Goal: Information Seeking & Learning: Learn about a topic

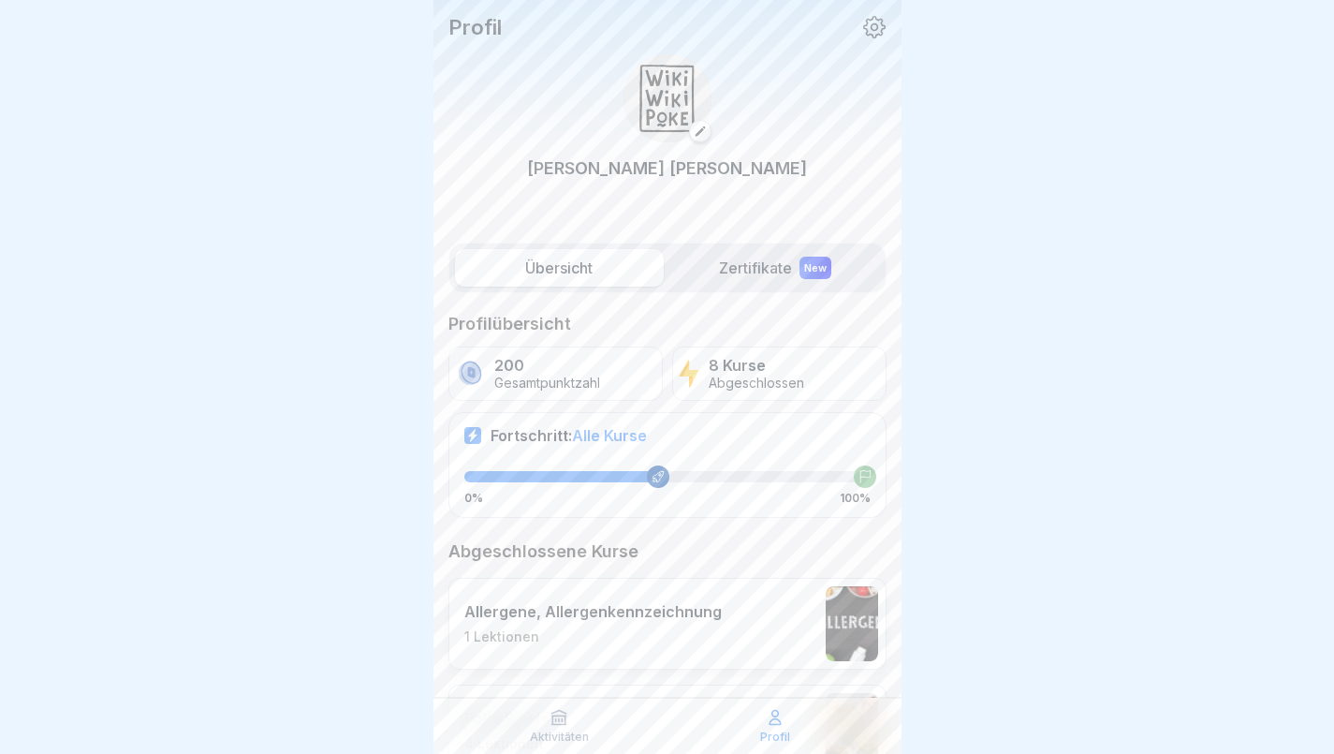
scroll to position [13, 0]
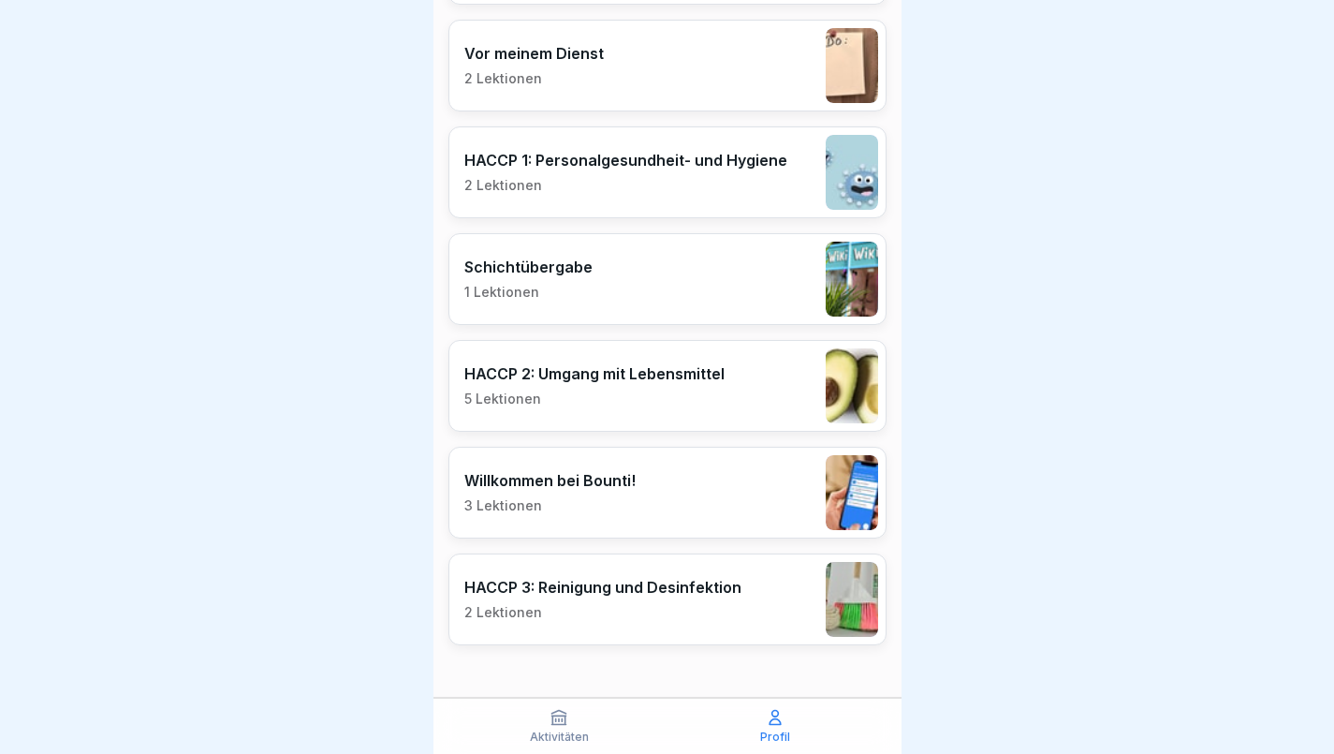
scroll to position [756, 0]
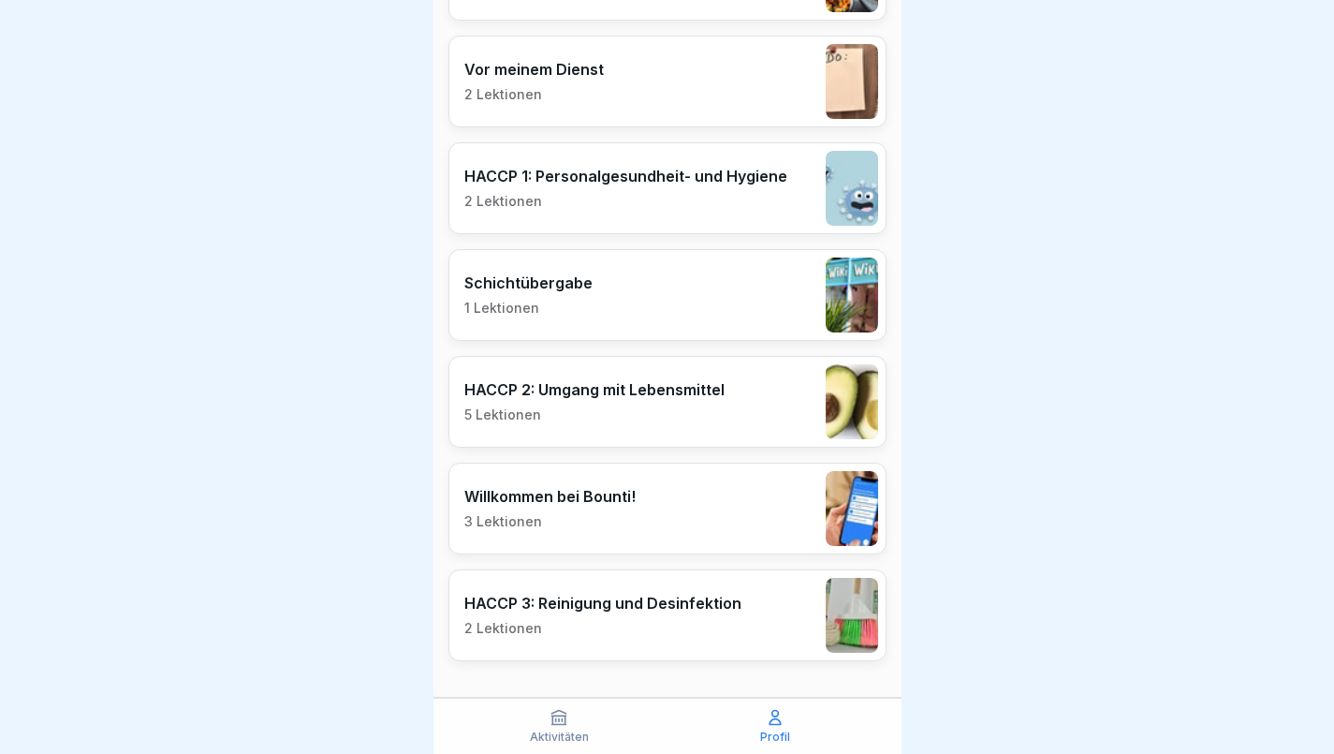
click at [556, 734] on p "Aktivitäten" at bounding box center [559, 736] width 59 height 13
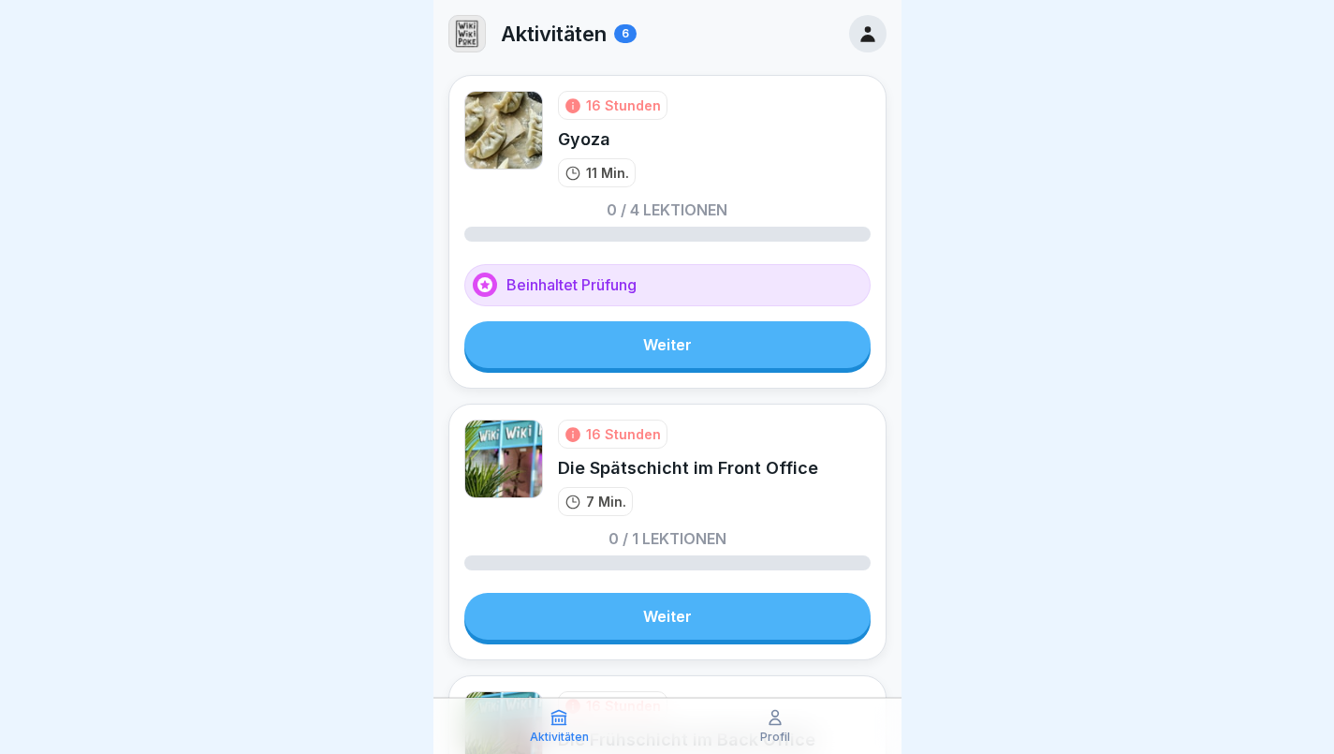
click at [691, 346] on link "Weiter" at bounding box center [667, 344] width 406 height 47
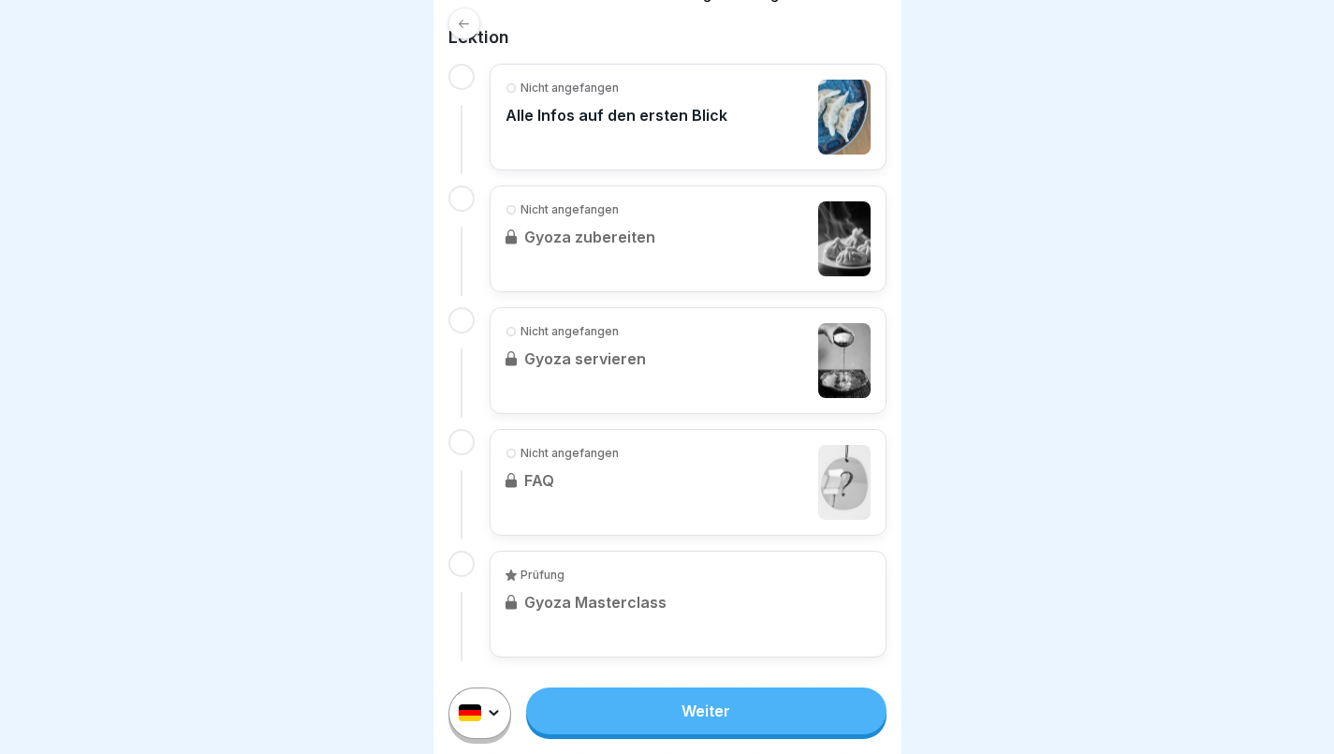
scroll to position [13, 0]
click at [724, 716] on link "Weiter" at bounding box center [706, 710] width 360 height 47
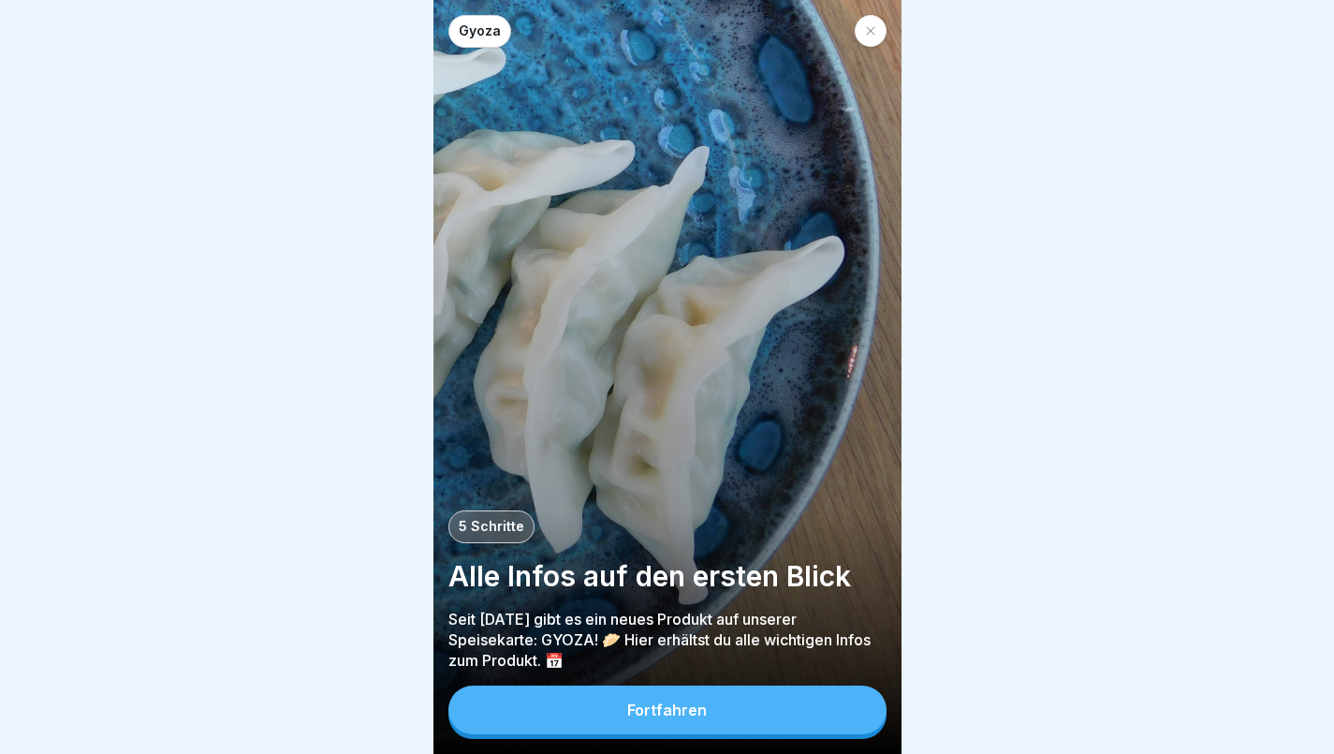
scroll to position [14, 0]
click at [704, 708] on div "Fortfahren" at bounding box center [667, 709] width 80 height 17
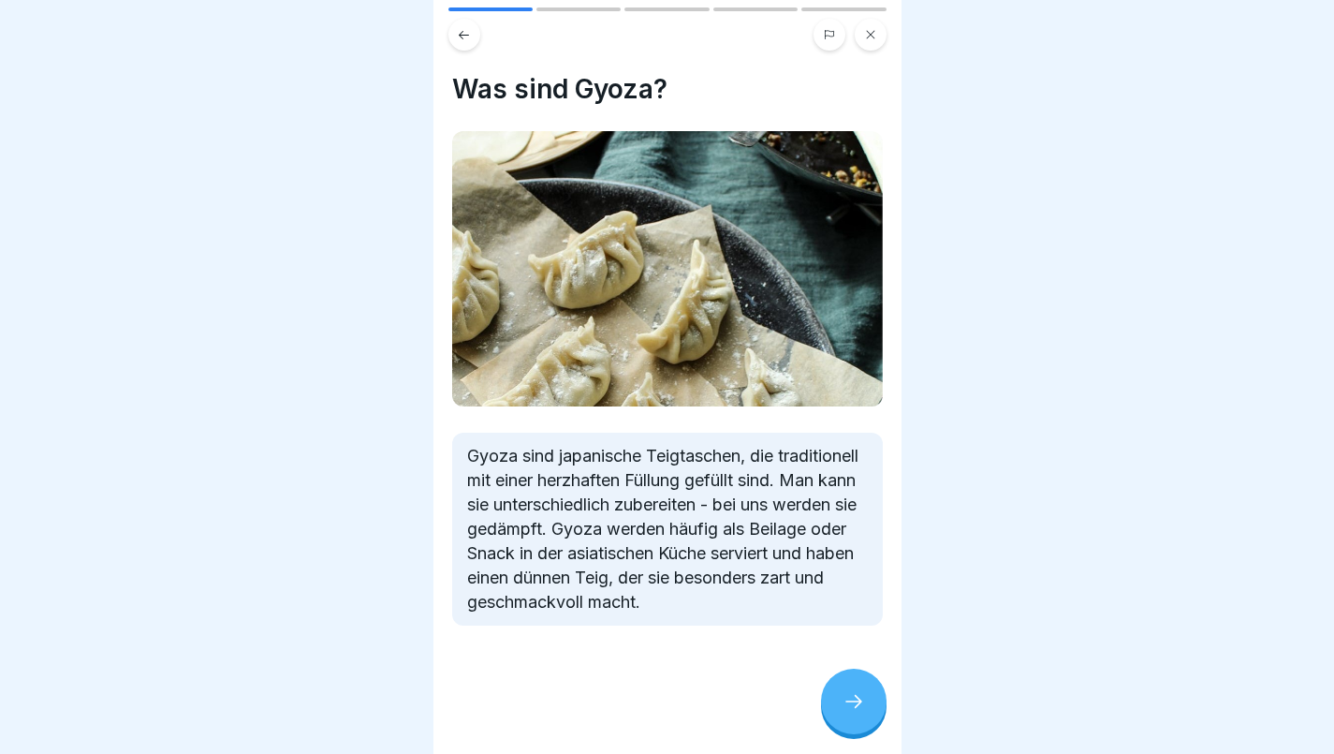
scroll to position [13, 0]
click at [861, 703] on icon at bounding box center [854, 701] width 22 height 22
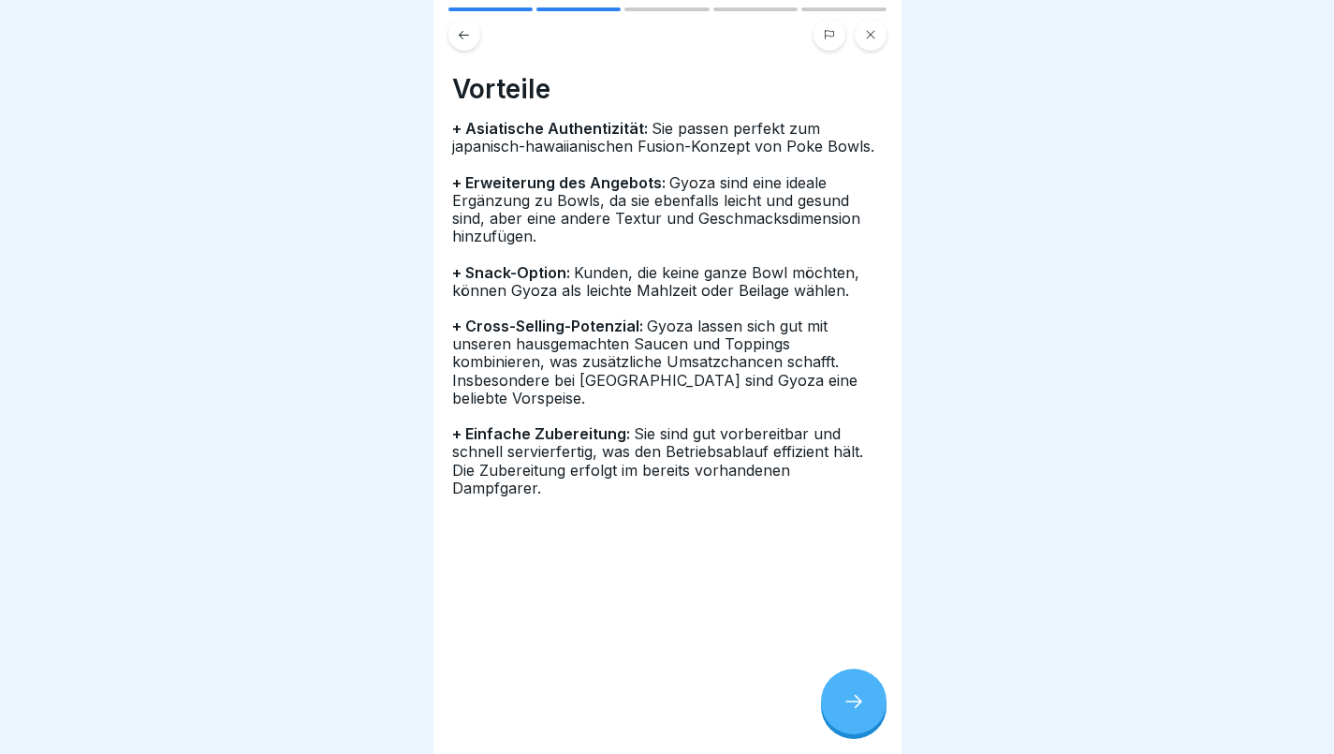
scroll to position [14, 0]
click at [855, 694] on icon at bounding box center [854, 701] width 22 height 22
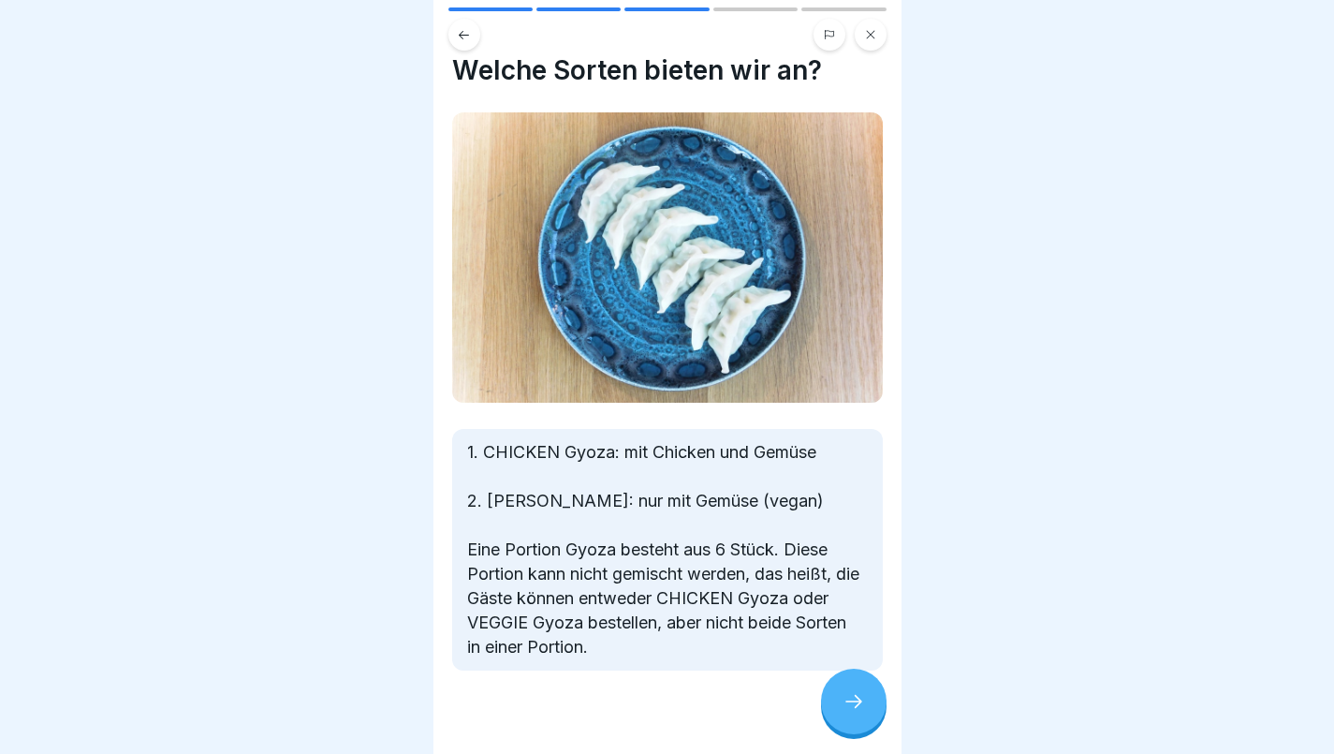
scroll to position [11, 0]
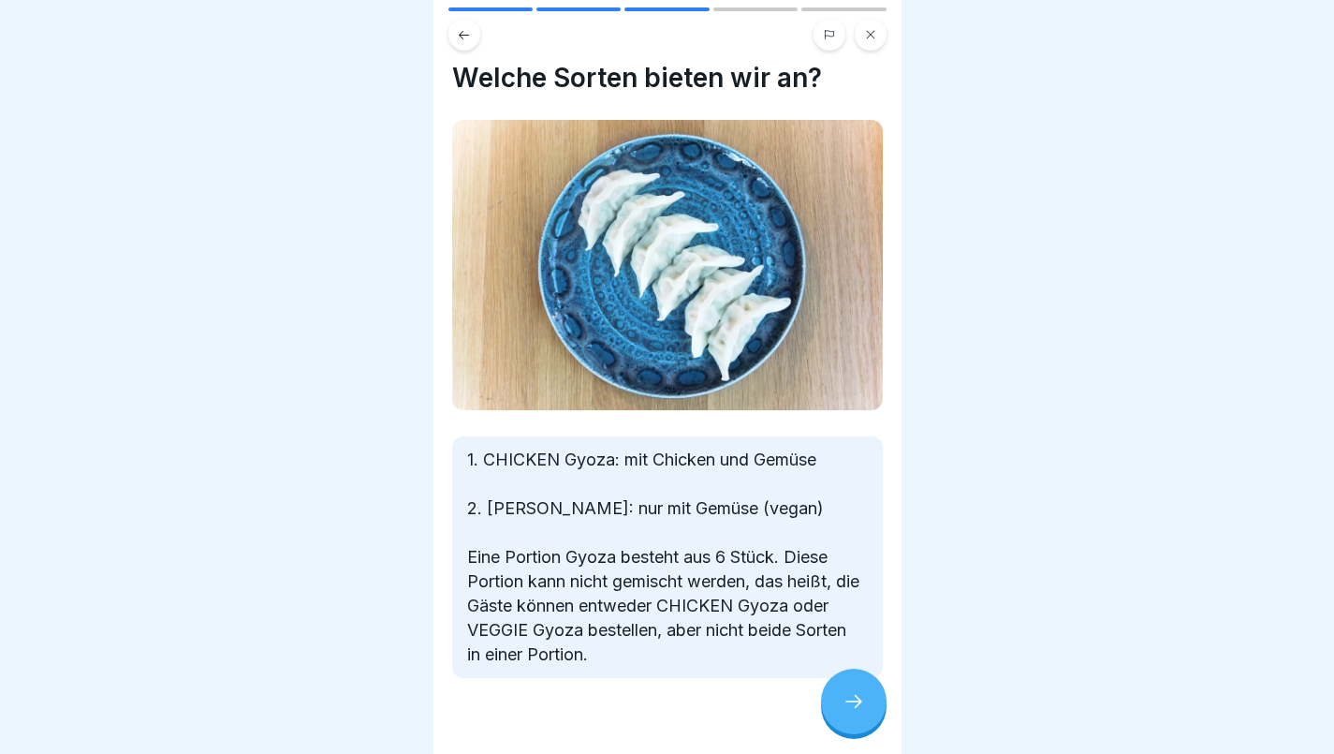
click at [856, 687] on div at bounding box center [854, 702] width 66 height 66
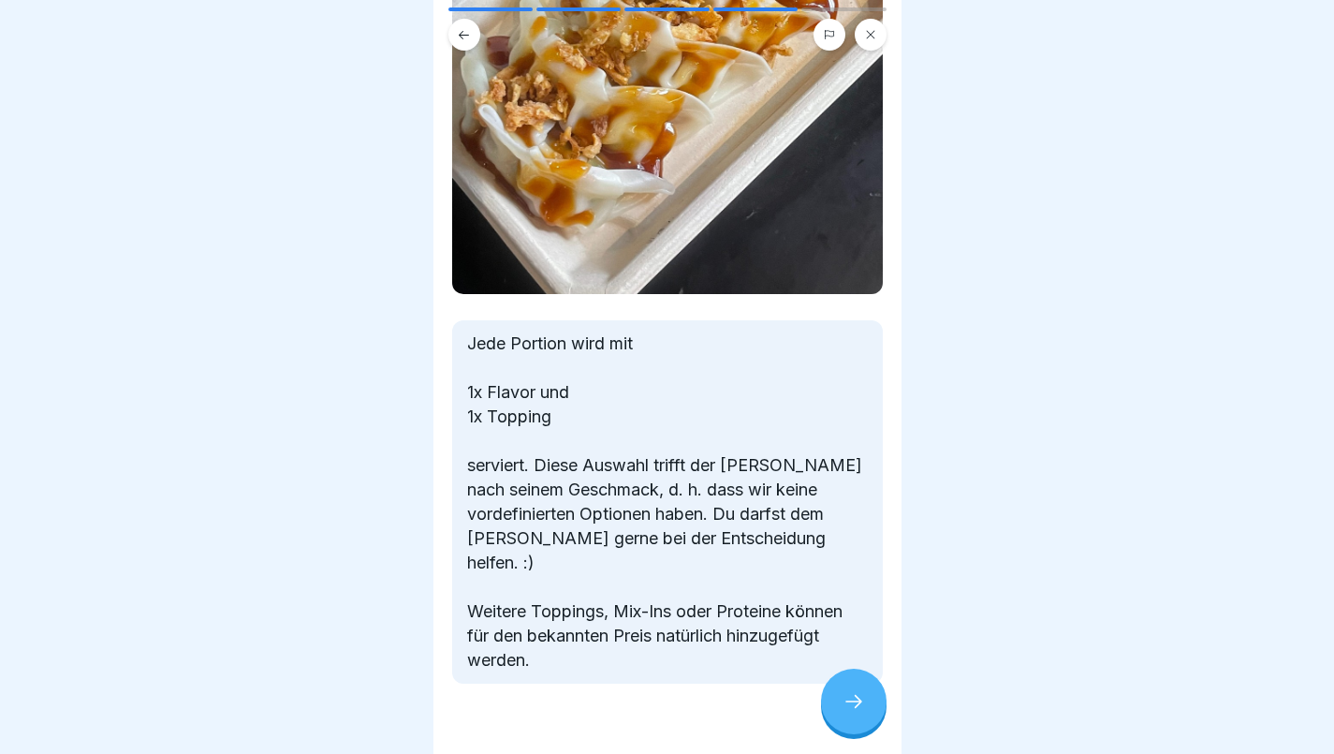
scroll to position [442, 0]
click at [849, 707] on icon at bounding box center [854, 701] width 22 height 22
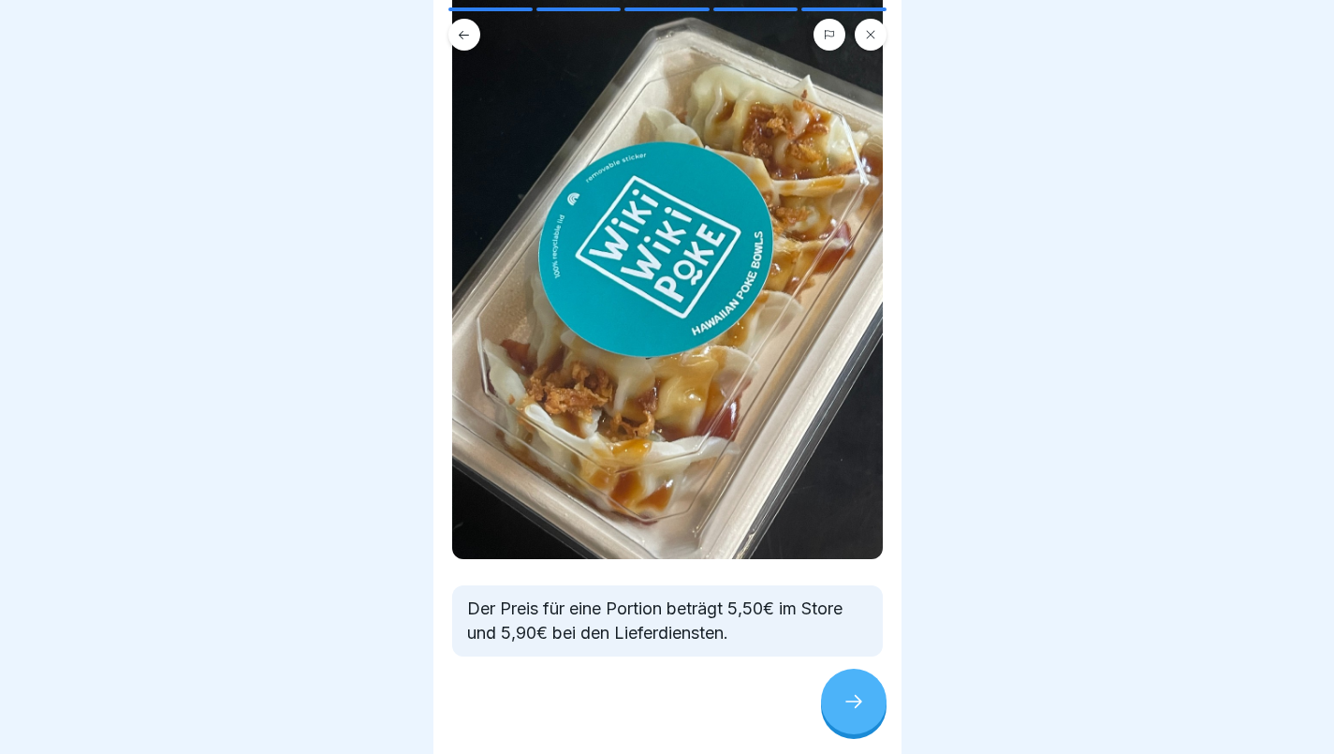
scroll to position [147, 0]
click at [858, 728] on div at bounding box center [854, 702] width 66 height 66
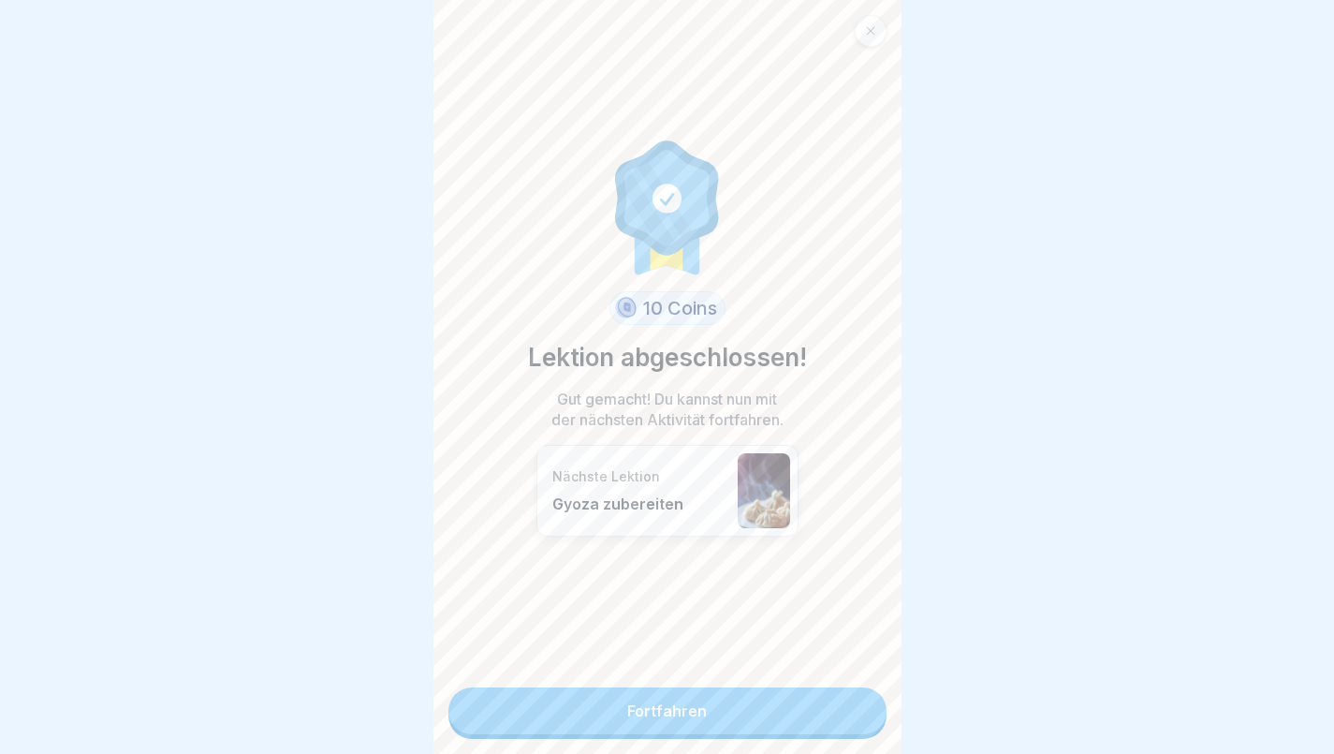
scroll to position [14, 0]
click at [711, 713] on link "Fortfahren" at bounding box center [668, 710] width 438 height 47
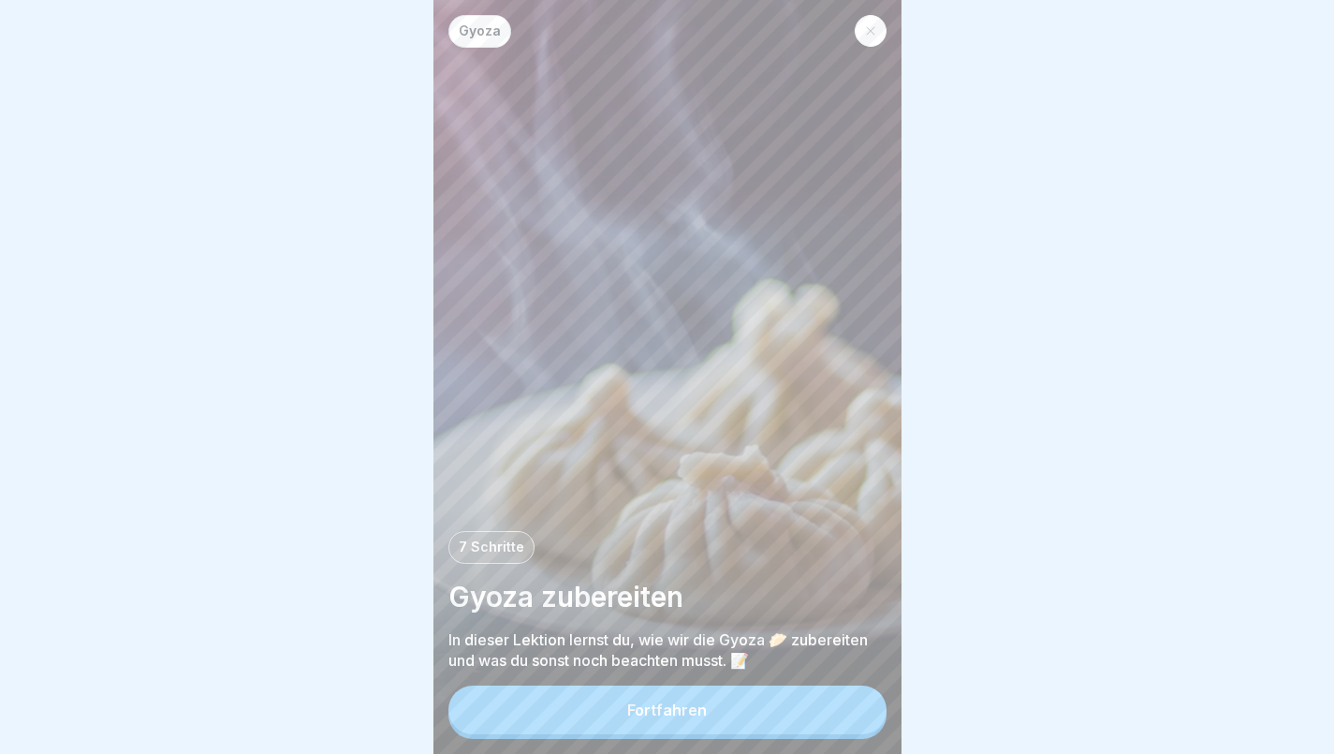
scroll to position [13, 0]
click at [717, 713] on button "Fortfahren" at bounding box center [668, 709] width 438 height 49
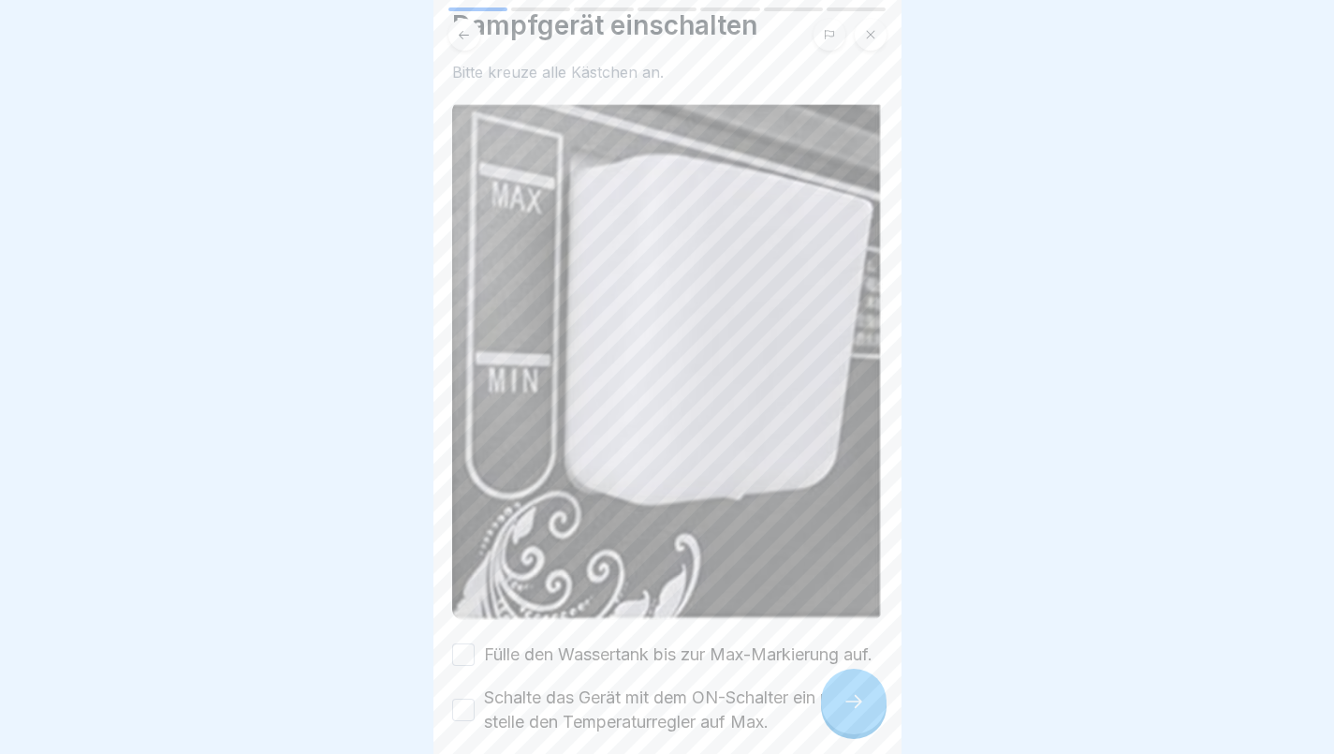
scroll to position [66, 0]
click at [464, 641] on button "Fülle den Wassertank bis zur Max-Markierung auf." at bounding box center [463, 652] width 22 height 22
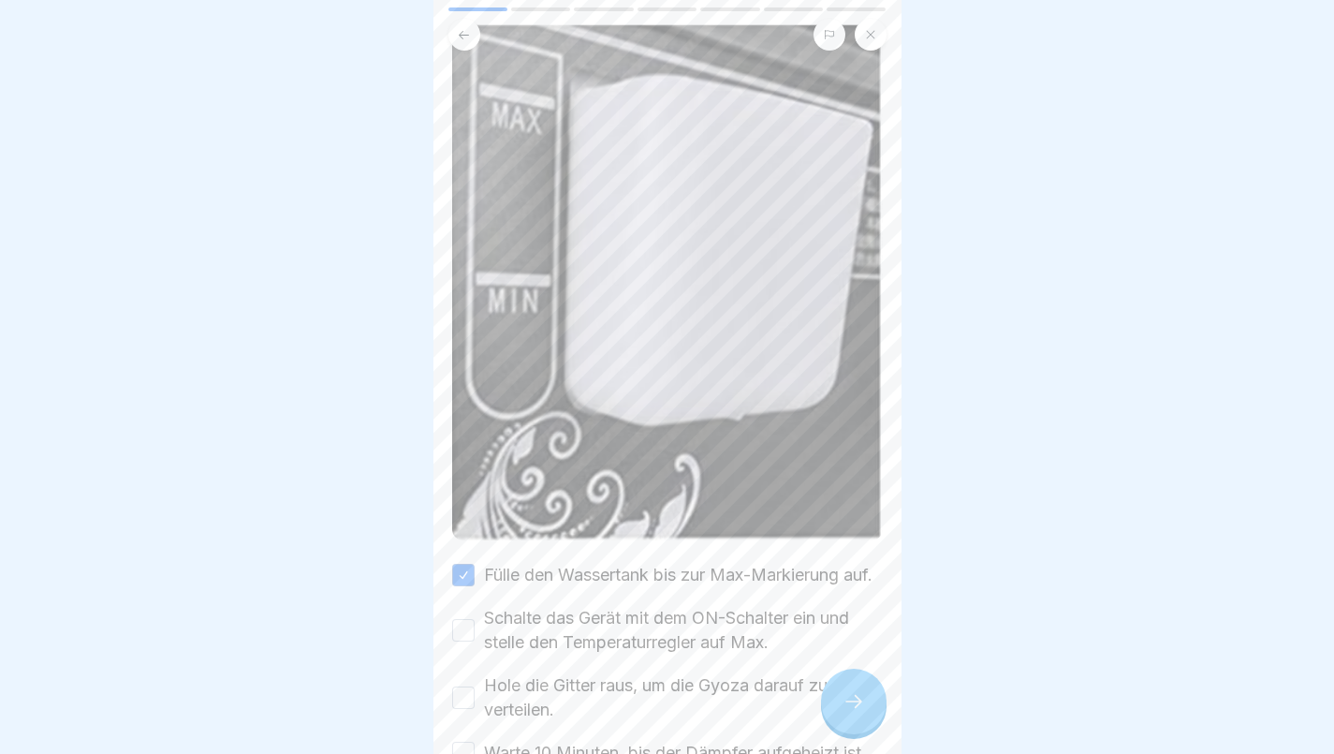
scroll to position [146, 0]
click at [467, 626] on button "Schalte das Gerät mit dem ON-Schalter ein und stelle den Temperaturregler auf M…" at bounding box center [463, 627] width 22 height 22
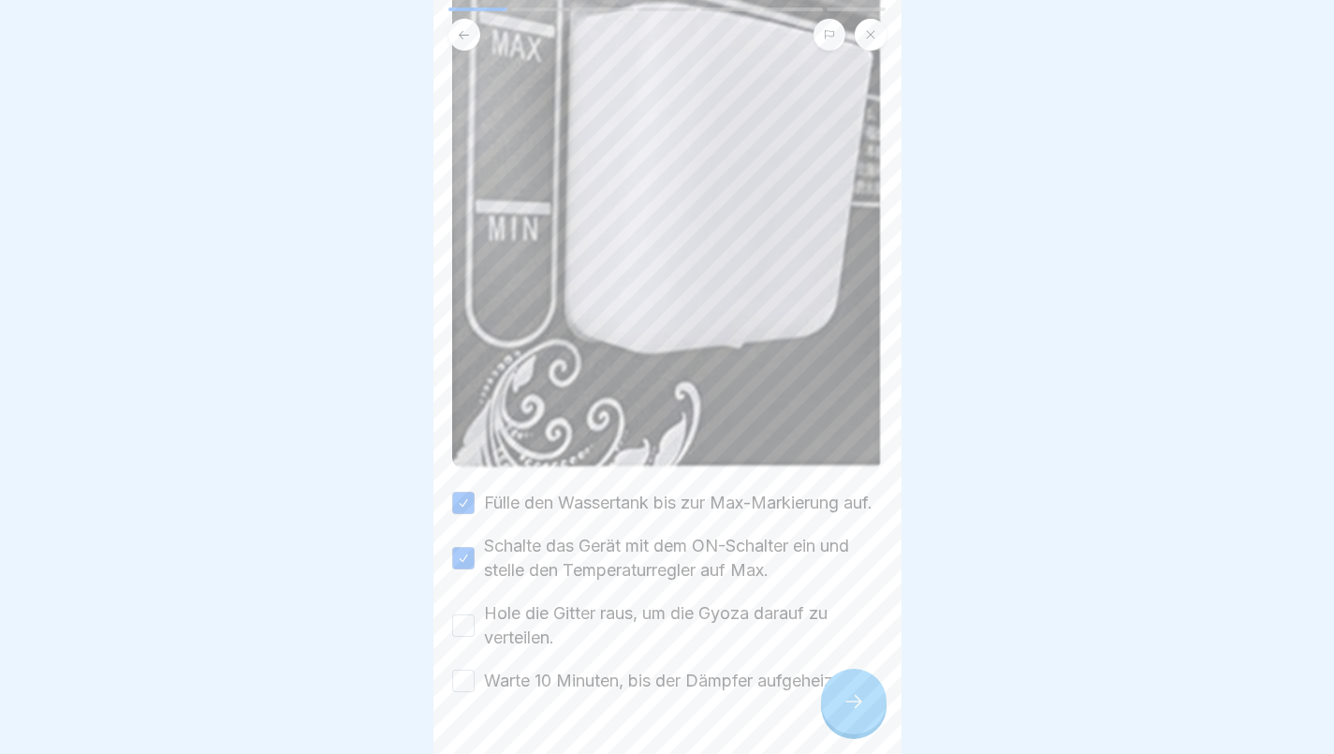
scroll to position [225, 0]
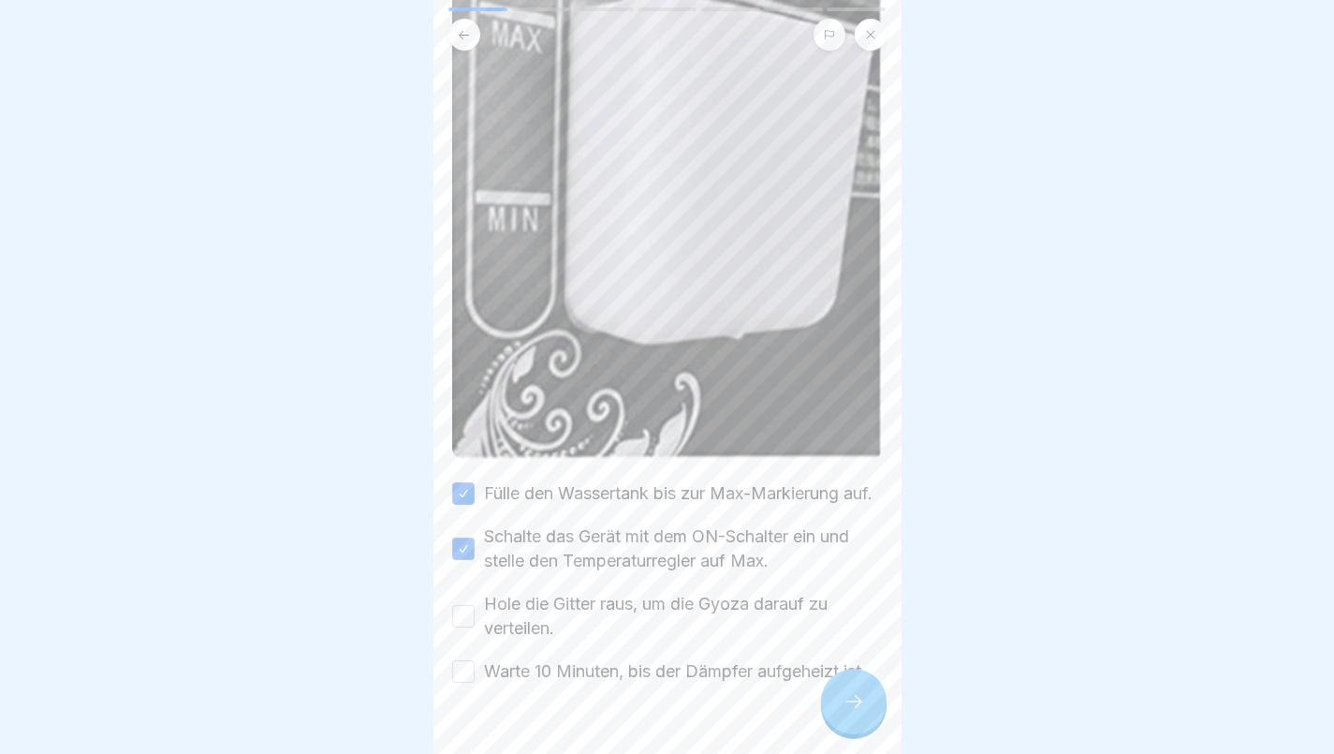
click at [460, 606] on button "Hole die Gitter raus, um die Gyoza darauf zu verteilen." at bounding box center [463, 616] width 22 height 22
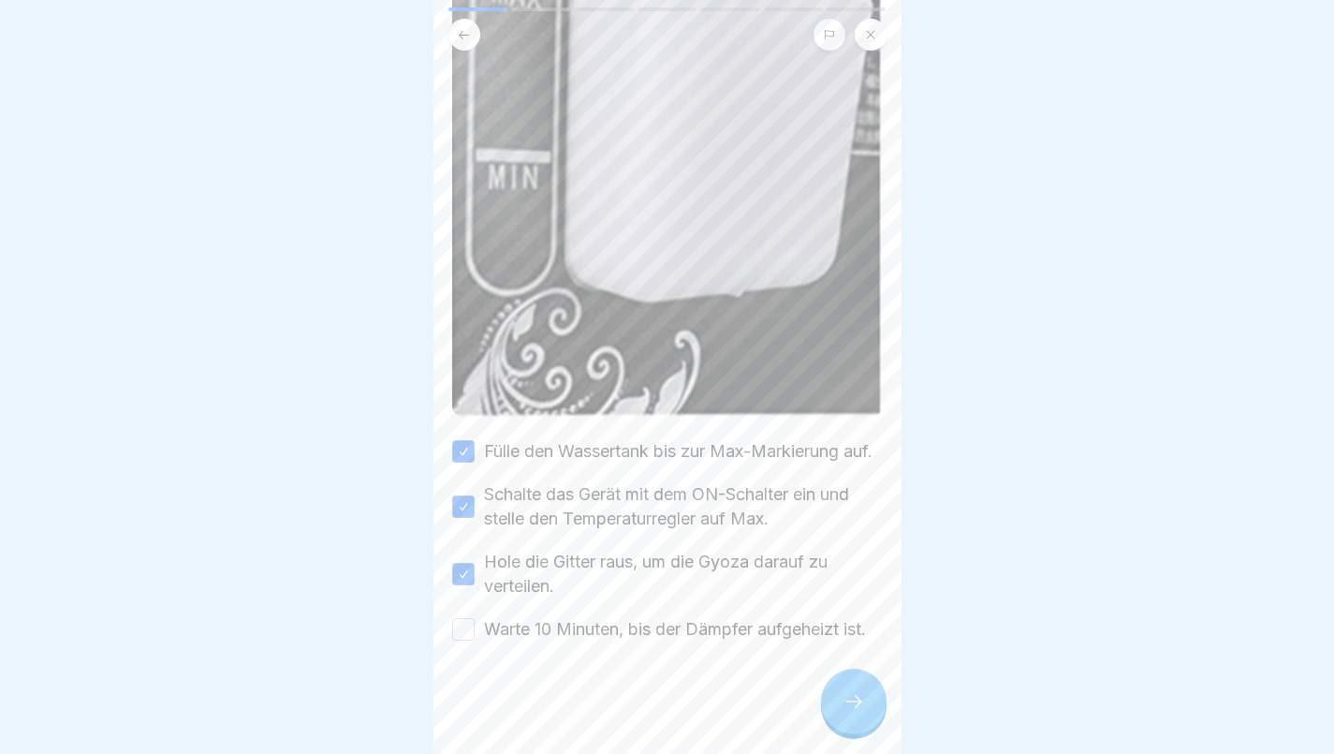
scroll to position [299, 0]
click at [464, 618] on button "Warte 10 Minuten, bis der Dämpfer aufgeheizt ist." at bounding box center [463, 629] width 22 height 22
click at [844, 690] on div at bounding box center [854, 702] width 66 height 66
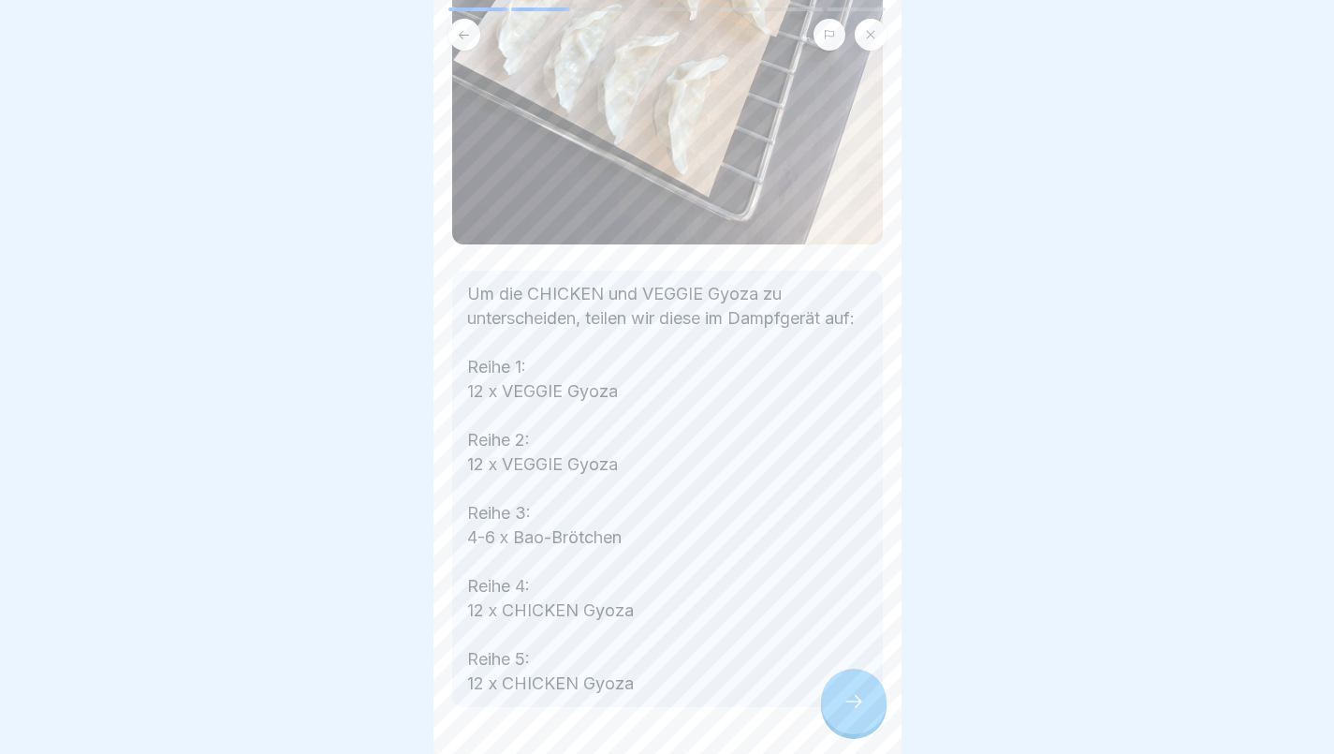
scroll to position [372, 0]
click at [851, 691] on div at bounding box center [854, 702] width 66 height 66
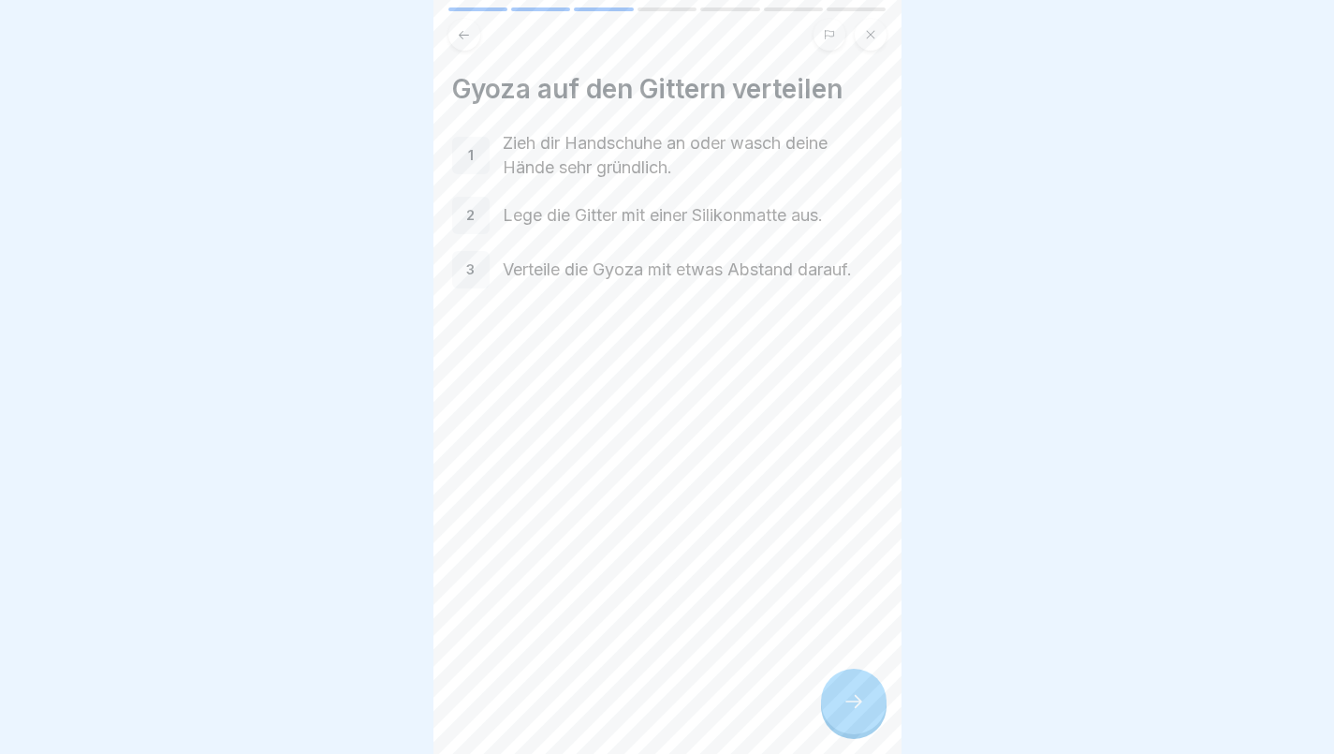
click at [851, 695] on icon at bounding box center [854, 701] width 22 height 22
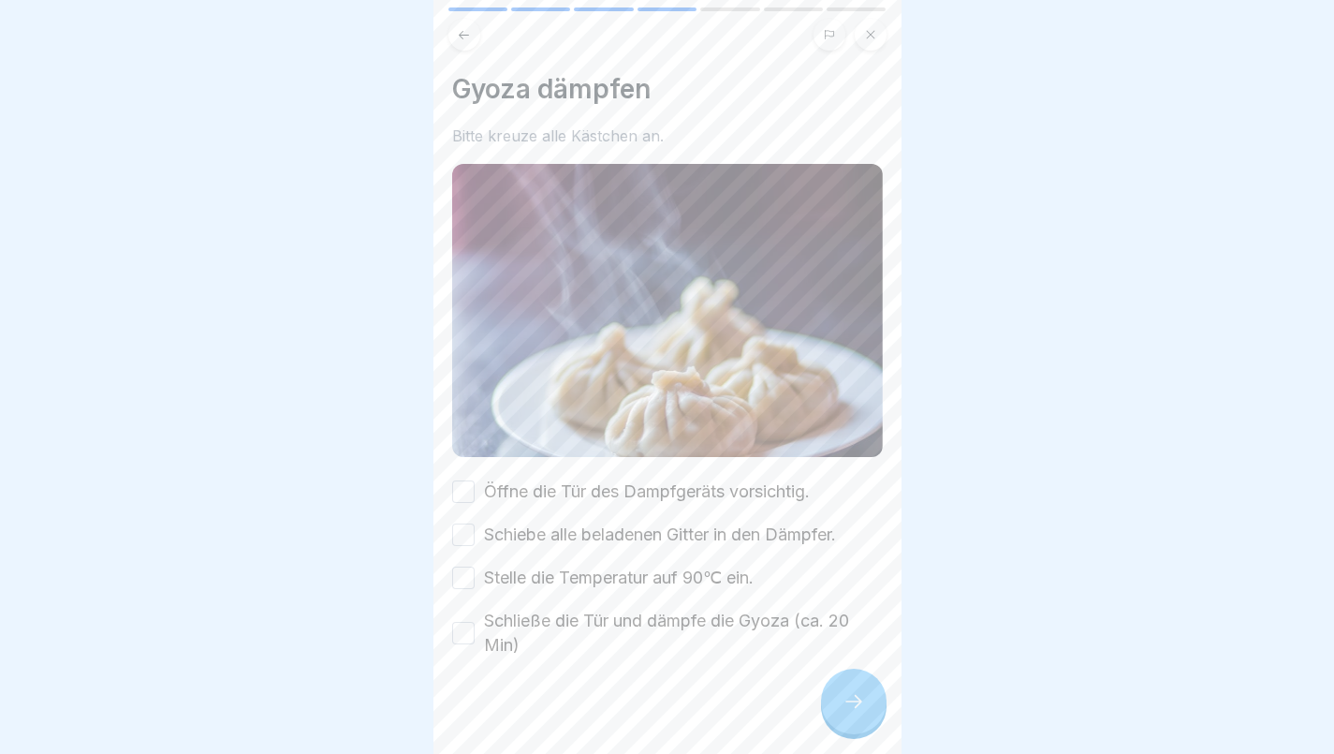
click at [461, 480] on button "Öffne die Tür des Dampfgeräts vorsichtig." at bounding box center [463, 491] width 22 height 22
click at [468, 523] on button "Schiebe alle beladenen Gitter in den Dämpfer." at bounding box center [463, 534] width 22 height 22
click at [467, 567] on button "Stelle die Temperatur auf 90℃ ein." at bounding box center [463, 578] width 22 height 22
click at [465, 622] on button "Schließe die Tür und dämpfe die Gyoza (ca. 20 Min)" at bounding box center [463, 633] width 22 height 22
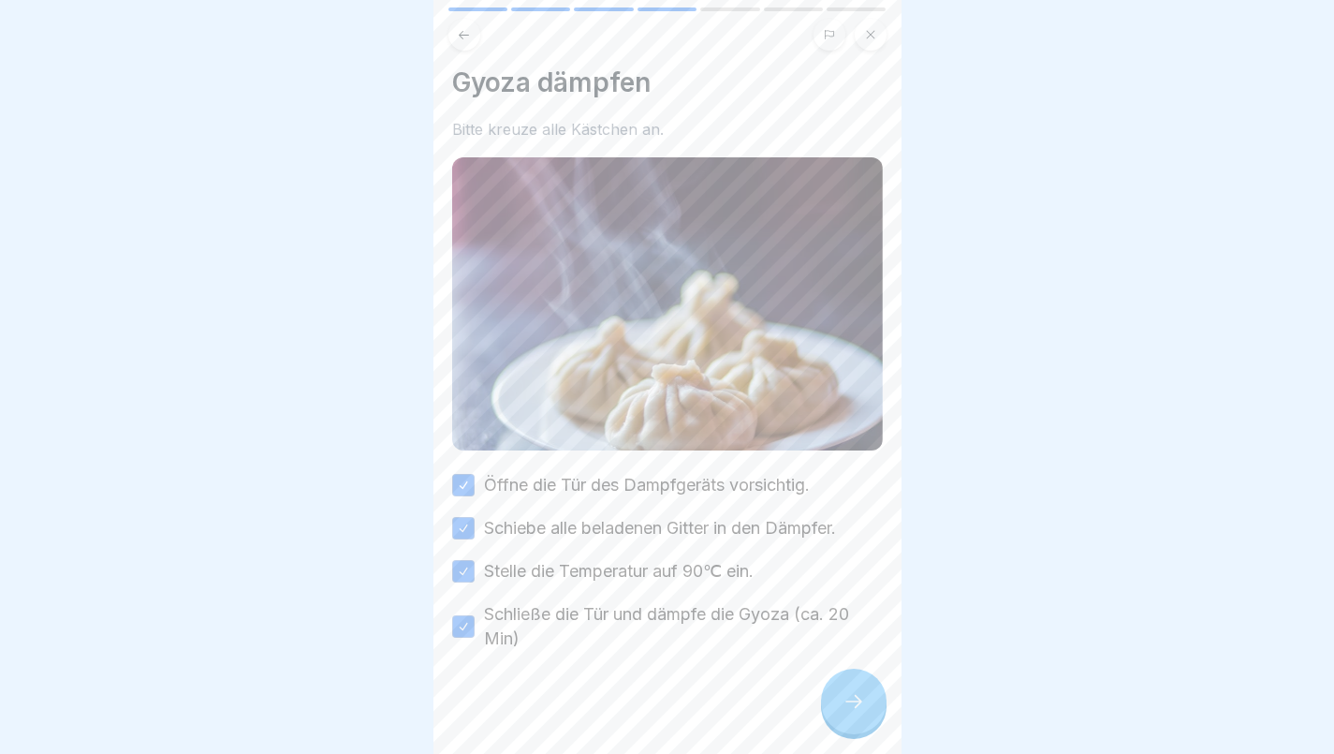
scroll to position [0, 0]
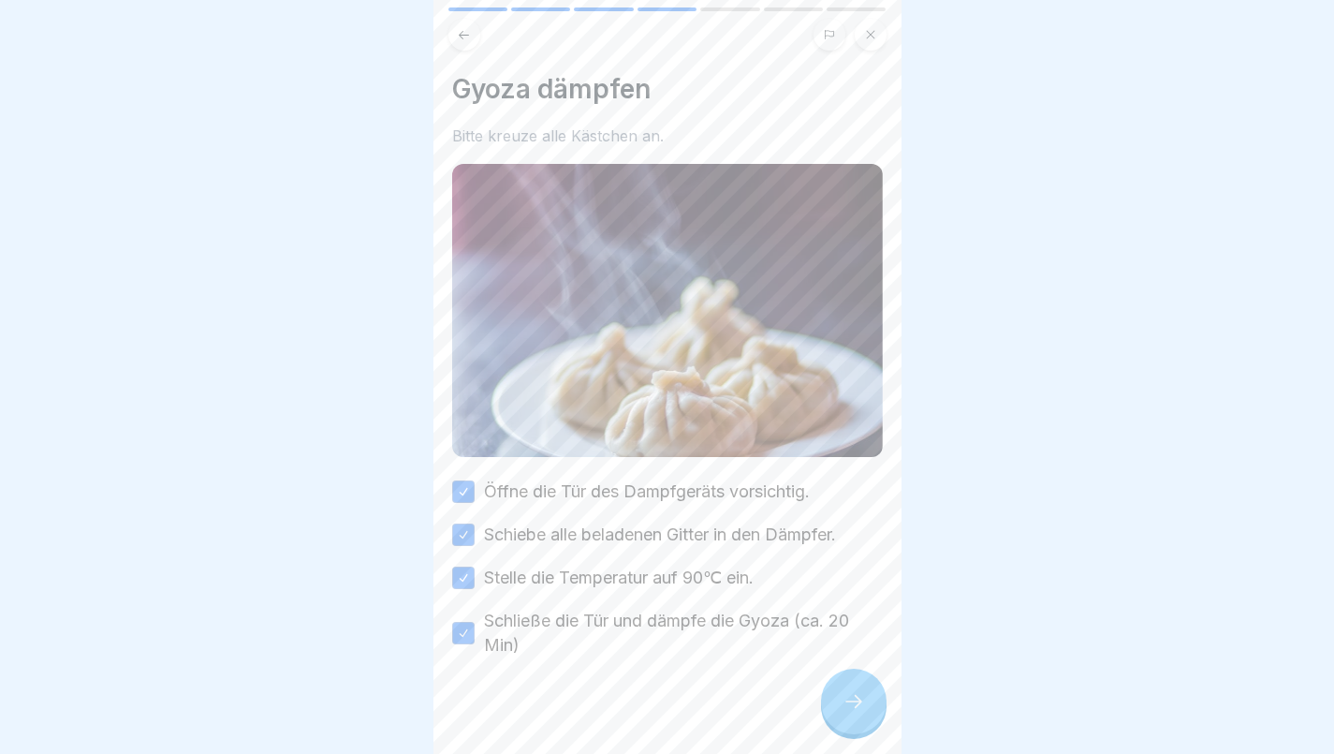
click at [851, 709] on icon at bounding box center [854, 701] width 22 height 22
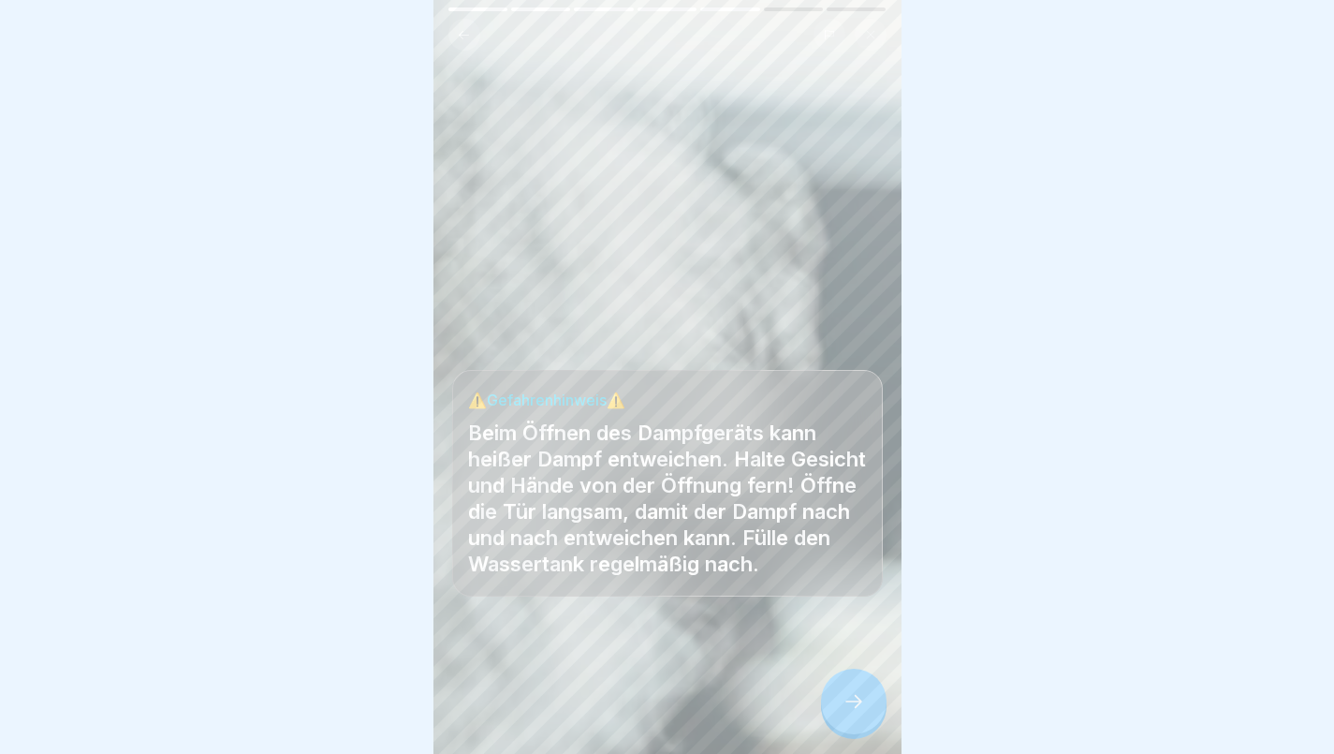
scroll to position [14, 0]
click at [857, 703] on icon at bounding box center [854, 701] width 22 height 22
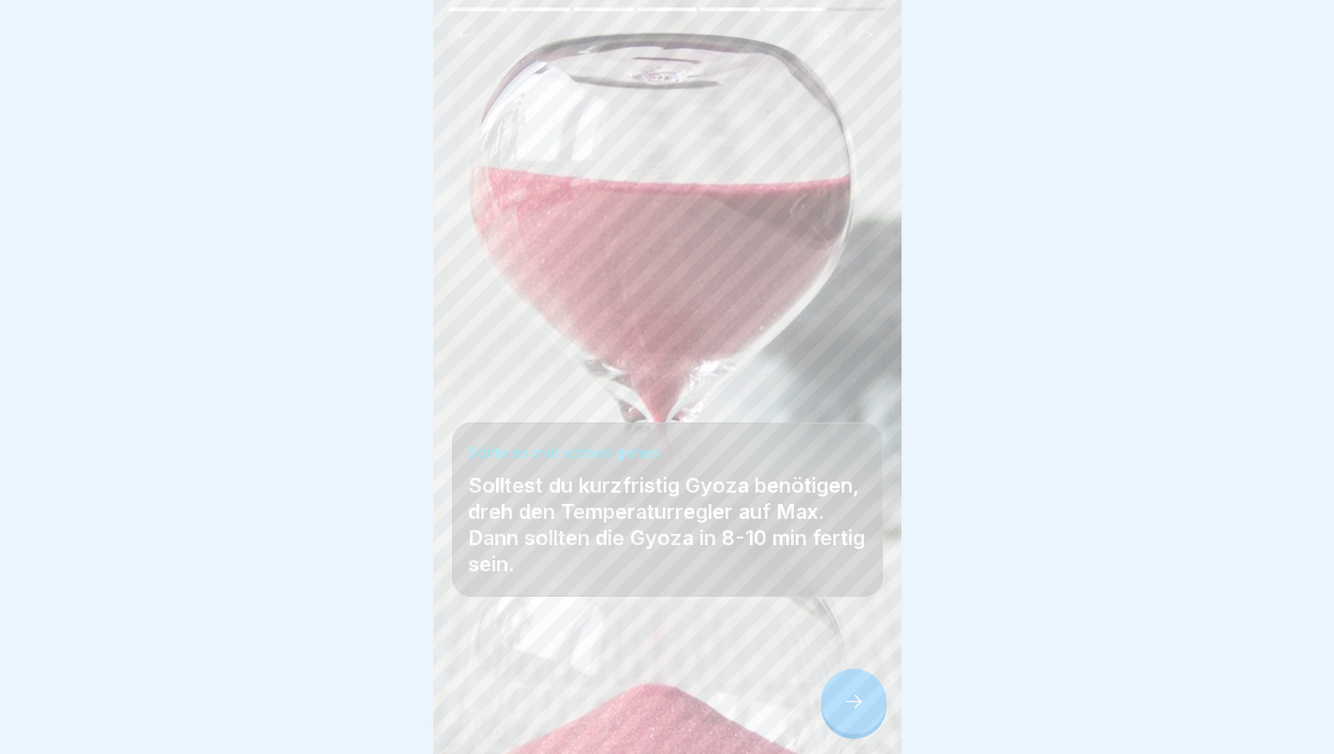
click at [847, 696] on icon at bounding box center [854, 701] width 22 height 22
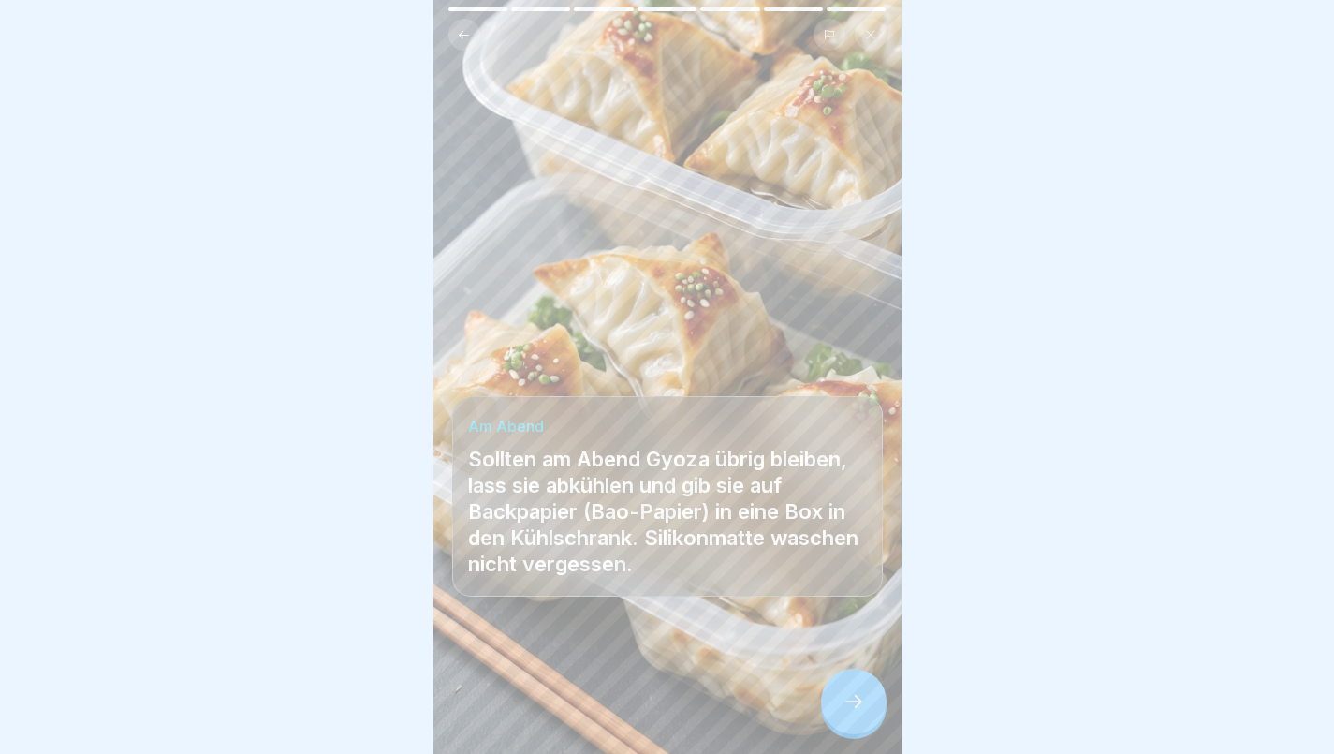
click at [851, 697] on icon at bounding box center [854, 701] width 22 height 22
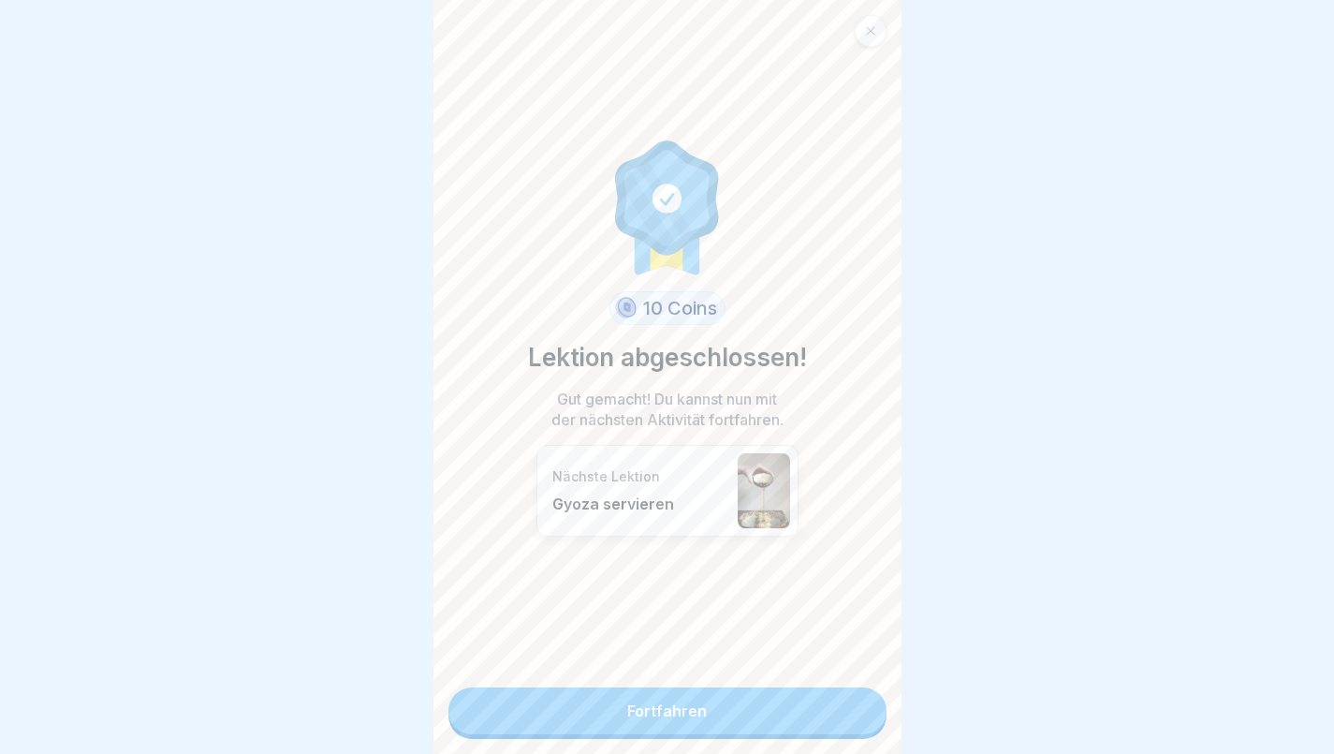
click at [716, 699] on link "Fortfahren" at bounding box center [668, 710] width 438 height 47
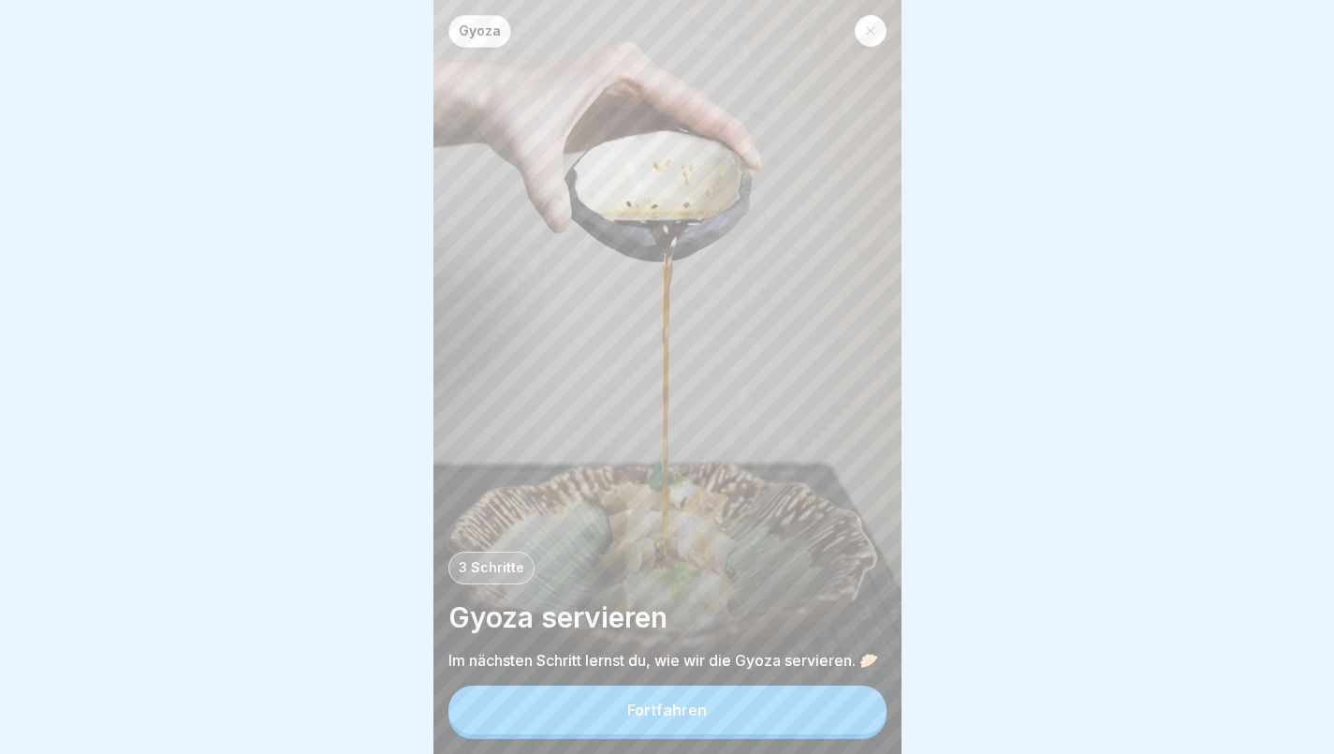
scroll to position [14, 0]
click at [699, 715] on div "Fortfahren" at bounding box center [667, 709] width 80 height 17
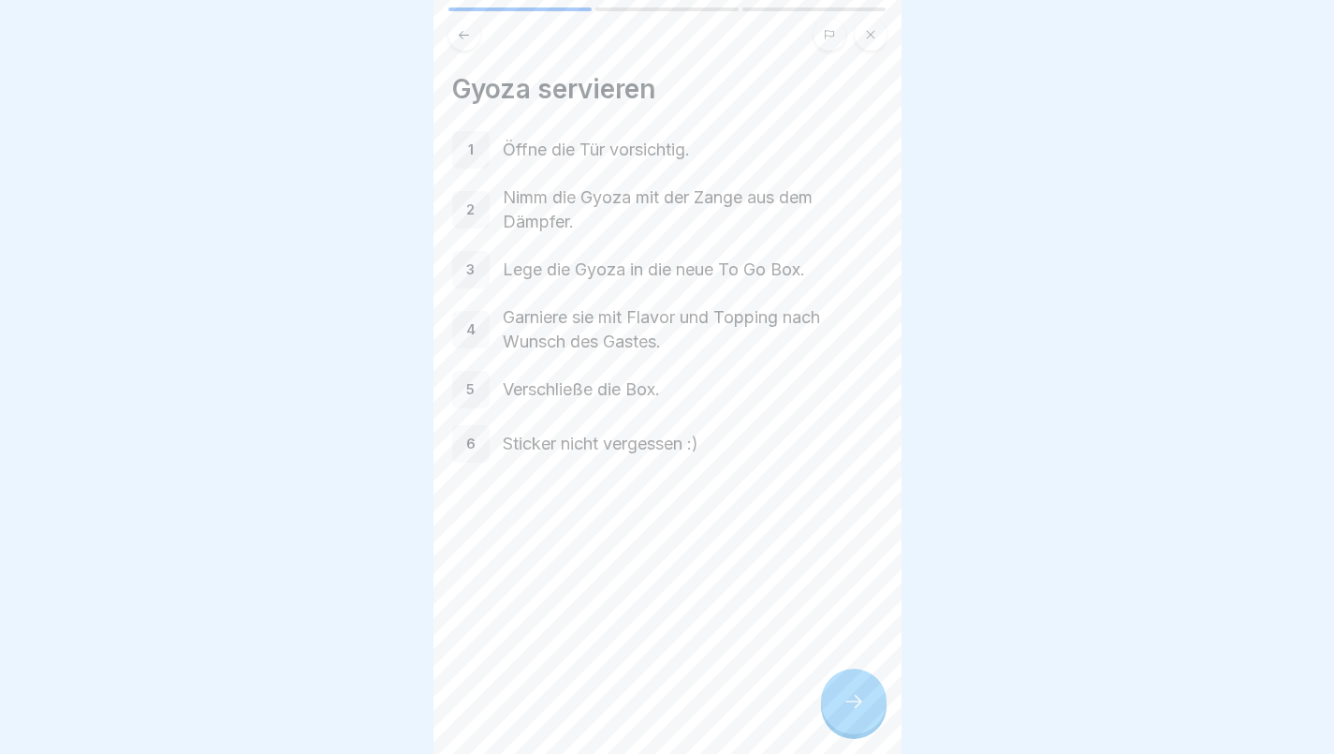
click at [860, 690] on div at bounding box center [854, 702] width 66 height 66
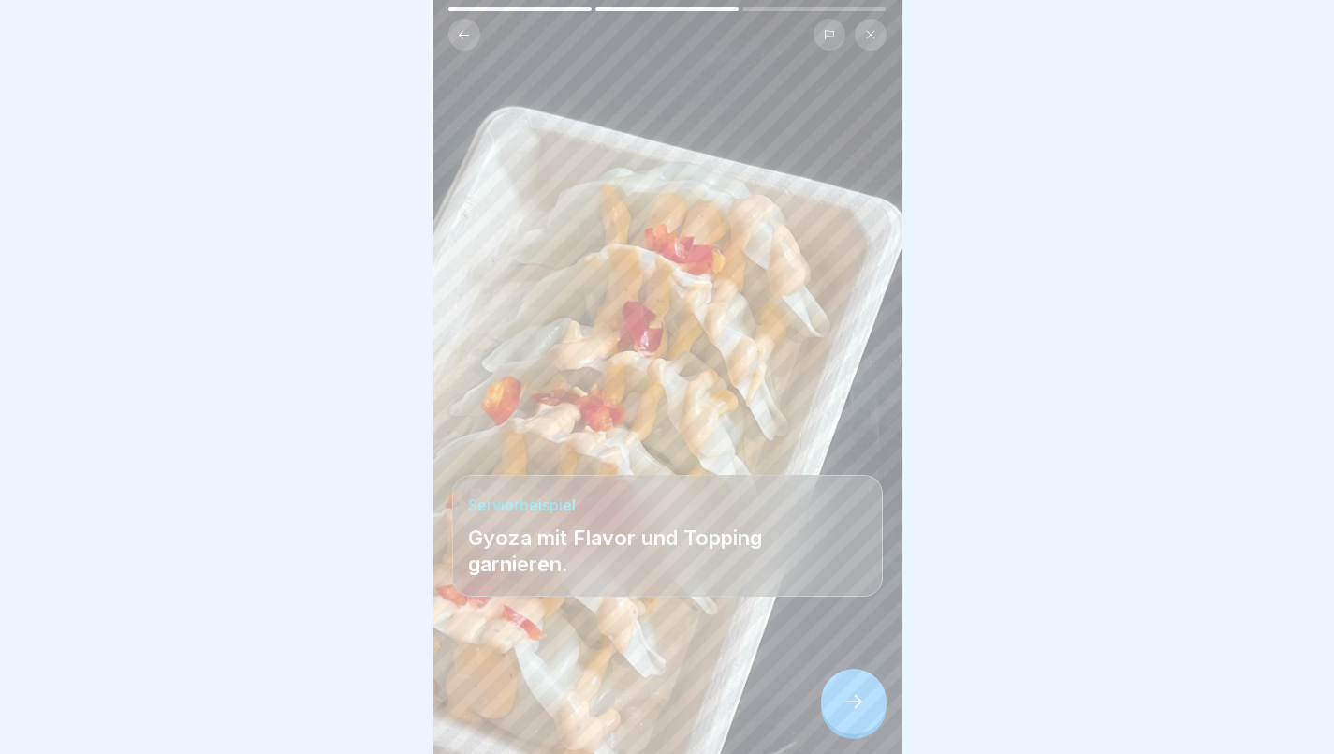
click at [848, 694] on icon at bounding box center [854, 701] width 22 height 22
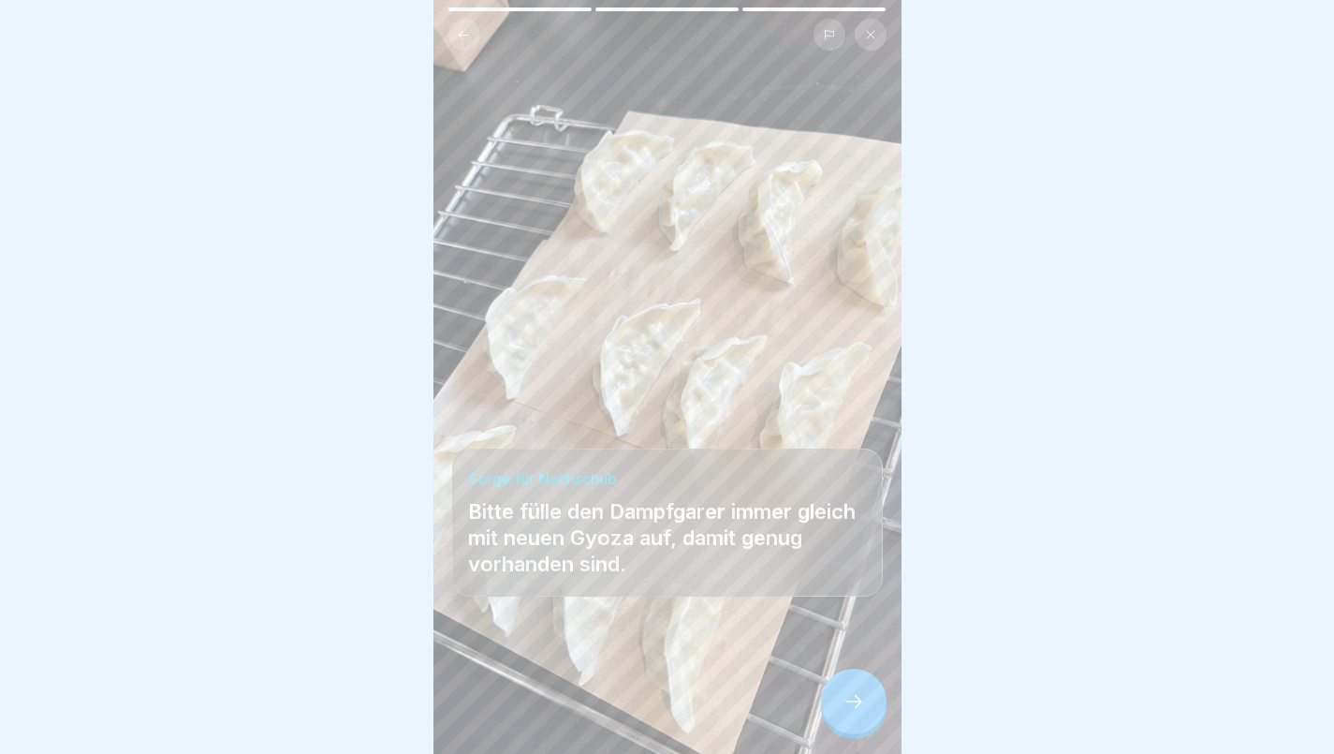
click at [848, 702] on icon at bounding box center [854, 701] width 22 height 22
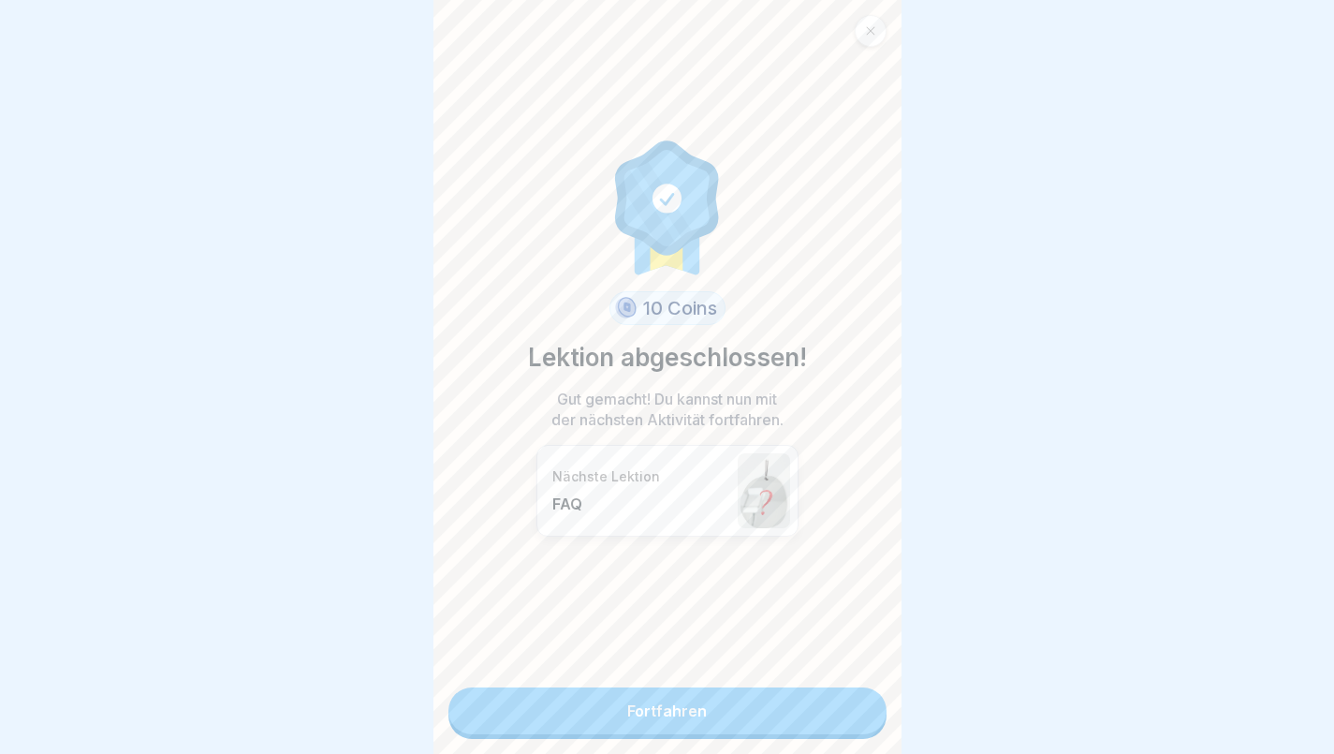
click at [687, 687] on link "Fortfahren" at bounding box center [668, 710] width 438 height 47
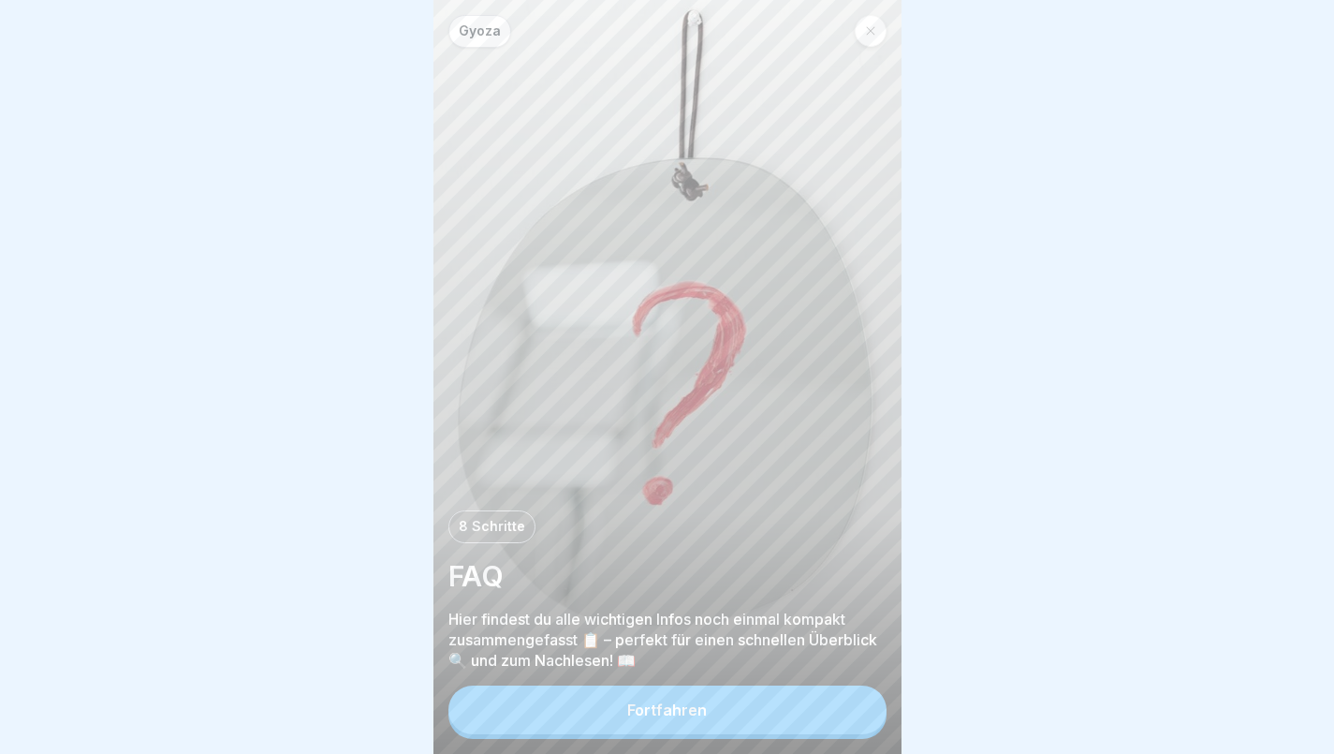
scroll to position [14, 0]
click at [712, 702] on button "Fortfahren" at bounding box center [668, 709] width 438 height 49
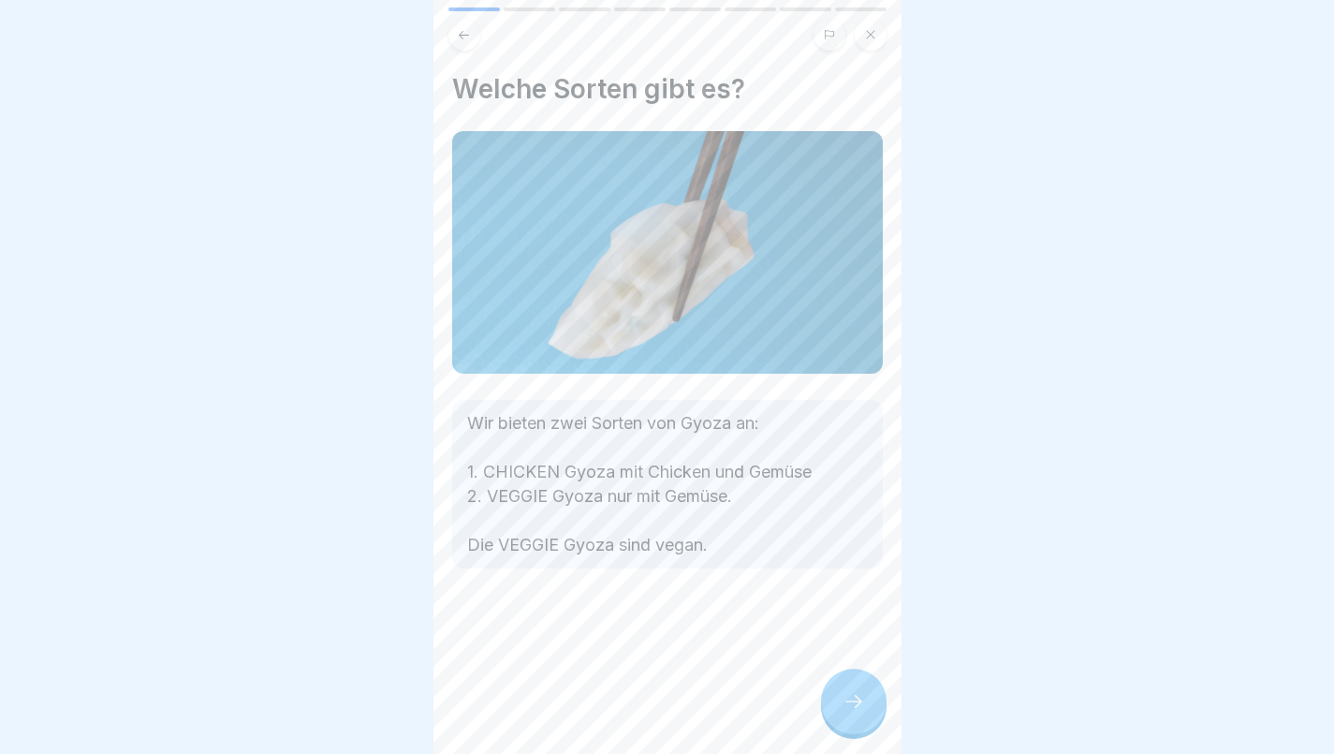
click at [862, 699] on icon at bounding box center [854, 701] width 22 height 22
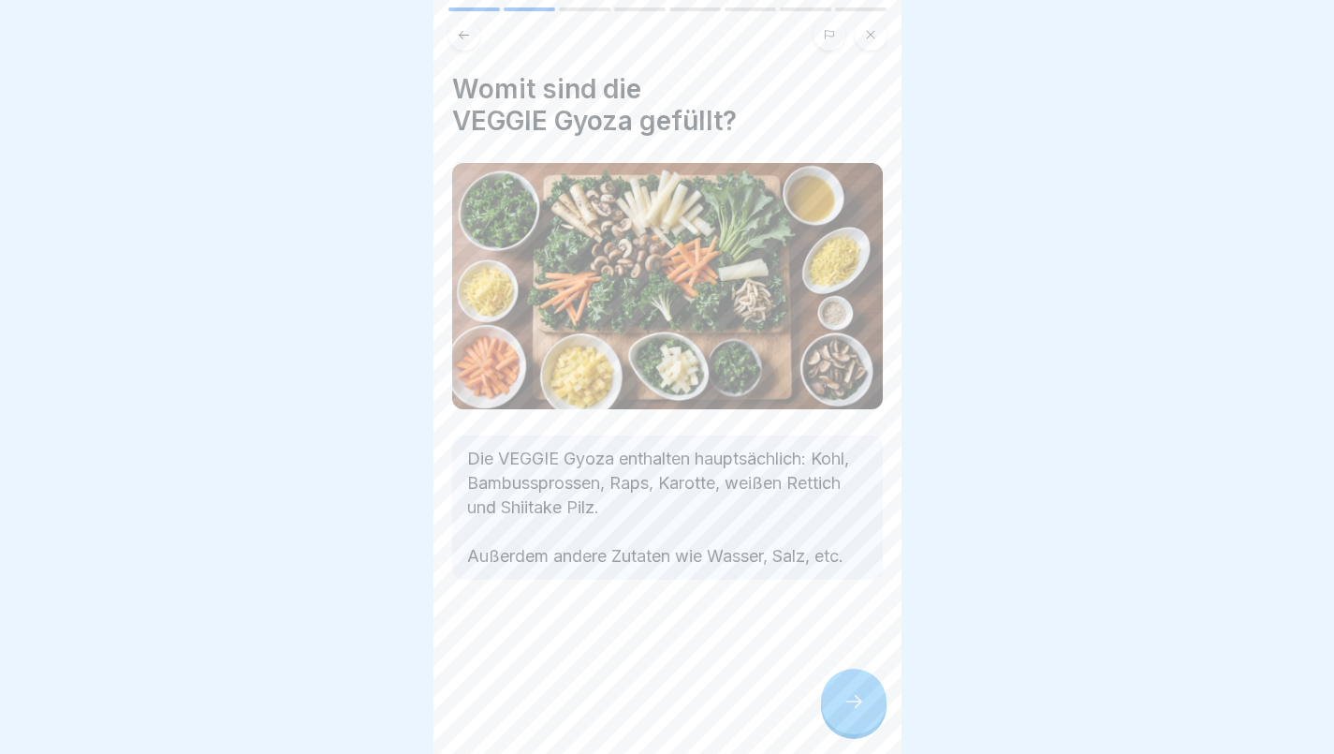
click at [843, 706] on icon at bounding box center [854, 701] width 22 height 22
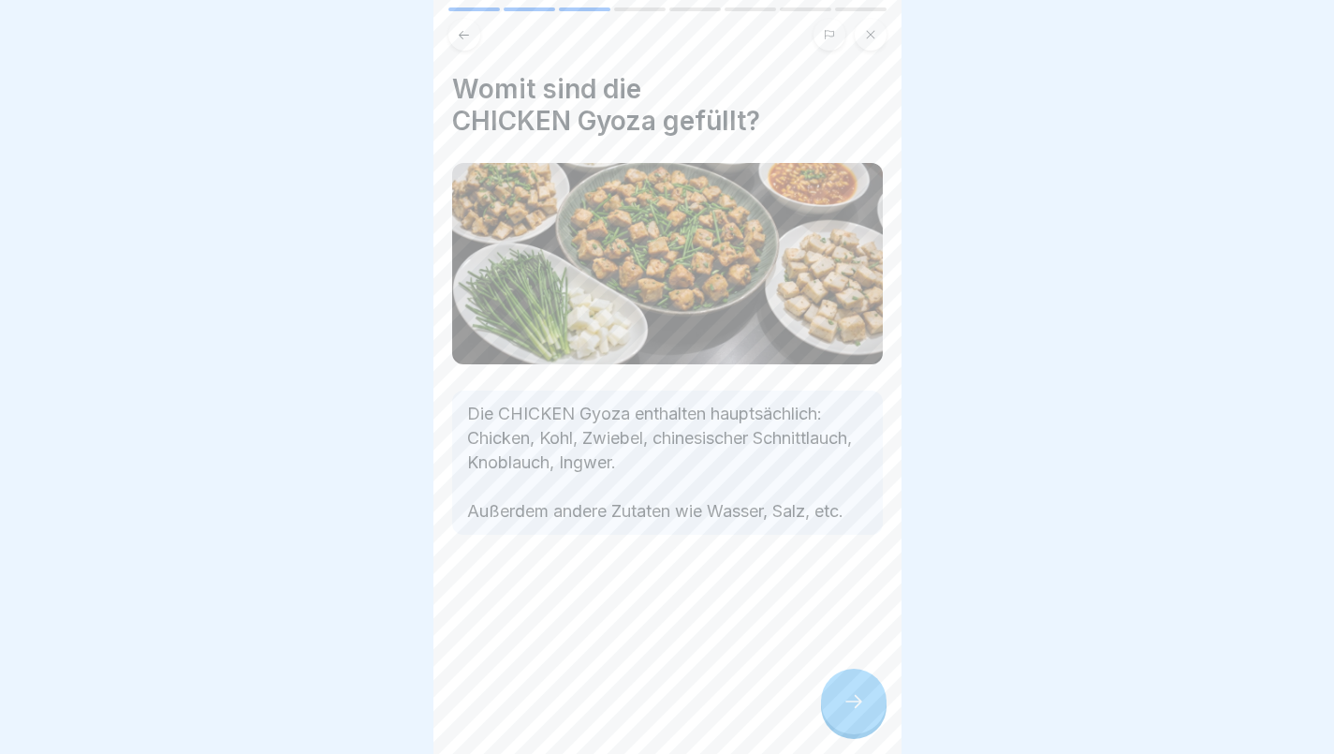
click at [855, 703] on icon at bounding box center [854, 701] width 22 height 22
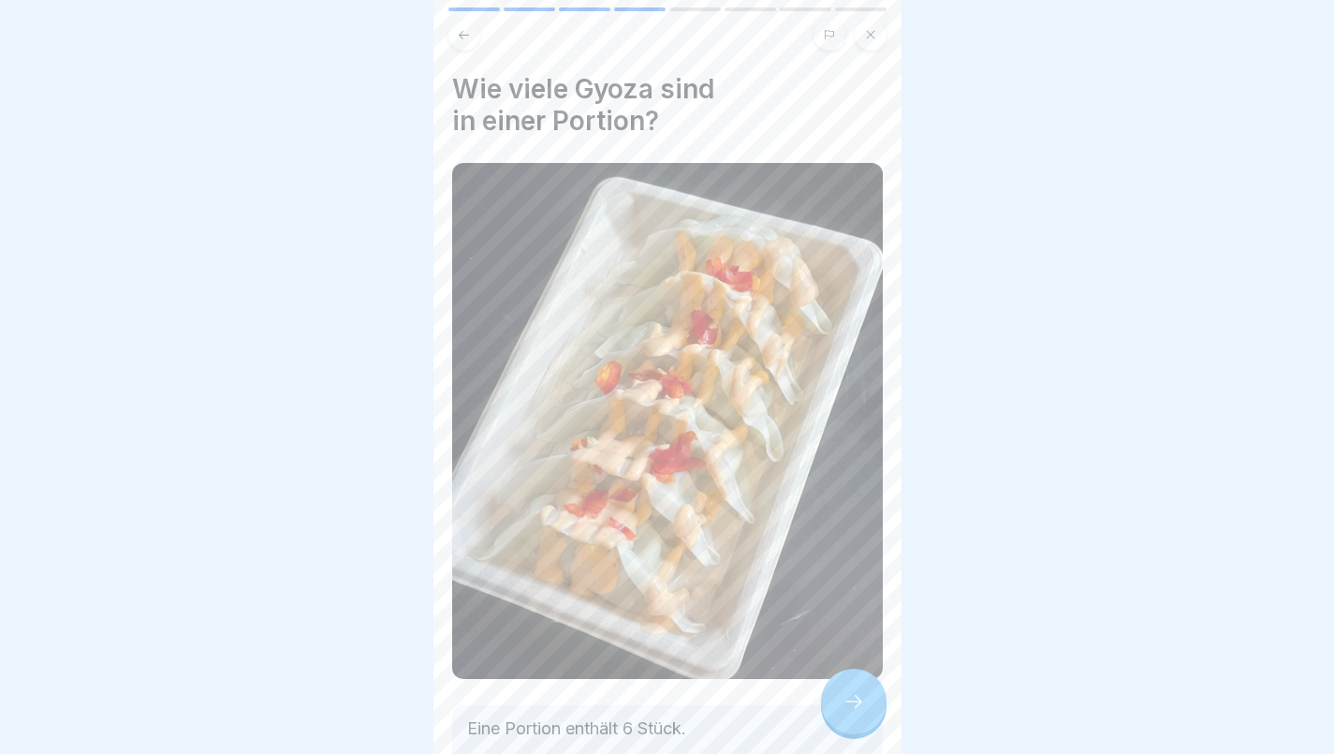
scroll to position [0, 0]
click at [848, 694] on icon at bounding box center [854, 701] width 22 height 22
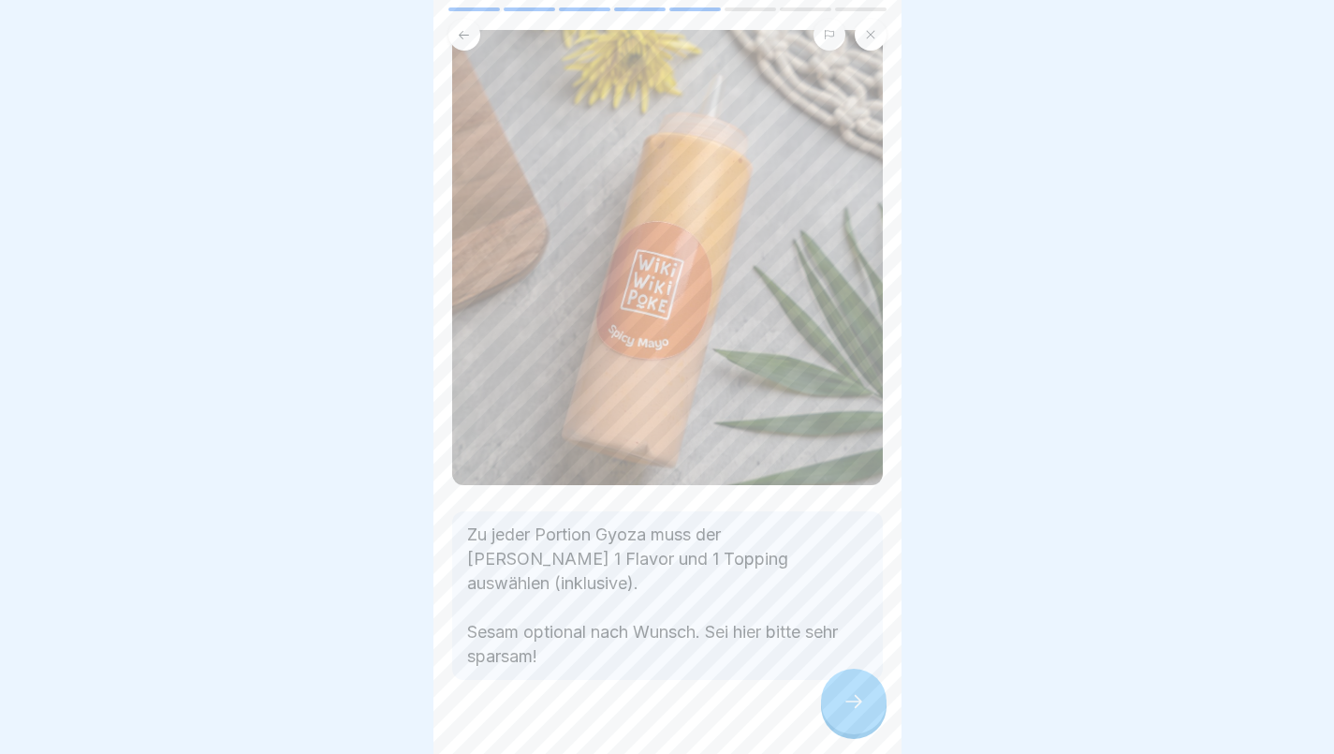
scroll to position [132, 0]
click at [847, 688] on div at bounding box center [854, 702] width 66 height 66
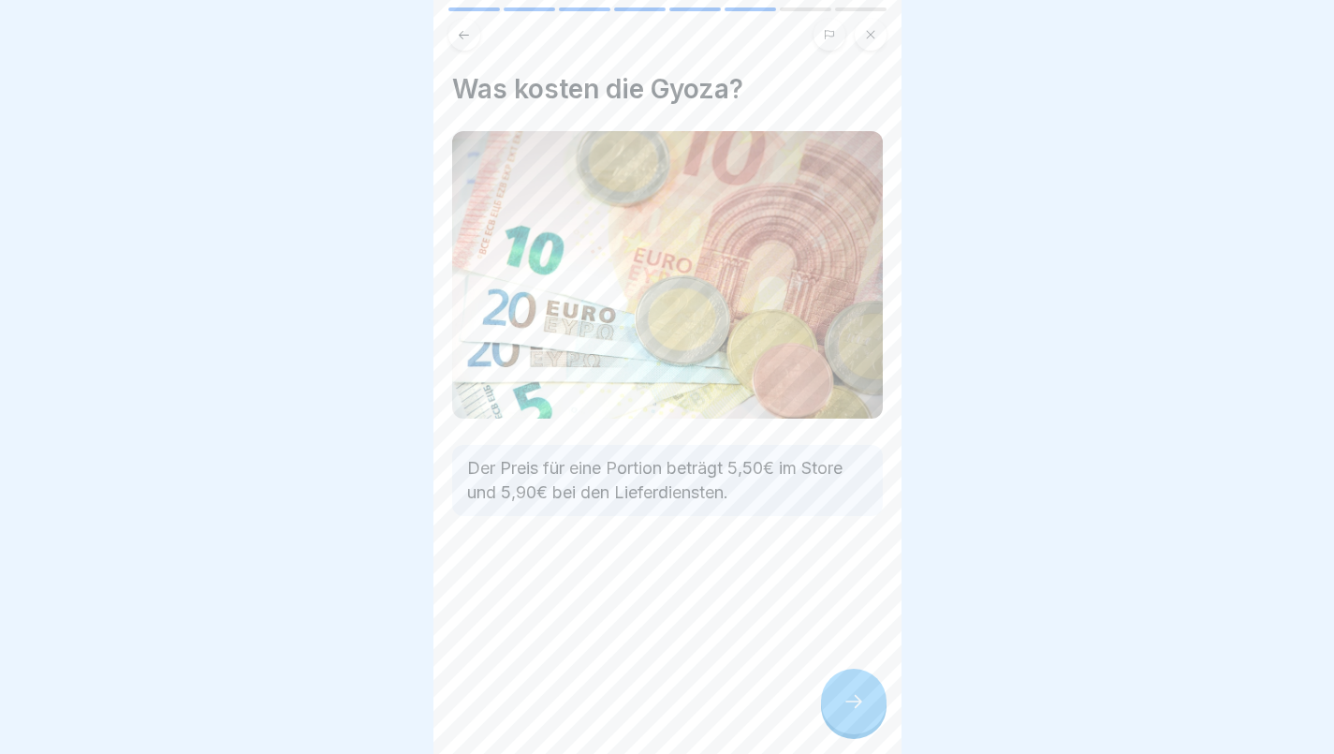
click at [855, 705] on icon at bounding box center [854, 701] width 22 height 22
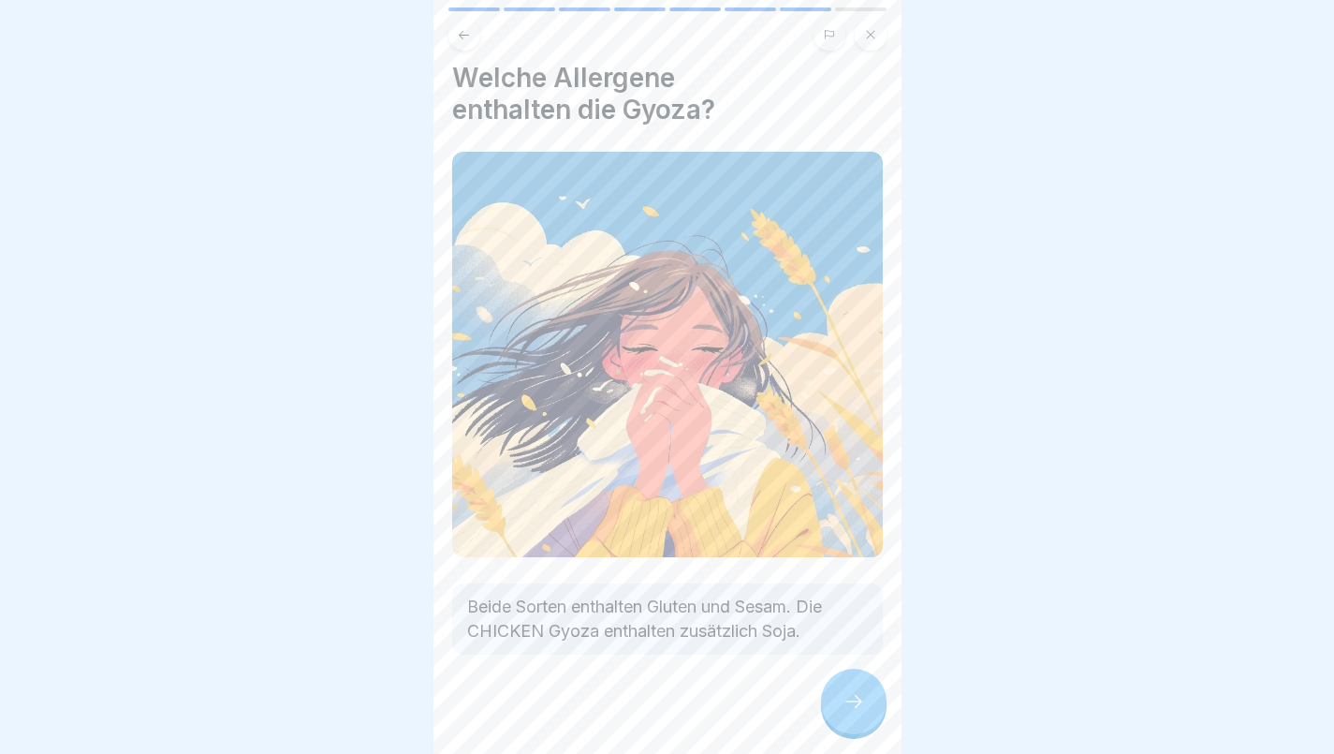
scroll to position [10, 0]
click at [846, 707] on icon at bounding box center [854, 701] width 22 height 22
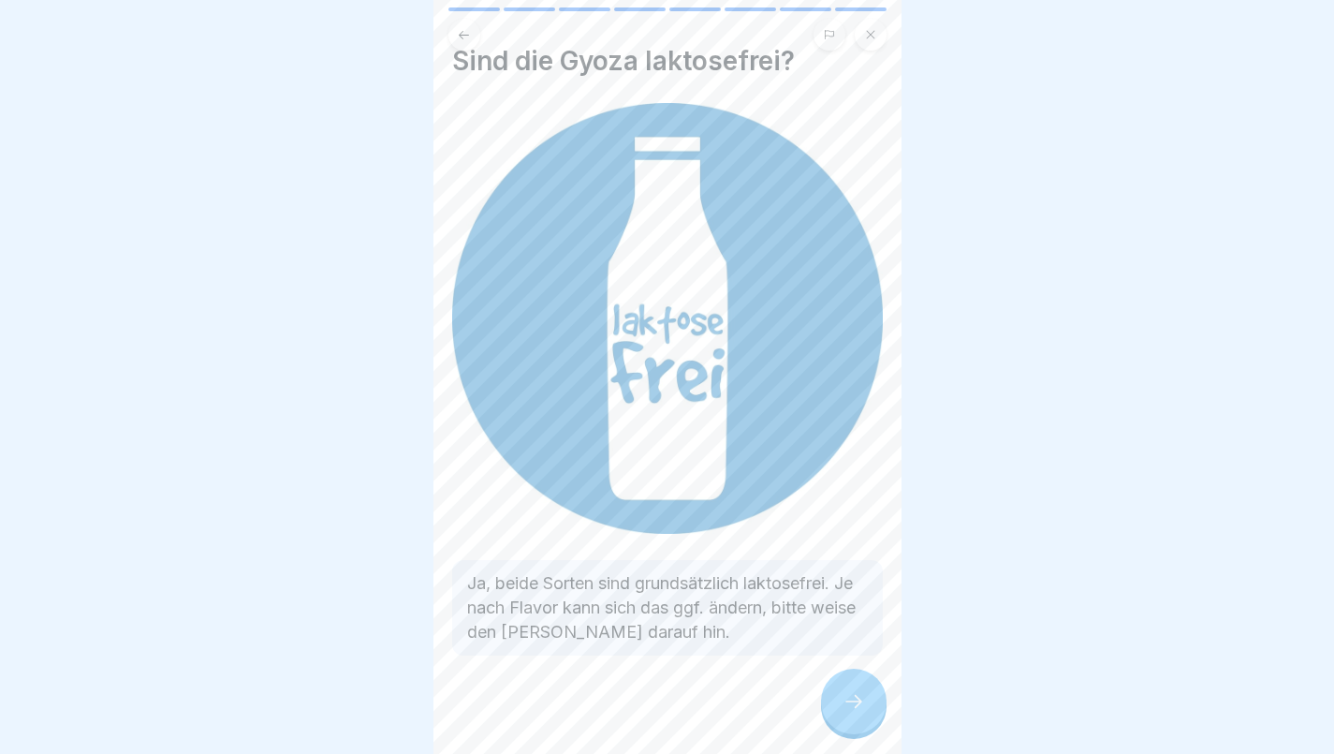
scroll to position [14, 0]
click at [847, 694] on icon at bounding box center [854, 701] width 22 height 22
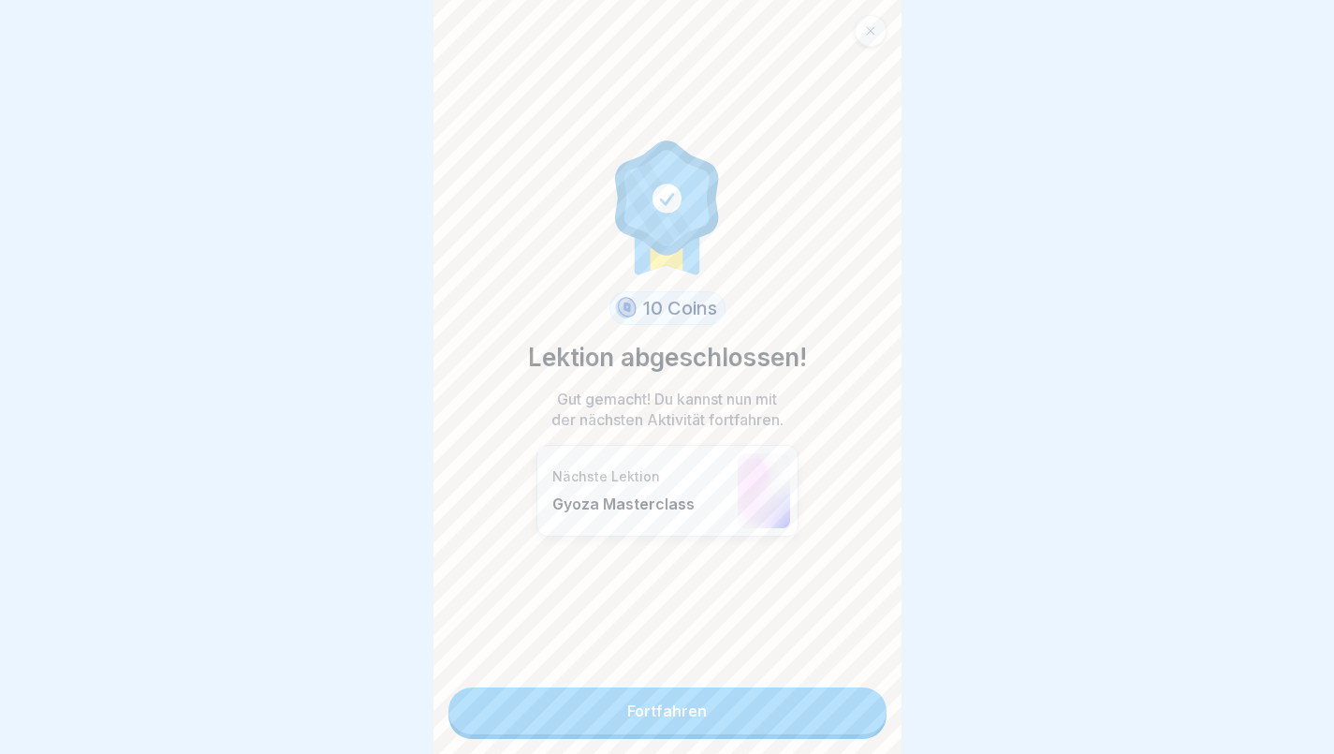
click at [727, 687] on link "Fortfahren" at bounding box center [668, 710] width 438 height 47
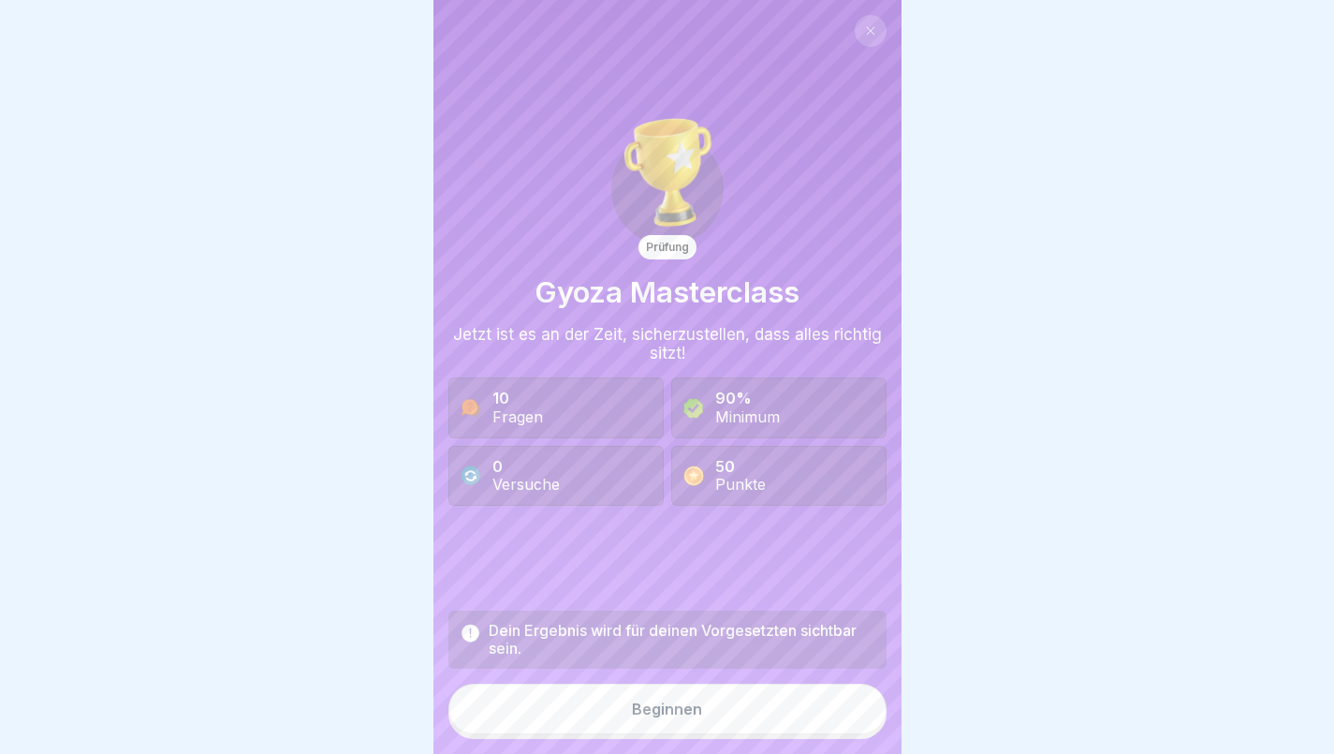
scroll to position [14, 0]
click at [647, 707] on div "Beginnen" at bounding box center [667, 708] width 70 height 17
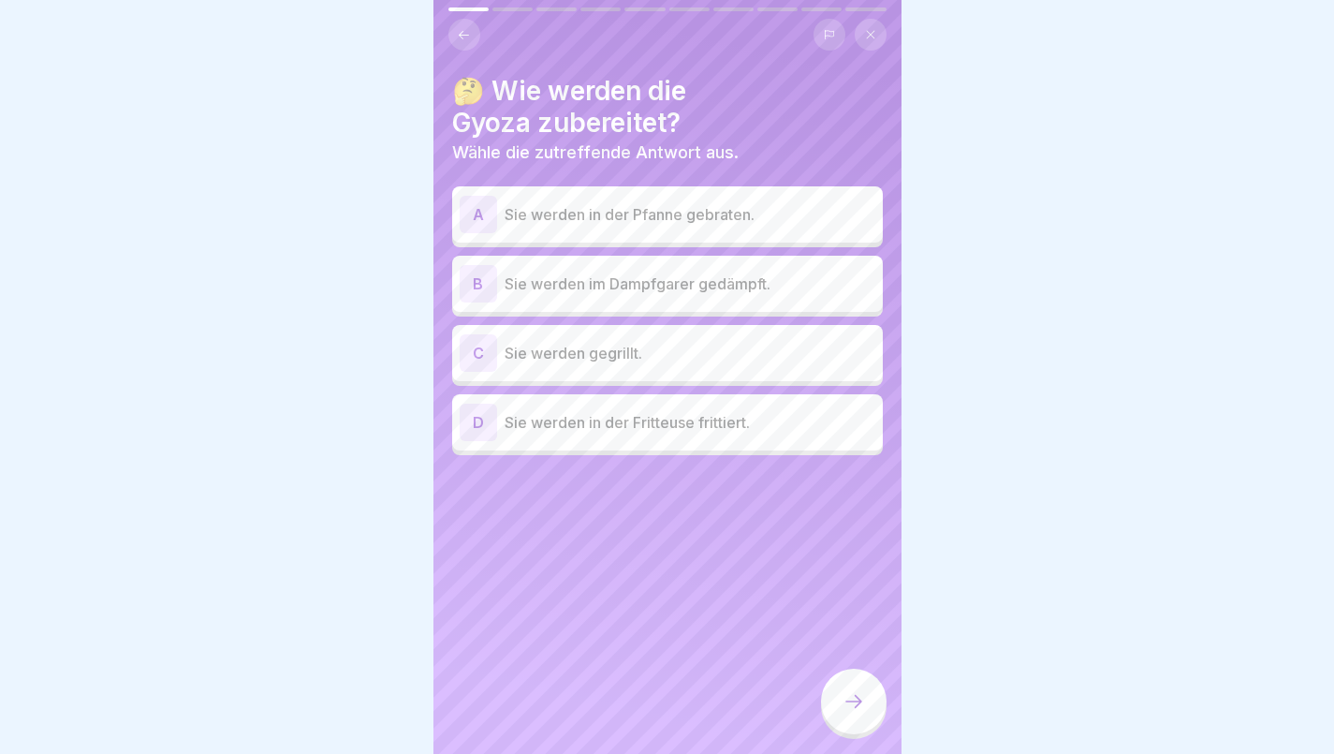
click at [532, 275] on p "Sie werden im Dampfgarer gedämpft." at bounding box center [690, 283] width 371 height 22
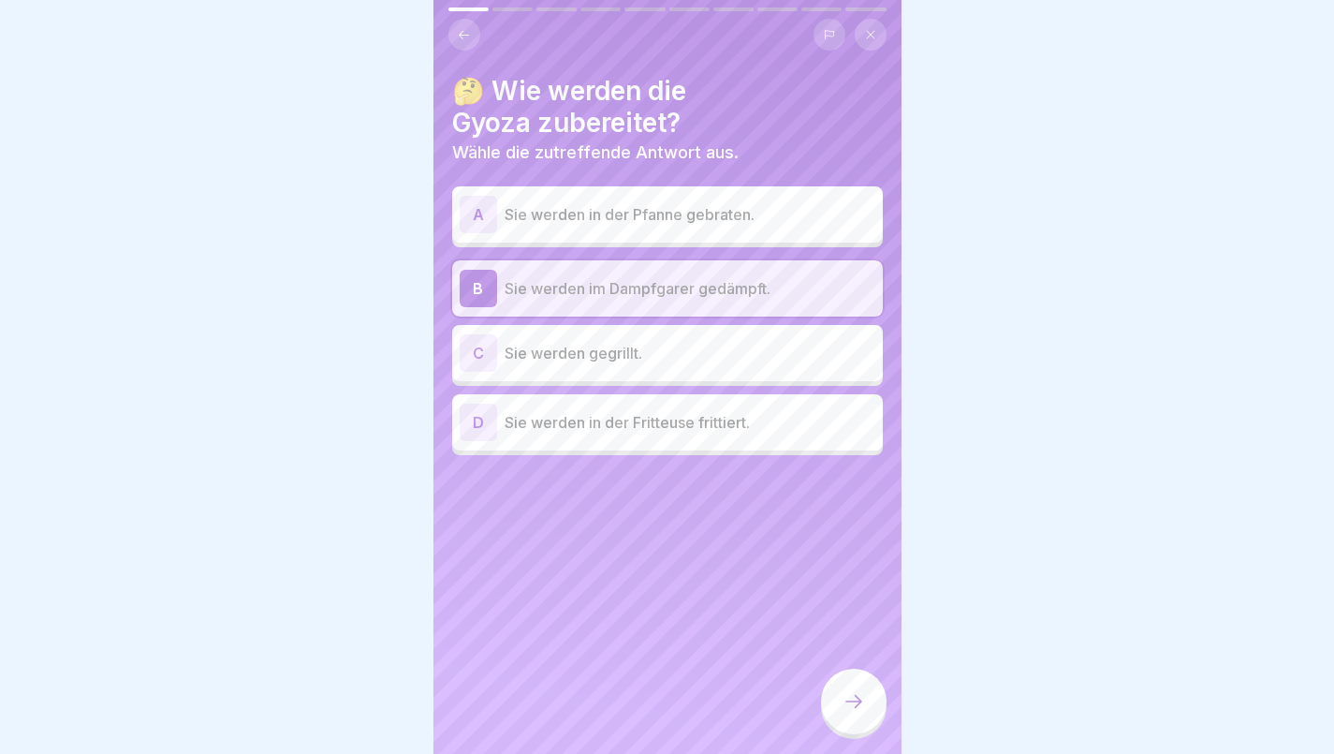
click at [854, 693] on icon at bounding box center [854, 701] width 22 height 22
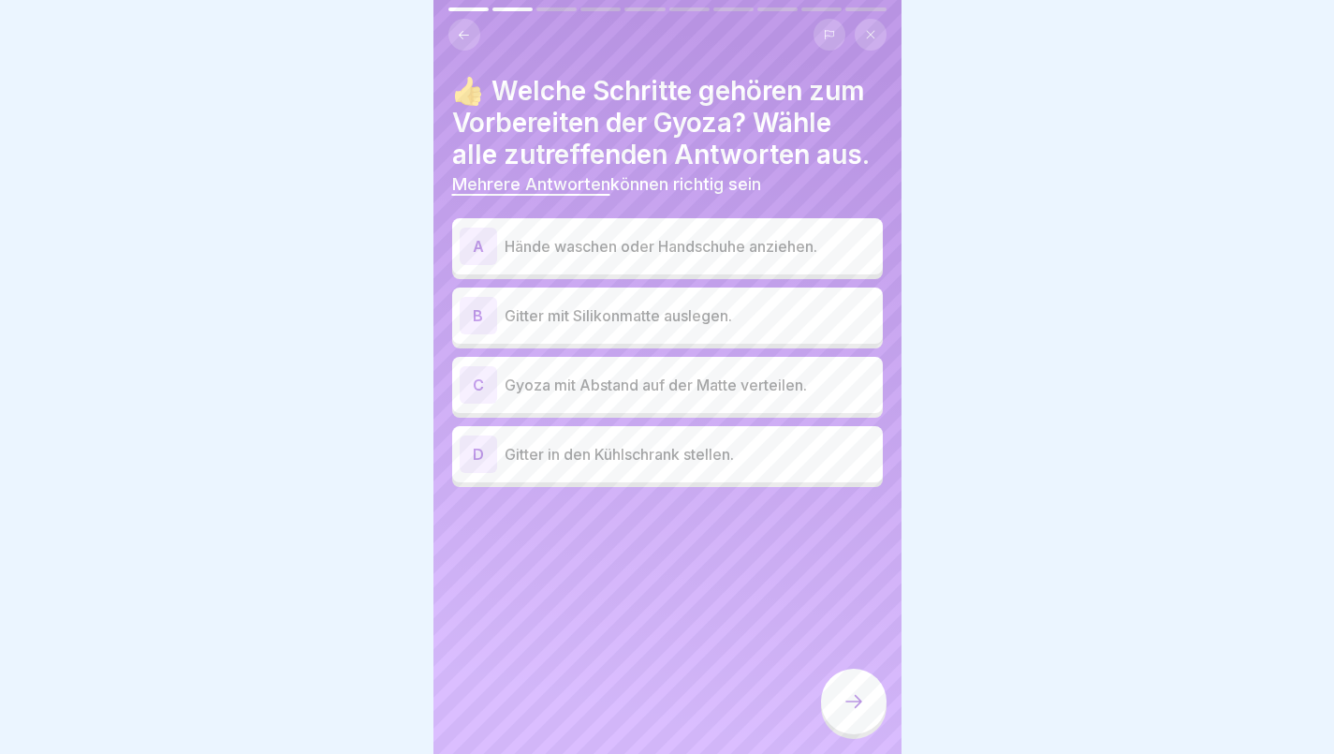
click at [694, 247] on div "A Hände waschen oder Handschuhe anziehen." at bounding box center [668, 246] width 416 height 37
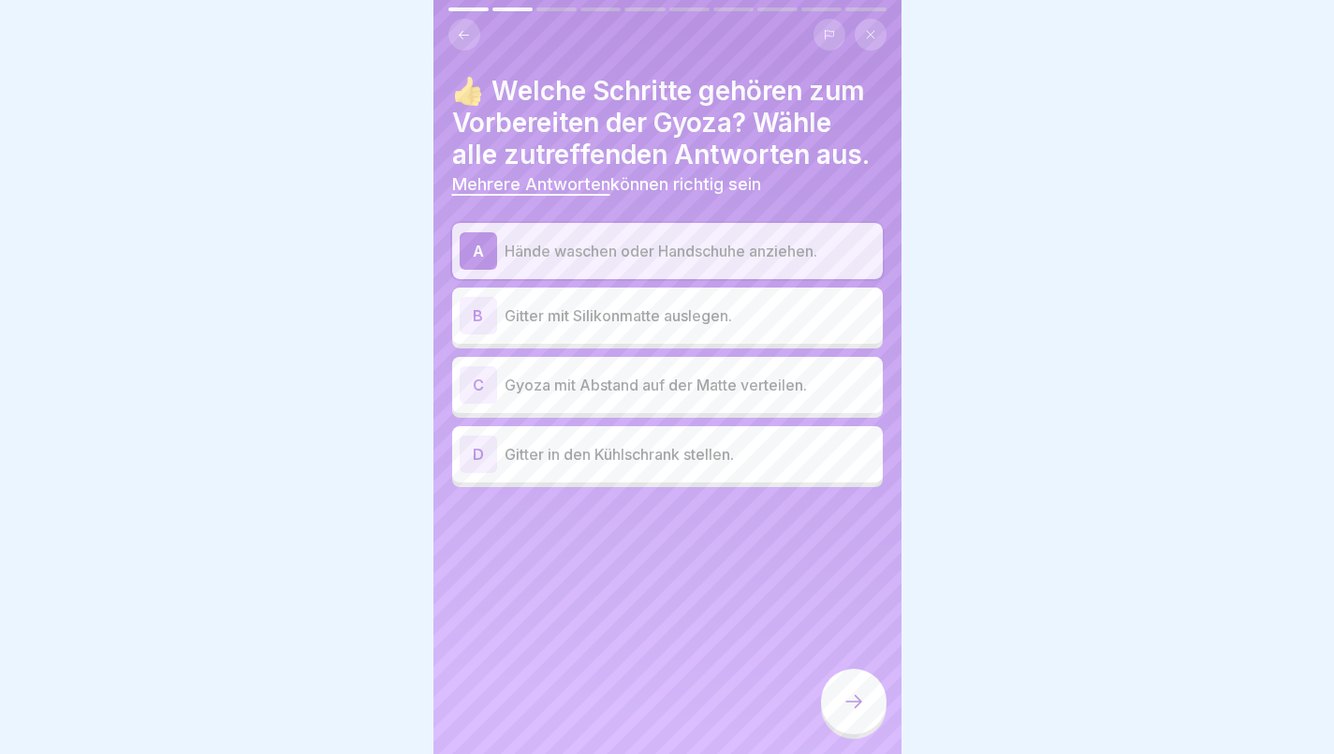
click at [684, 304] on p "Gitter mit Silikonmatte auslegen." at bounding box center [690, 315] width 371 height 22
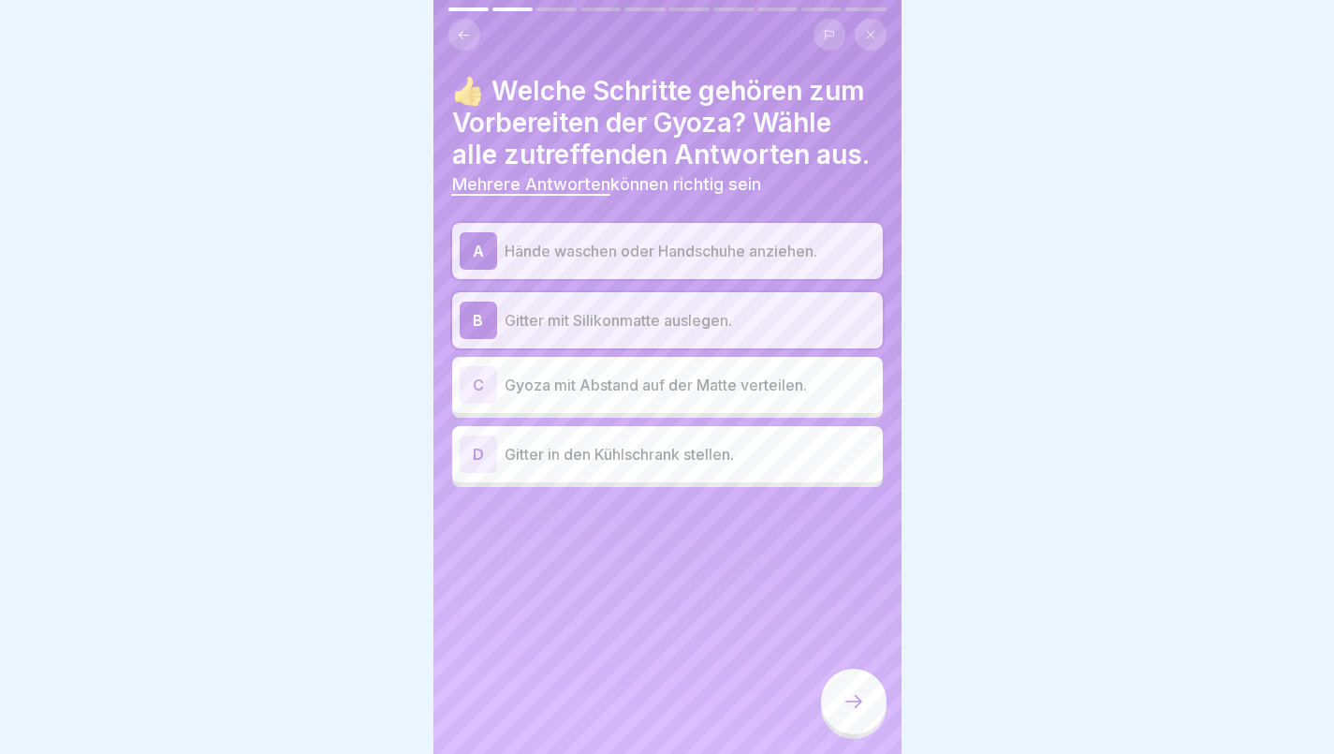
click at [712, 366] on div "C Gyoza mit Abstand auf der Matte verteilen." at bounding box center [668, 384] width 416 height 37
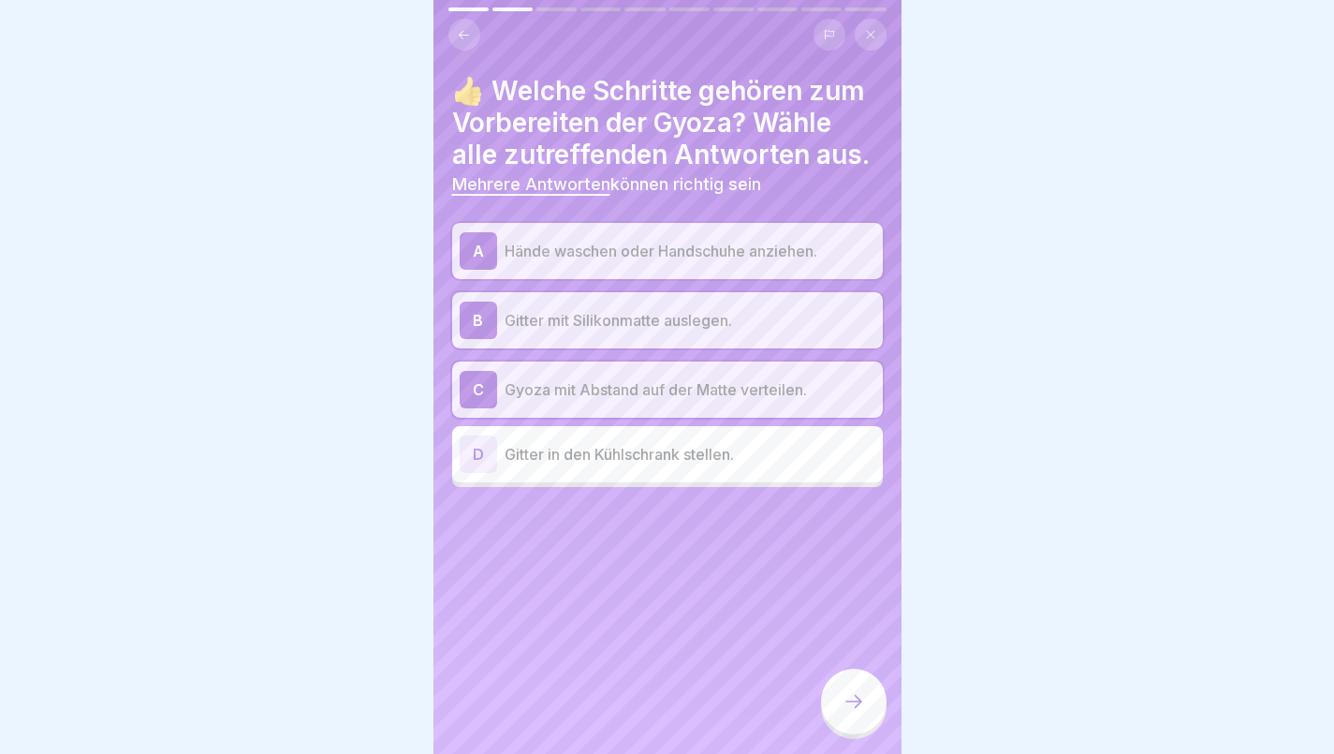
click at [855, 699] on icon at bounding box center [854, 701] width 22 height 22
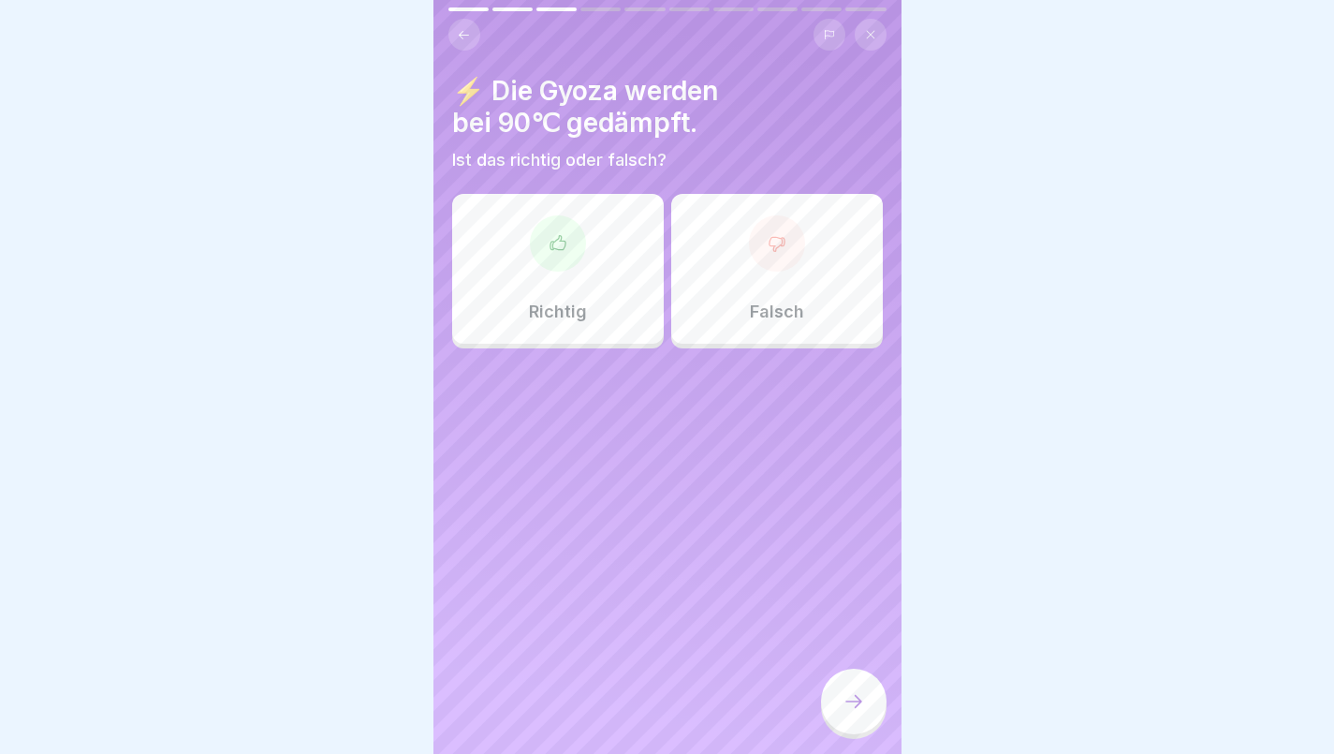
click at [552, 272] on div "Richtig" at bounding box center [558, 269] width 212 height 150
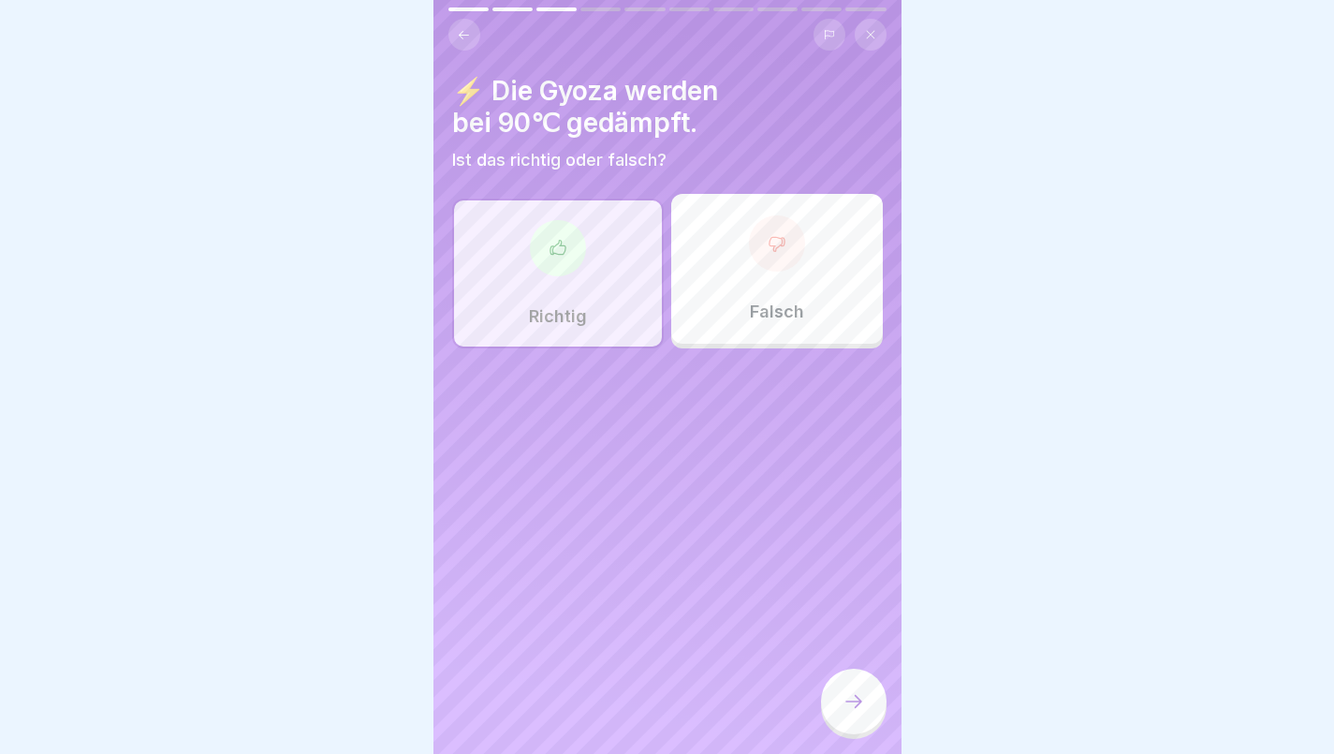
click at [853, 706] on icon at bounding box center [854, 701] width 22 height 22
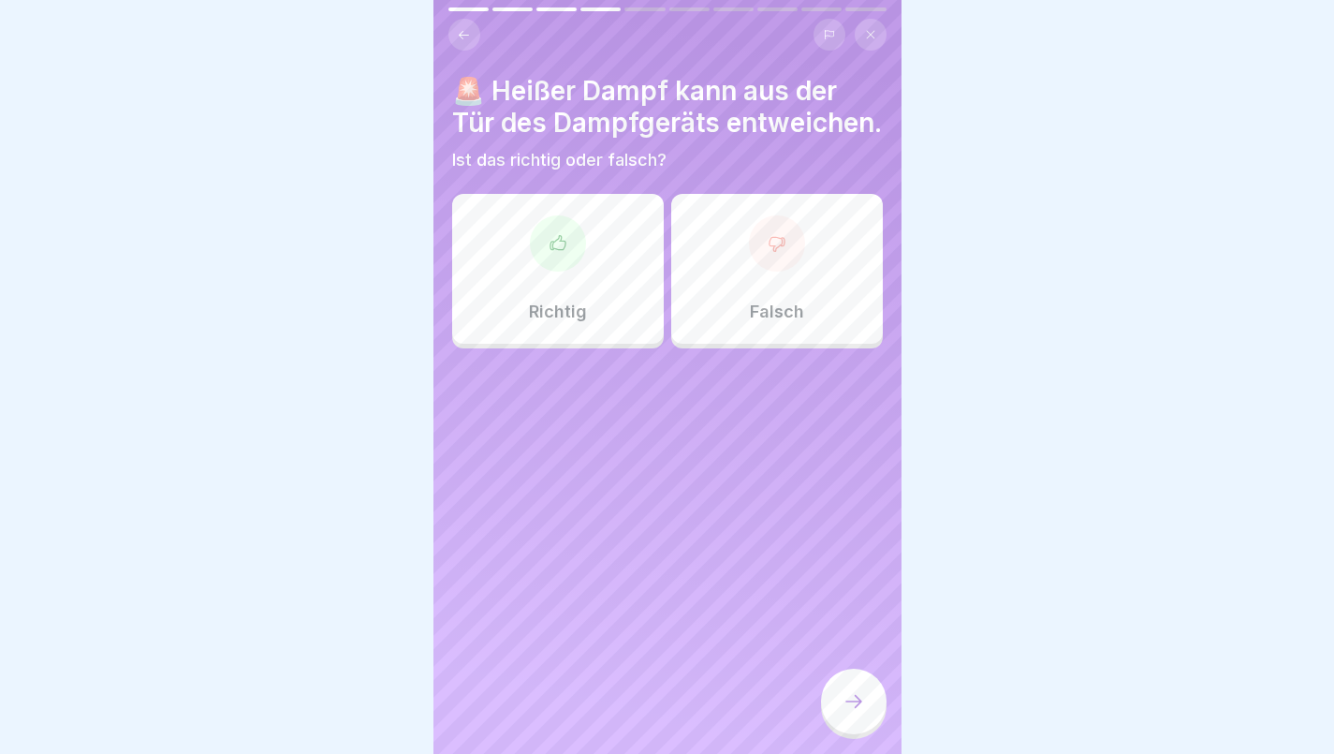
click at [539, 322] on p "Richtig" at bounding box center [558, 312] width 58 height 21
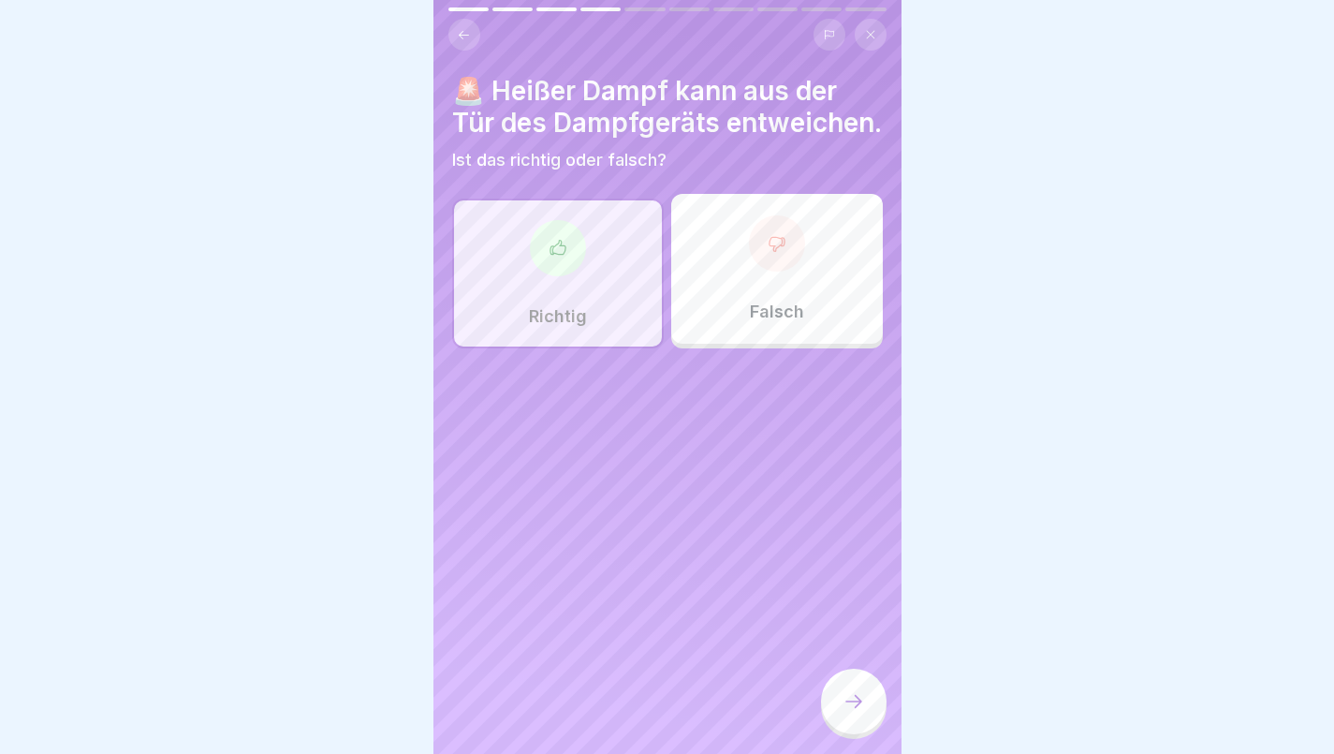
click at [861, 699] on icon at bounding box center [854, 701] width 22 height 22
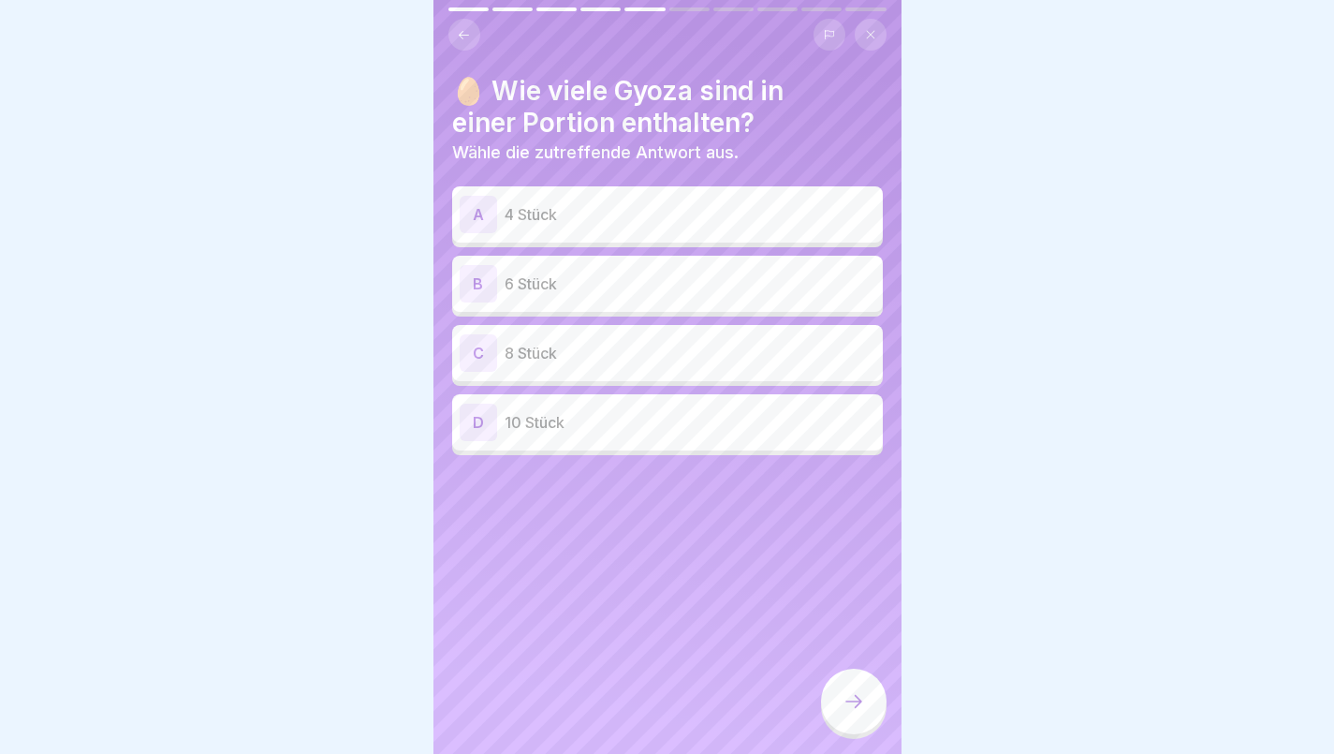
click at [582, 283] on div "B 6 Stück" at bounding box center [668, 283] width 416 height 37
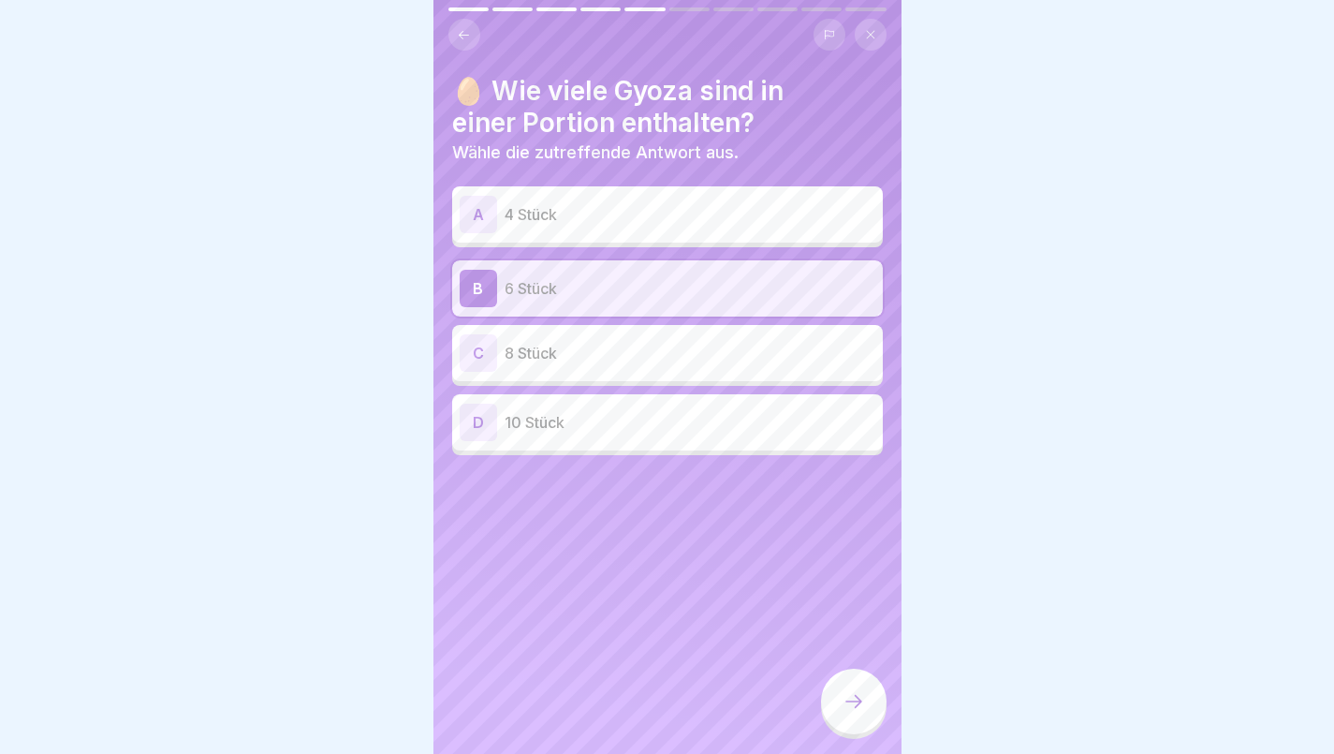
click at [847, 695] on icon at bounding box center [854, 701] width 22 height 22
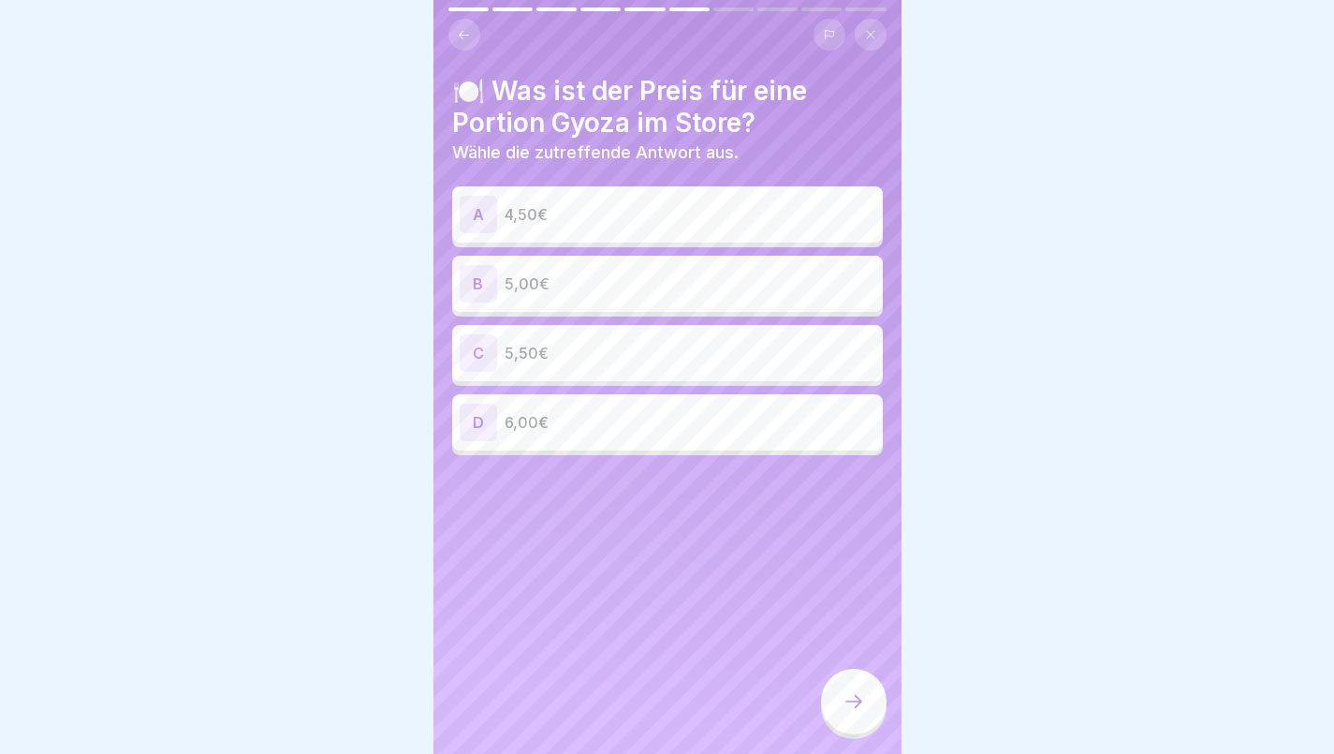
click at [580, 342] on p "5,50€" at bounding box center [690, 353] width 371 height 22
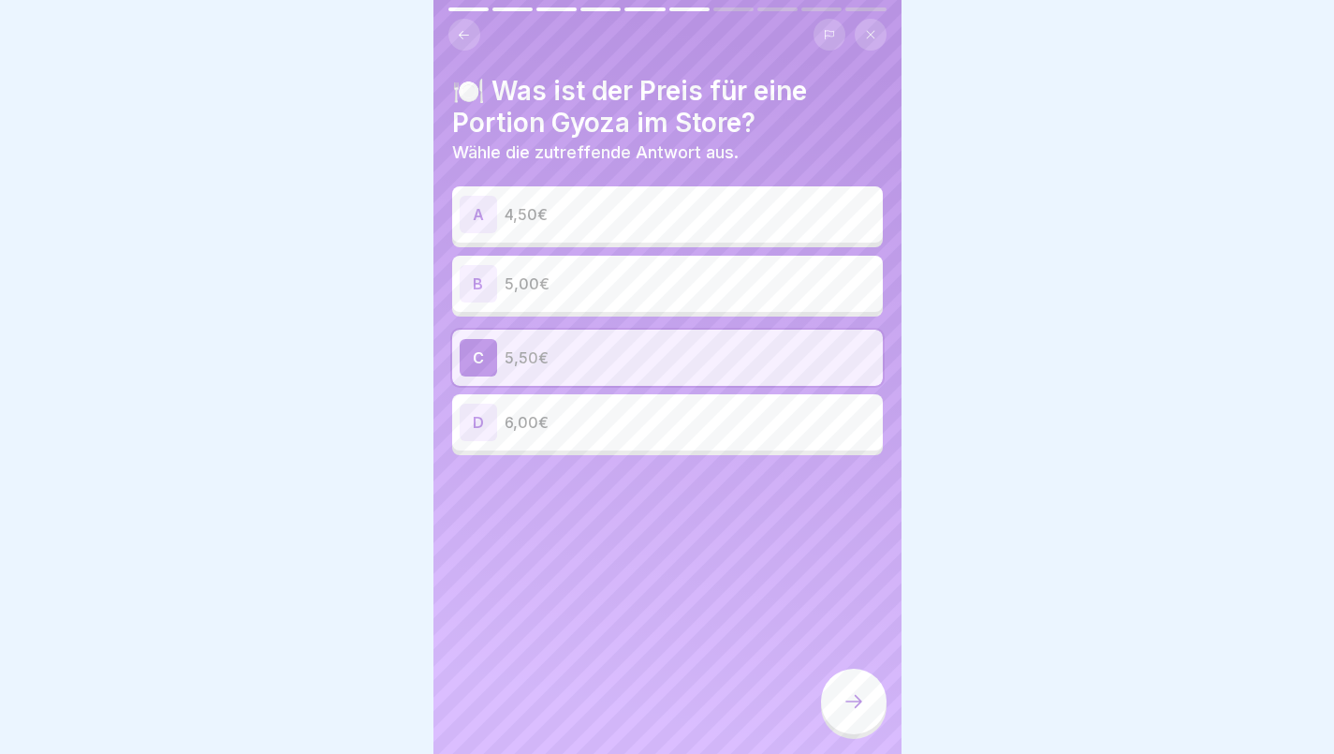
click at [850, 694] on icon at bounding box center [854, 701] width 22 height 22
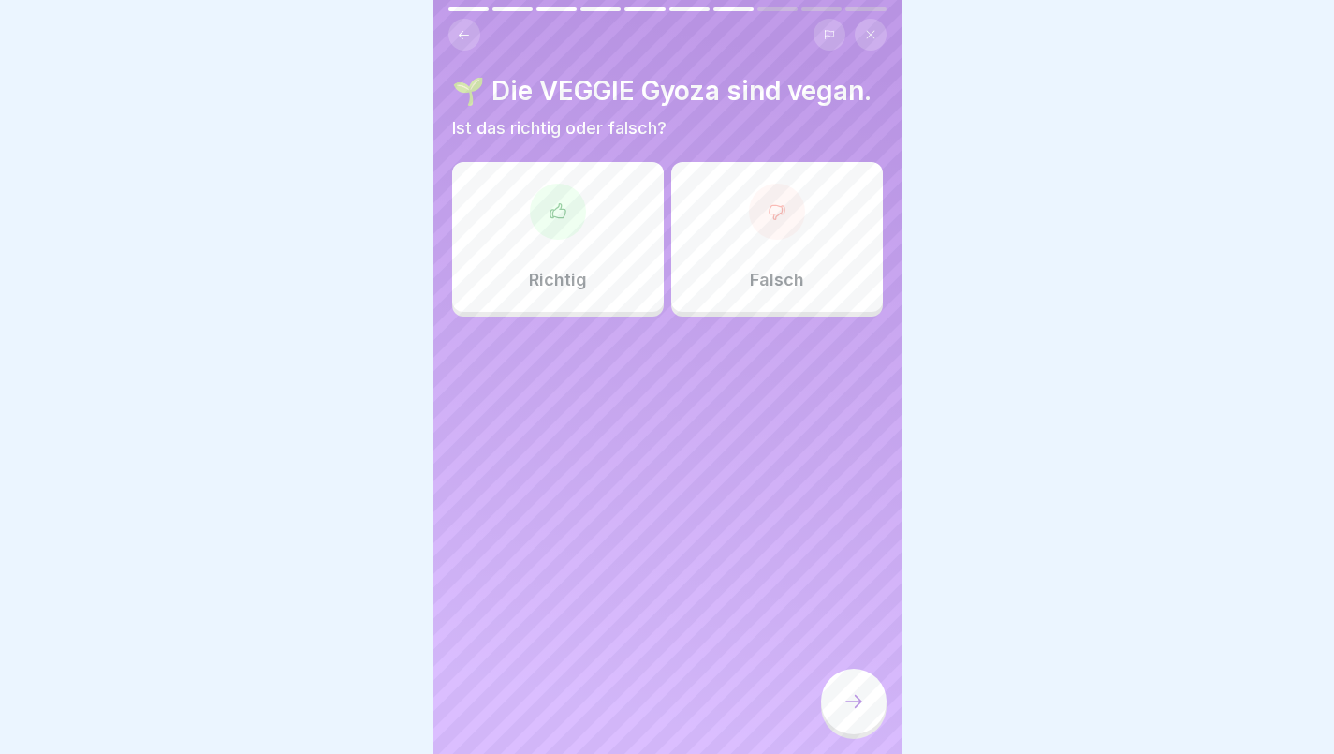
click at [549, 273] on div "Richtig" at bounding box center [558, 237] width 212 height 150
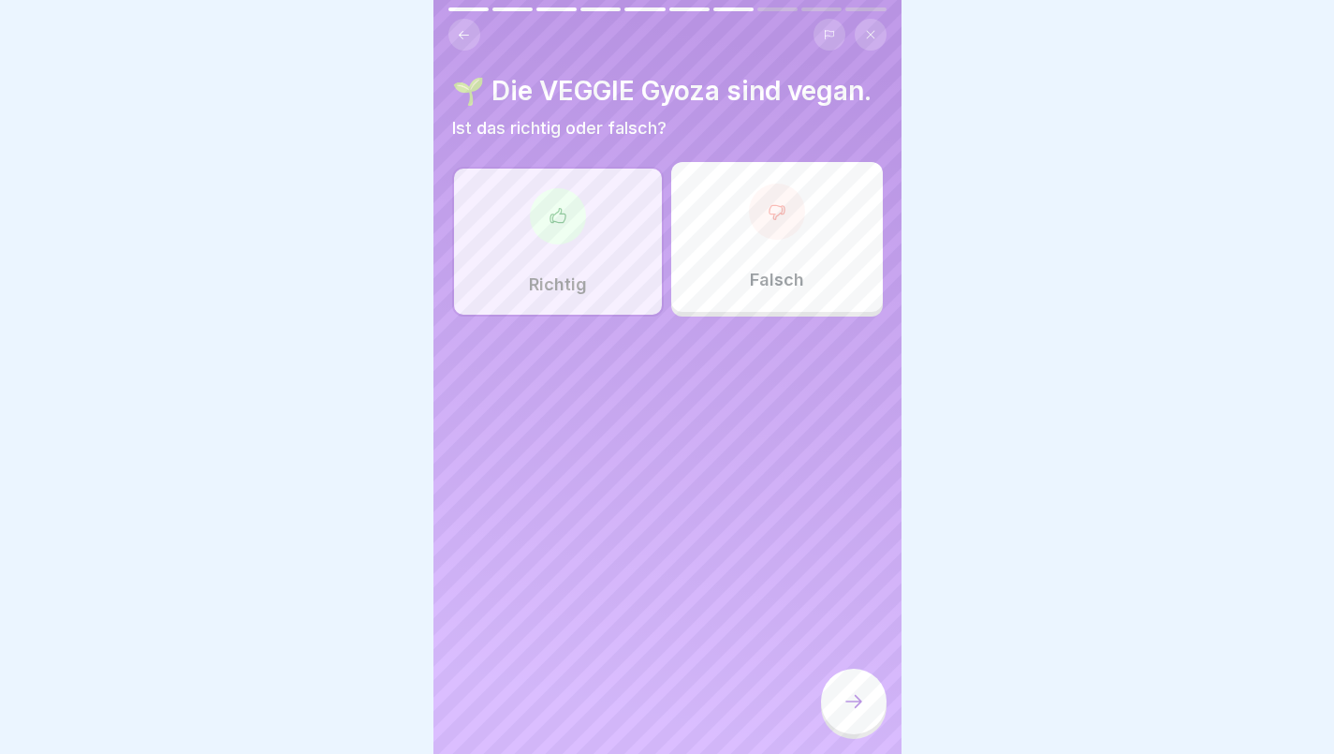
click at [852, 699] on icon at bounding box center [854, 701] width 22 height 22
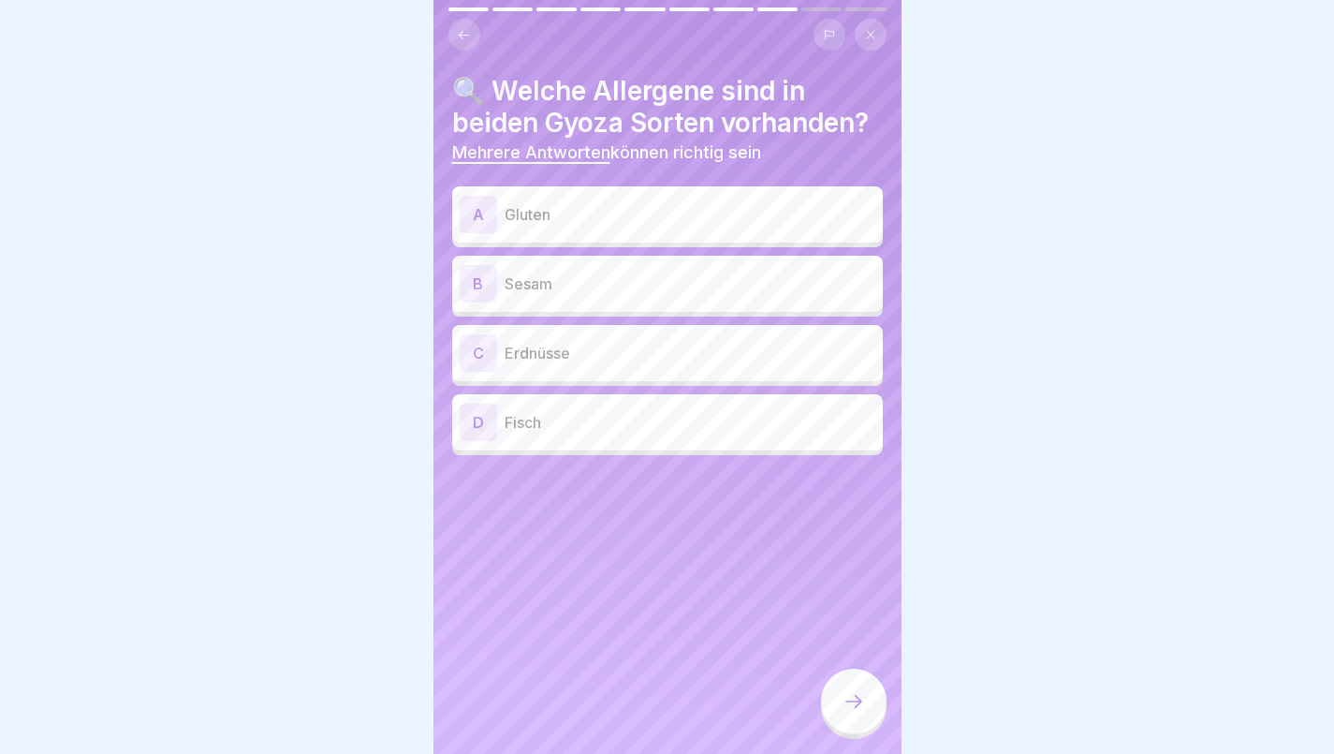
click at [591, 219] on div "A Gluten" at bounding box center [668, 214] width 416 height 37
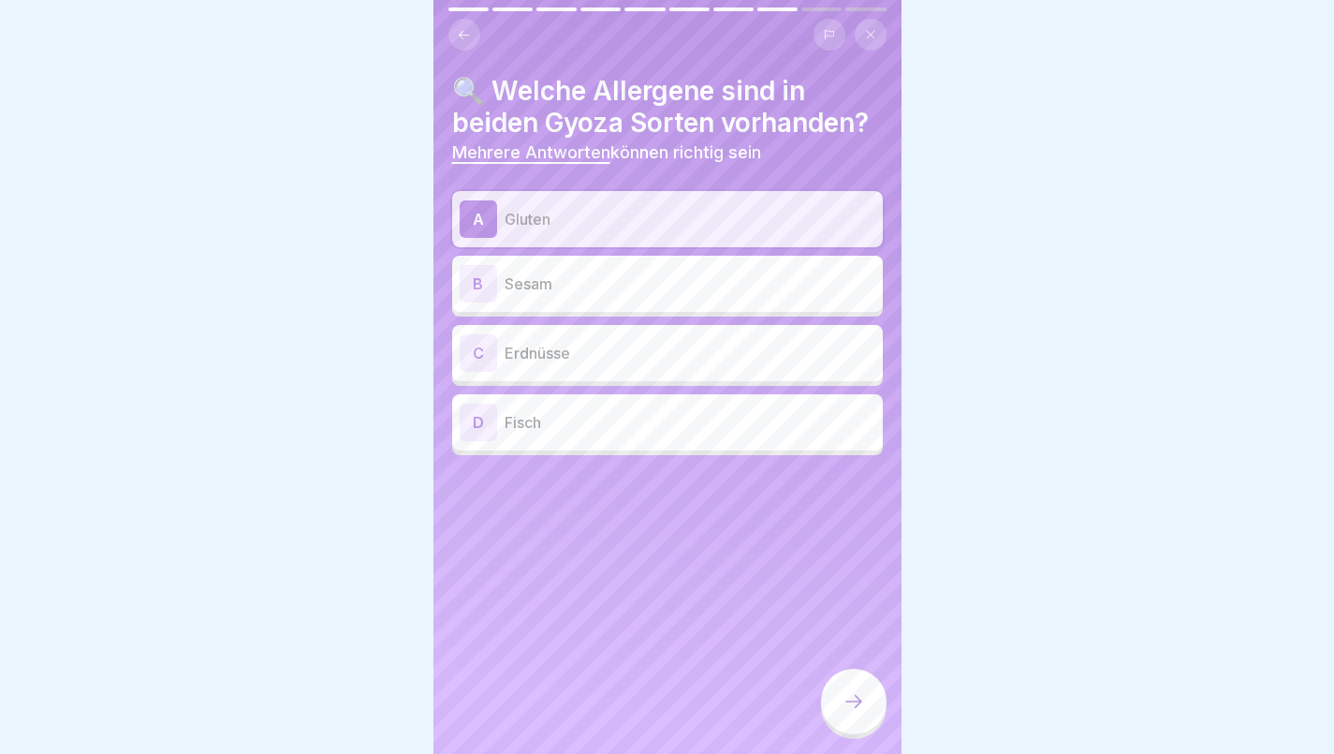
click at [576, 294] on p "Sesam" at bounding box center [690, 283] width 371 height 22
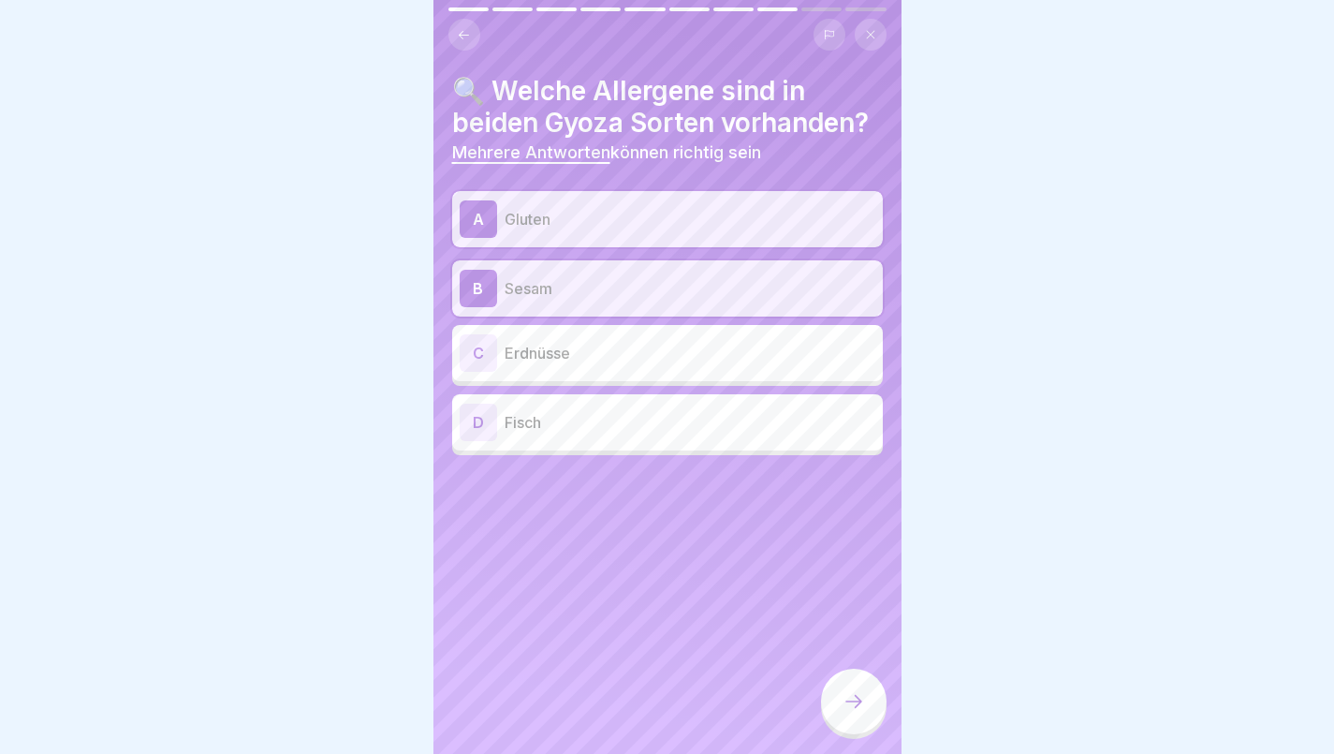
click at [847, 689] on div at bounding box center [854, 702] width 66 height 66
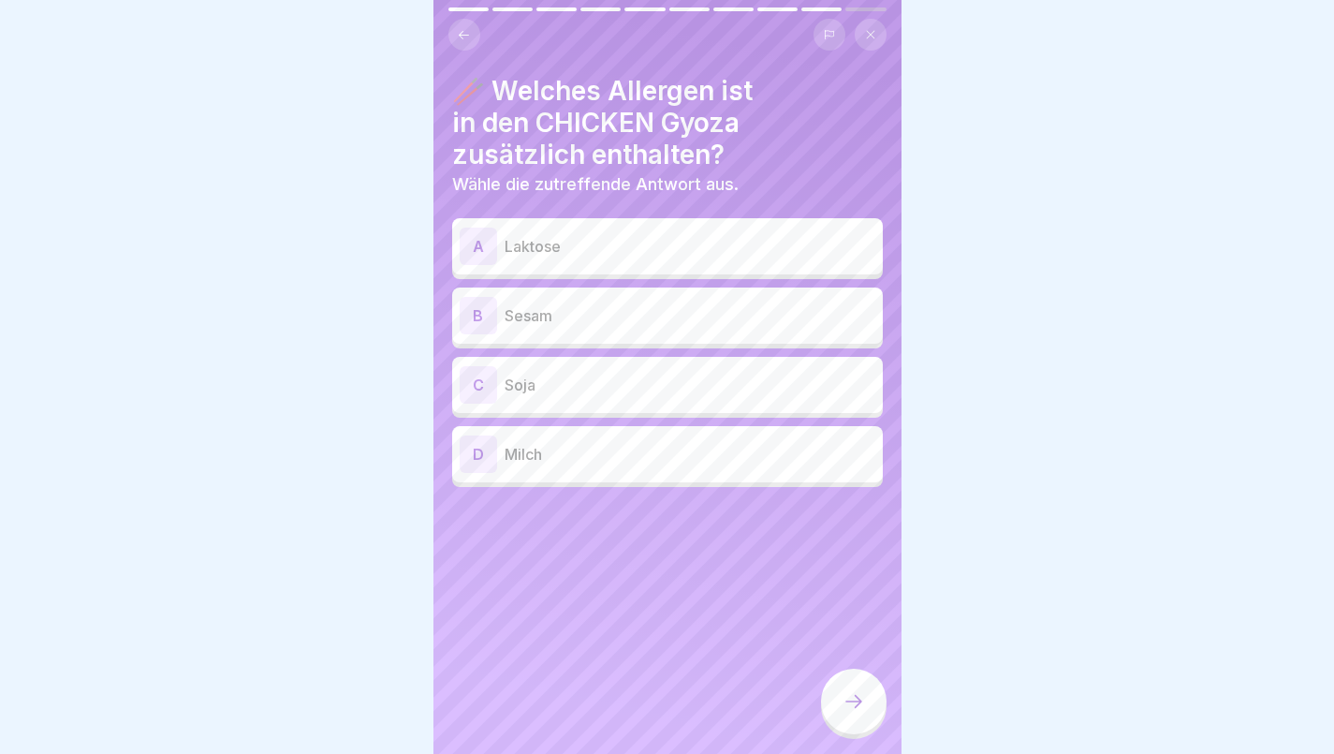
click at [589, 374] on p "Soja" at bounding box center [690, 385] width 371 height 22
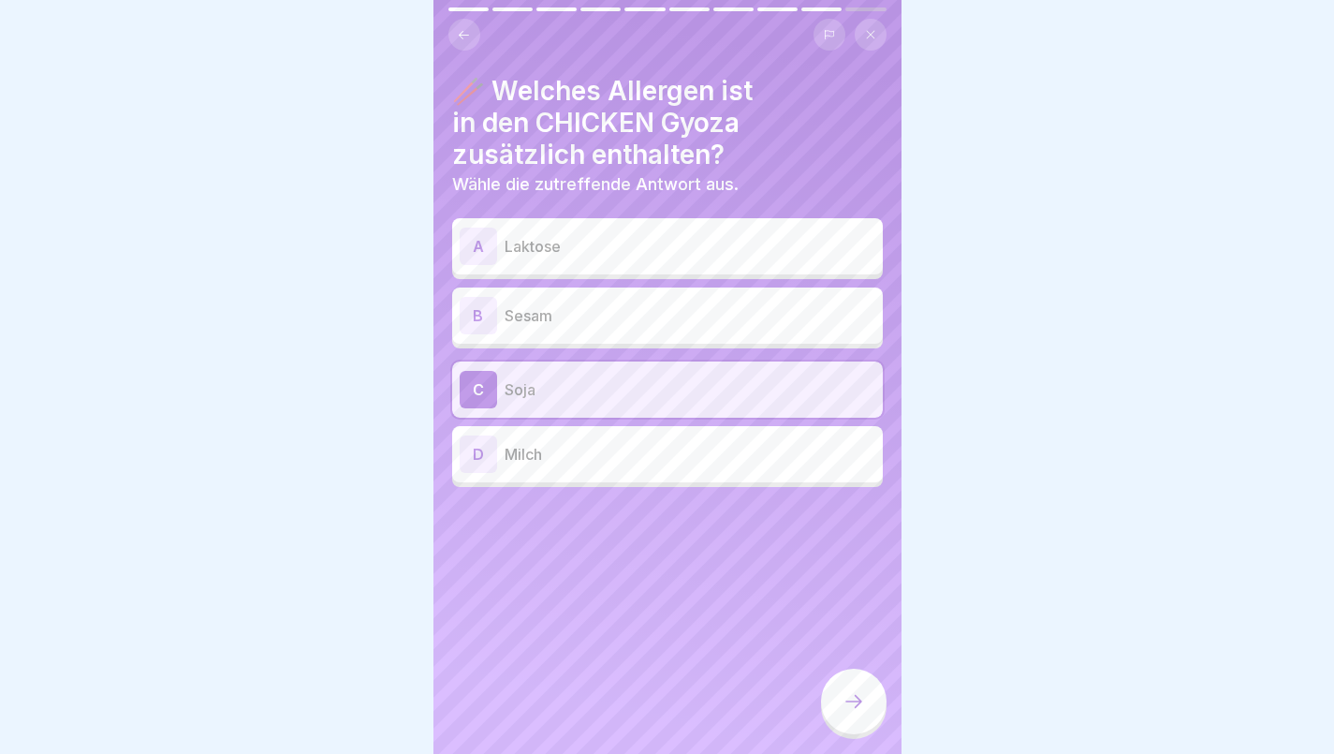
click at [856, 693] on icon at bounding box center [854, 701] width 22 height 22
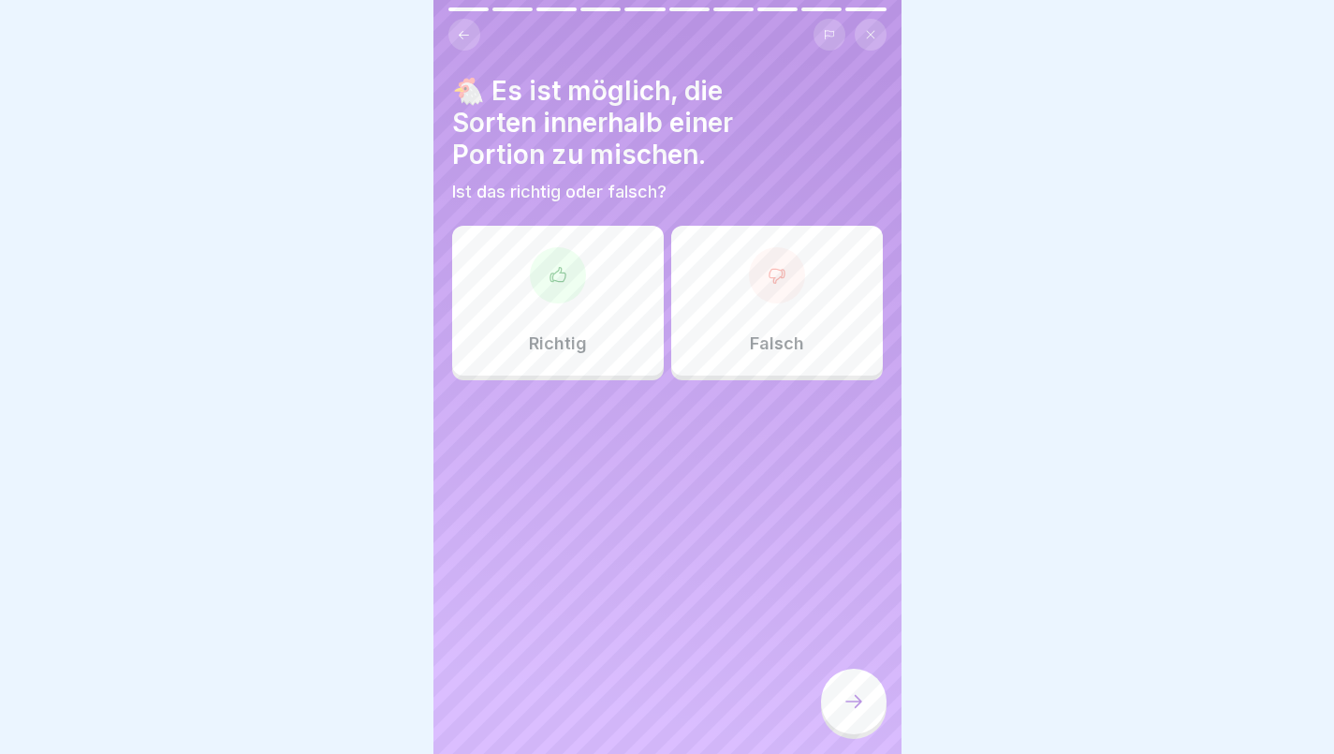
click at [783, 266] on div at bounding box center [777, 275] width 56 height 56
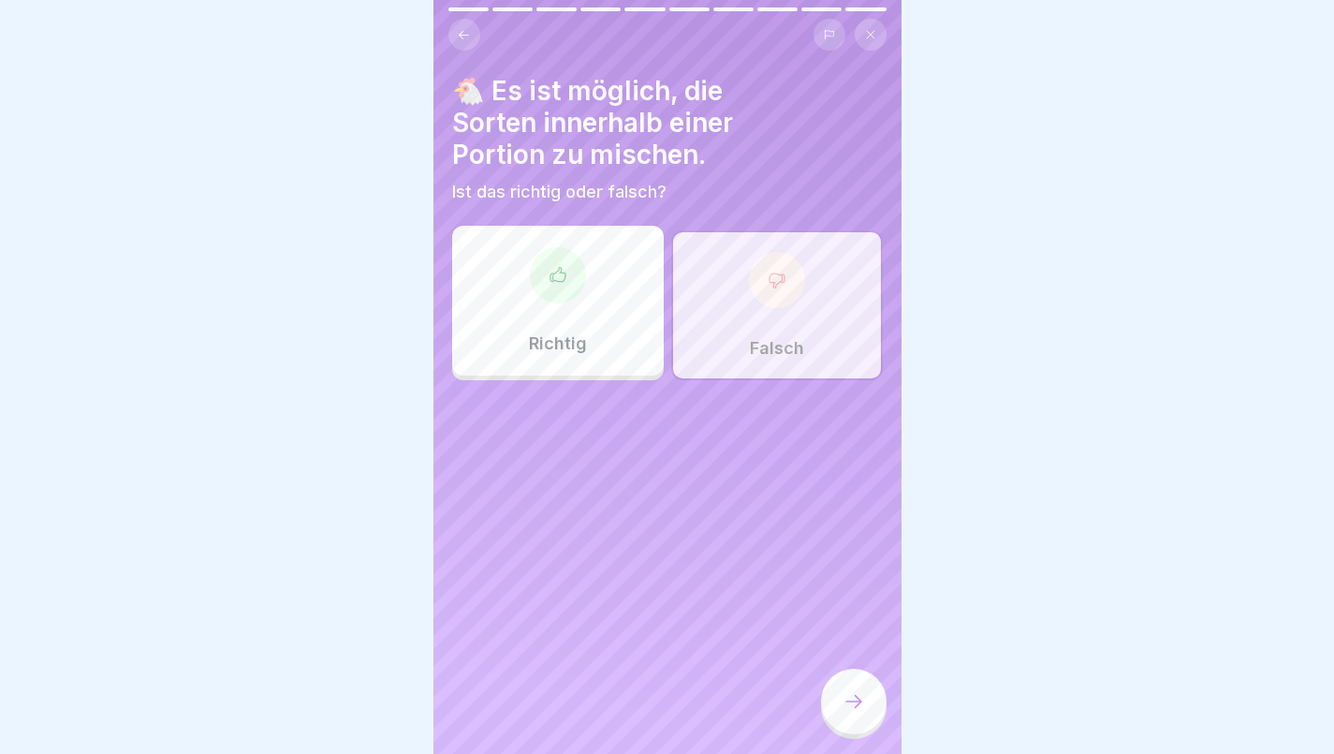
click at [849, 690] on div at bounding box center [854, 702] width 66 height 66
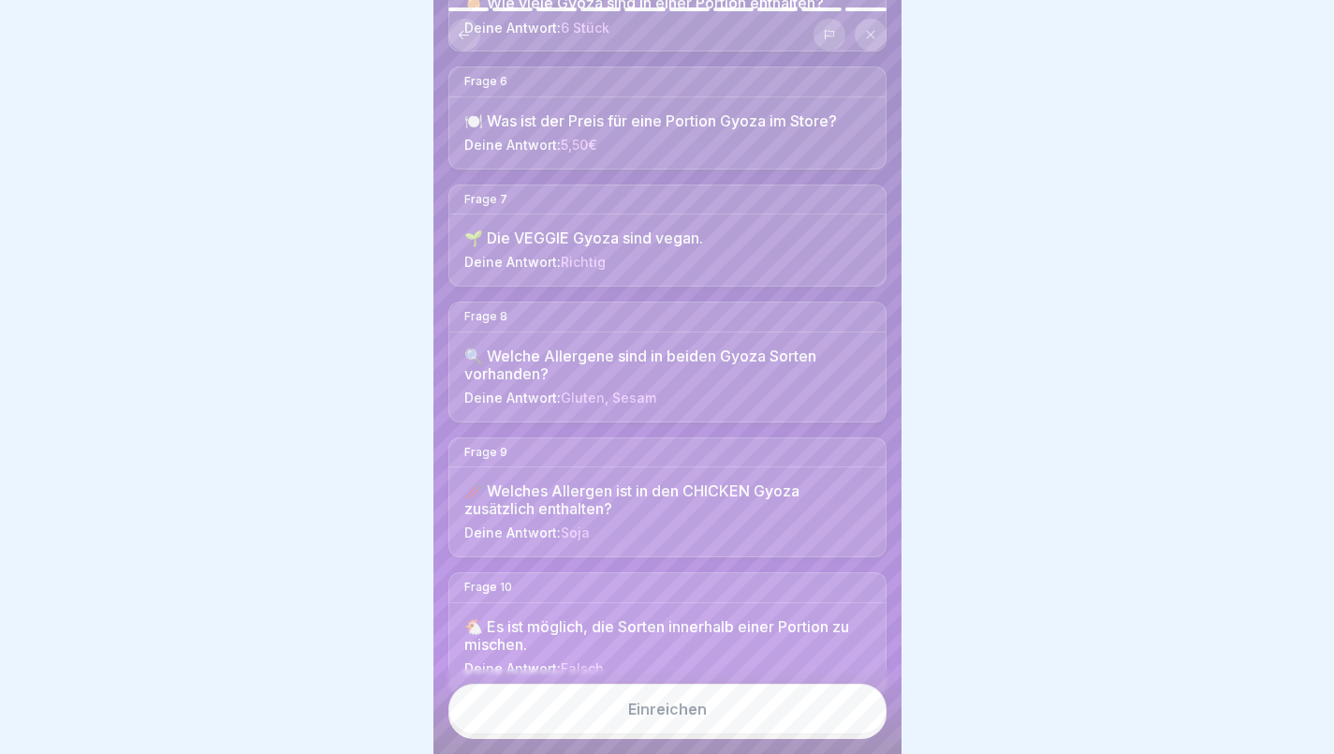
scroll to position [787, 0]
click at [691, 713] on div "Einreichen" at bounding box center [667, 708] width 79 height 17
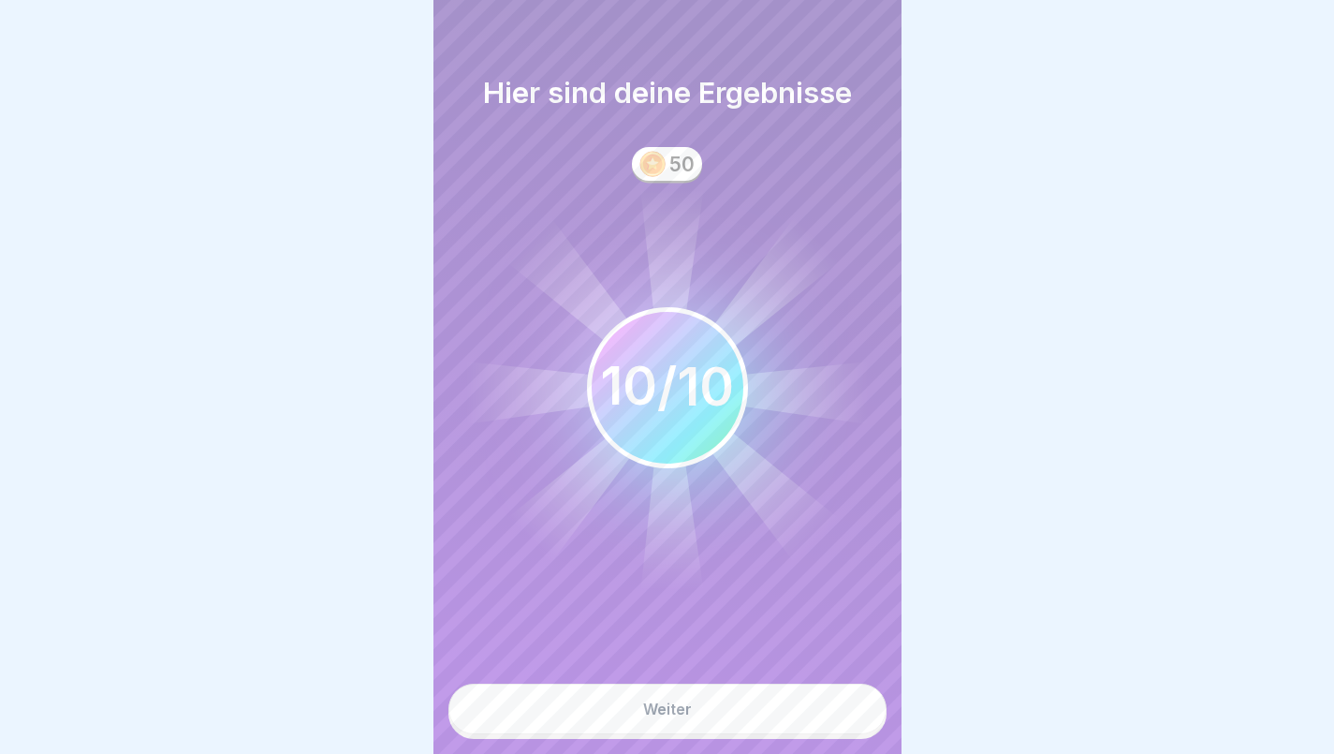
click at [692, 711] on button "Weiter" at bounding box center [668, 709] width 438 height 51
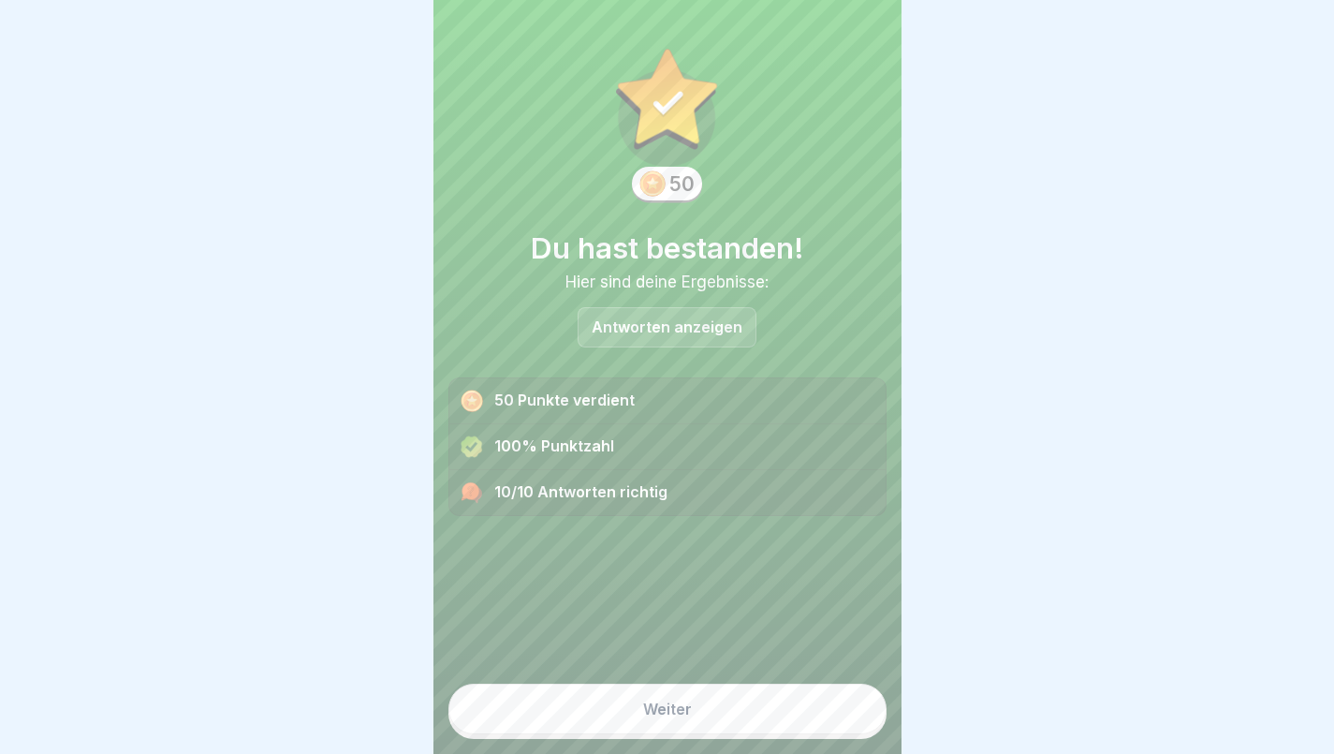
click at [685, 703] on button "Weiter" at bounding box center [668, 709] width 438 height 51
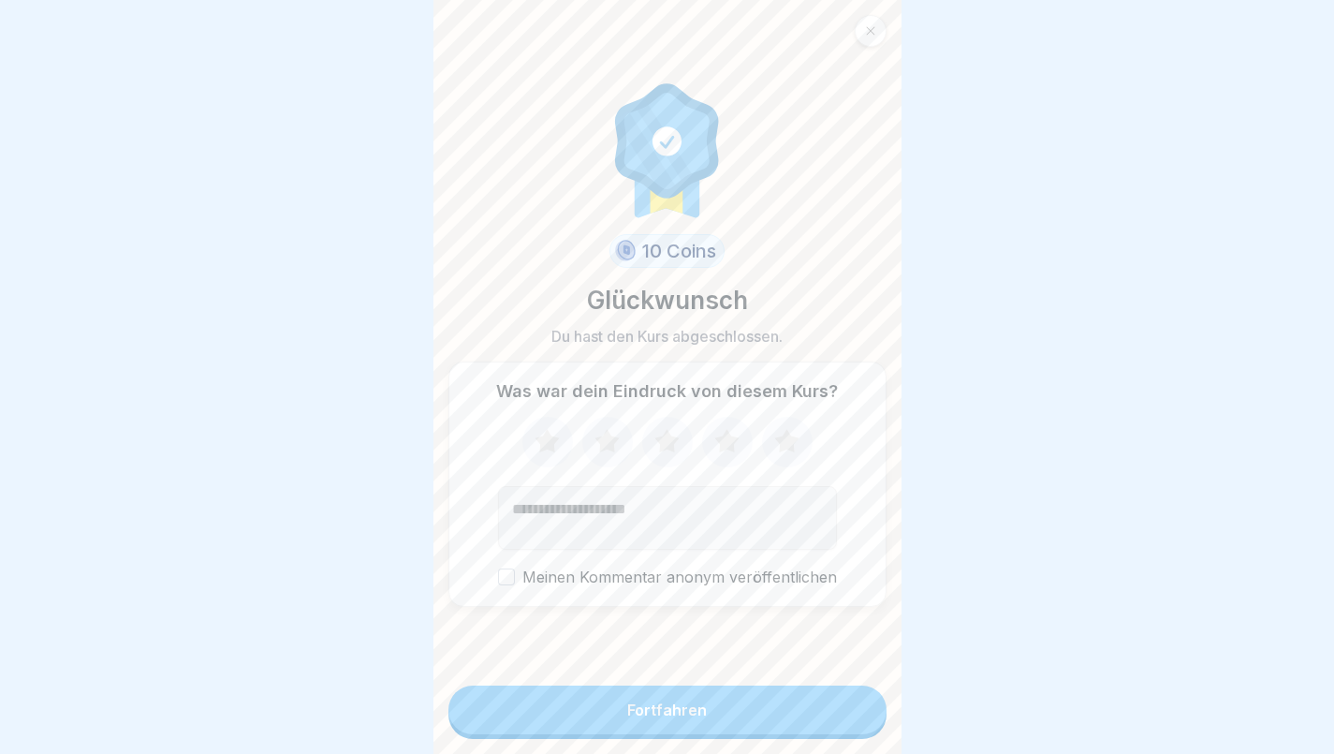
click at [783, 423] on icon at bounding box center [787, 442] width 50 height 49
click at [681, 707] on div "Fortfahren" at bounding box center [667, 709] width 80 height 17
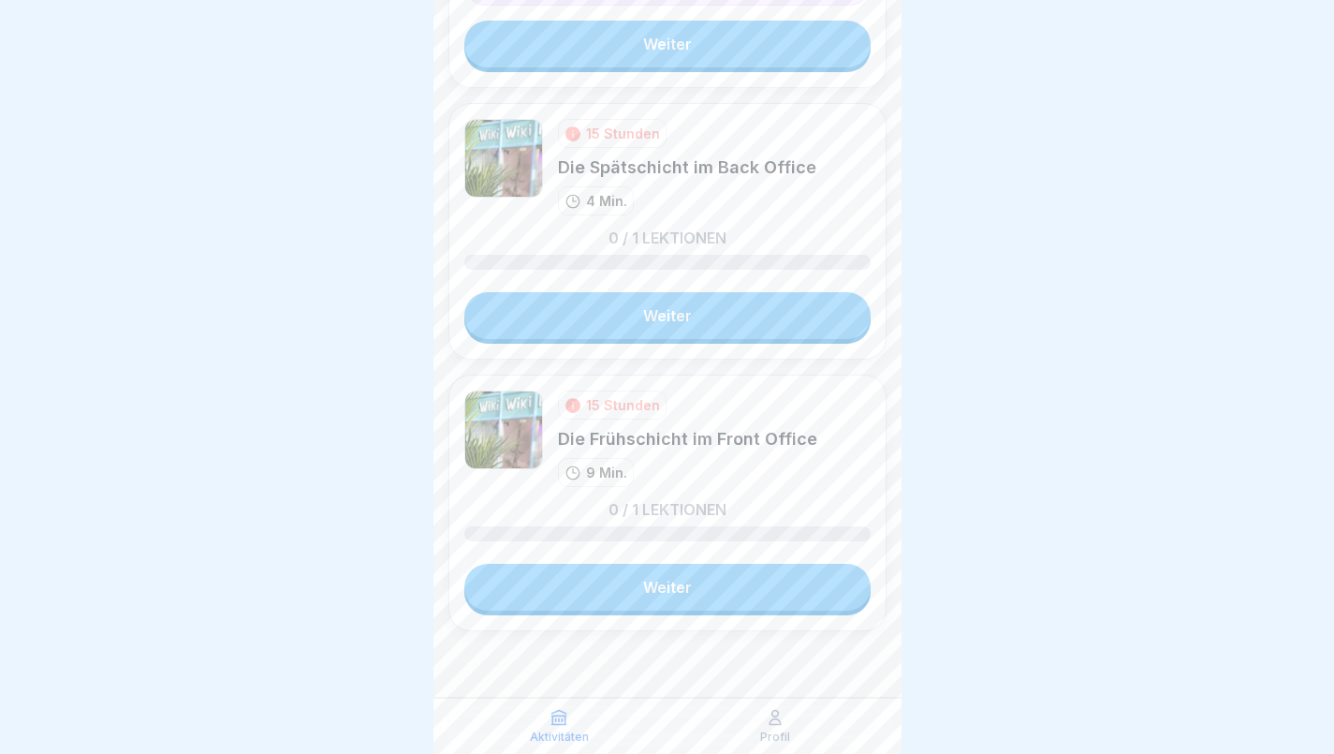
scroll to position [14, 0]
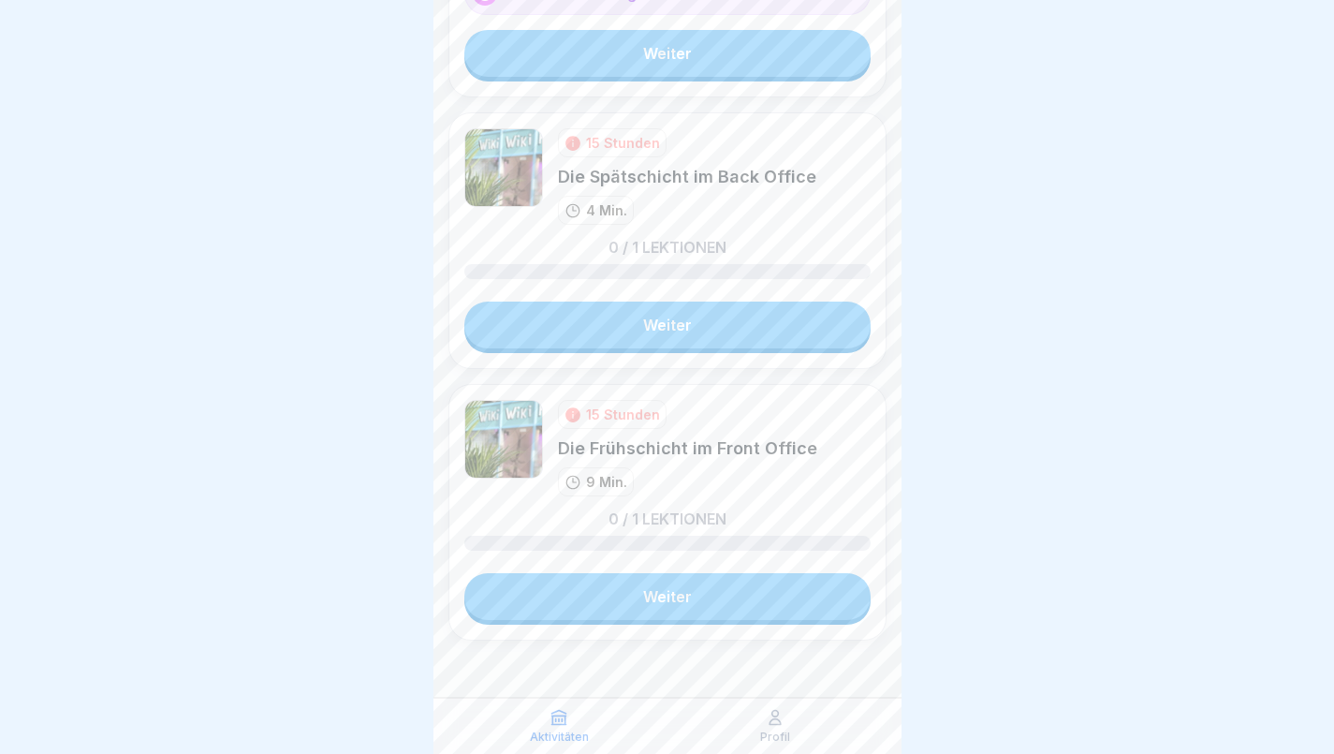
click at [679, 580] on link "Weiter" at bounding box center [667, 596] width 406 height 47
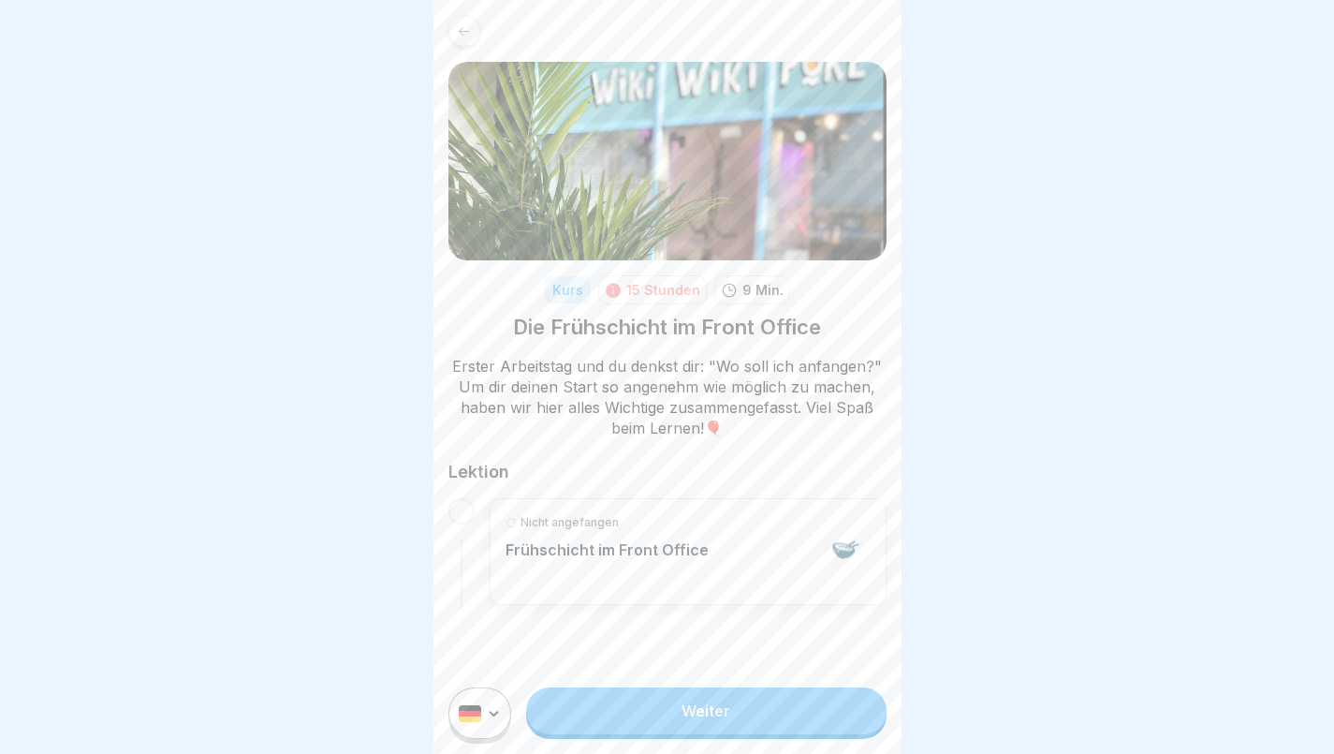
scroll to position [14, 0]
click at [677, 717] on link "Weiter" at bounding box center [706, 710] width 360 height 47
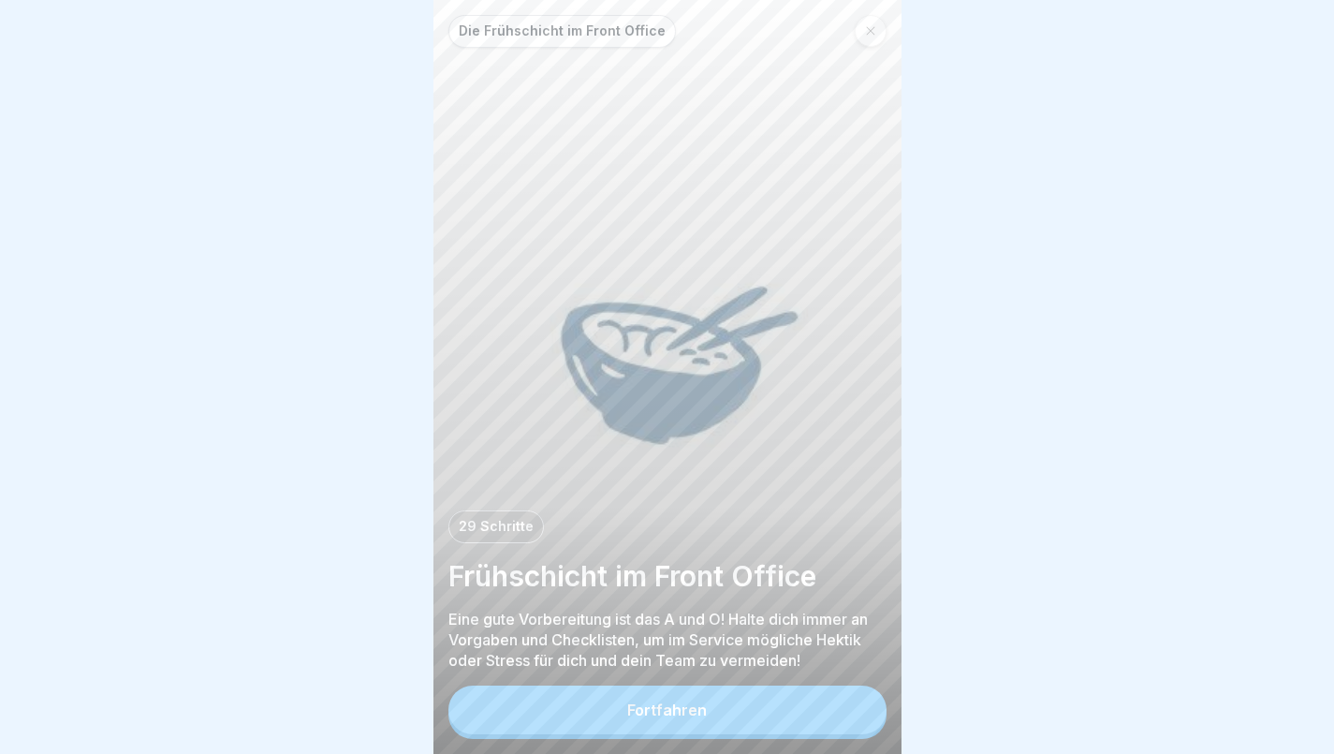
scroll to position [14, 0]
click at [687, 707] on div "Fortfahren" at bounding box center [667, 709] width 80 height 17
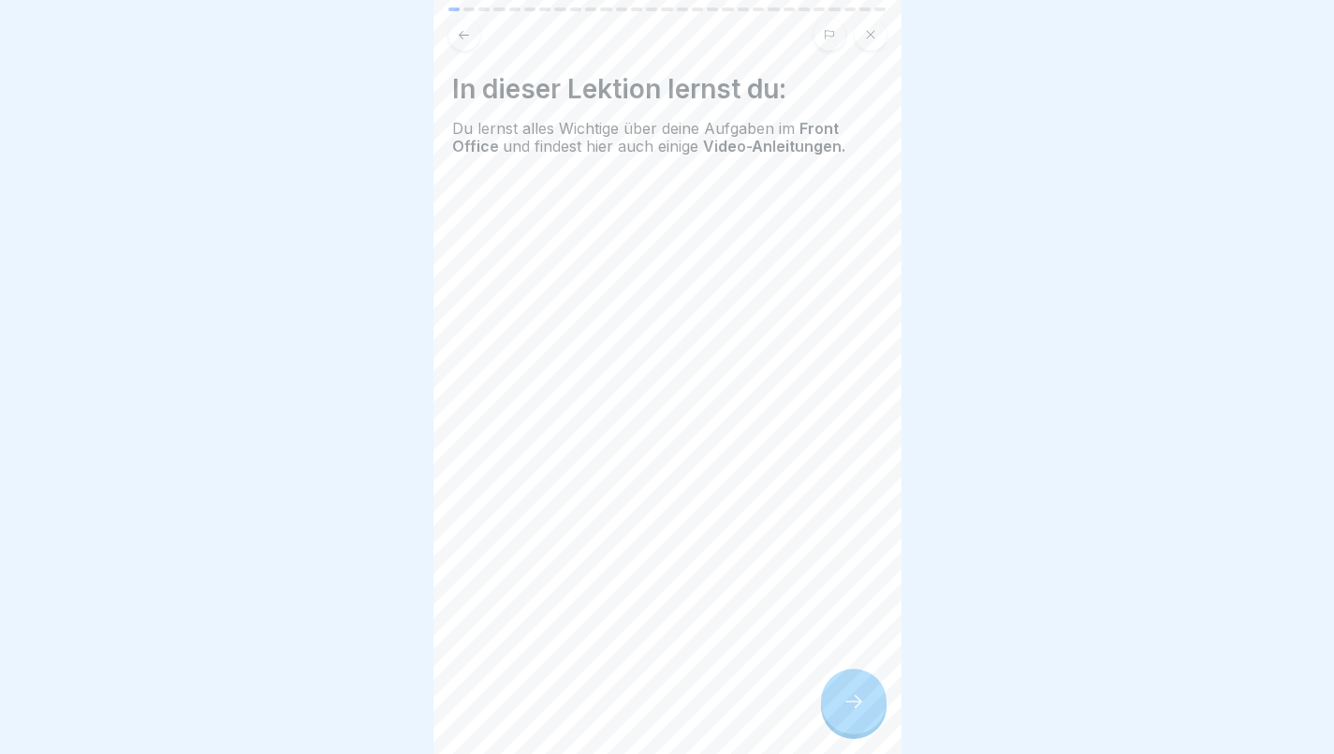
click at [858, 697] on icon at bounding box center [854, 701] width 22 height 22
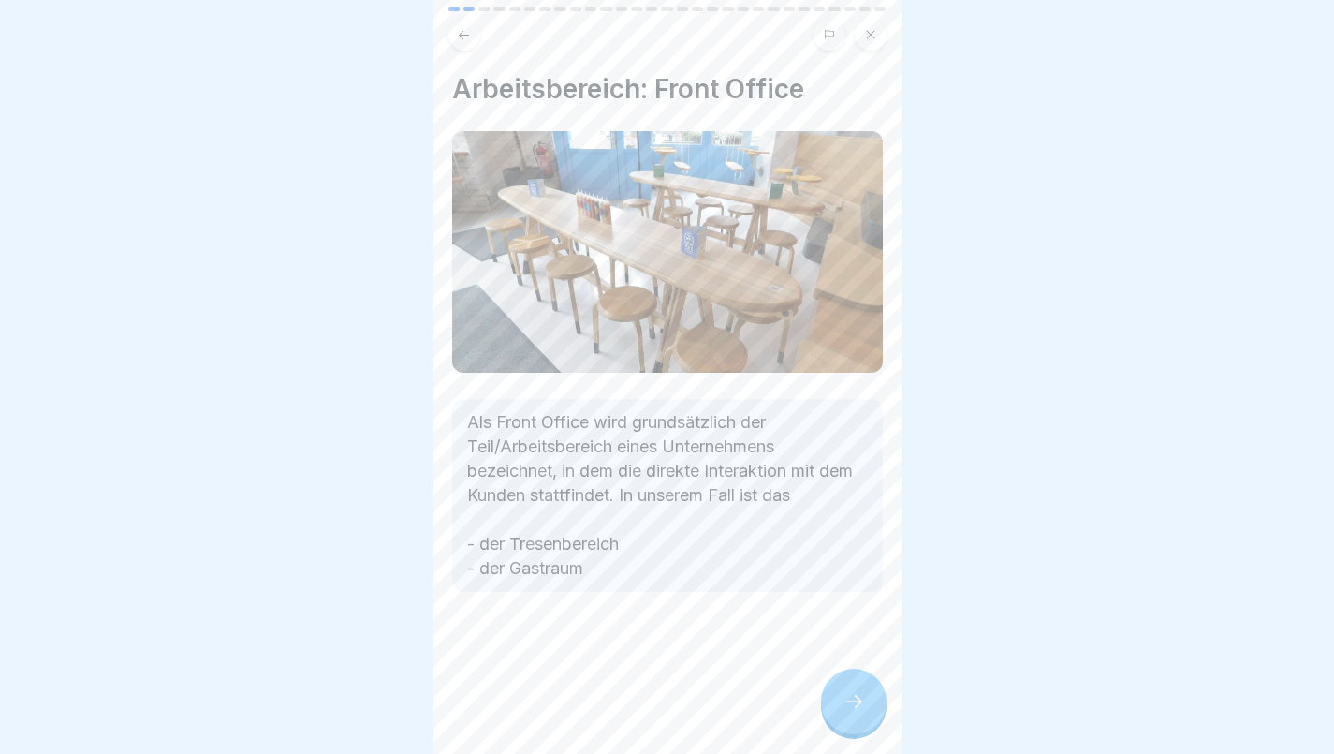
click at [845, 696] on icon at bounding box center [854, 701] width 22 height 22
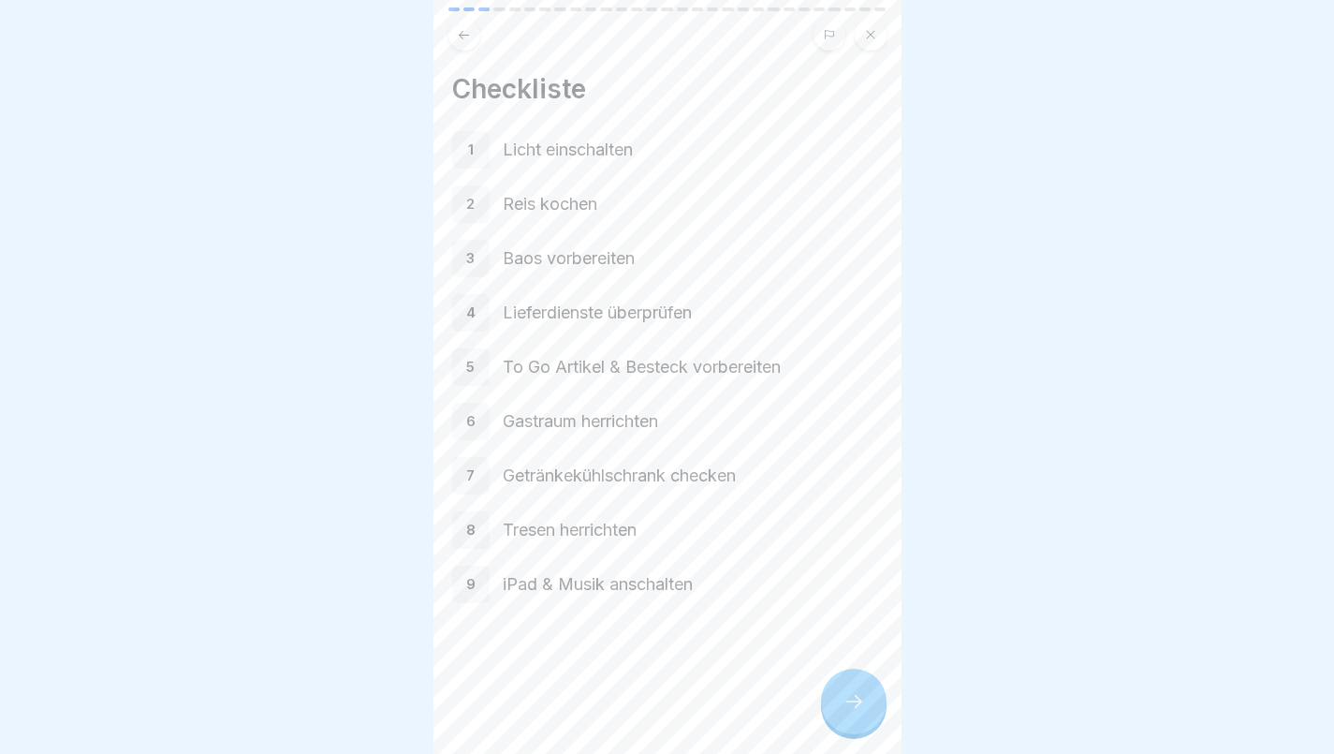
click at [847, 691] on div at bounding box center [854, 702] width 66 height 66
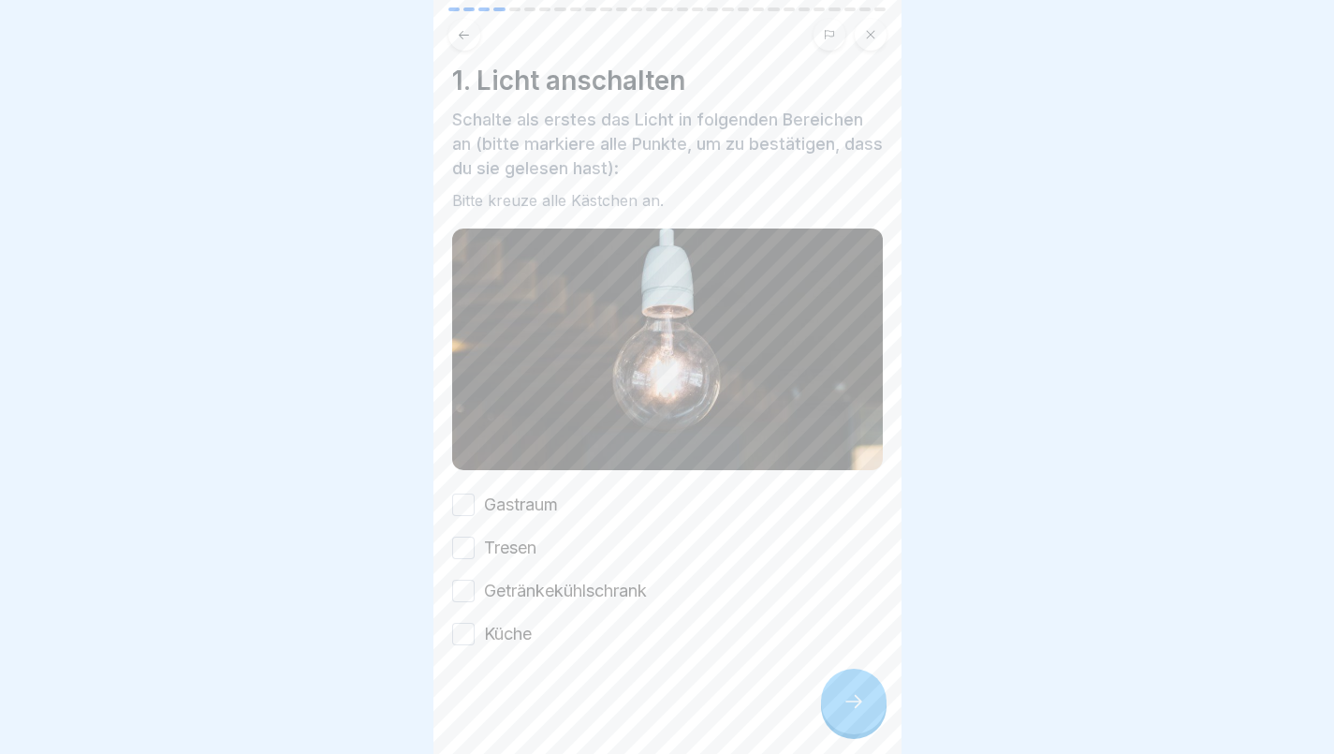
scroll to position [6, 0]
click at [467, 496] on button "Gastraum" at bounding box center [463, 507] width 22 height 22
click at [468, 539] on button "Tresen" at bounding box center [463, 550] width 22 height 22
click at [465, 582] on button "Getränkekühlschrank" at bounding box center [463, 593] width 22 height 22
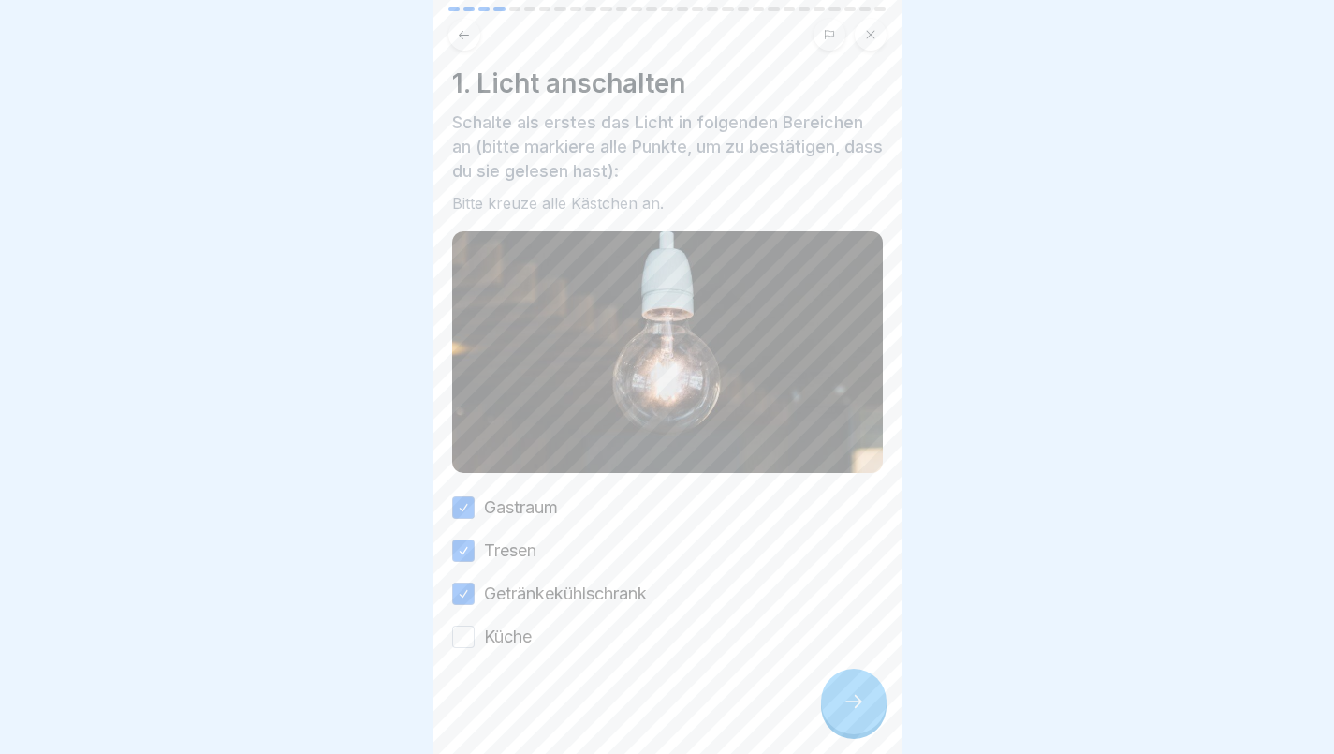
click at [465, 626] on button "Küche" at bounding box center [463, 637] width 22 height 22
click at [857, 699] on icon at bounding box center [854, 701] width 22 height 22
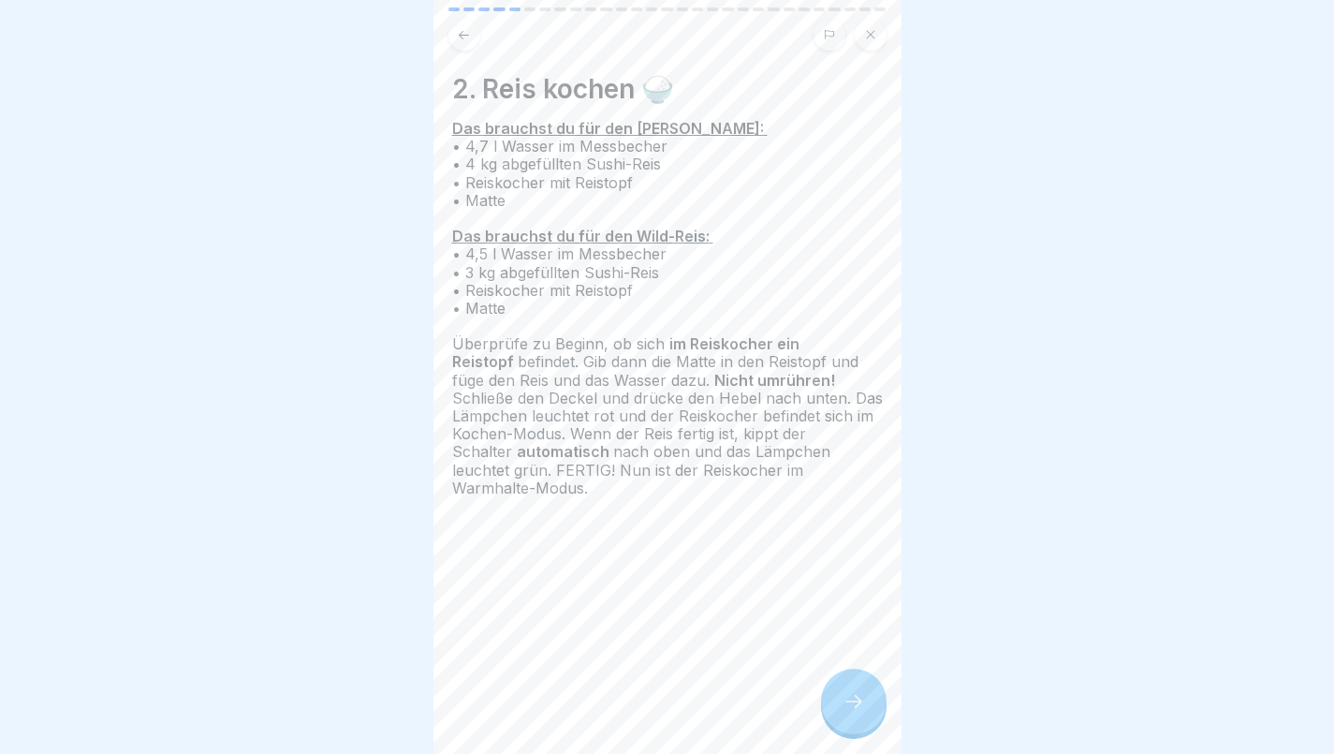
scroll to position [0, 0]
click at [852, 713] on icon at bounding box center [854, 701] width 22 height 22
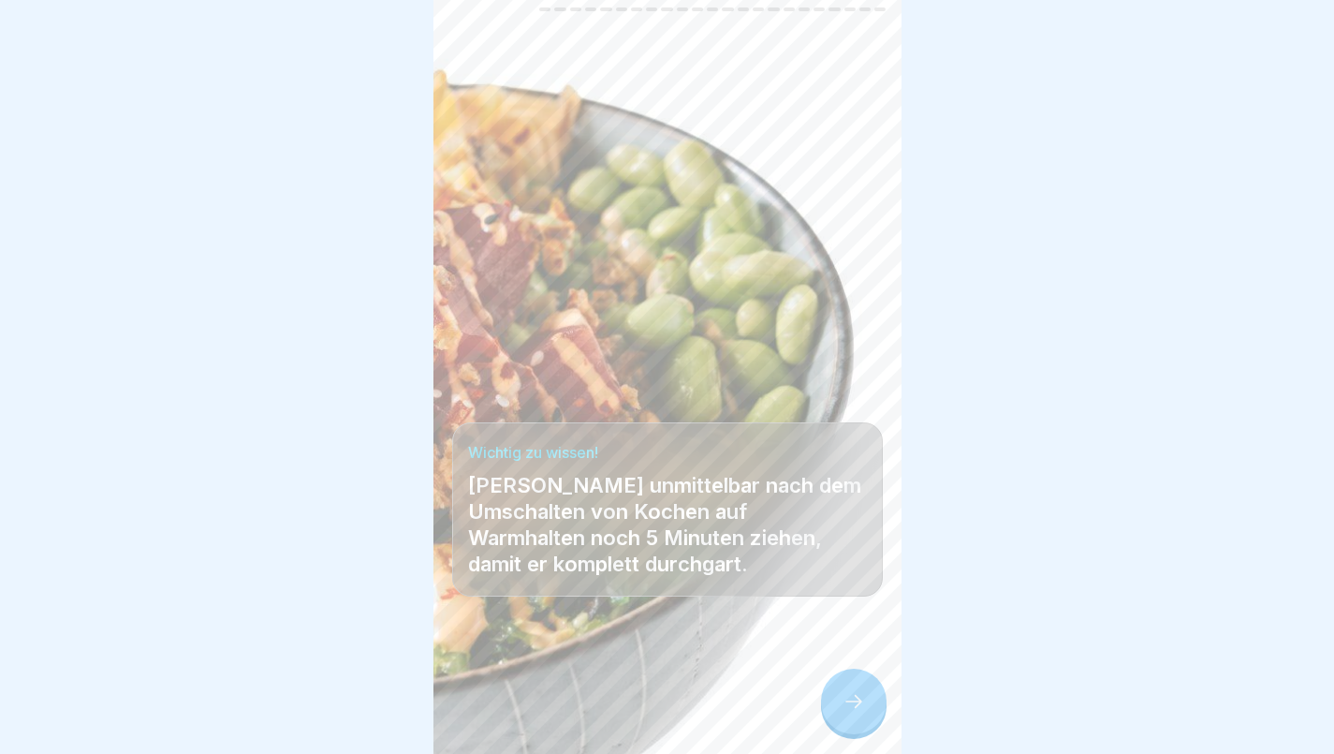
scroll to position [14, 0]
click at [858, 696] on icon at bounding box center [854, 701] width 22 height 22
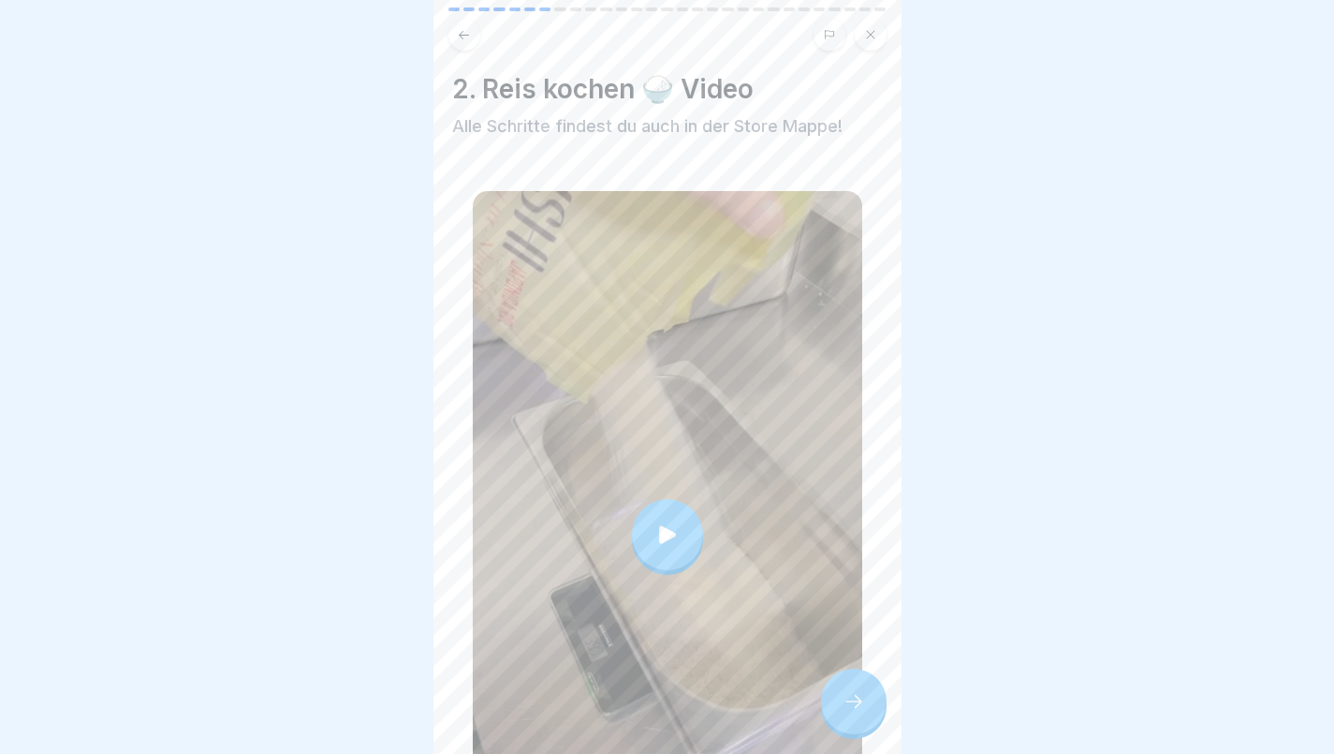
click at [662, 522] on icon at bounding box center [668, 535] width 26 height 26
click at [861, 714] on div at bounding box center [854, 702] width 66 height 66
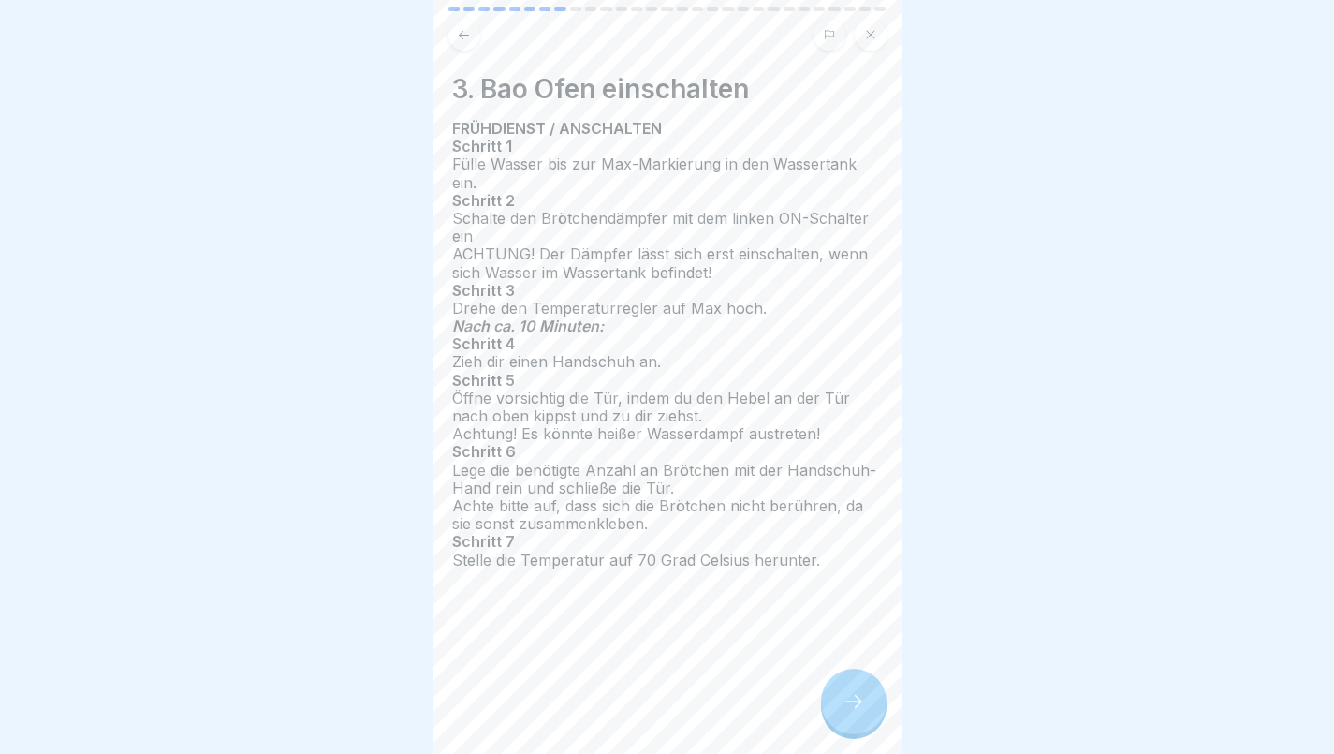
click at [854, 695] on icon at bounding box center [854, 701] width 22 height 22
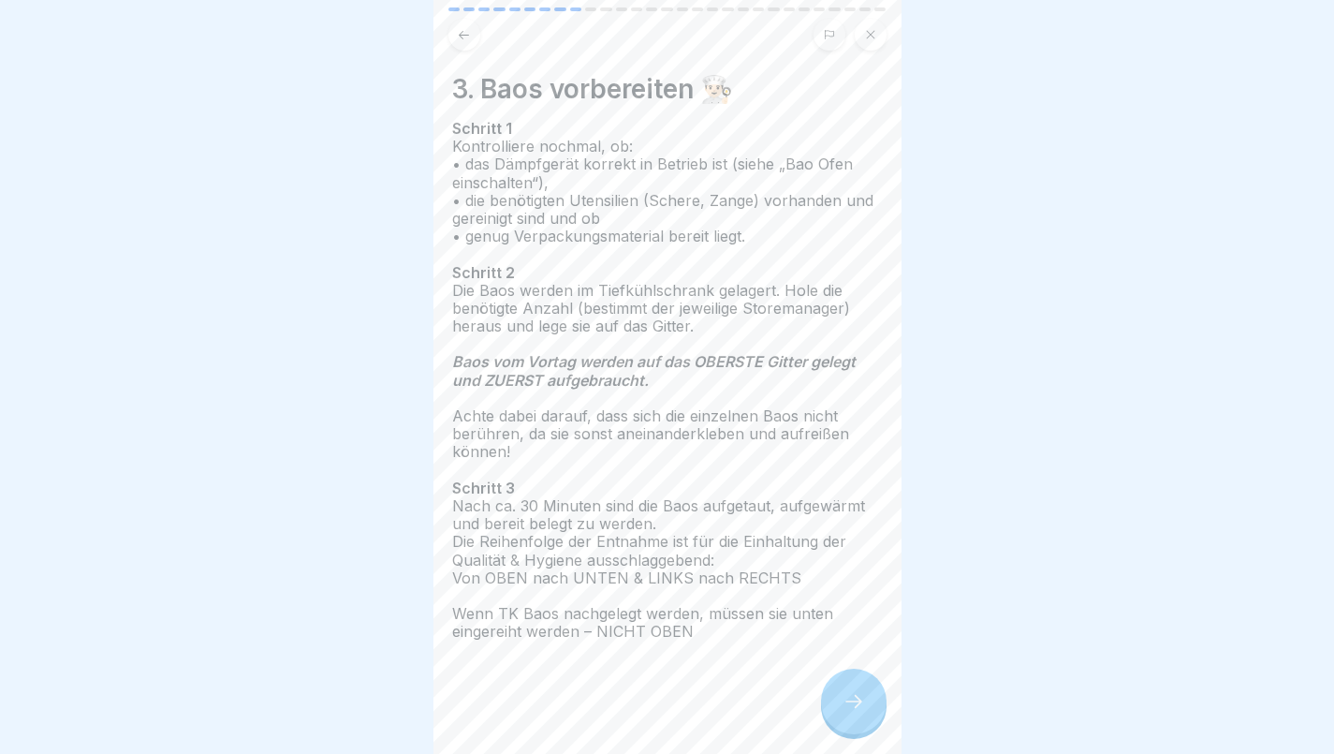
click at [846, 713] on icon at bounding box center [854, 701] width 22 height 22
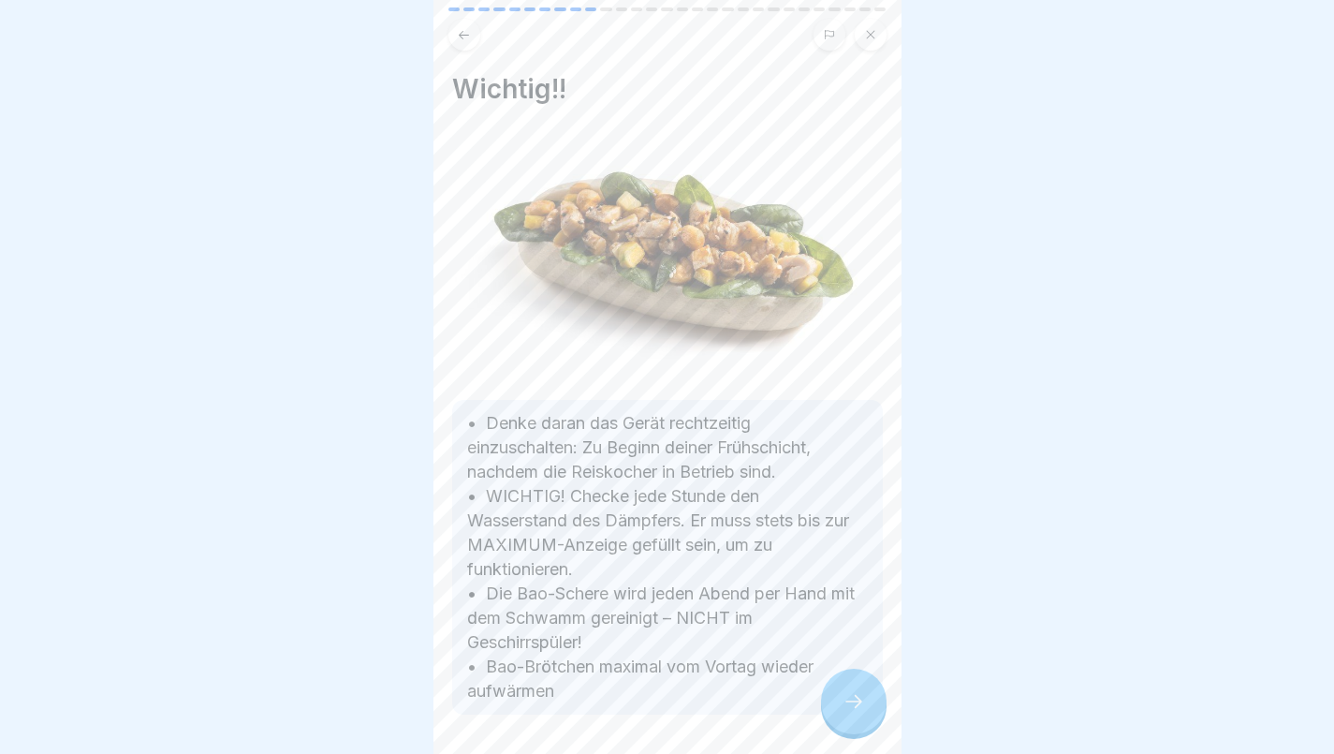
click at [854, 695] on icon at bounding box center [854, 701] width 22 height 22
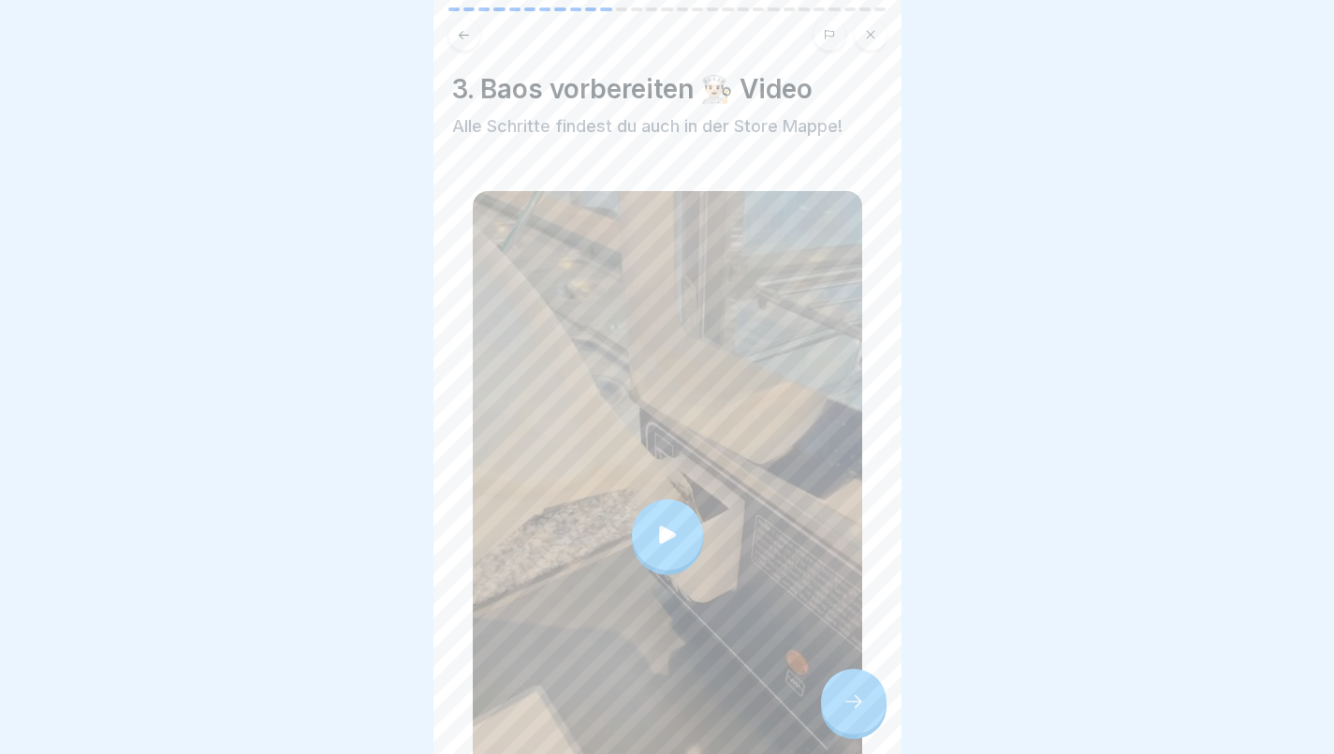
click at [658, 499] on div at bounding box center [667, 534] width 71 height 71
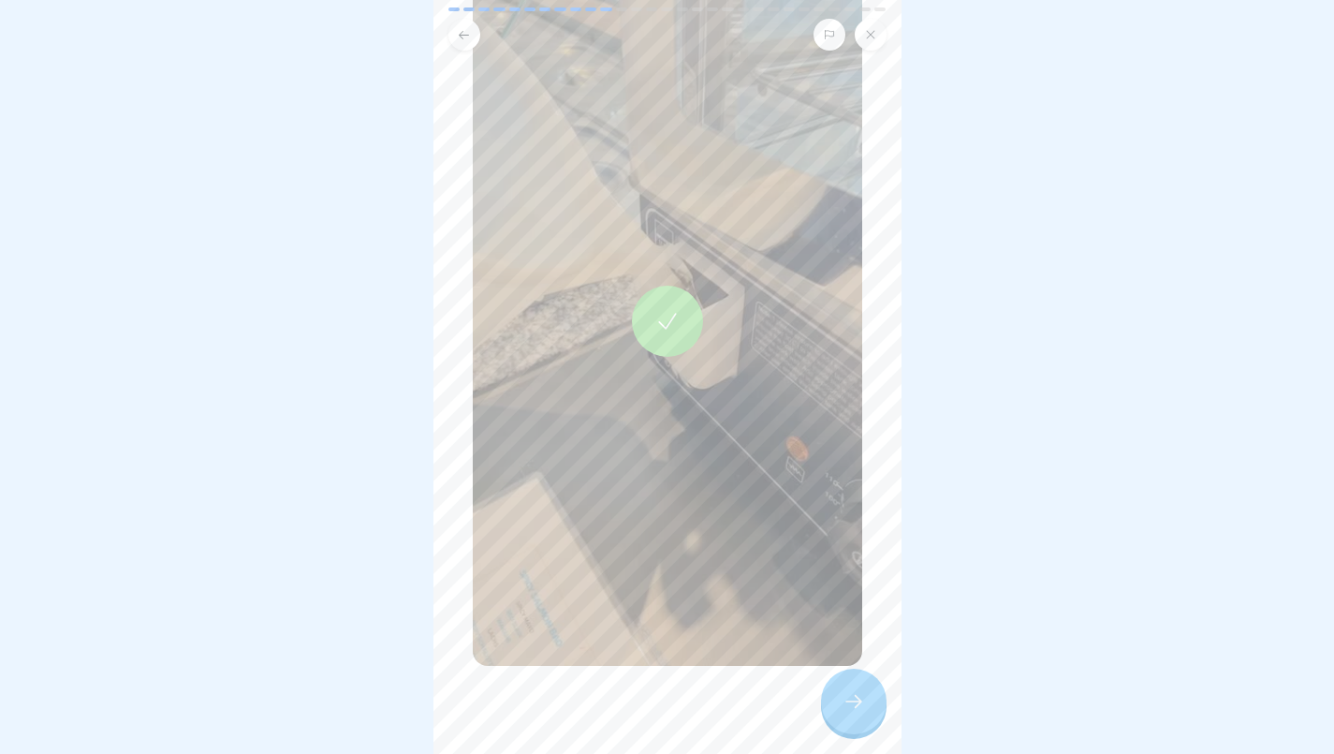
scroll to position [213, 0]
click at [852, 686] on div at bounding box center [854, 702] width 66 height 66
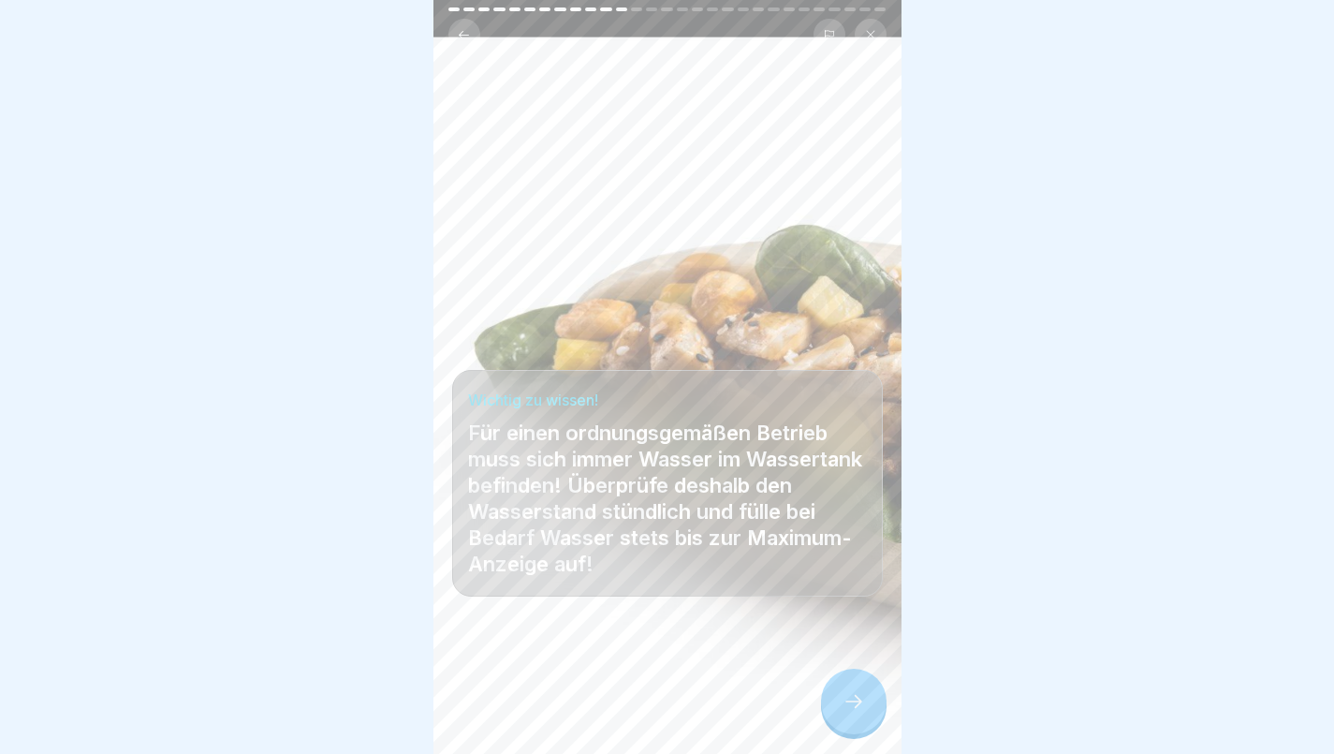
scroll to position [14, 0]
click at [860, 699] on icon at bounding box center [854, 701] width 22 height 22
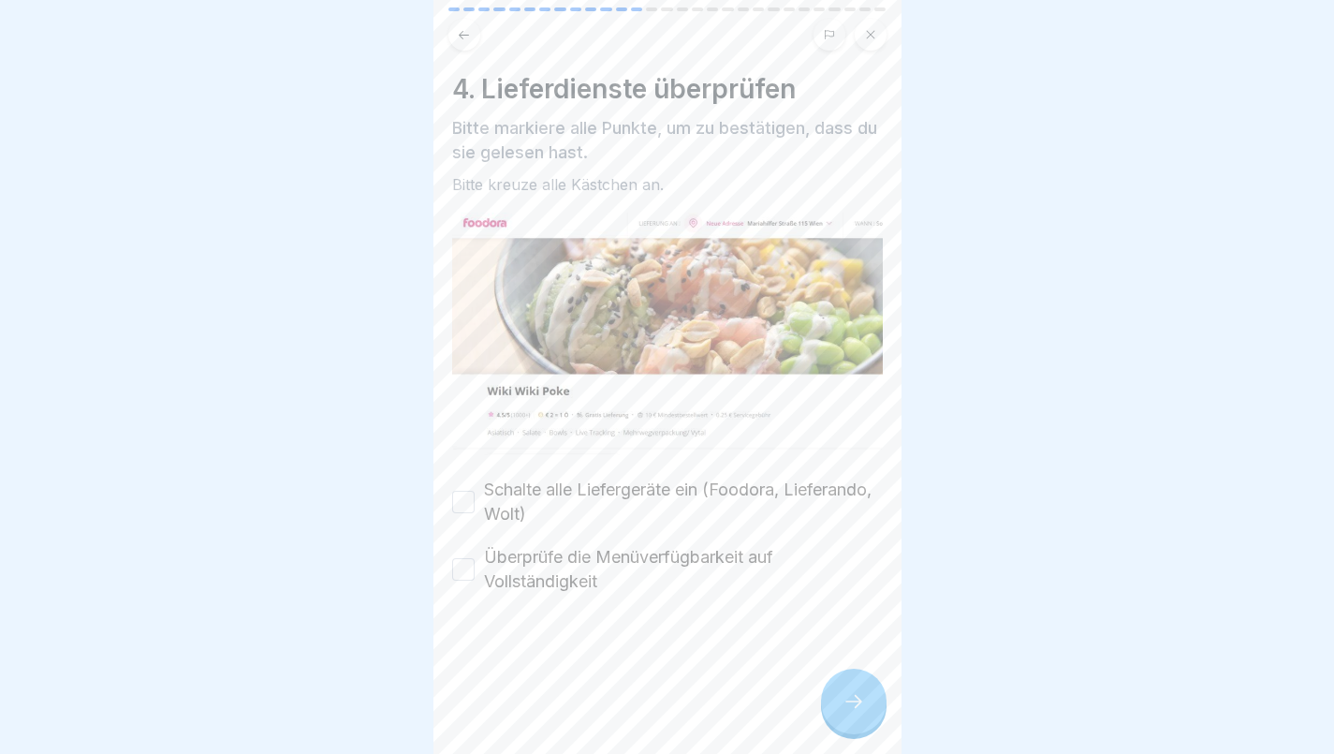
click at [451, 483] on div "4. Lieferdienste überprüfen Bitte markiere alle Punkte, um zu bestätigen, dass …" at bounding box center [668, 377] width 468 height 754
click at [465, 491] on button "Schalte alle Liefergeräte ein (Foodora, Lieferando, Wolt)" at bounding box center [463, 502] width 22 height 22
click at [464, 558] on button "Überprüfe die Menüverfügbarkeit auf Vollständigkeit" at bounding box center [463, 569] width 22 height 22
click at [855, 711] on icon at bounding box center [854, 701] width 22 height 22
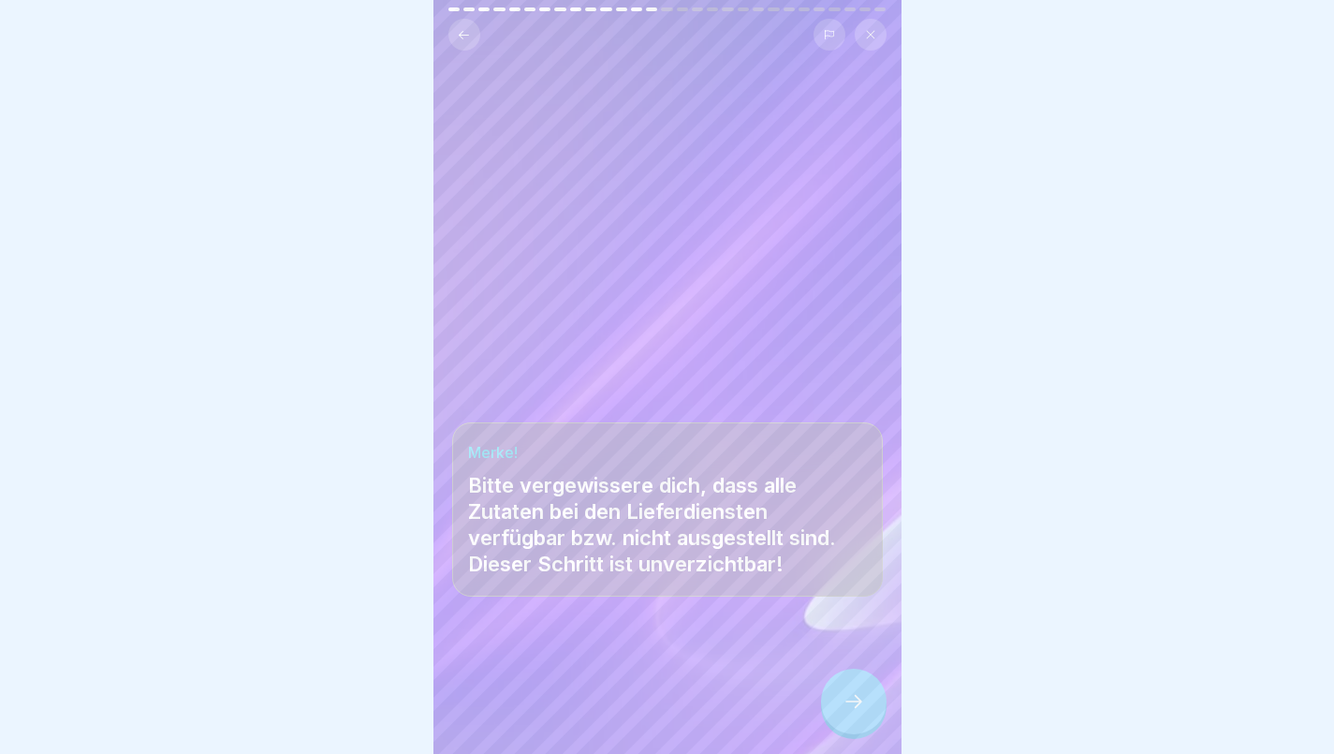
click at [859, 692] on div at bounding box center [854, 702] width 66 height 66
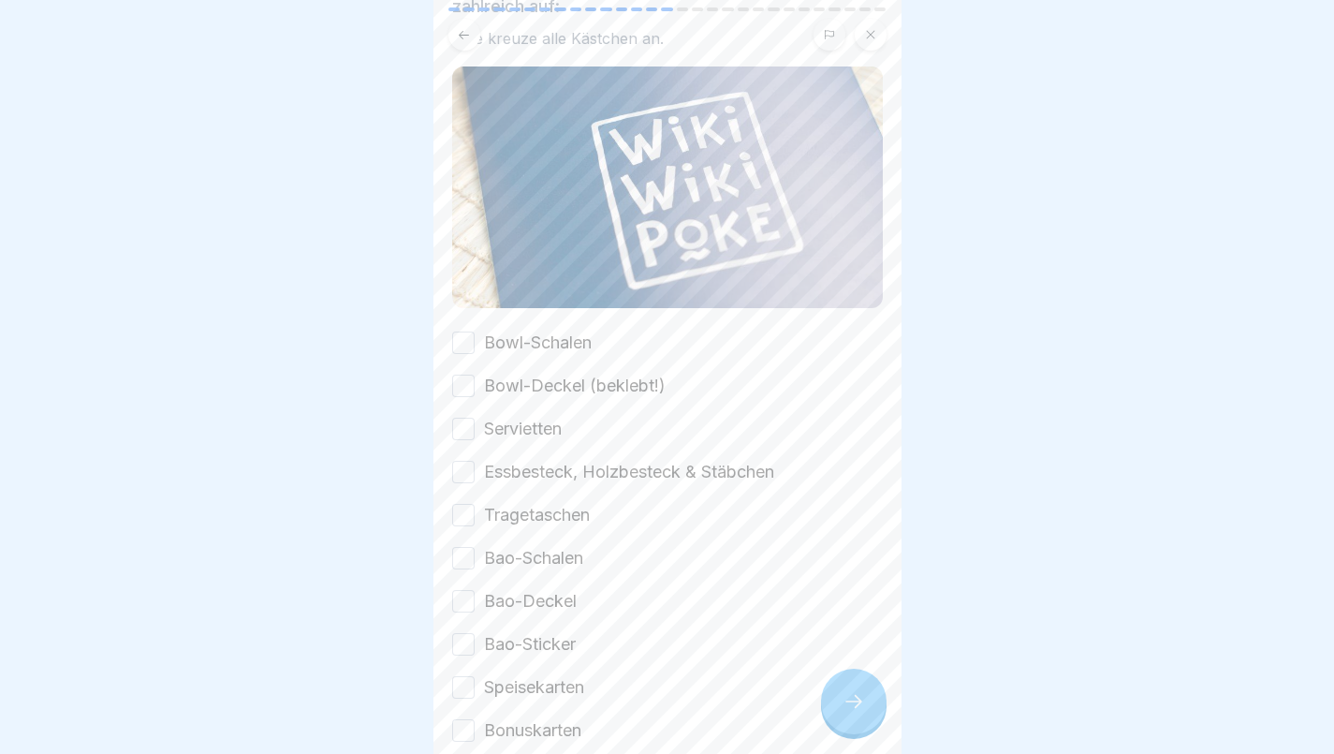
scroll to position [201, 0]
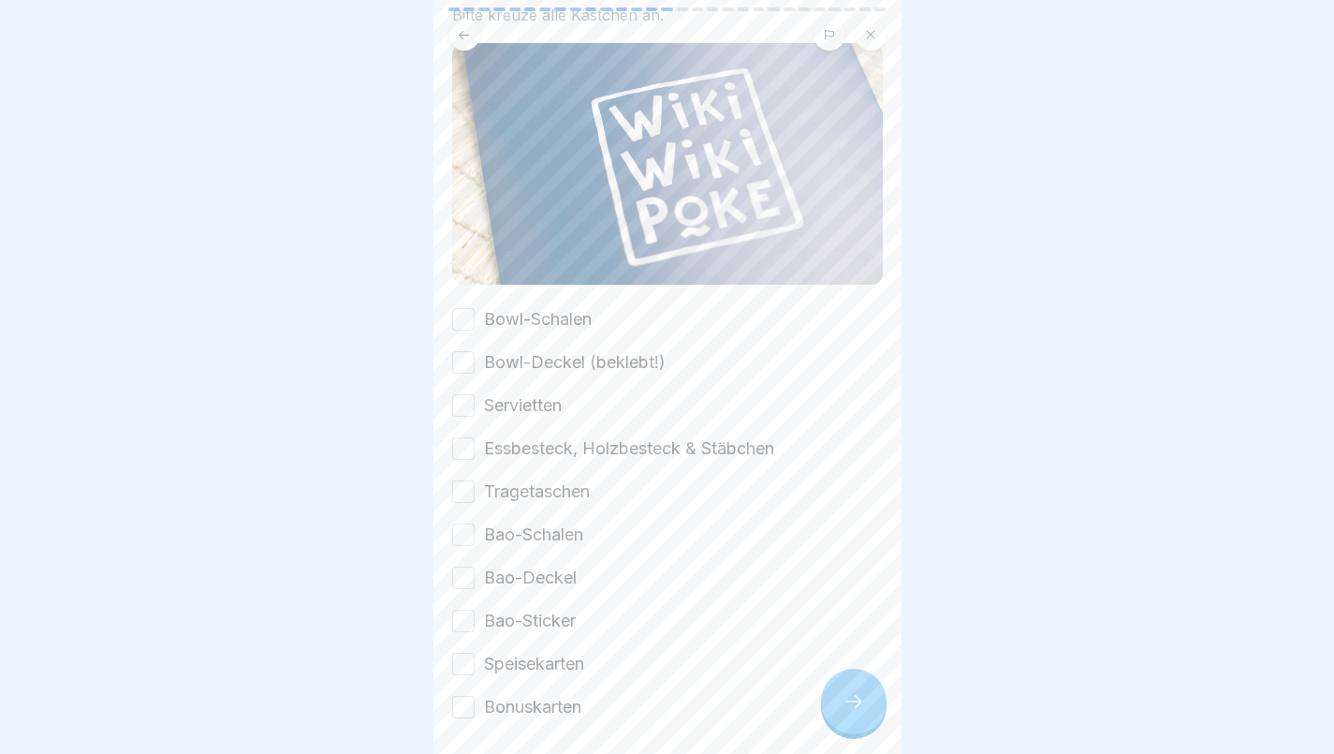
click at [474, 314] on button "Bowl-Schalen" at bounding box center [463, 319] width 22 height 22
click at [463, 361] on button "Bowl-Deckel (beklebt!)" at bounding box center [463, 362] width 22 height 22
click at [458, 394] on button "Servietten" at bounding box center [463, 405] width 22 height 22
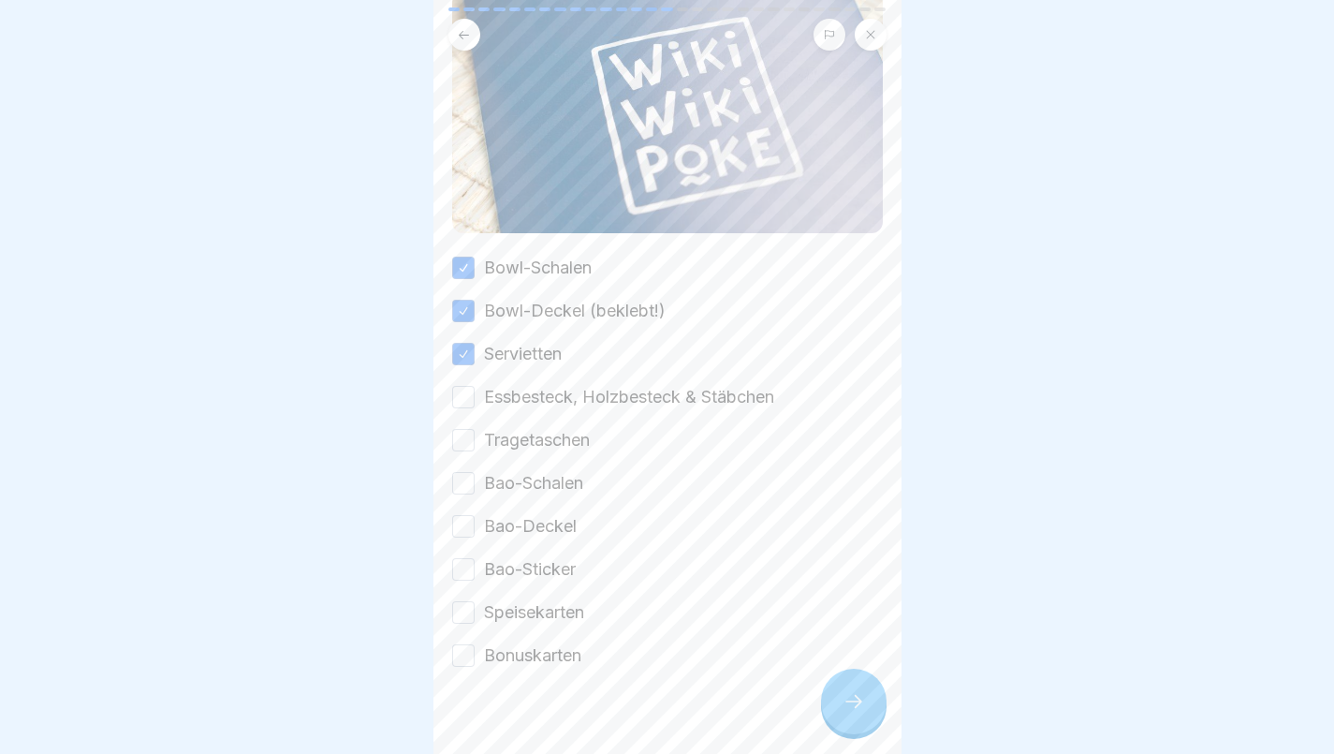
scroll to position [270, 0]
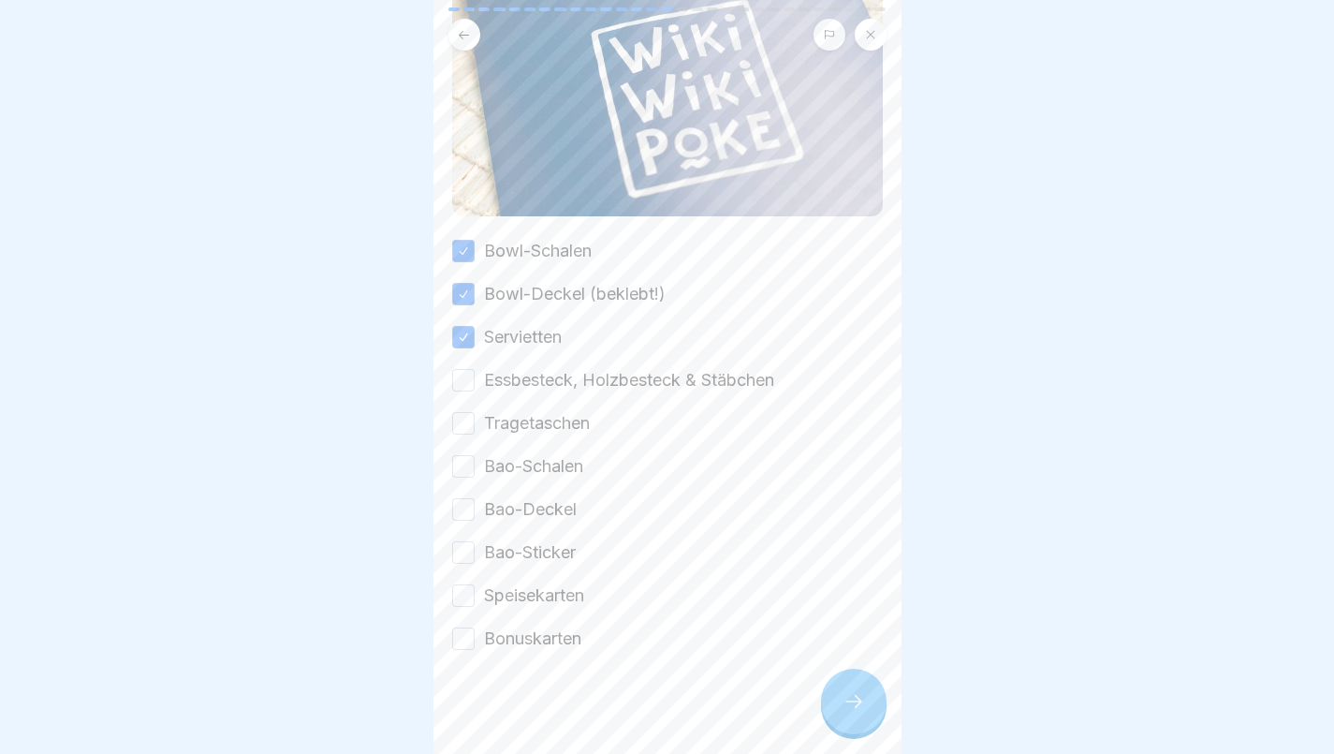
click at [464, 369] on button "Essbesteck, Holzbesteck & Stäbchen" at bounding box center [463, 380] width 22 height 22
click at [464, 412] on button "Tragetaschen" at bounding box center [463, 423] width 22 height 22
click at [463, 455] on button "Bao-Schalen" at bounding box center [463, 466] width 22 height 22
click at [465, 503] on button "Bao-Deckel" at bounding box center [463, 507] width 22 height 22
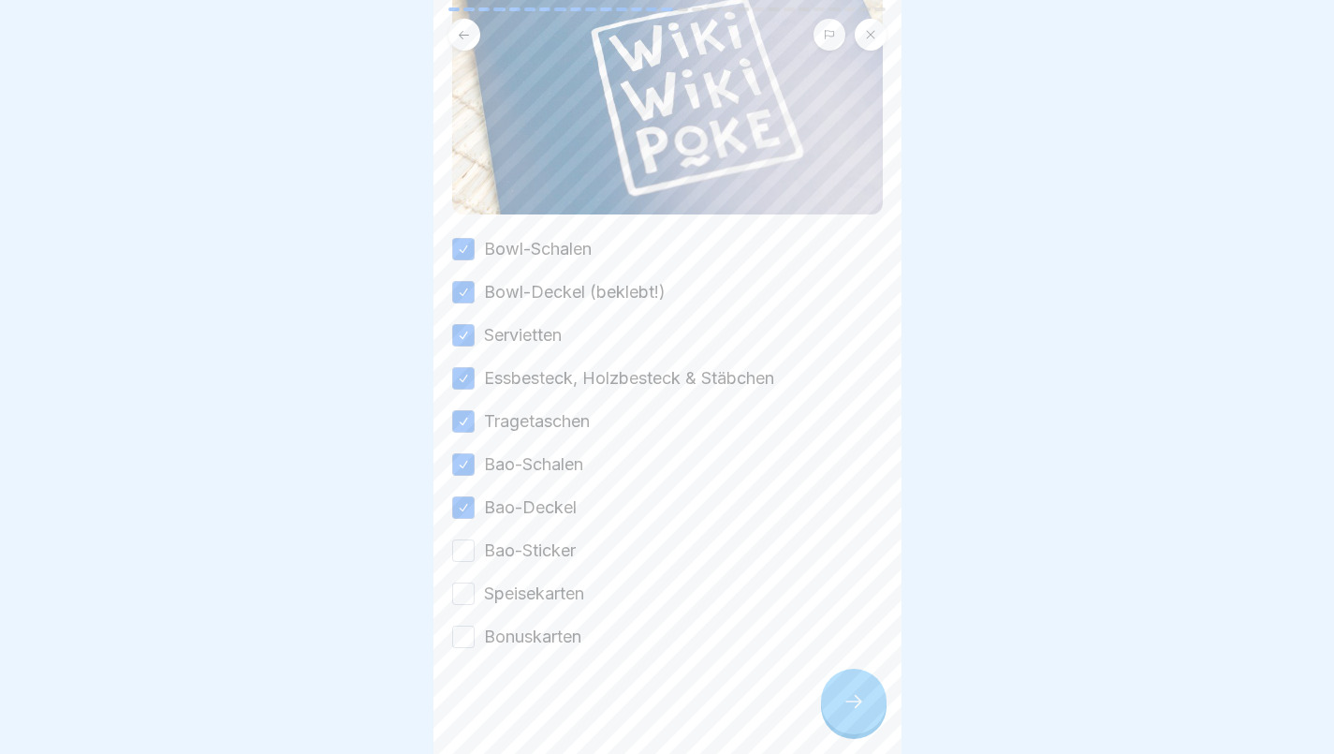
click at [464, 545] on button "Bao-Sticker" at bounding box center [463, 550] width 22 height 22
click at [464, 584] on button "Speisekarten" at bounding box center [463, 593] width 22 height 22
click at [466, 626] on button "Bonuskarten" at bounding box center [463, 637] width 22 height 22
click at [851, 708] on icon at bounding box center [854, 701] width 22 height 22
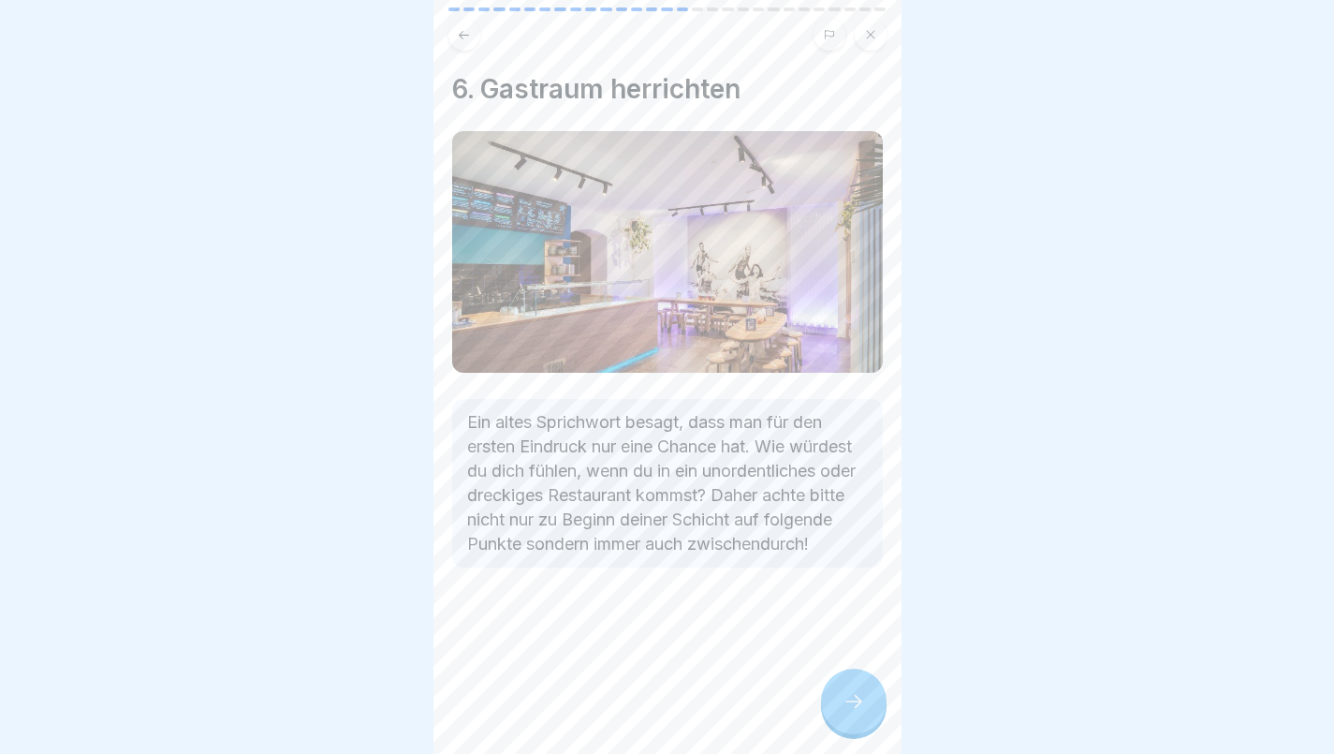
click at [849, 697] on icon at bounding box center [854, 701] width 22 height 22
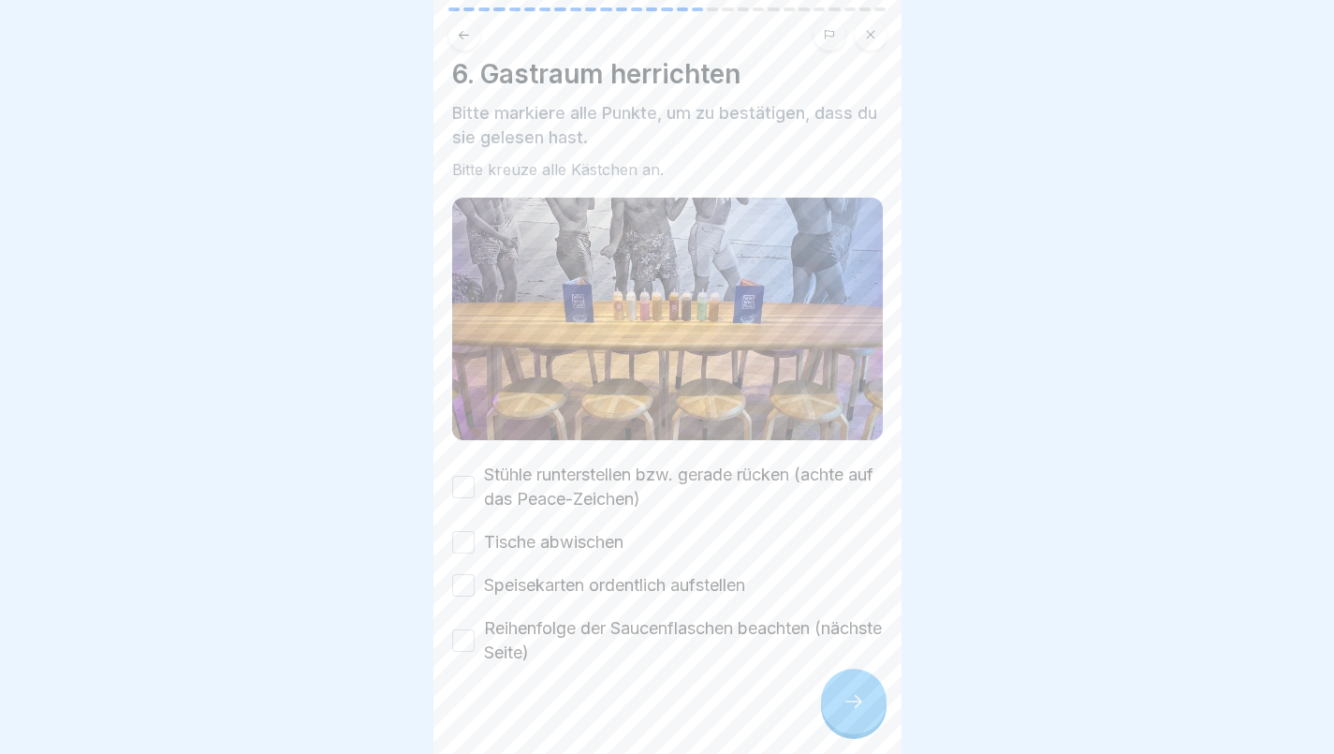
scroll to position [21, 0]
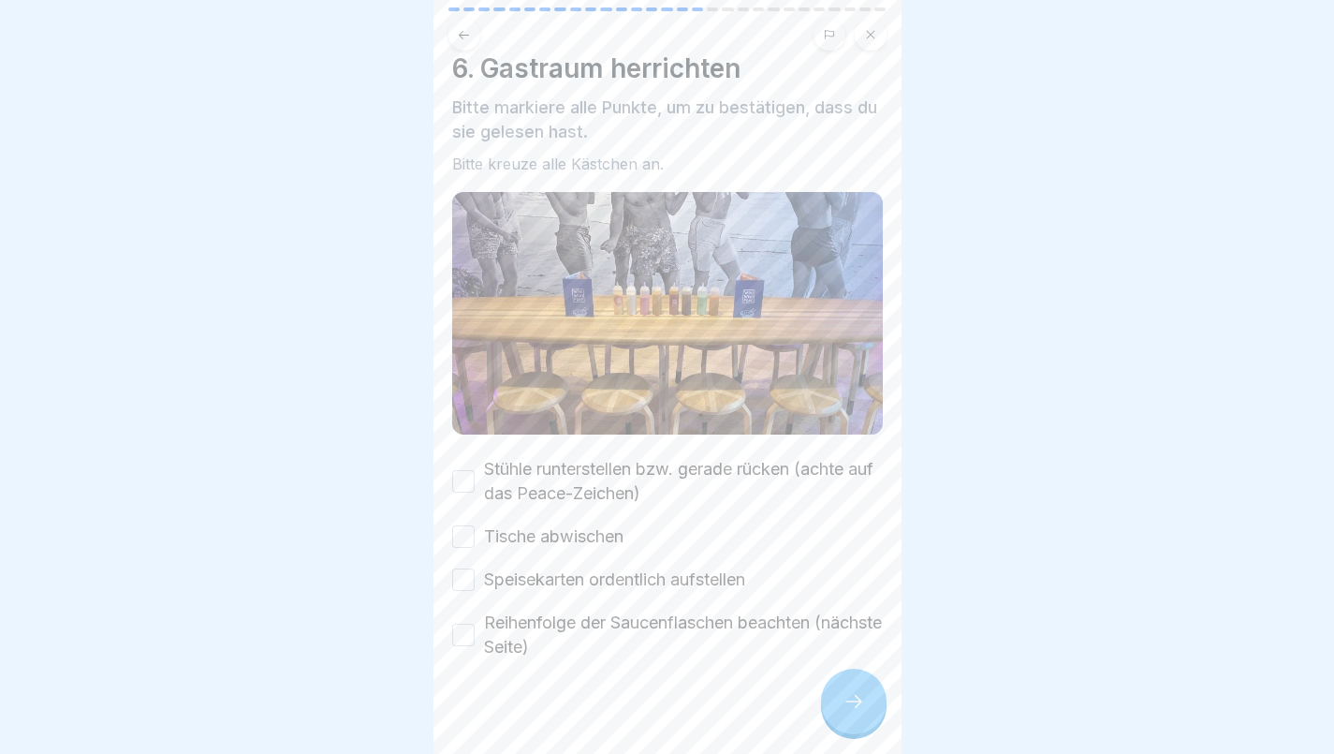
click at [472, 470] on button "Stühle runterstellen bzw. gerade rücken (achte auf das Peace-Zeichen)" at bounding box center [463, 481] width 22 height 22
click at [461, 525] on button "Tische abwischen" at bounding box center [463, 536] width 22 height 22
click at [471, 568] on button "Speisekarten ordentlich aufstellen" at bounding box center [463, 579] width 22 height 22
click at [478, 611] on div "Reihenfolge der Saucenflaschen beachten (nächste Seite)" at bounding box center [667, 635] width 431 height 49
click at [470, 624] on button "Reihenfolge der Saucenflaschen beachten (nächste Seite)" at bounding box center [463, 635] width 22 height 22
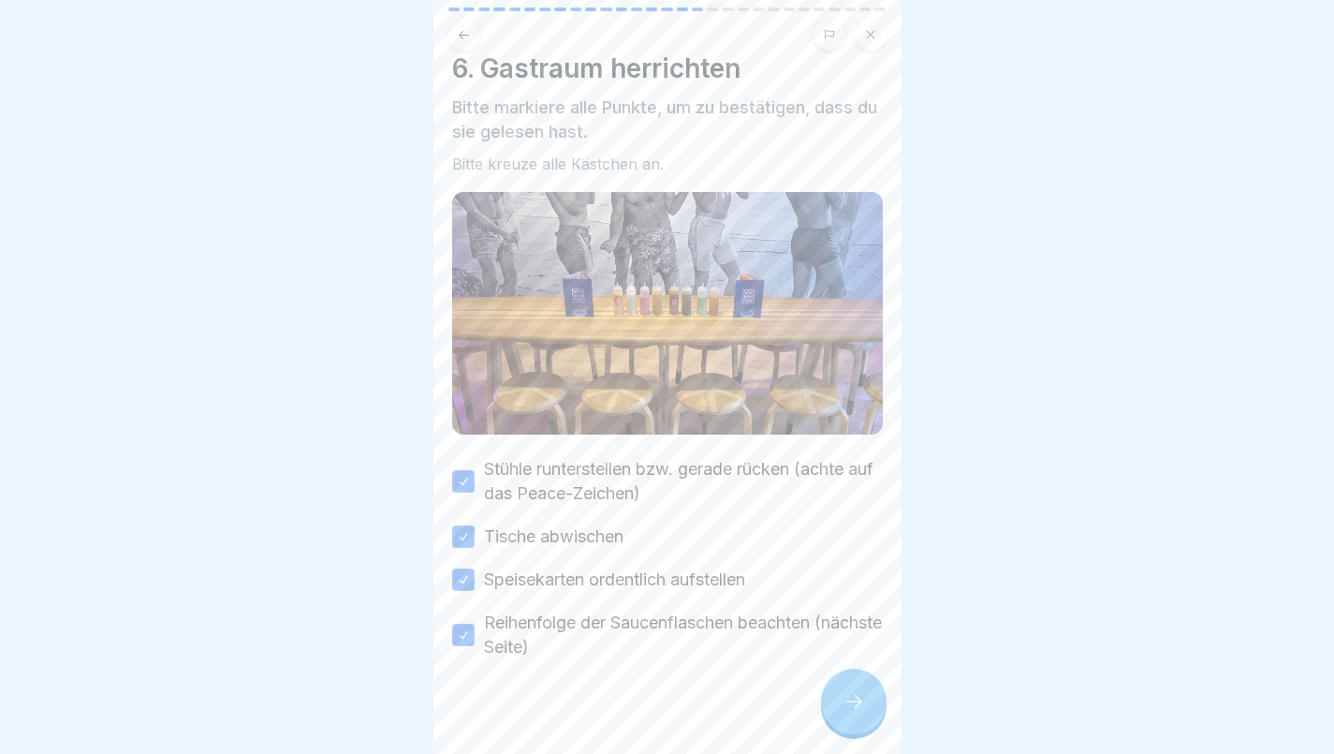
click at [867, 699] on div at bounding box center [854, 702] width 66 height 66
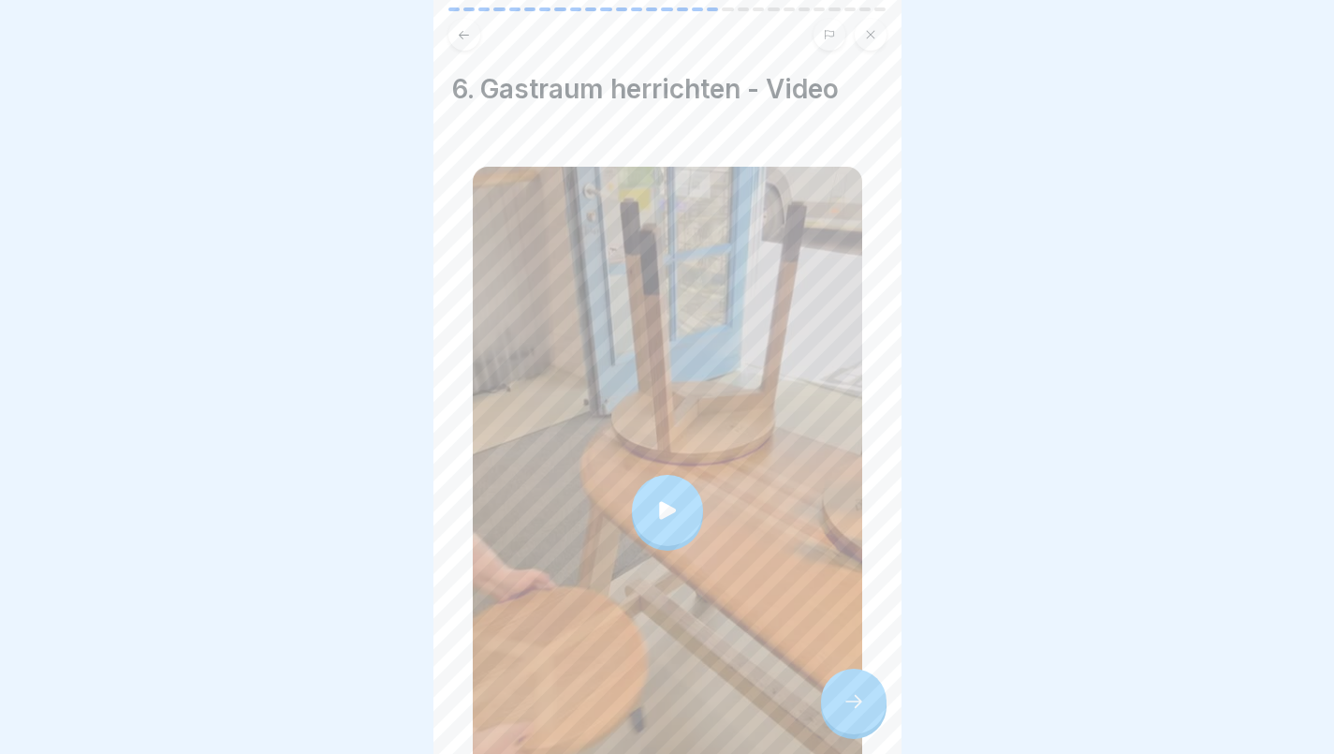
click at [655, 497] on icon at bounding box center [668, 510] width 26 height 26
click at [848, 689] on div at bounding box center [854, 702] width 66 height 66
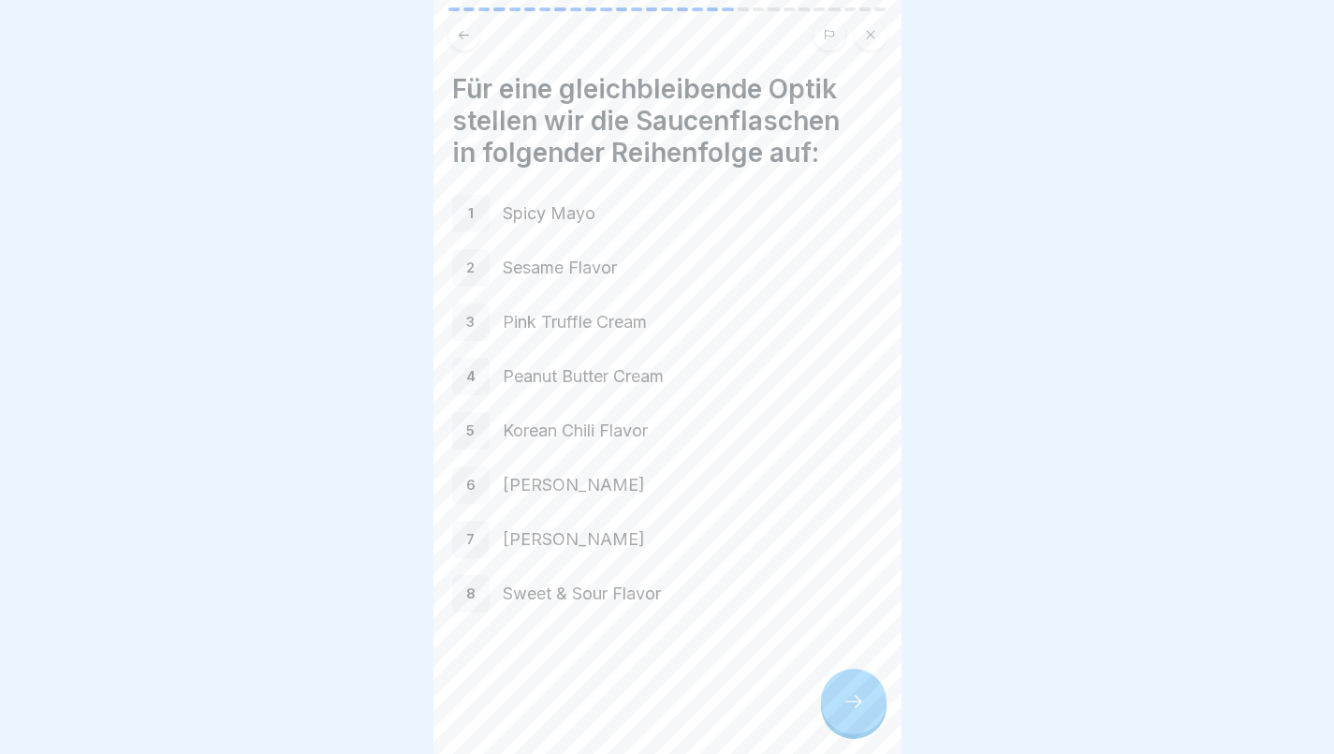
click at [853, 679] on div at bounding box center [854, 702] width 66 height 66
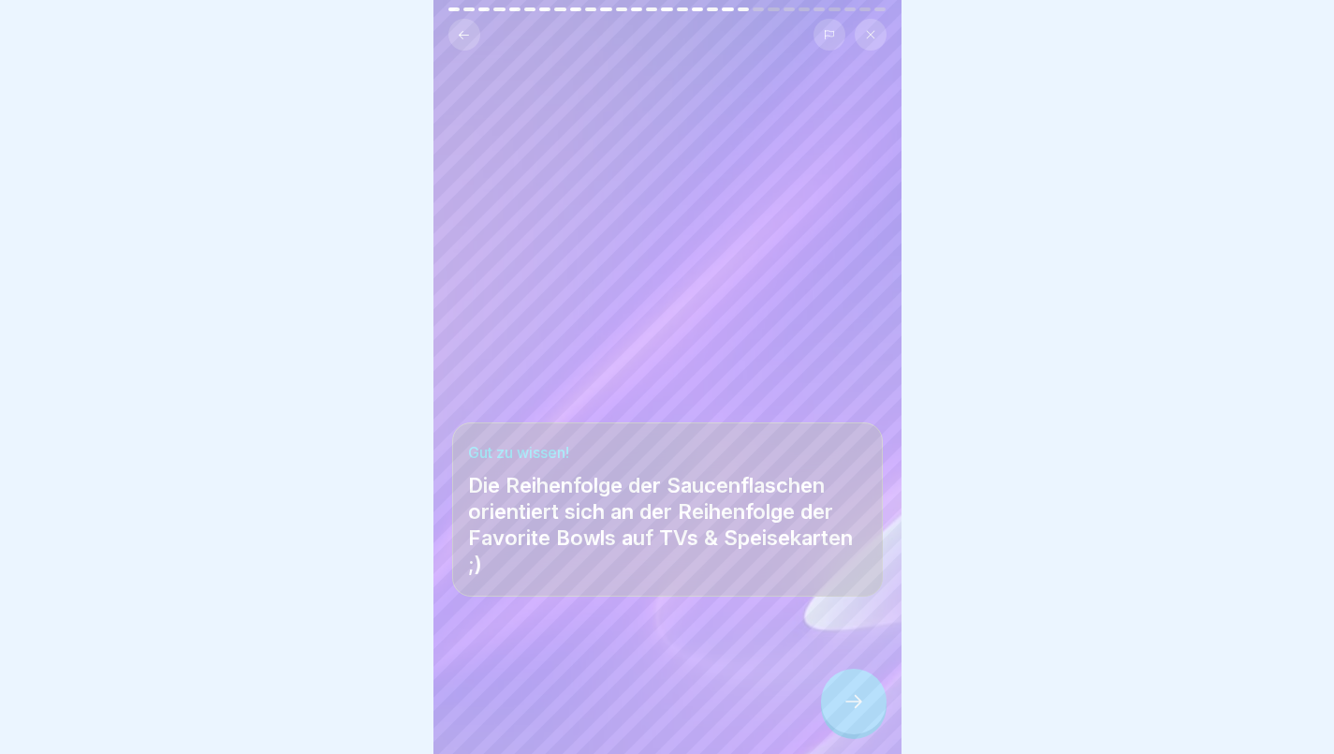
click at [853, 714] on div at bounding box center [854, 702] width 66 height 66
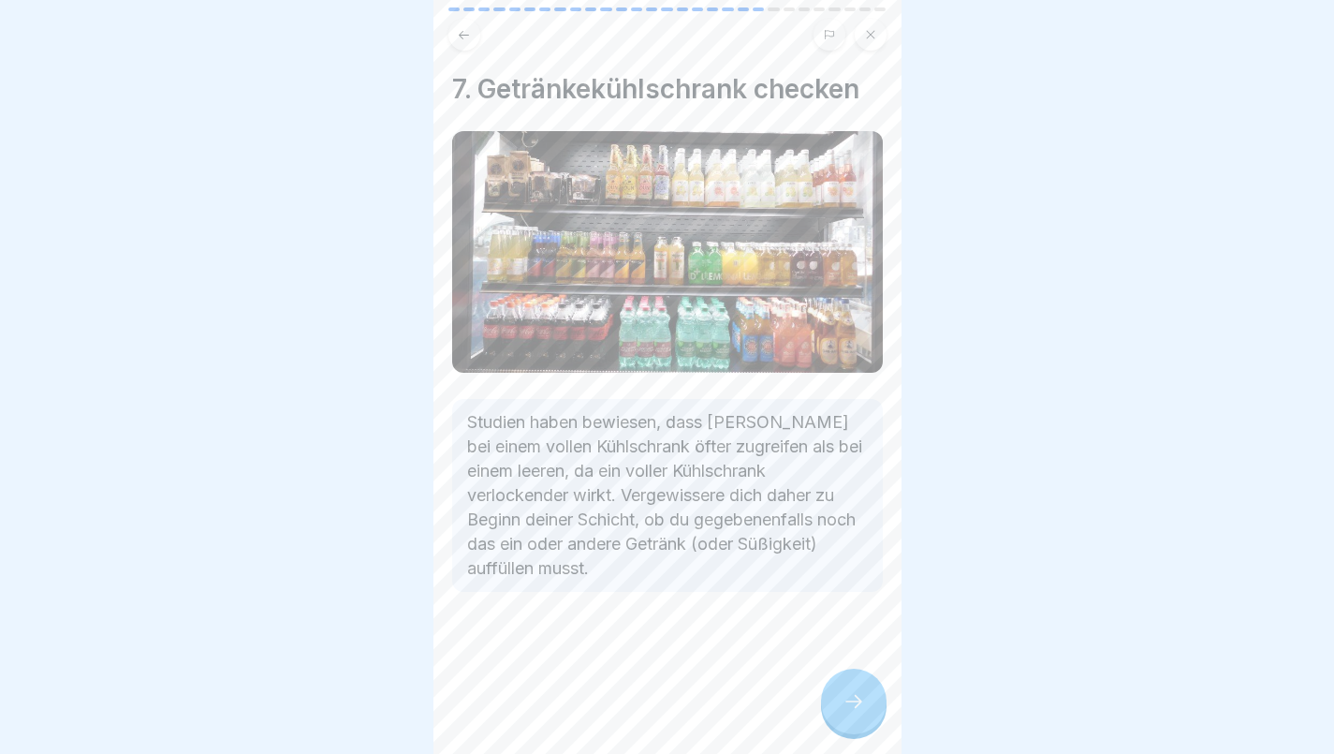
click at [853, 696] on icon at bounding box center [854, 701] width 22 height 22
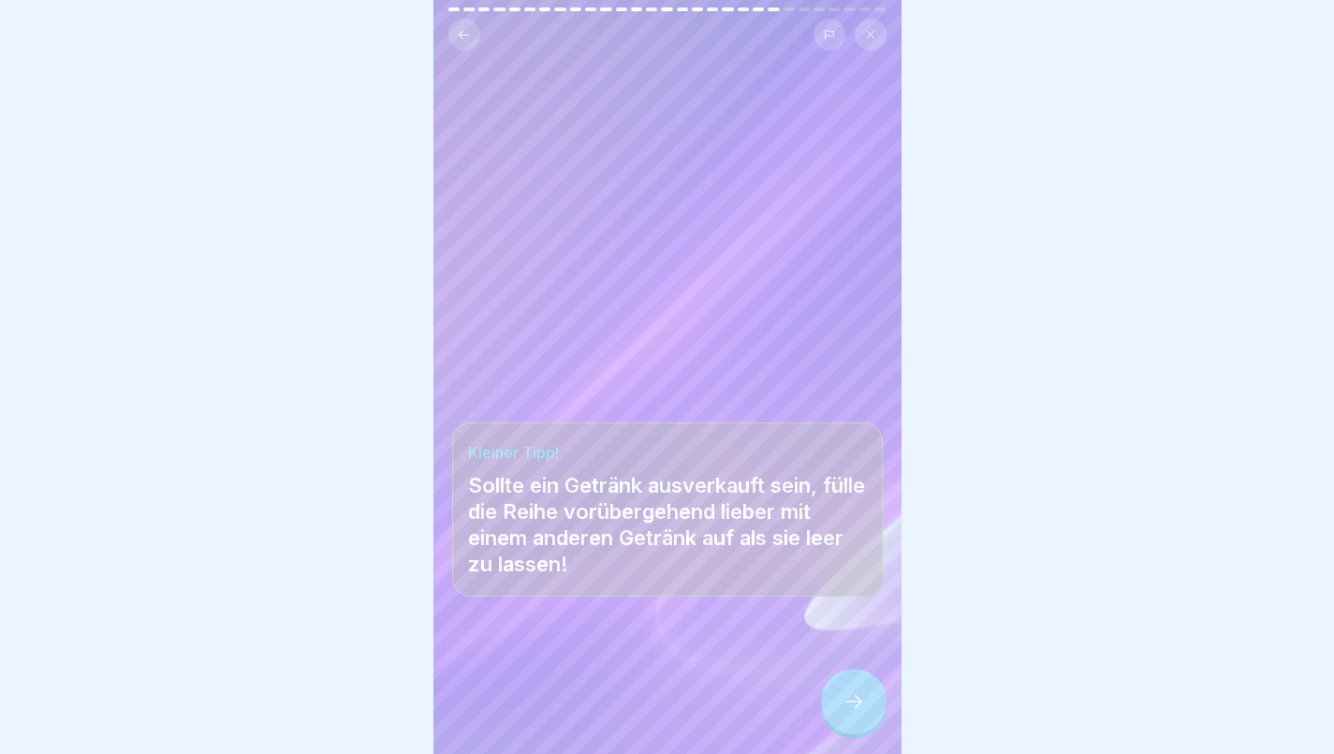
click at [860, 709] on icon at bounding box center [854, 701] width 22 height 22
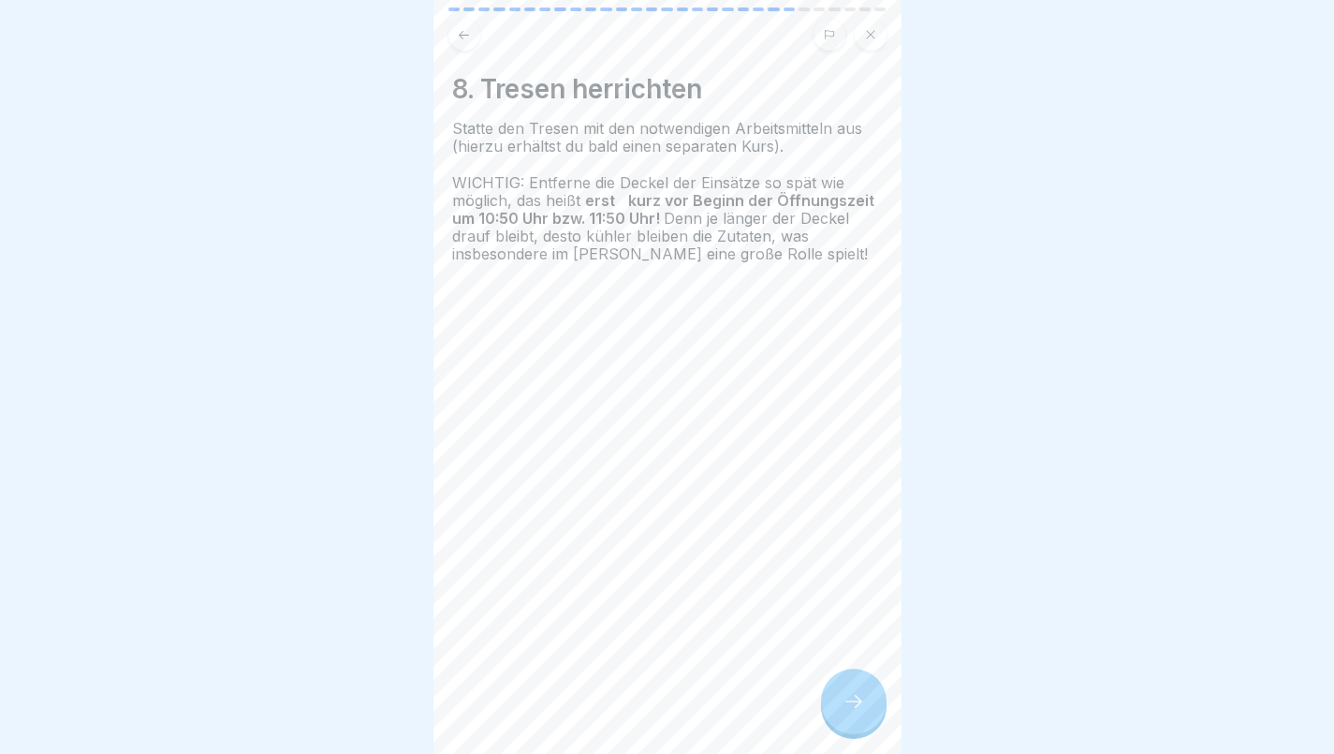
scroll to position [14, 0]
click at [846, 690] on div at bounding box center [854, 702] width 66 height 66
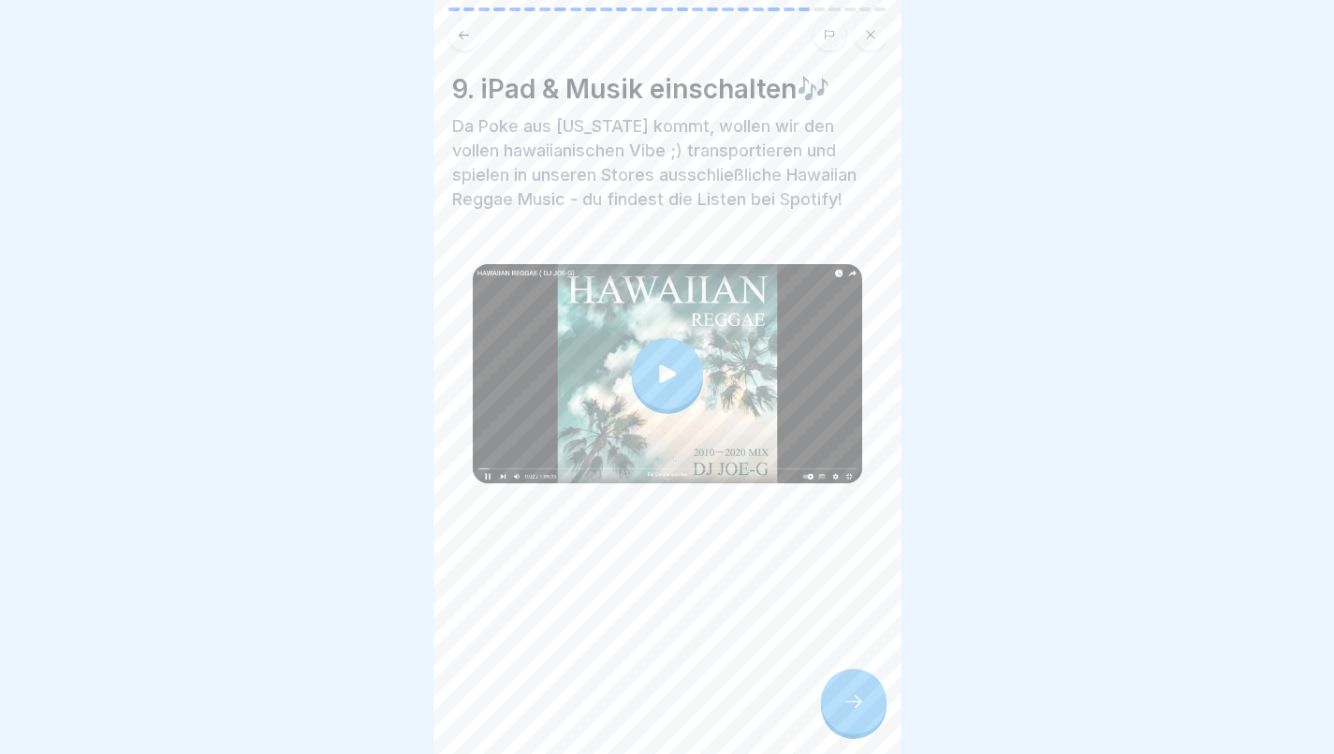
scroll to position [0, 0]
click at [665, 357] on div at bounding box center [667, 373] width 71 height 71
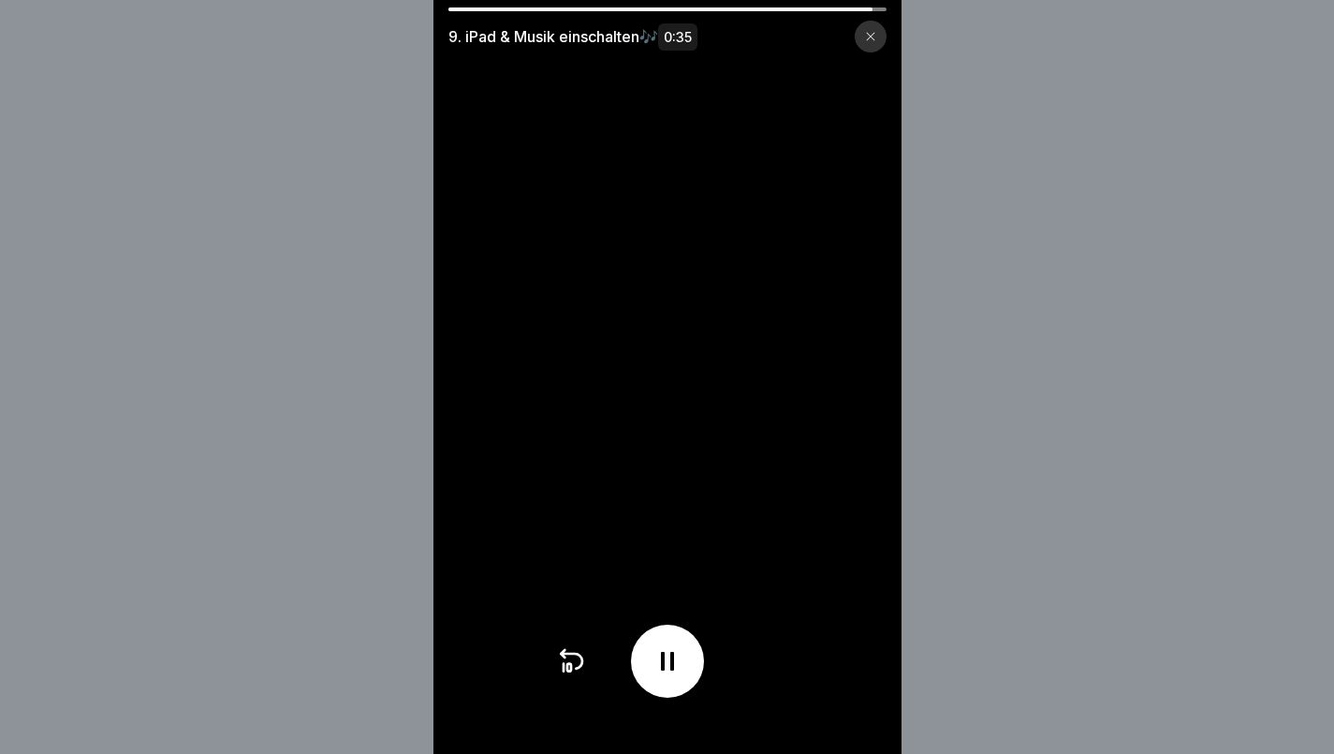
click at [876, 37] on icon at bounding box center [870, 36] width 11 height 11
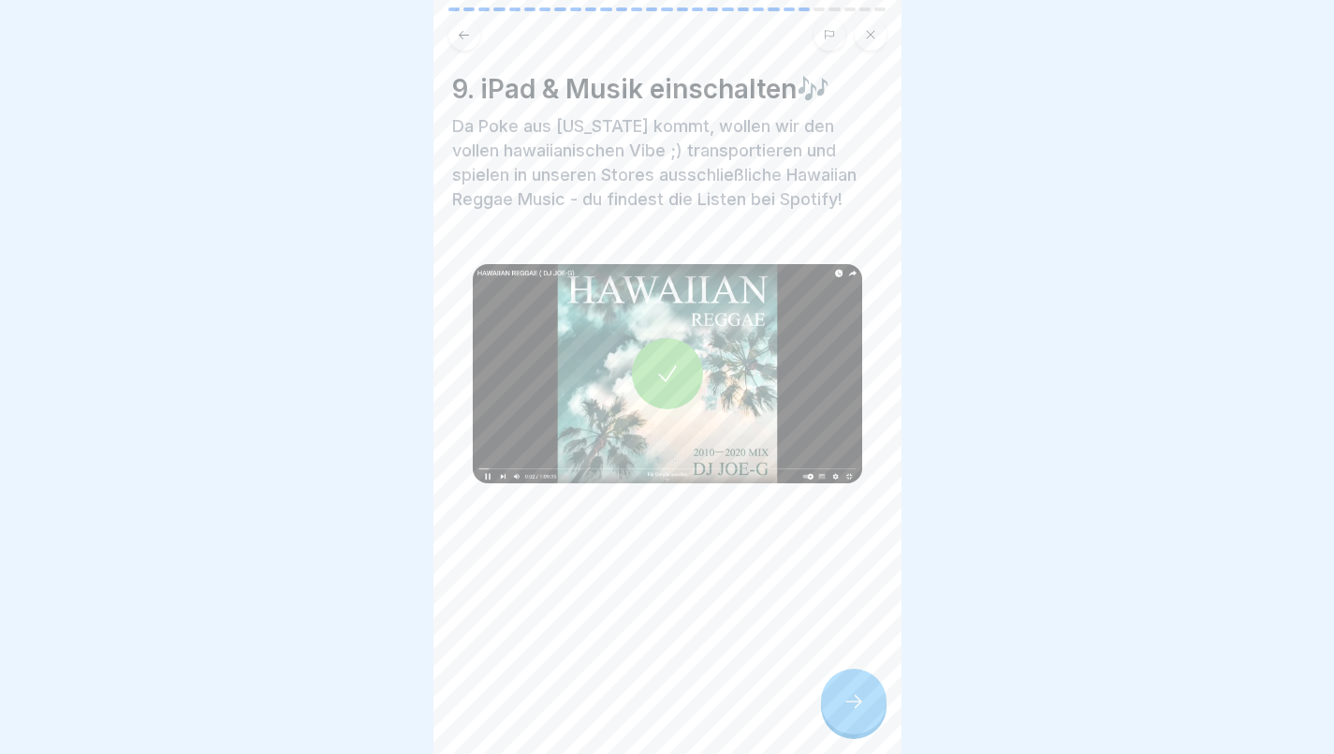
scroll to position [14, 0]
click at [857, 701] on icon at bounding box center [854, 701] width 22 height 22
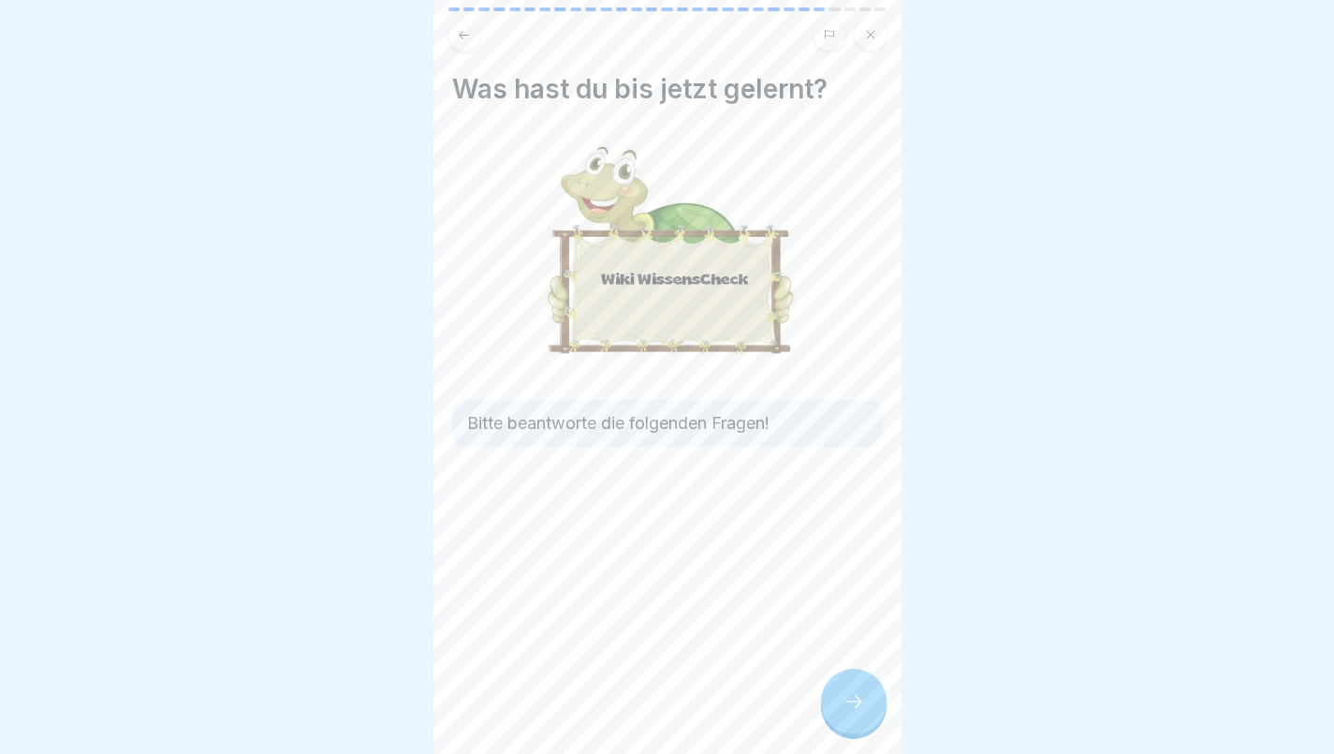
scroll to position [0, 0]
click at [867, 707] on div at bounding box center [854, 702] width 66 height 66
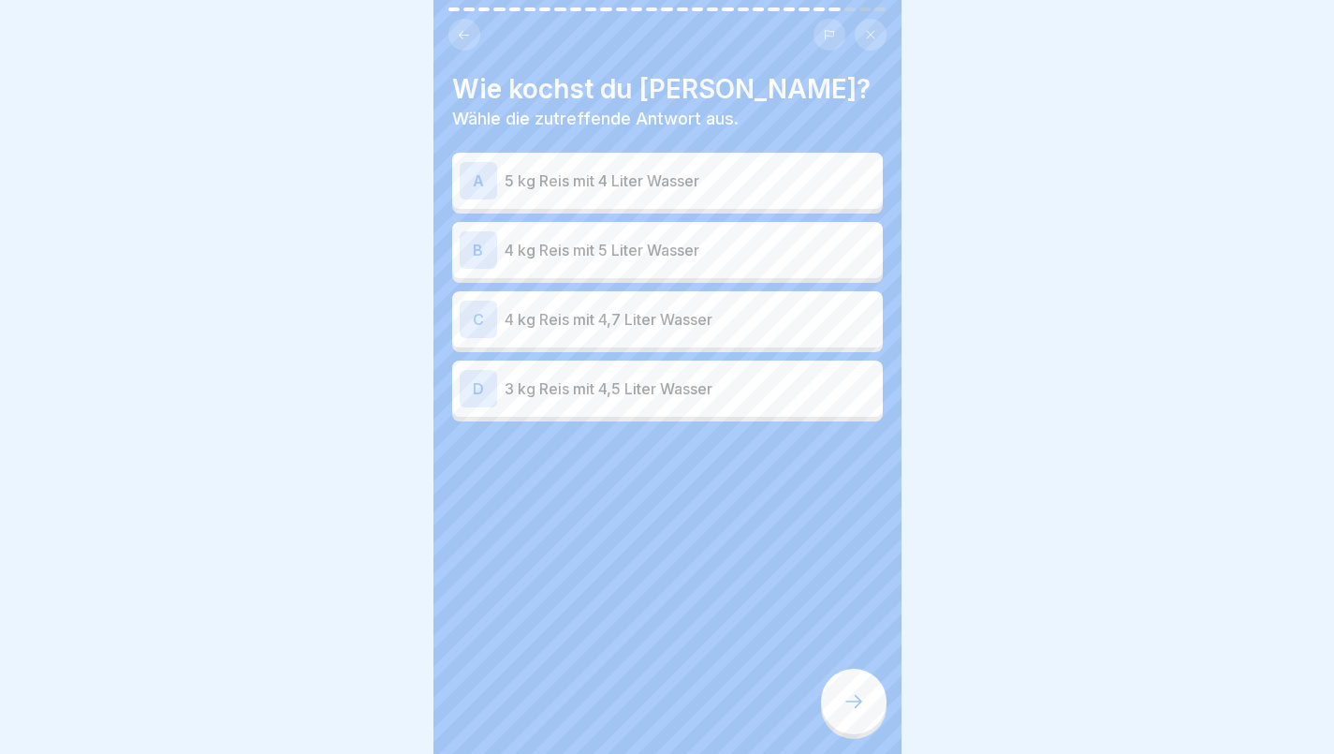
click at [630, 320] on p "4 kg Reis mit 4,7 Liter Wasser" at bounding box center [690, 319] width 371 height 22
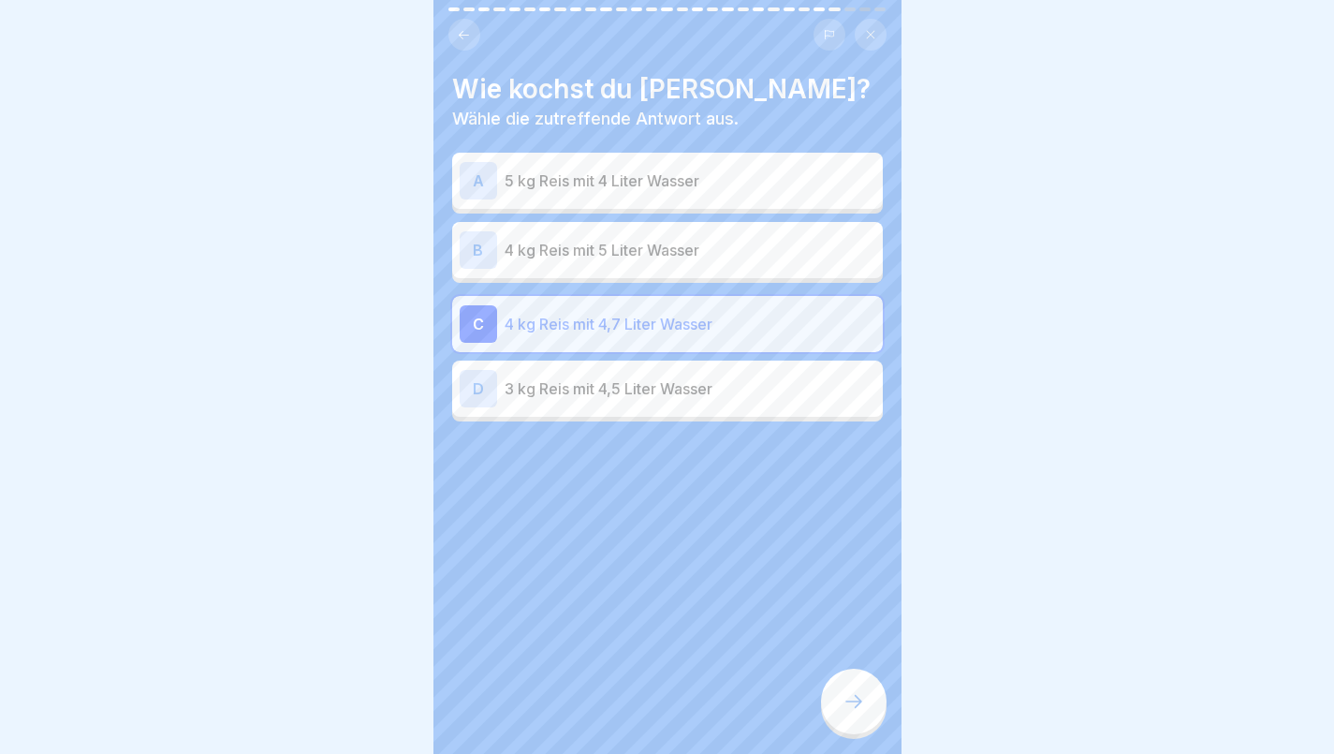
click at [857, 713] on icon at bounding box center [854, 701] width 22 height 22
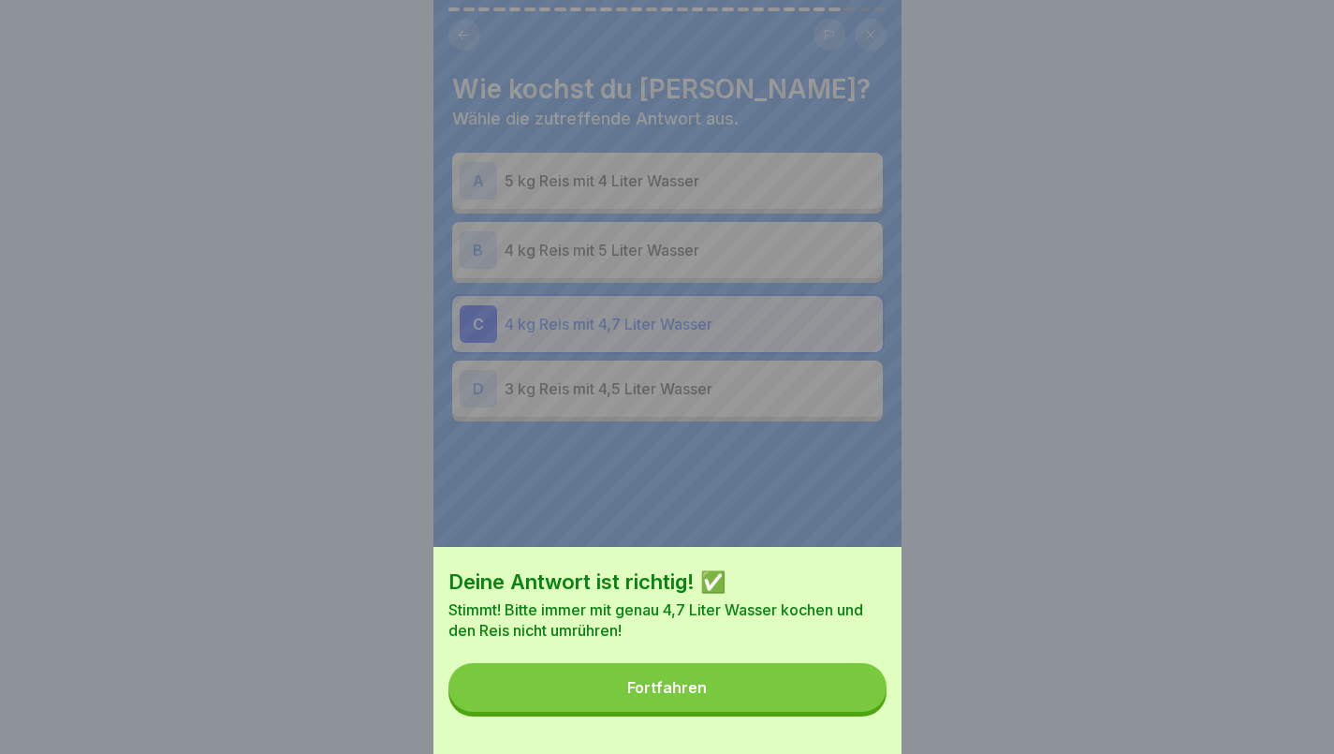
click at [702, 695] on div "Fortfahren" at bounding box center [667, 687] width 80 height 17
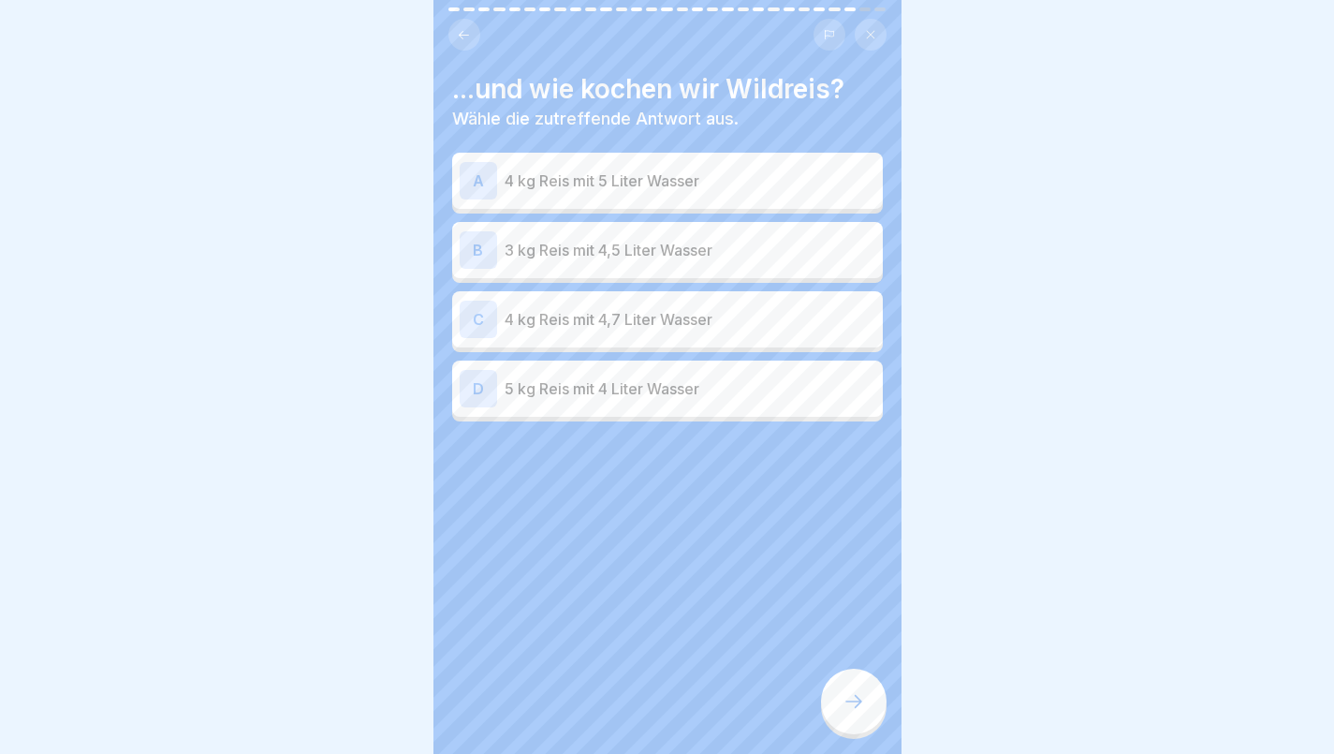
click at [618, 261] on div "B 3 kg Reis mit 4,5 Liter Wasser" at bounding box center [668, 249] width 416 height 37
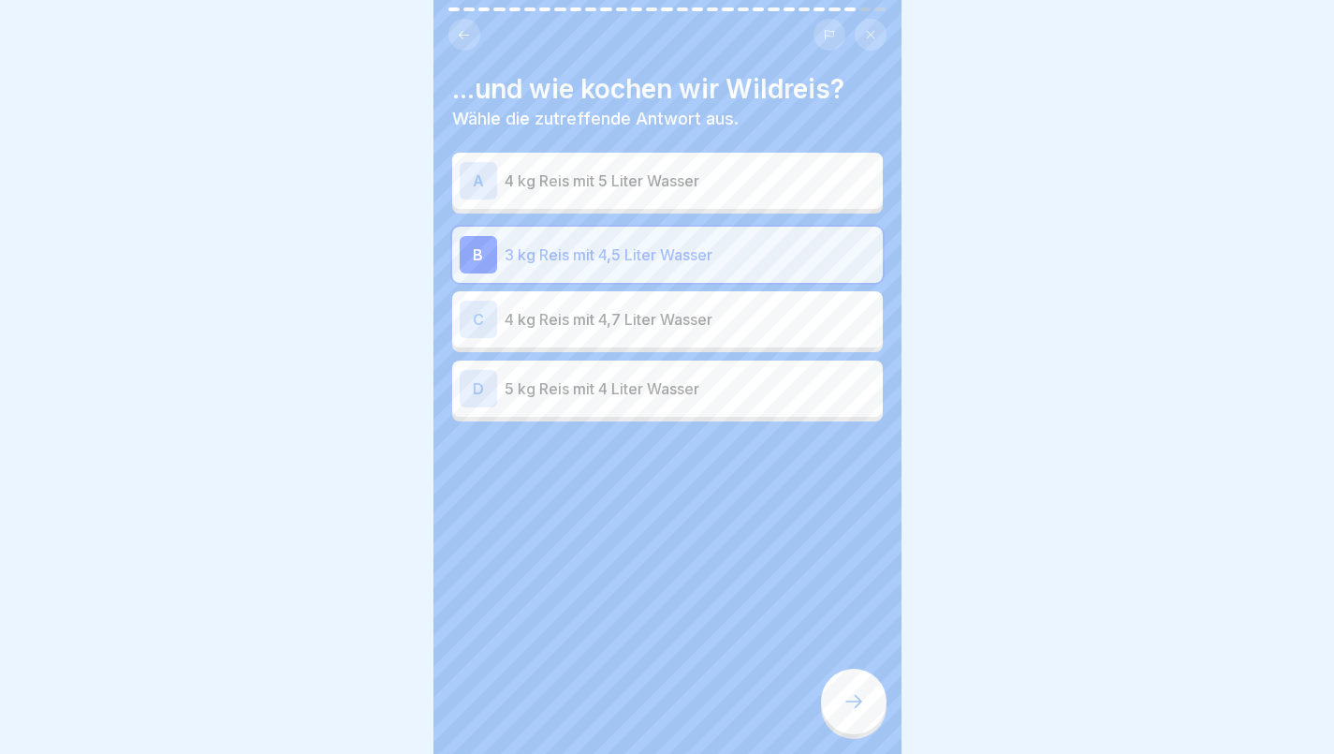
click at [851, 713] on icon at bounding box center [854, 701] width 22 height 22
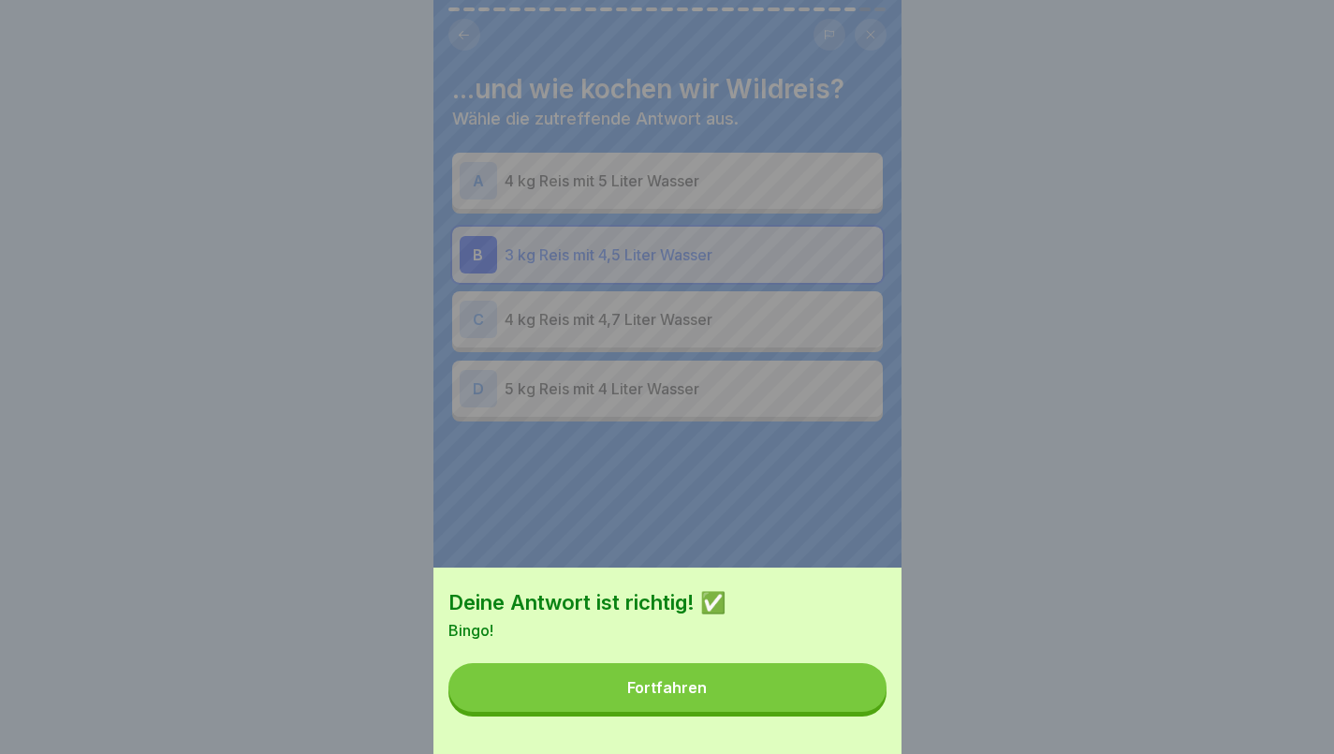
click at [689, 696] on div "Fortfahren" at bounding box center [667, 687] width 80 height 17
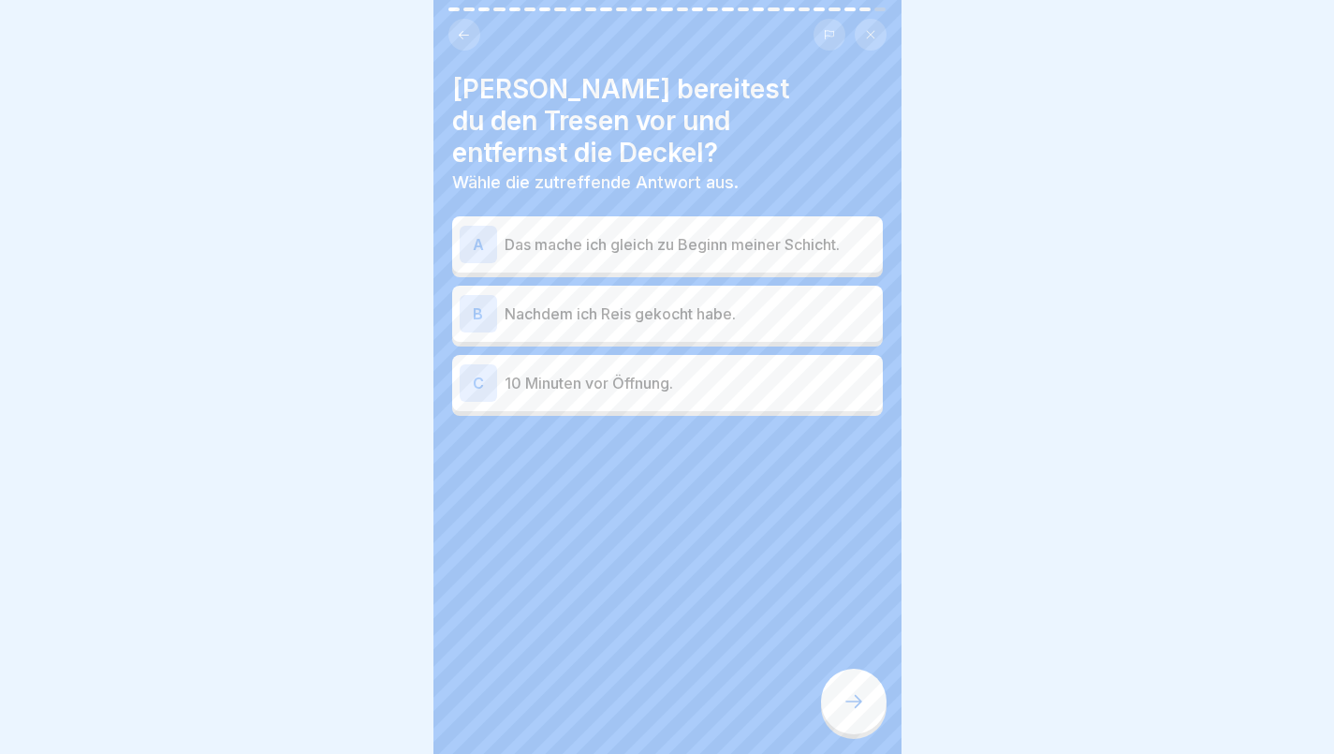
click at [619, 364] on div "C 10 Minuten vor Öffnung." at bounding box center [668, 382] width 416 height 37
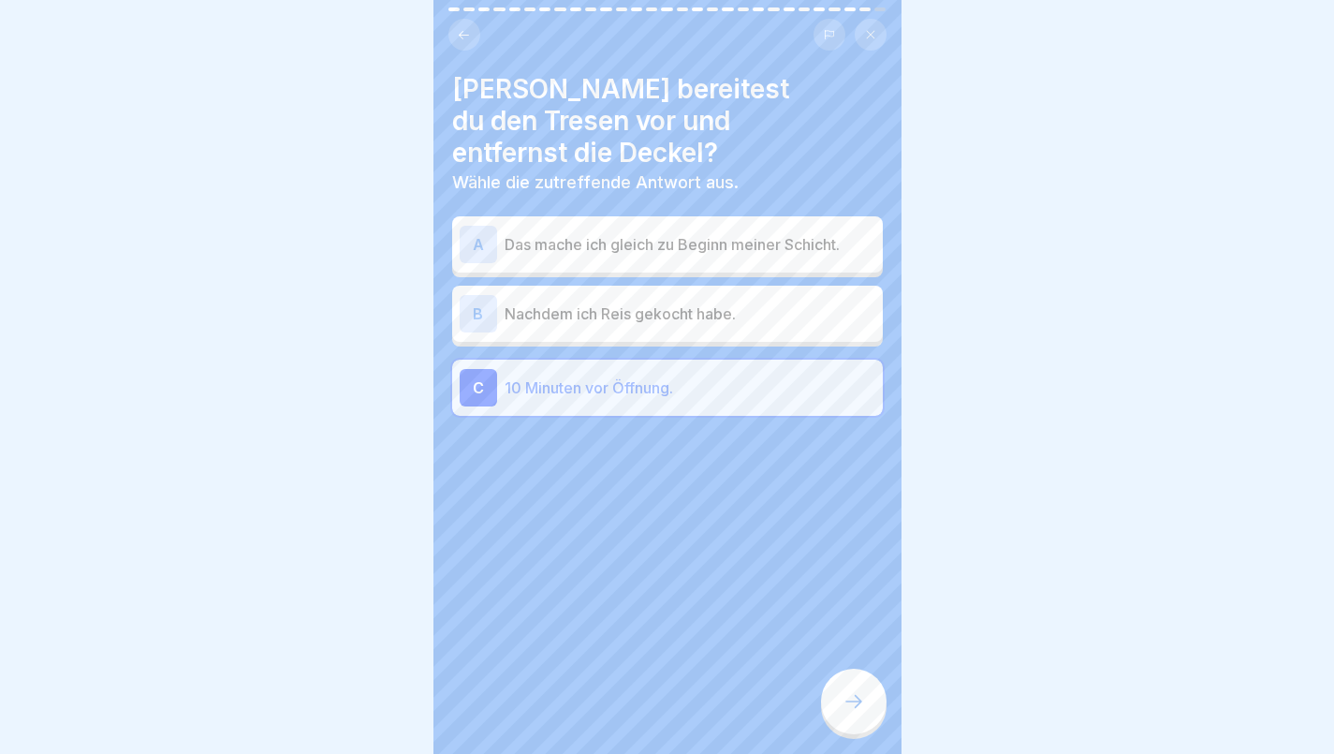
click at [852, 709] on icon at bounding box center [854, 701] width 22 height 22
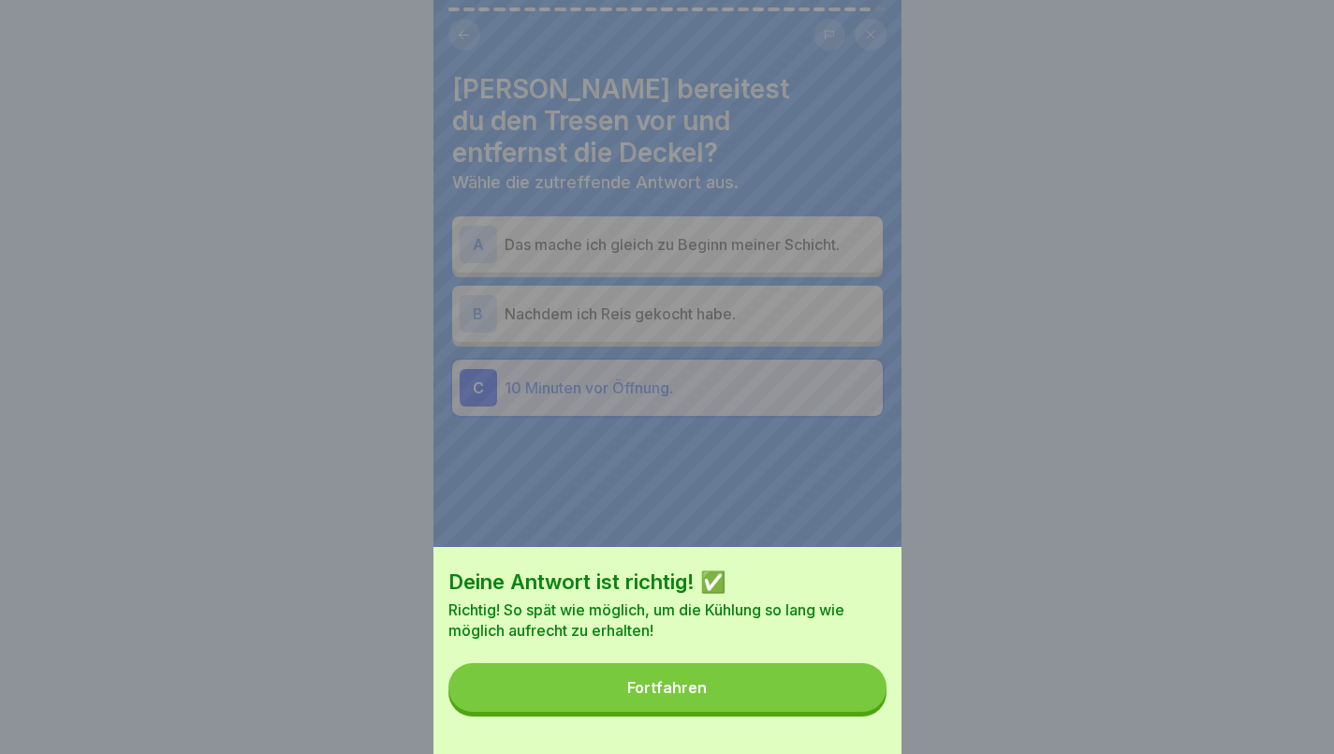
click at [684, 696] on div "Fortfahren" at bounding box center [667, 687] width 80 height 17
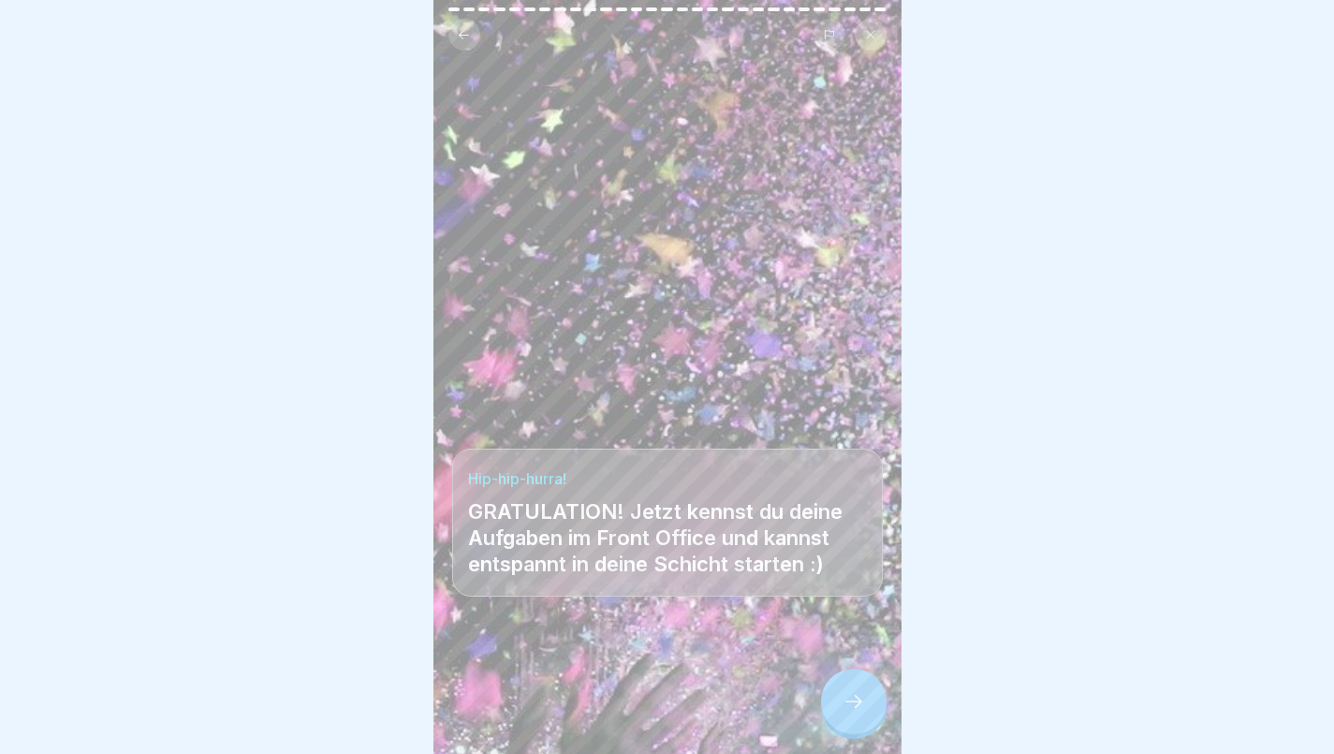
click at [854, 709] on icon at bounding box center [854, 701] width 22 height 22
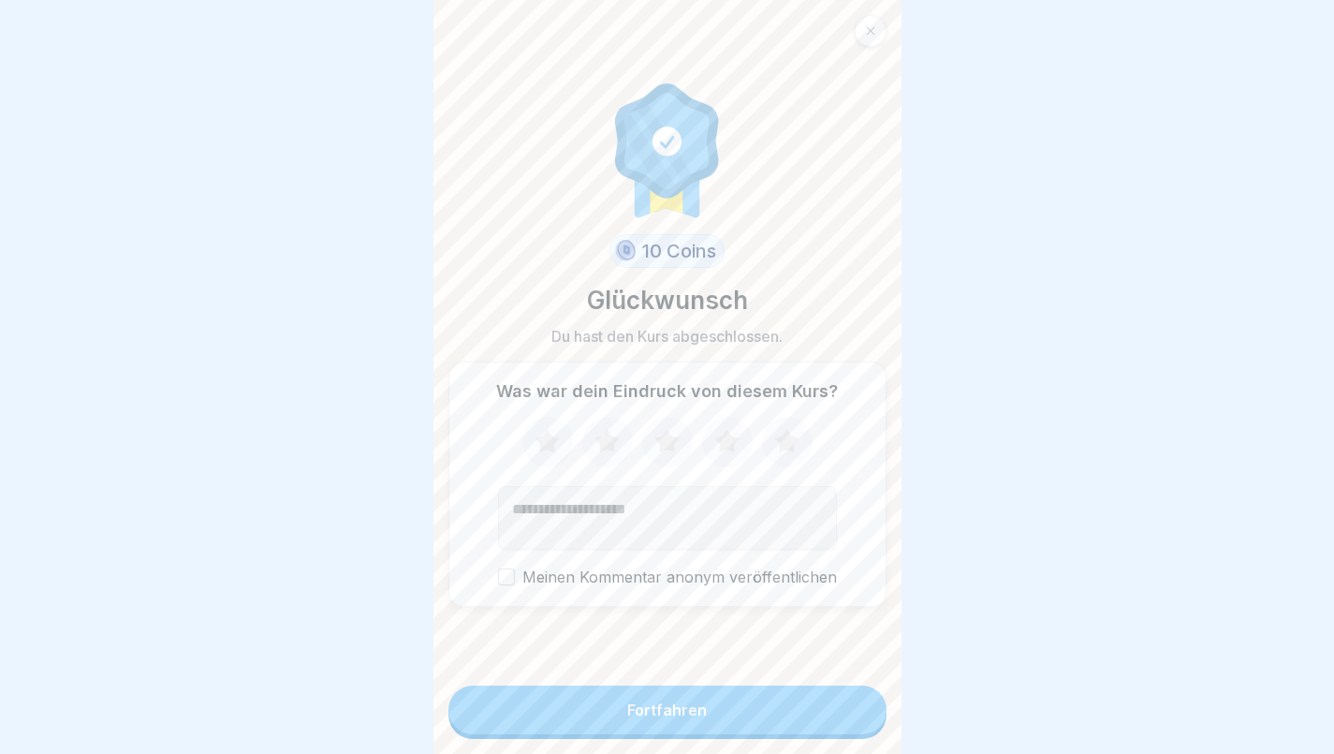
click at [786, 445] on icon at bounding box center [786, 440] width 24 height 23
click at [690, 718] on div "Fortfahren" at bounding box center [667, 709] width 80 height 17
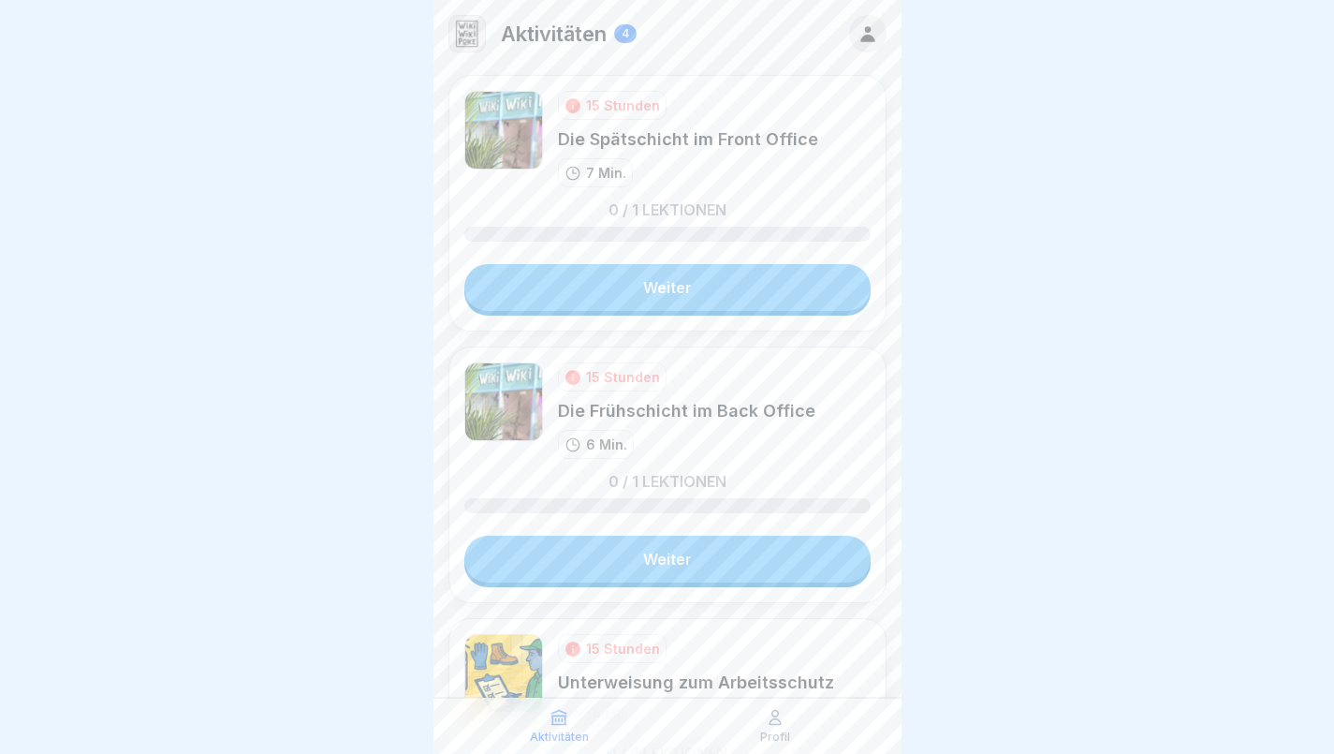
click at [694, 289] on link "Weiter" at bounding box center [667, 287] width 406 height 47
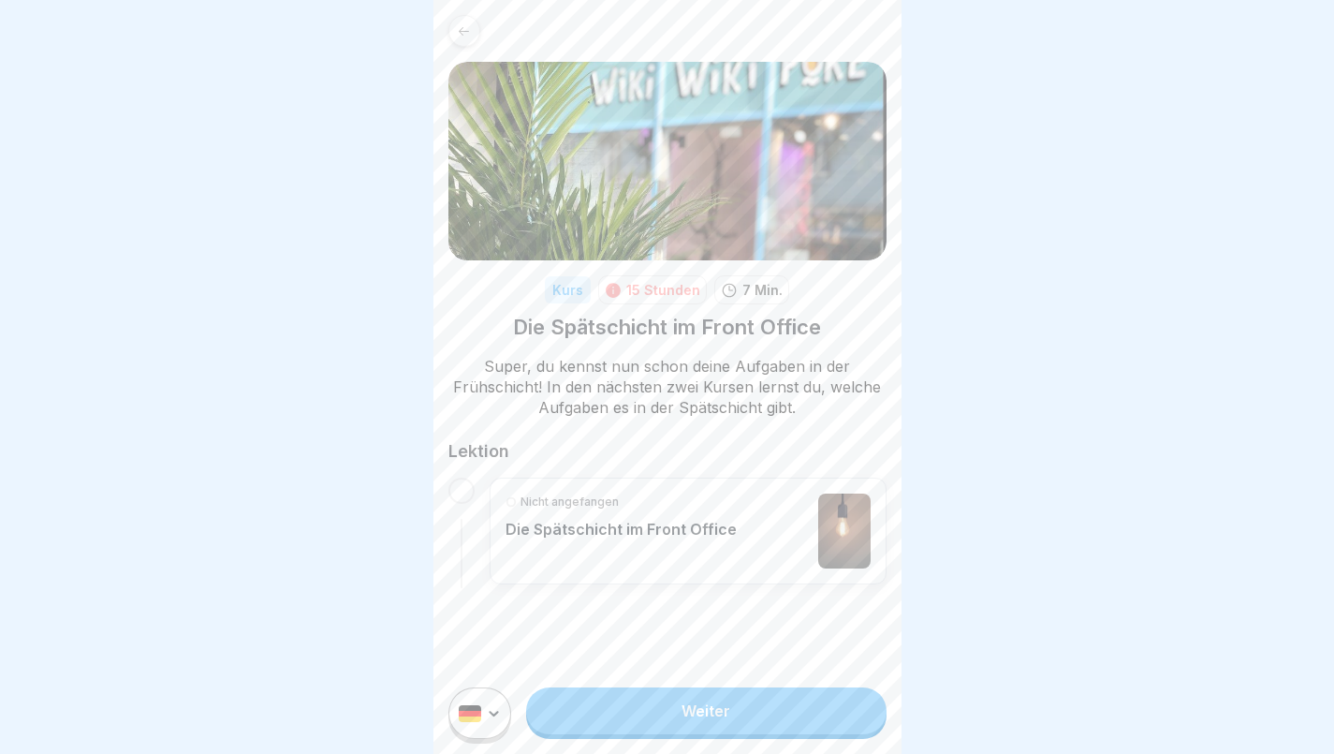
scroll to position [14, 0]
click at [695, 705] on link "Weiter" at bounding box center [706, 710] width 360 height 47
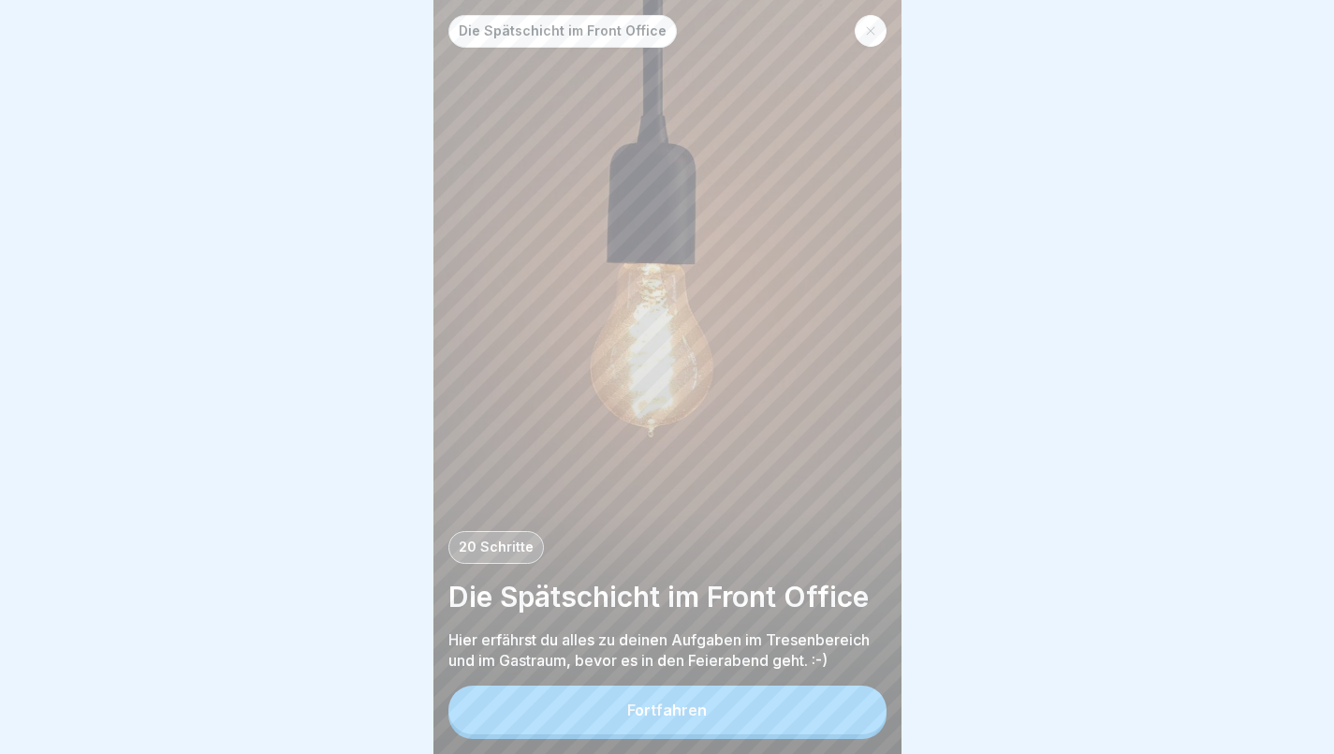
scroll to position [14, 0]
click at [731, 715] on button "Fortfahren" at bounding box center [668, 709] width 438 height 49
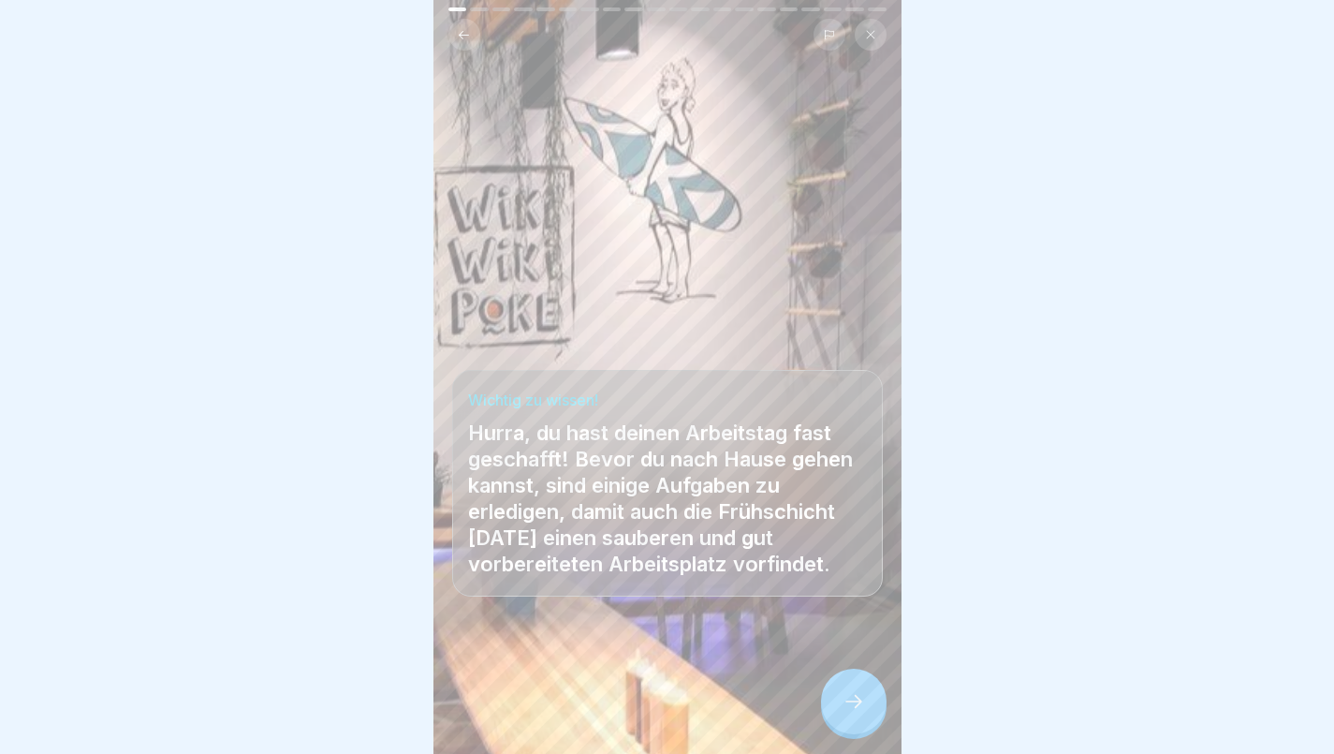
click at [867, 696] on div at bounding box center [854, 702] width 66 height 66
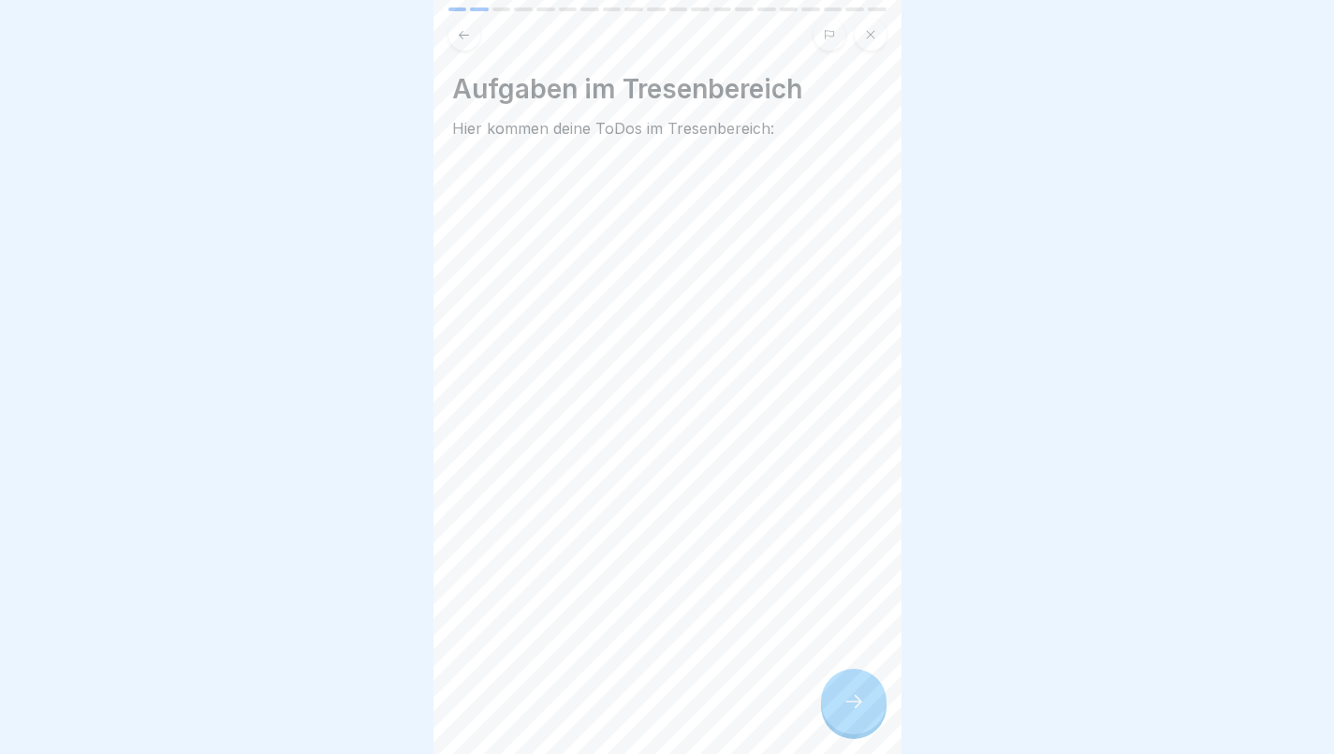
click at [855, 708] on icon at bounding box center [854, 701] width 22 height 22
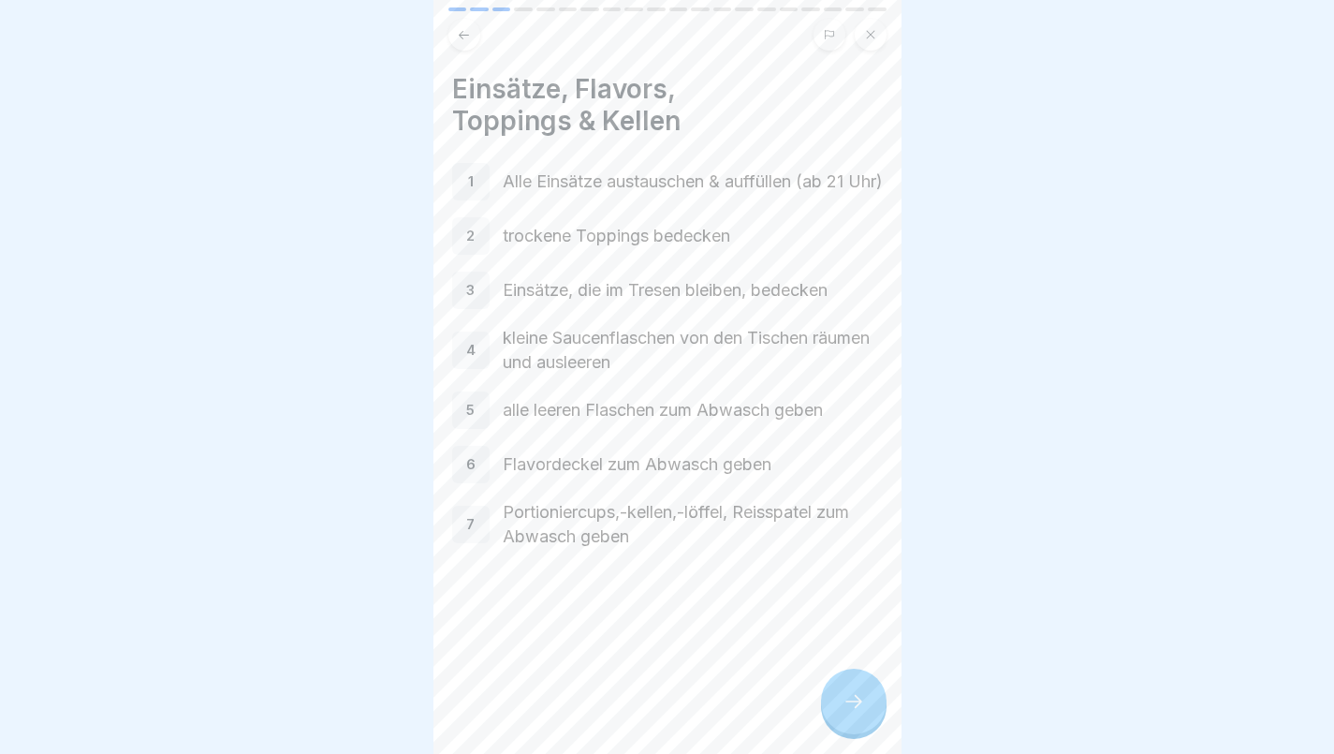
click at [856, 685] on div at bounding box center [854, 702] width 66 height 66
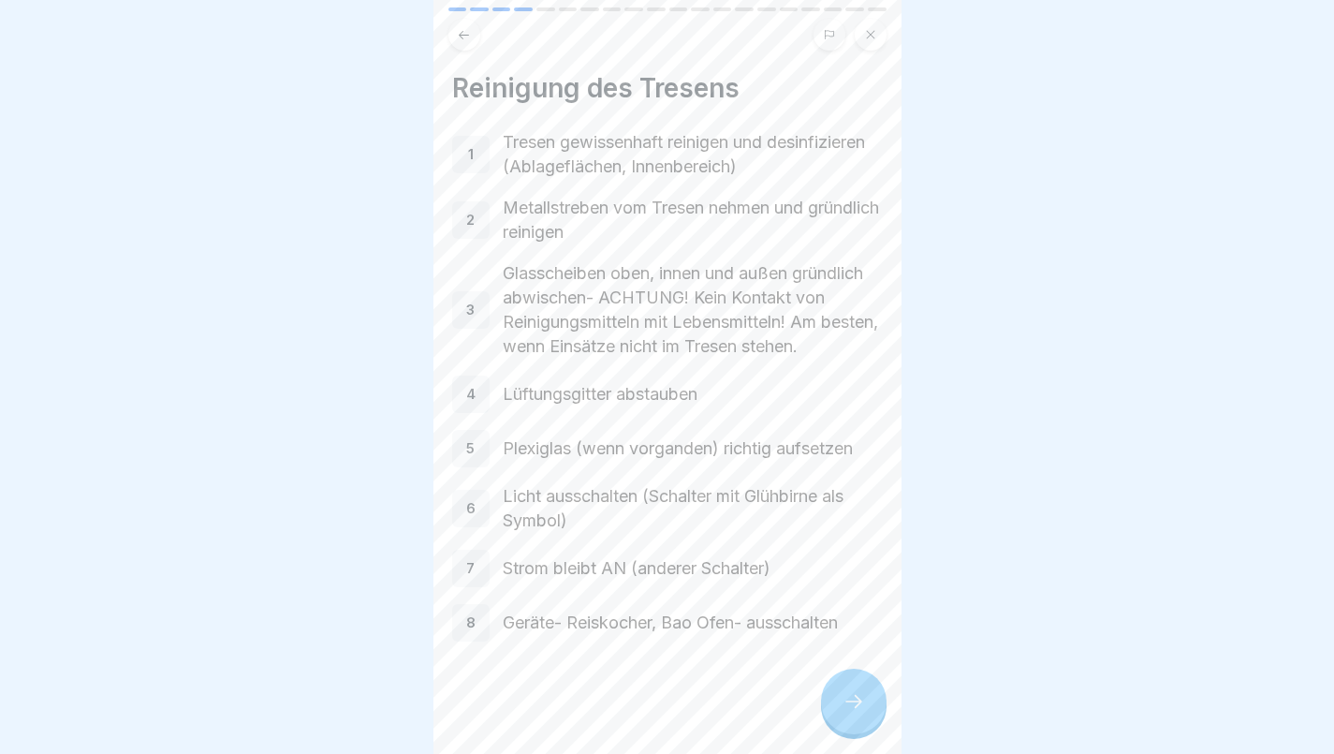
scroll to position [25, 0]
click at [853, 687] on div at bounding box center [854, 702] width 66 height 66
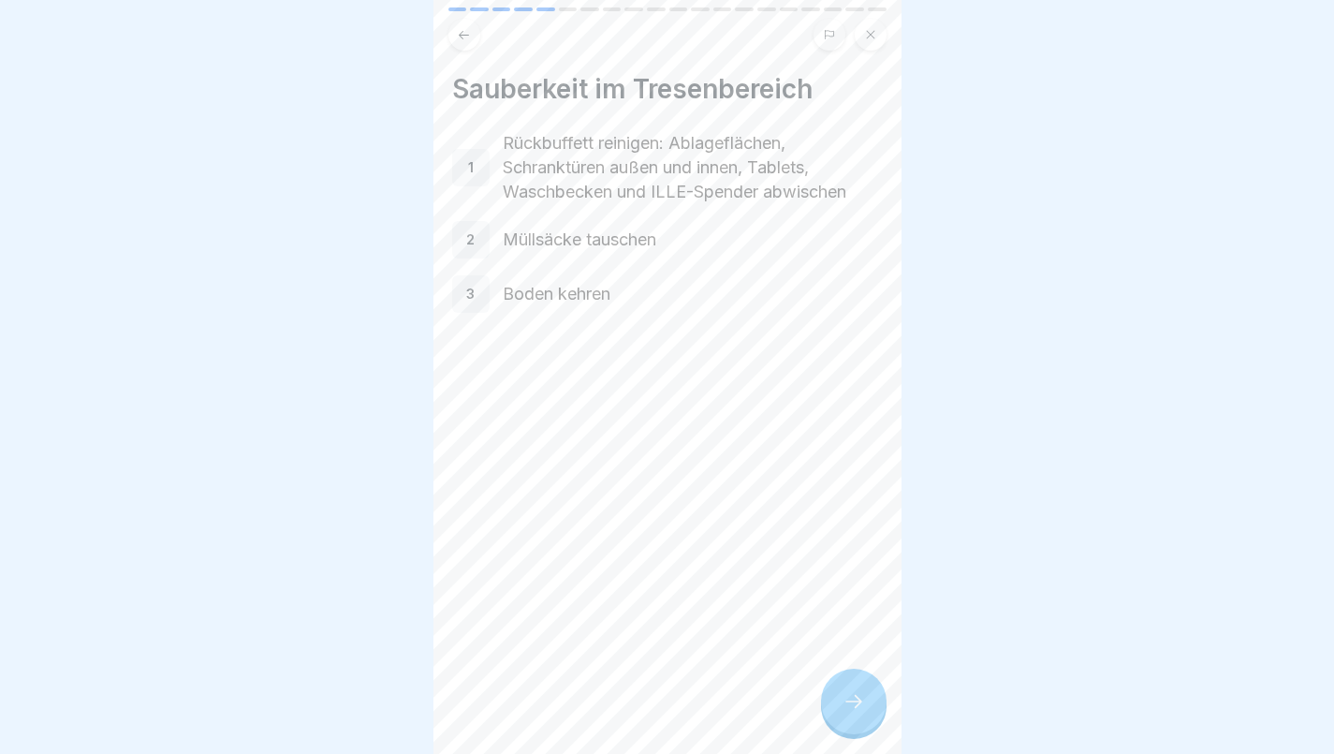
scroll to position [14, 0]
click at [851, 696] on icon at bounding box center [854, 701] width 22 height 22
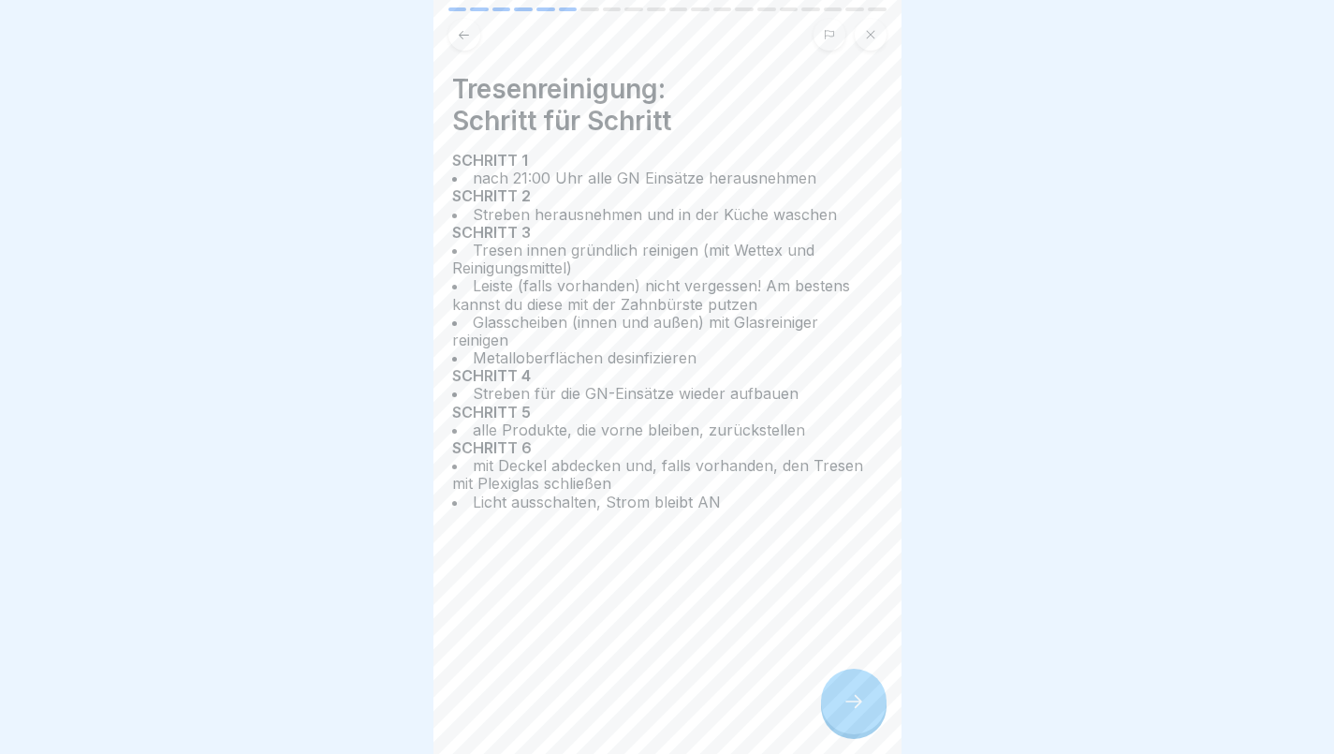
click at [851, 695] on icon at bounding box center [854, 701] width 22 height 22
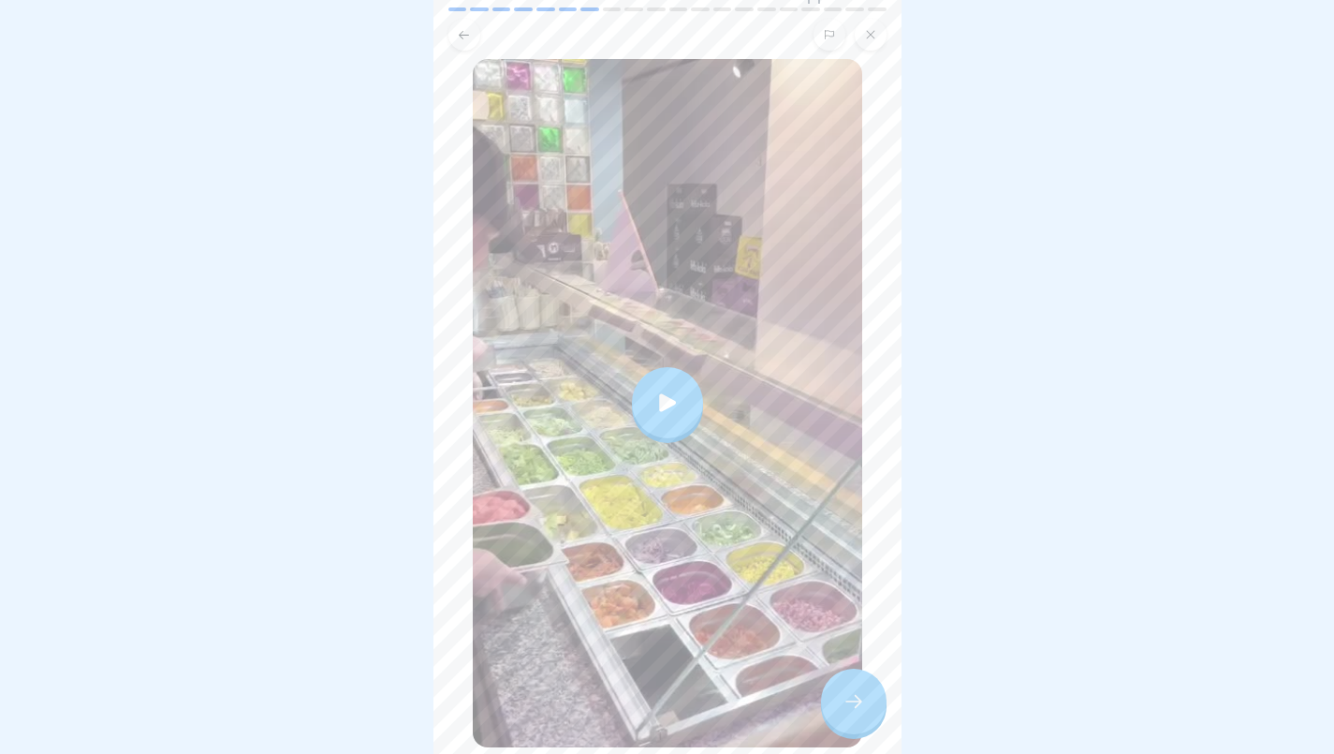
scroll to position [161, 0]
click at [663, 397] on icon at bounding box center [667, 406] width 17 height 18
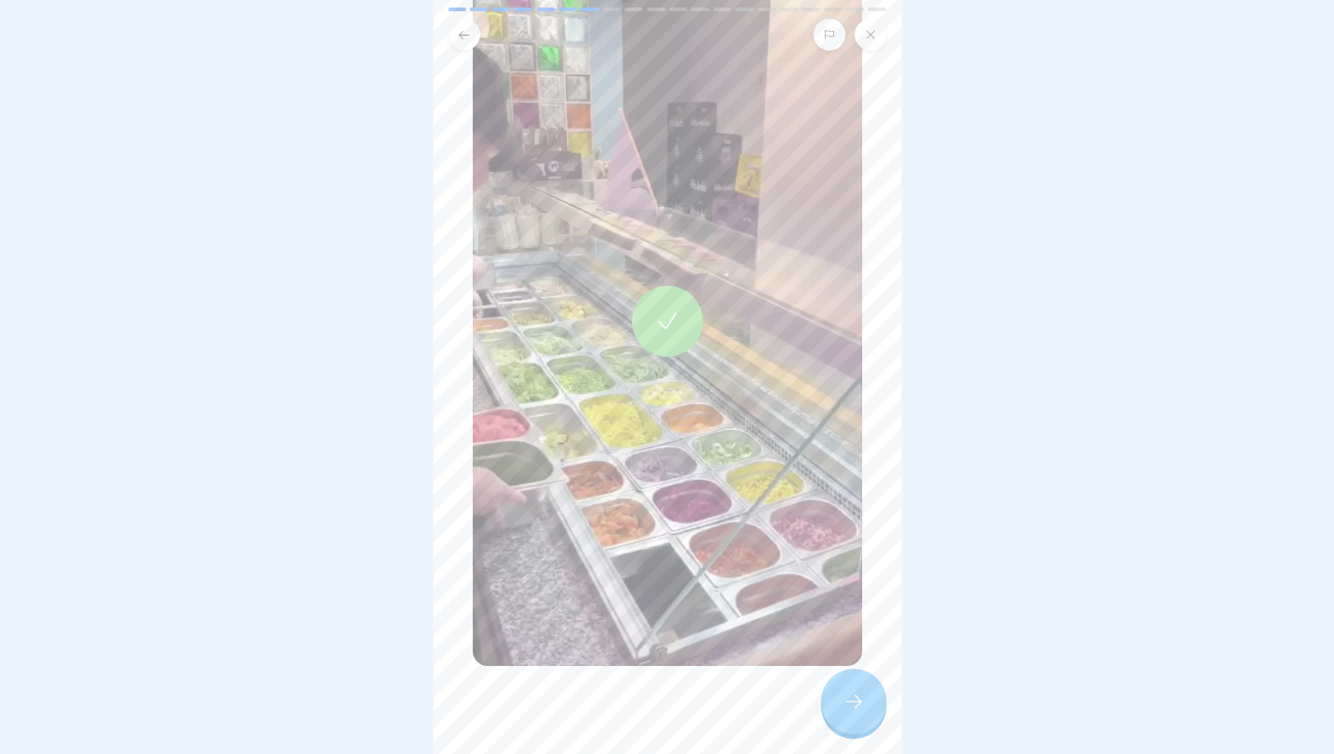
scroll to position [244, 0]
click at [873, 703] on div at bounding box center [854, 702] width 66 height 66
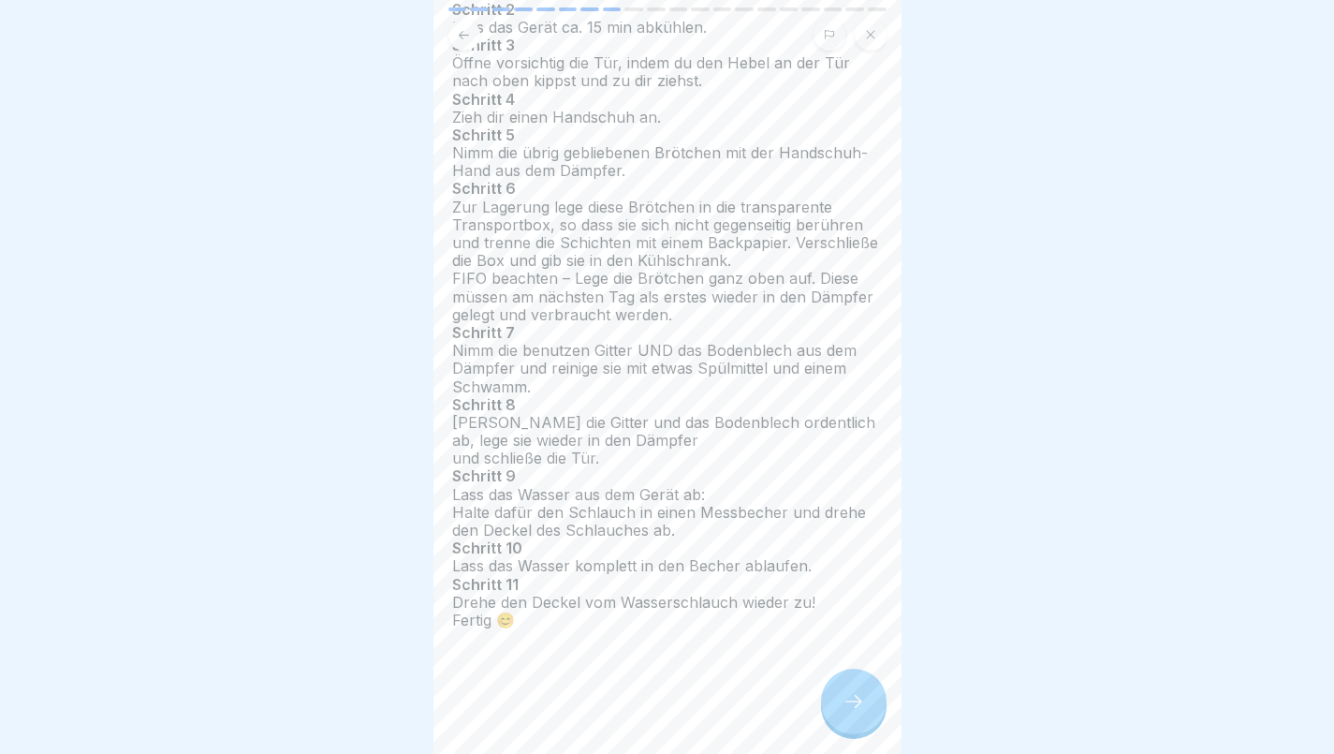
scroll to position [172, 0]
click at [848, 692] on div at bounding box center [854, 702] width 66 height 66
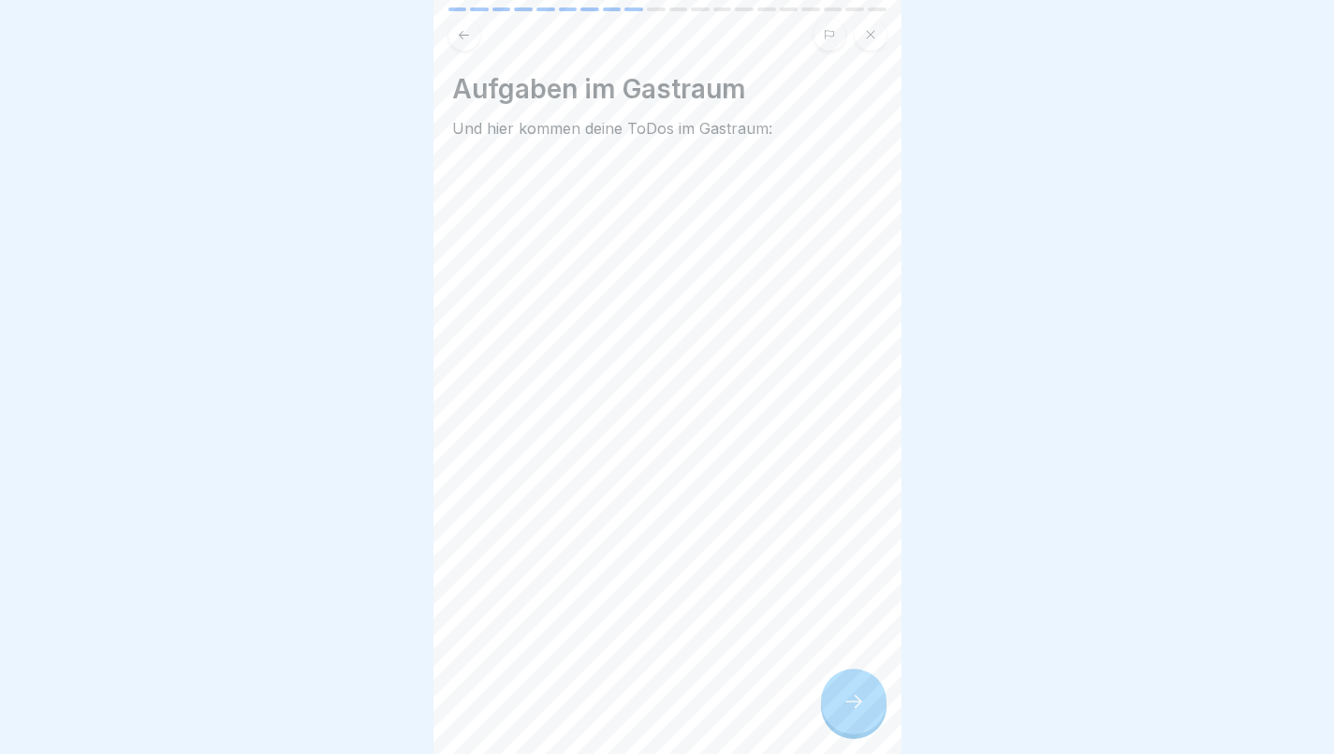
scroll to position [14, 0]
click at [853, 702] on icon at bounding box center [854, 701] width 22 height 22
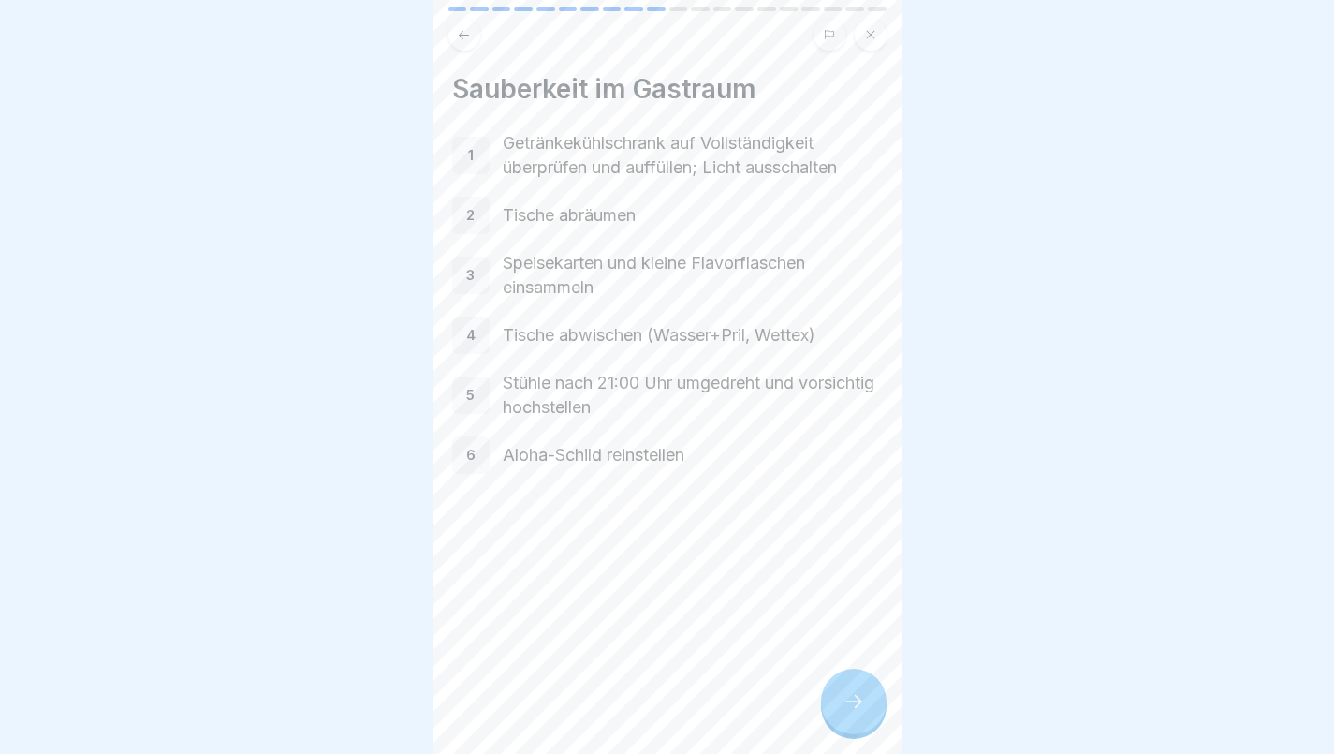
click at [847, 687] on div at bounding box center [854, 702] width 66 height 66
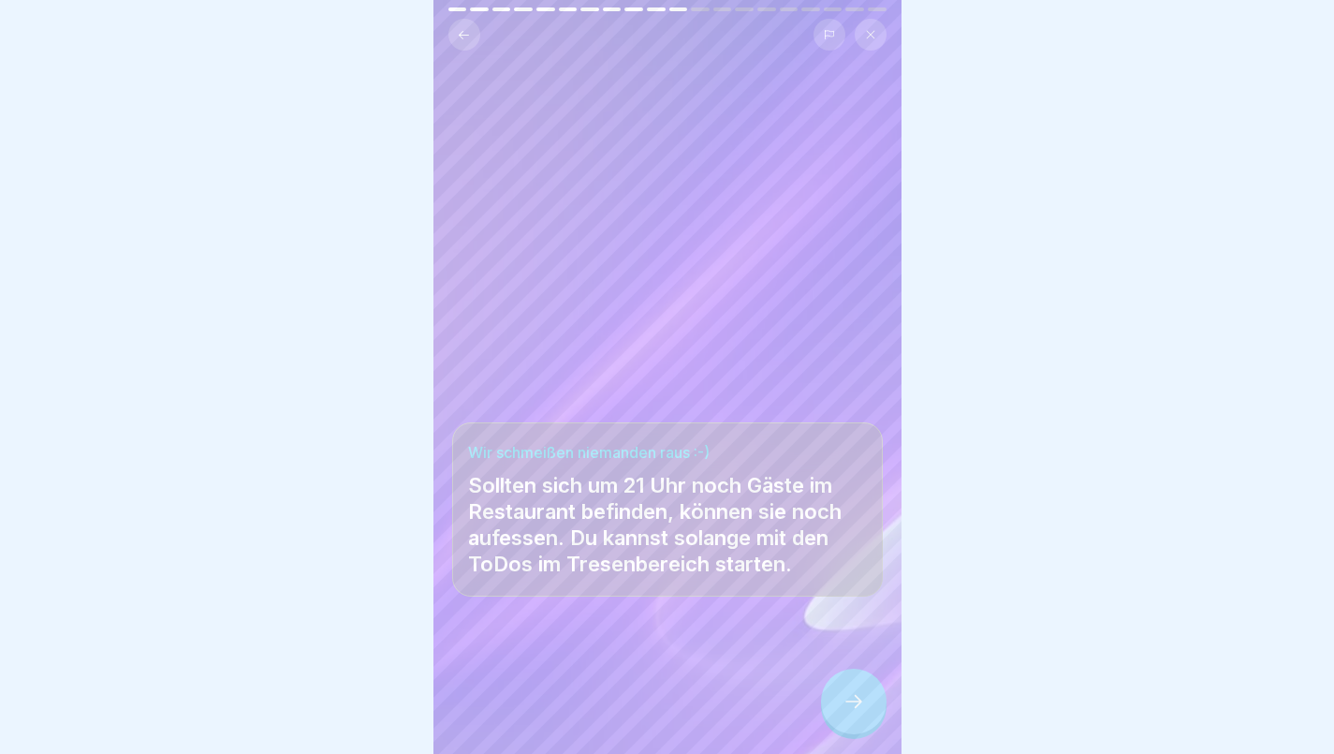
click at [848, 711] on icon at bounding box center [854, 701] width 22 height 22
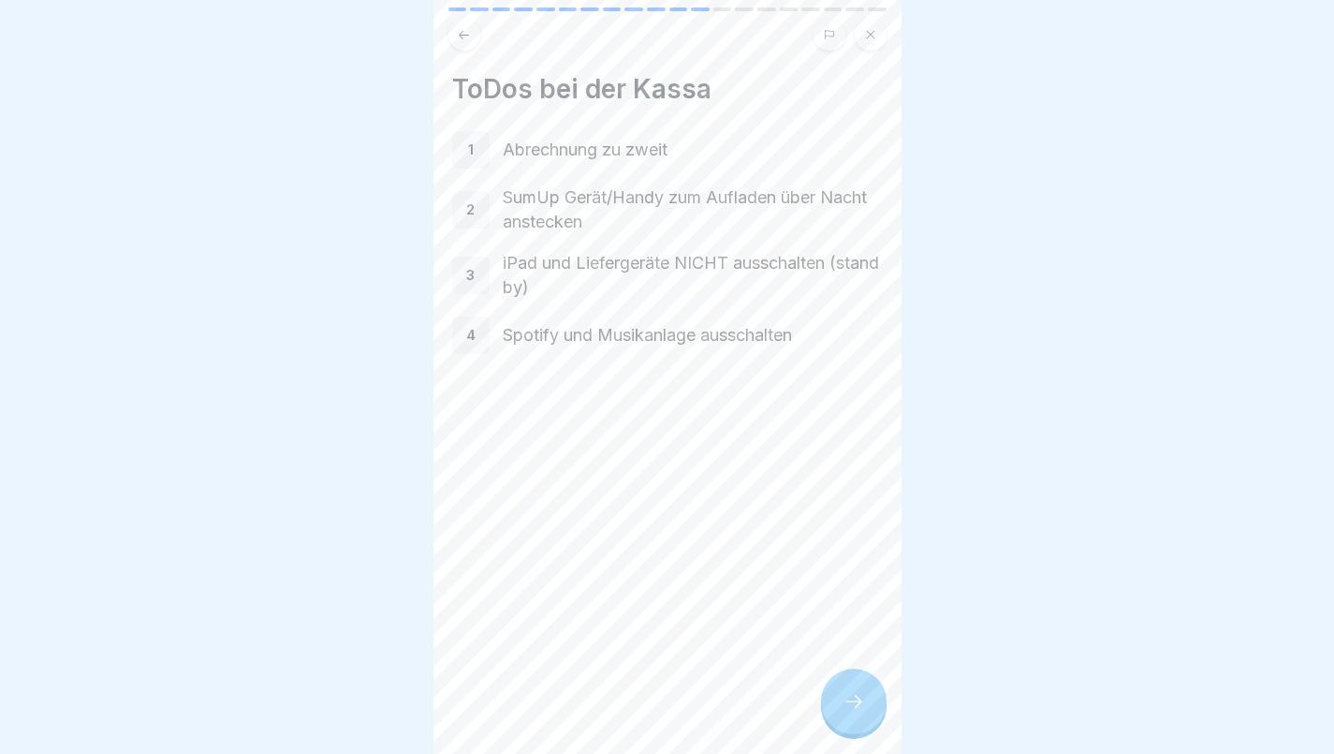
scroll to position [0, 0]
click at [861, 728] on div at bounding box center [854, 702] width 66 height 66
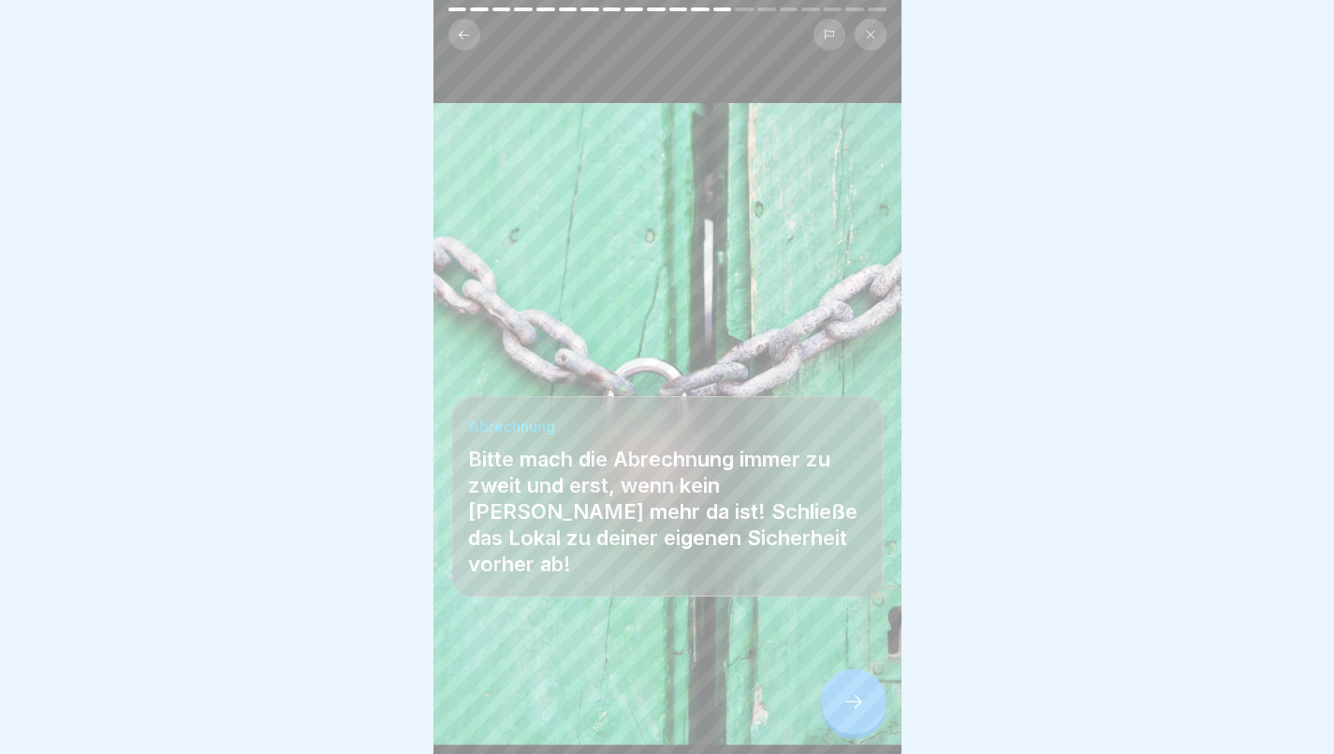
scroll to position [14, 0]
click at [852, 689] on div at bounding box center [854, 702] width 66 height 66
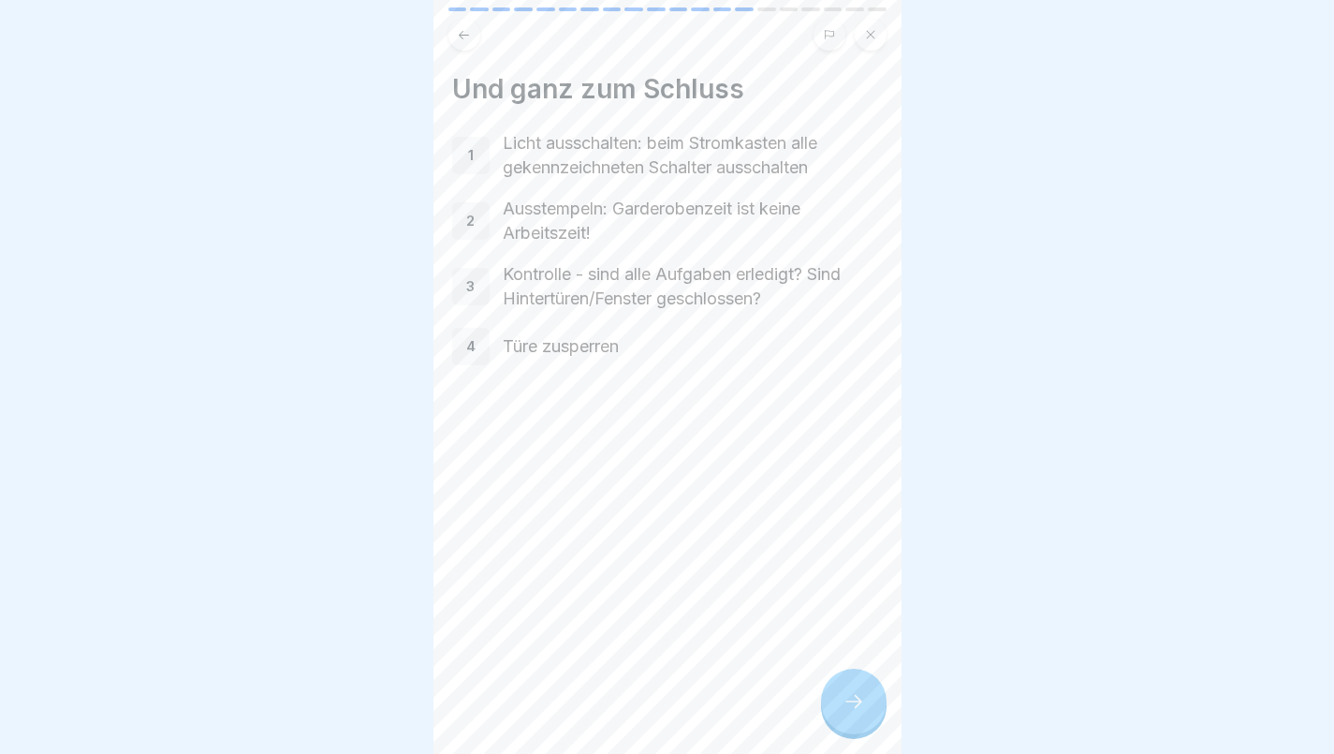
click at [858, 702] on icon at bounding box center [854, 701] width 22 height 22
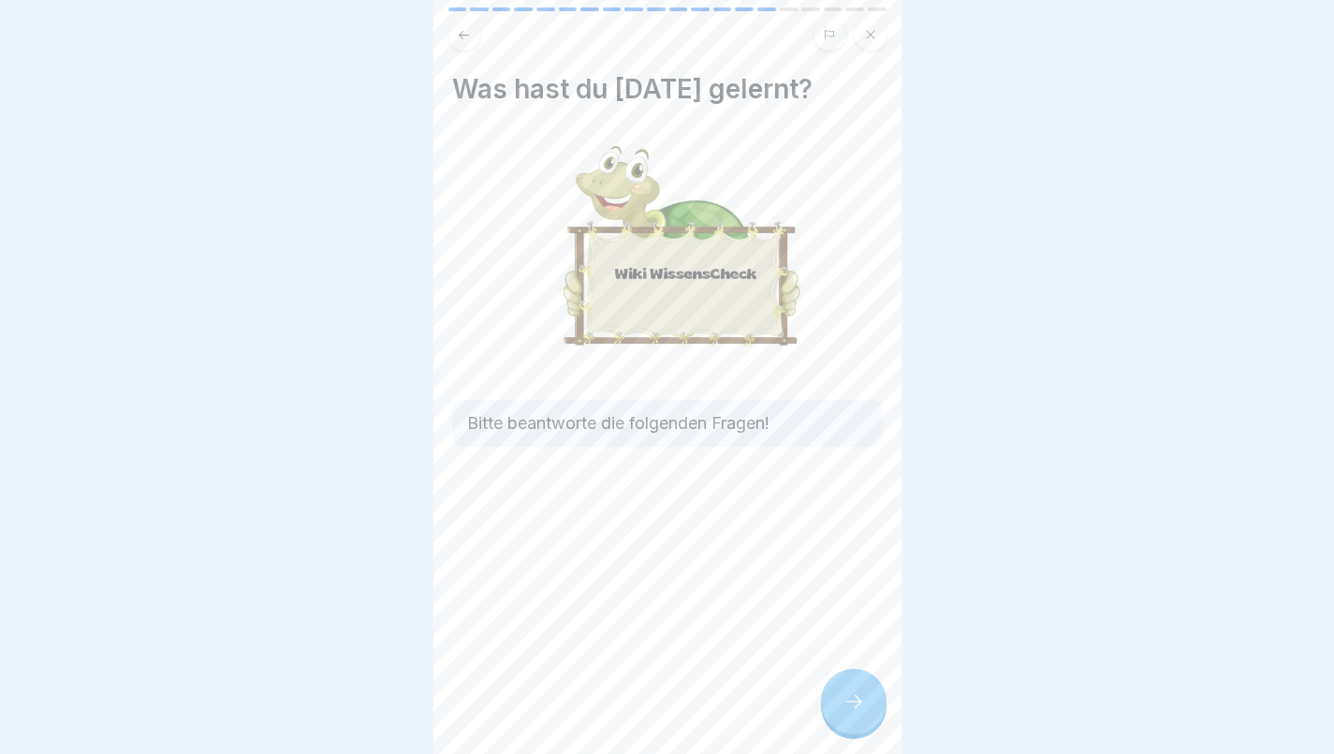
click at [860, 705] on icon at bounding box center [854, 701] width 22 height 22
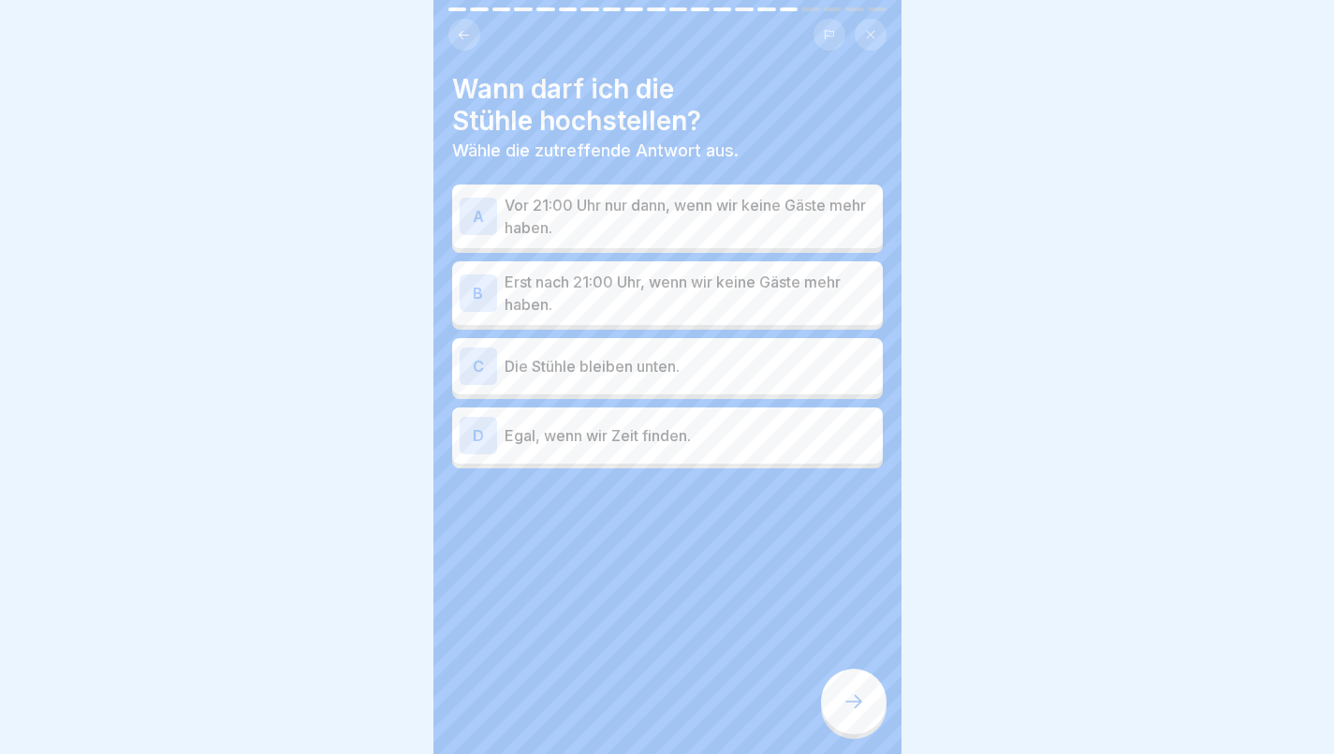
click at [619, 276] on p "Erst nach 21:00 Uhr, wenn wir keine Gäste mehr haben." at bounding box center [690, 293] width 371 height 45
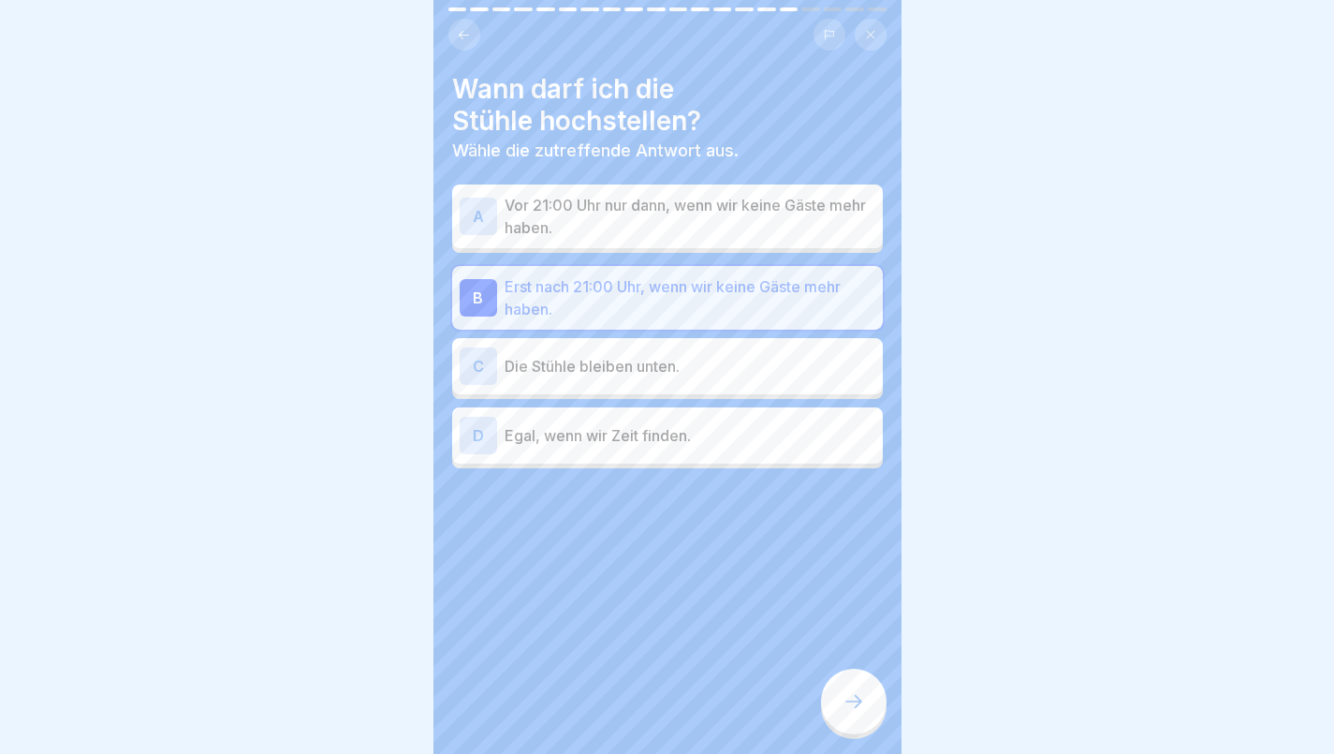
click at [860, 702] on icon at bounding box center [854, 701] width 17 height 13
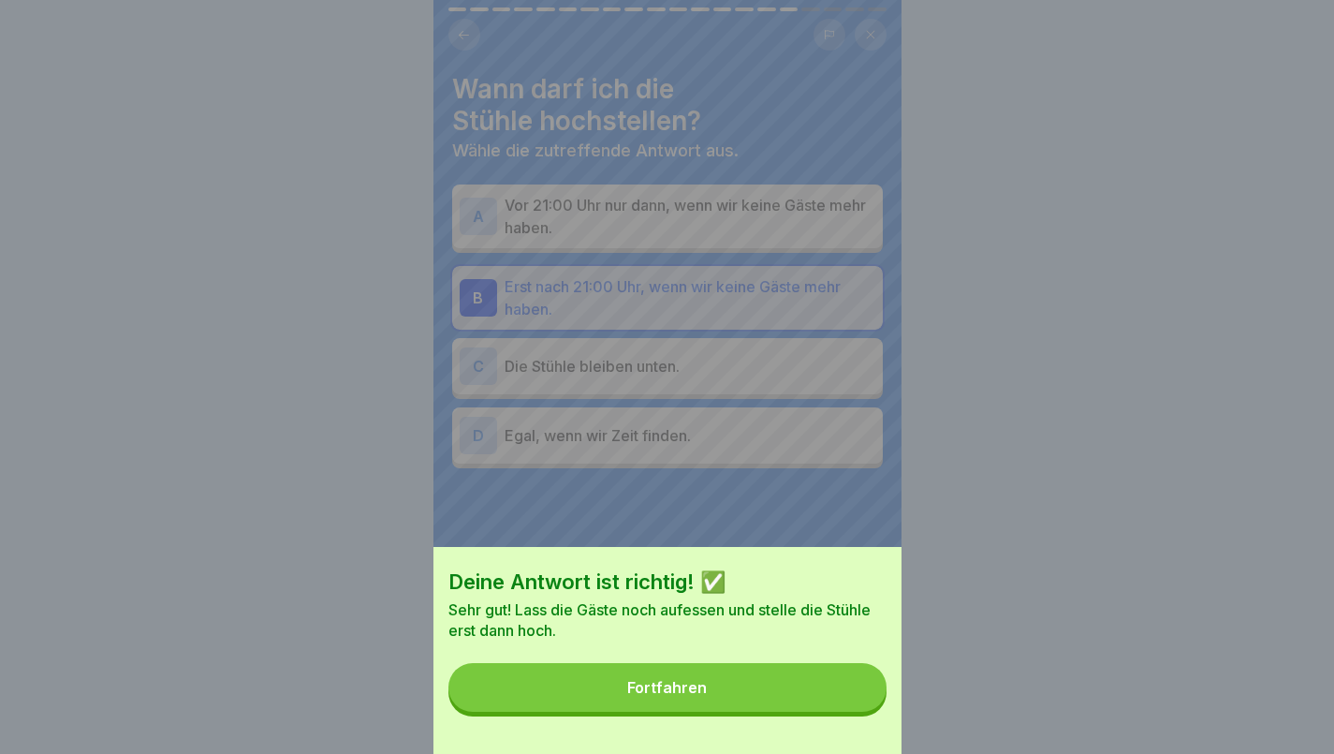
click at [653, 696] on div "Fortfahren" at bounding box center [667, 687] width 80 height 17
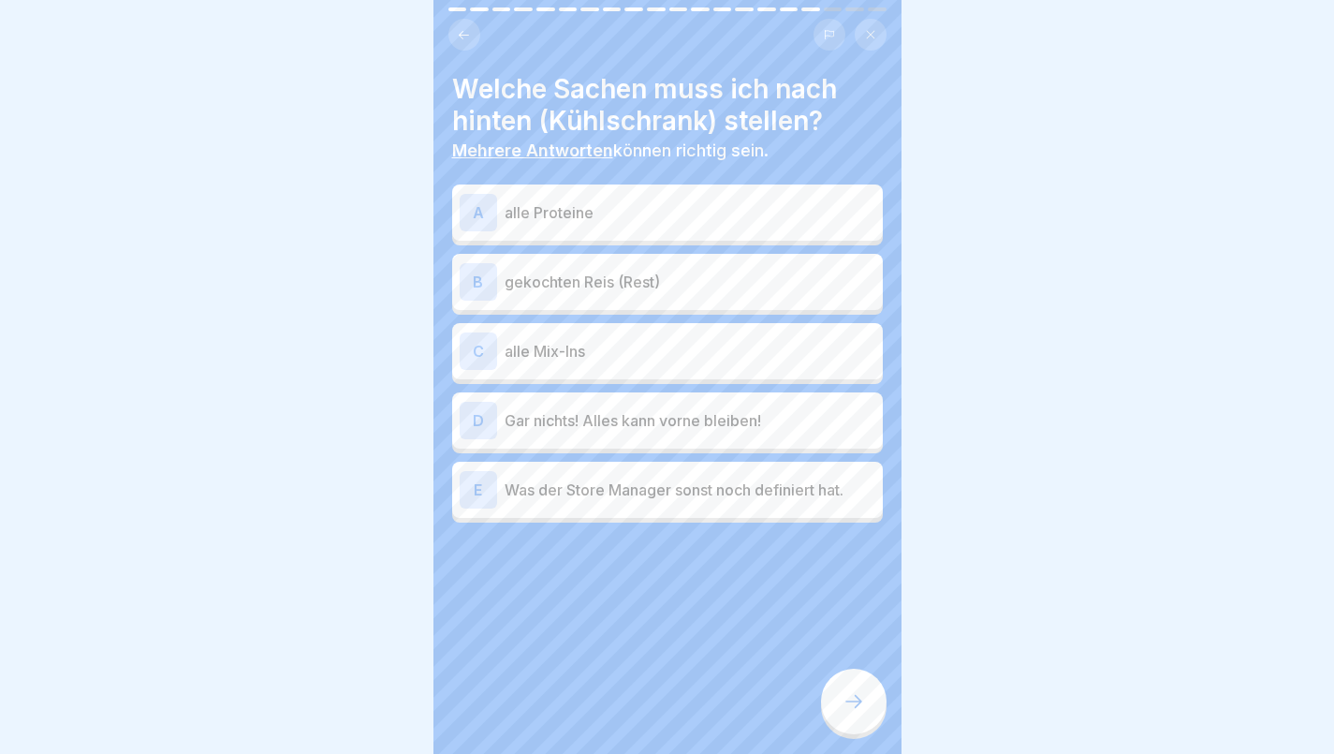
click at [510, 271] on p "gekochten Reis (Rest)" at bounding box center [690, 282] width 371 height 22
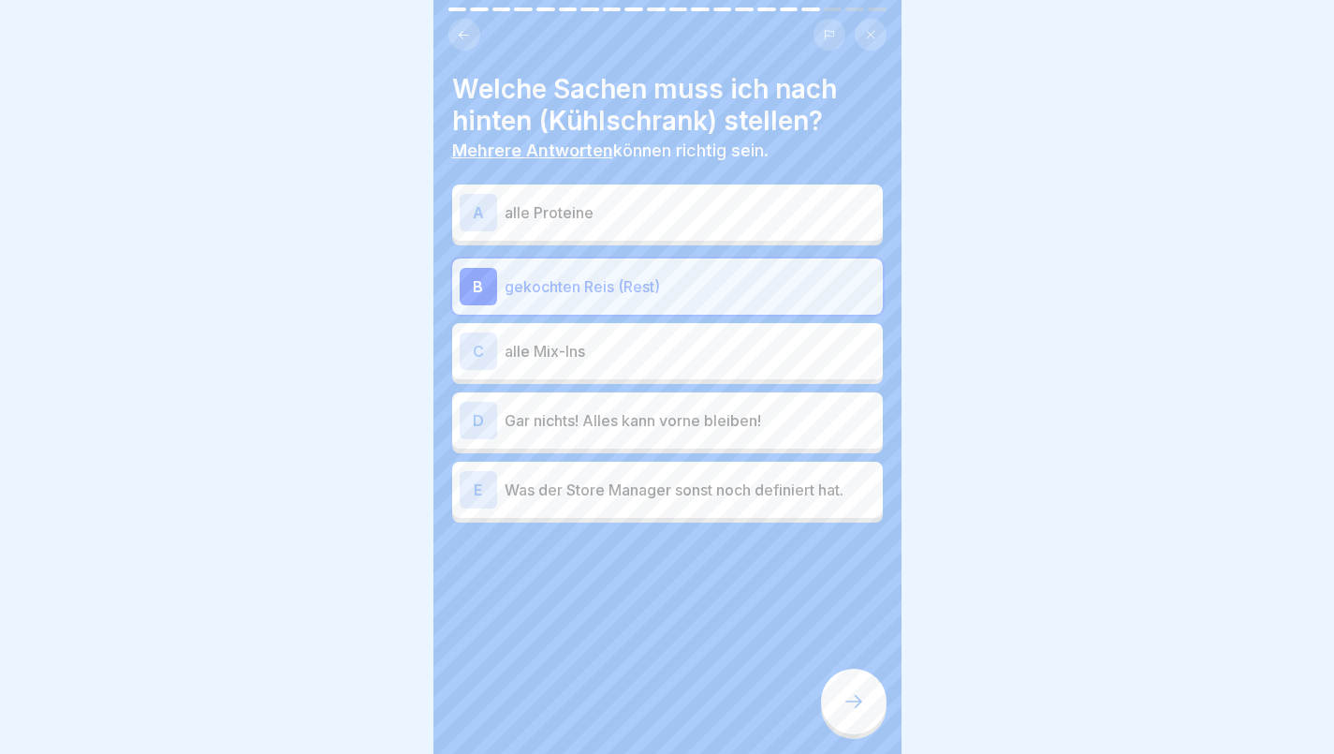
click at [511, 275] on p "gekochten Reis (Rest)" at bounding box center [690, 286] width 371 height 22
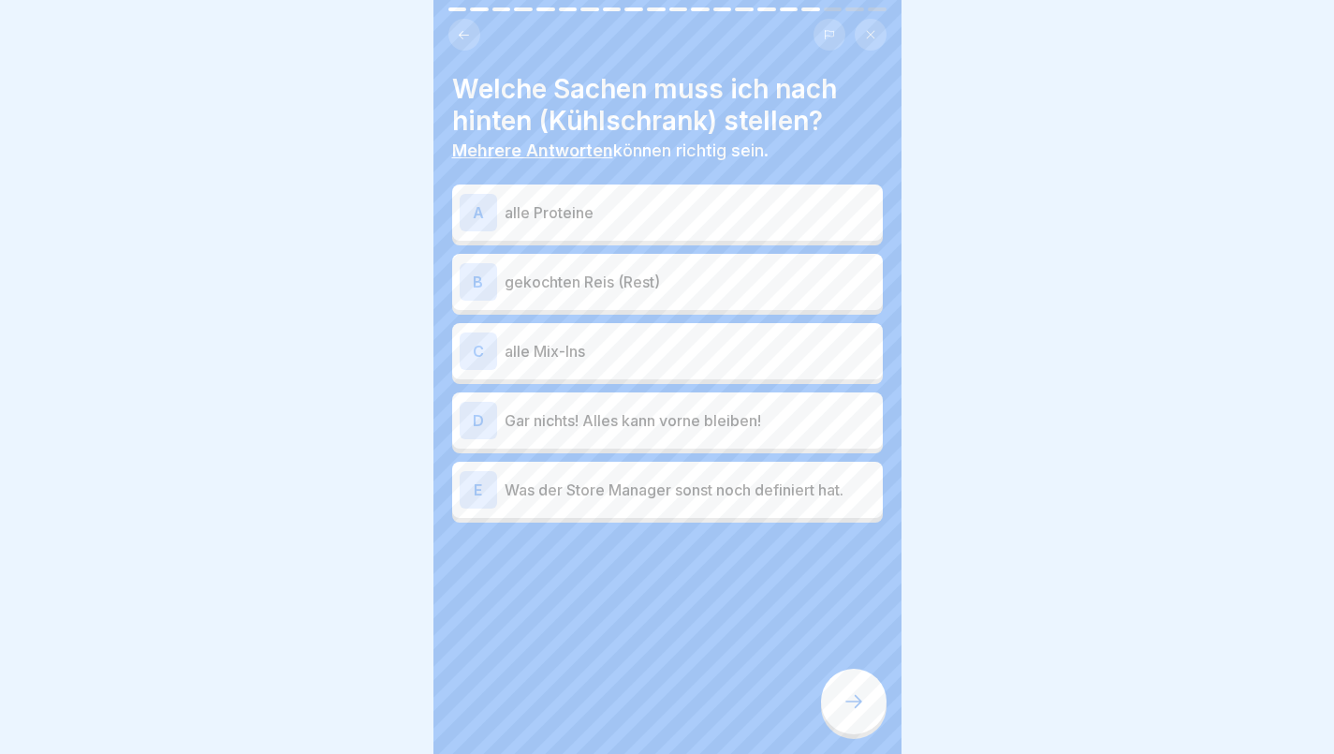
click at [685, 489] on div "E Was der Store Manager sonst noch definiert hat." at bounding box center [668, 489] width 416 height 37
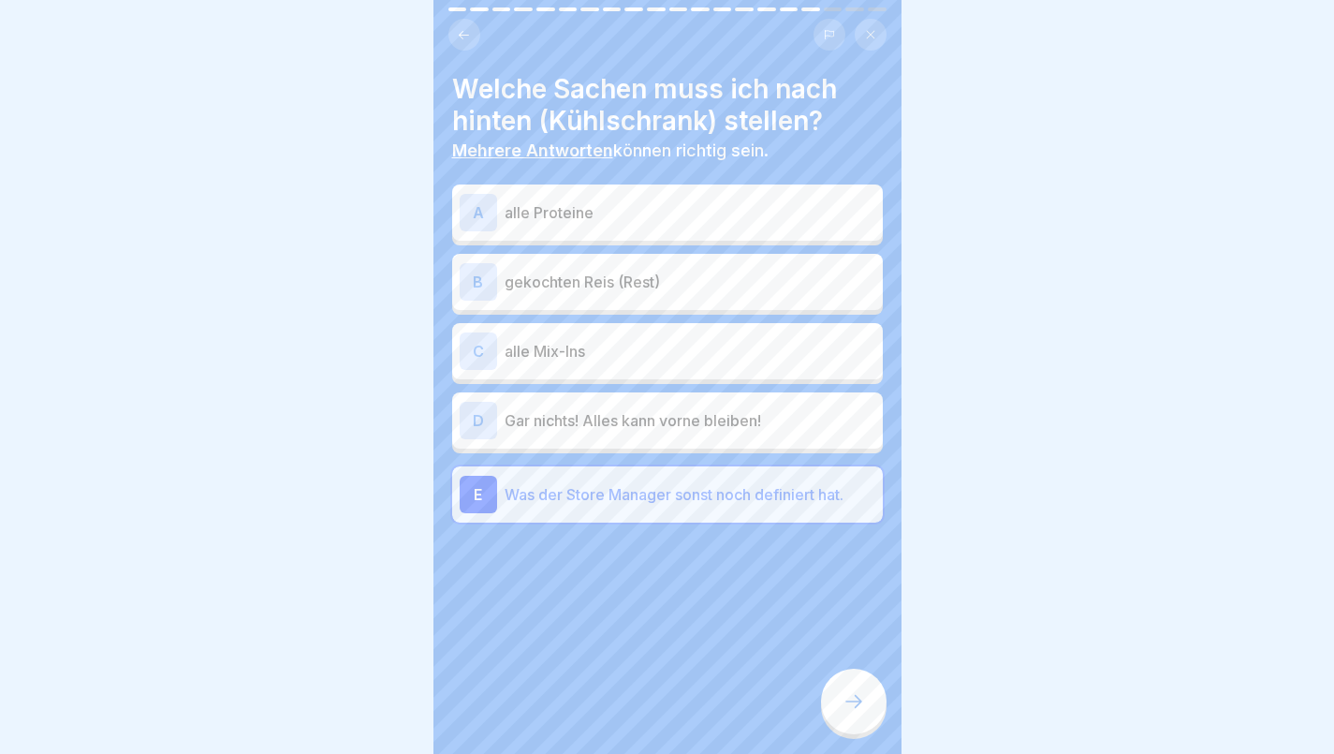
click at [691, 411] on p "Gar nichts! Alles kann vorne bleiben!" at bounding box center [690, 420] width 371 height 22
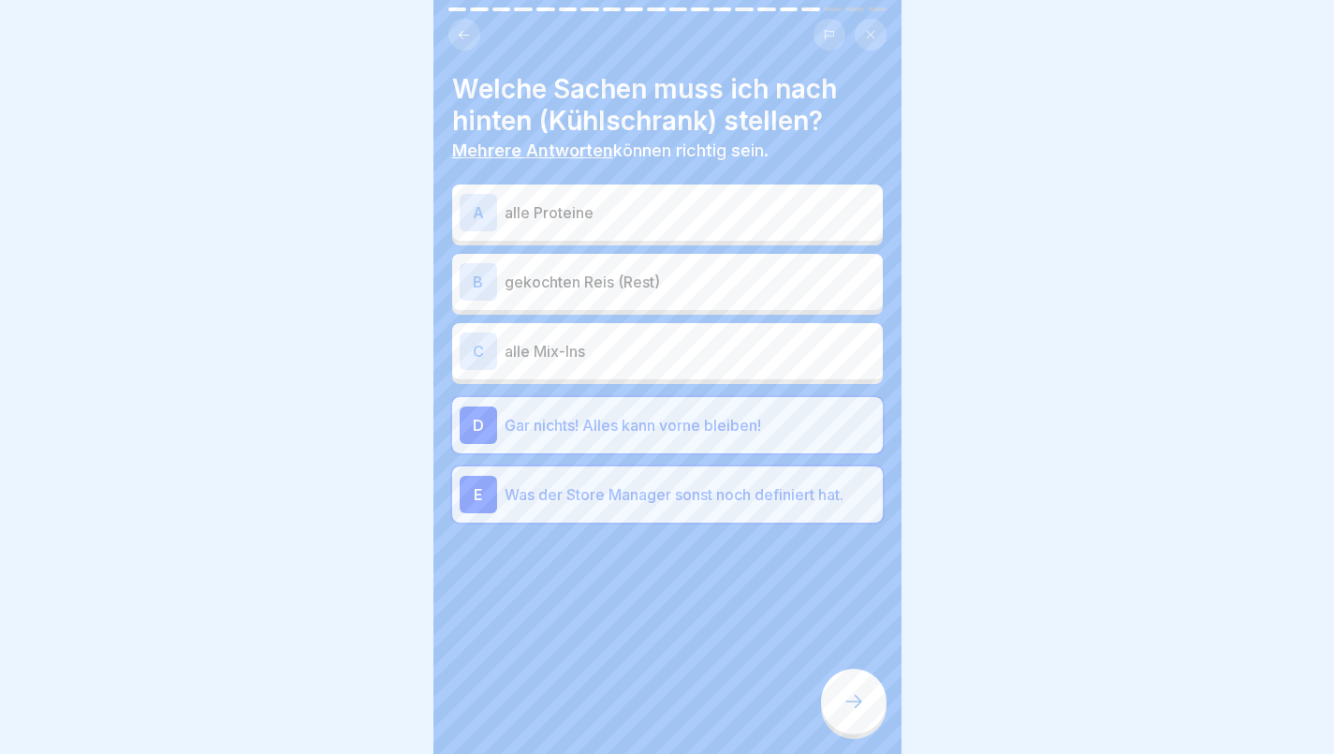
click at [855, 705] on icon at bounding box center [854, 701] width 22 height 22
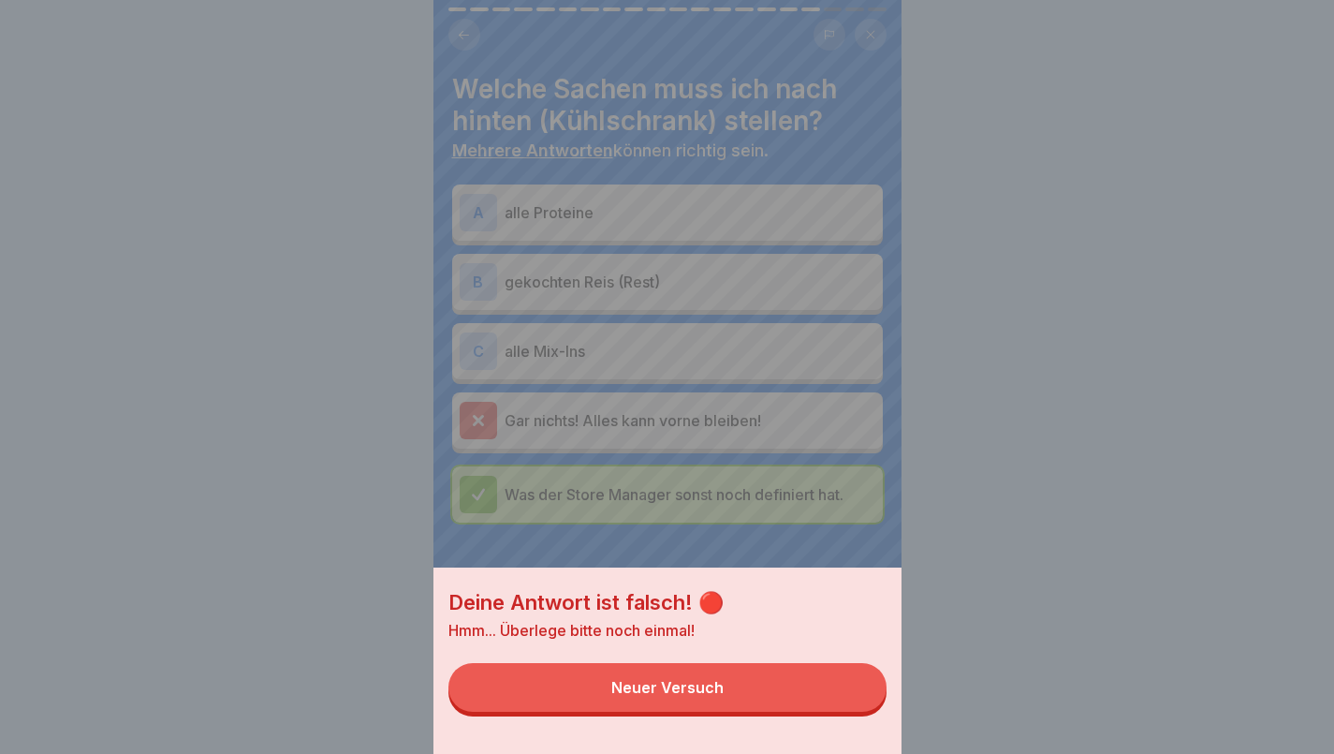
click at [682, 696] on div "Neuer Versuch" at bounding box center [667, 687] width 112 height 17
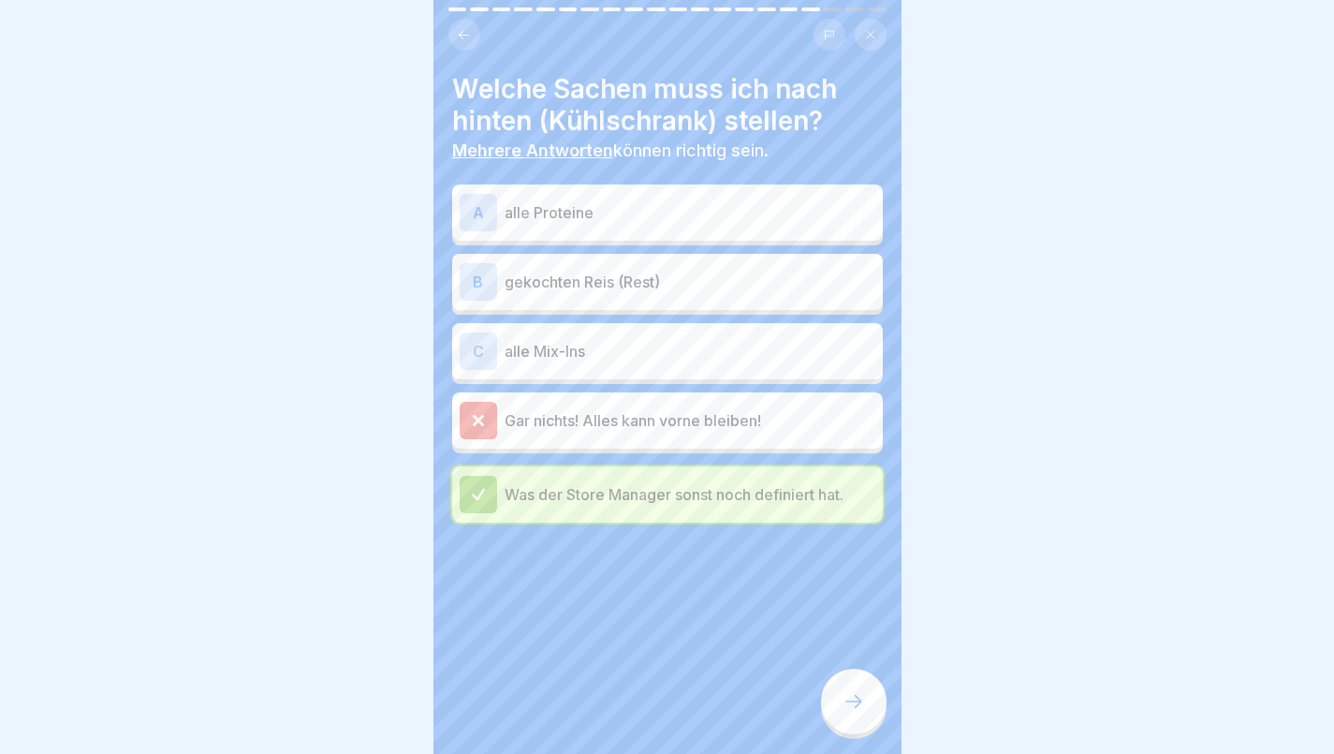
click at [489, 402] on div at bounding box center [478, 420] width 37 height 37
click at [848, 692] on div at bounding box center [854, 702] width 66 height 66
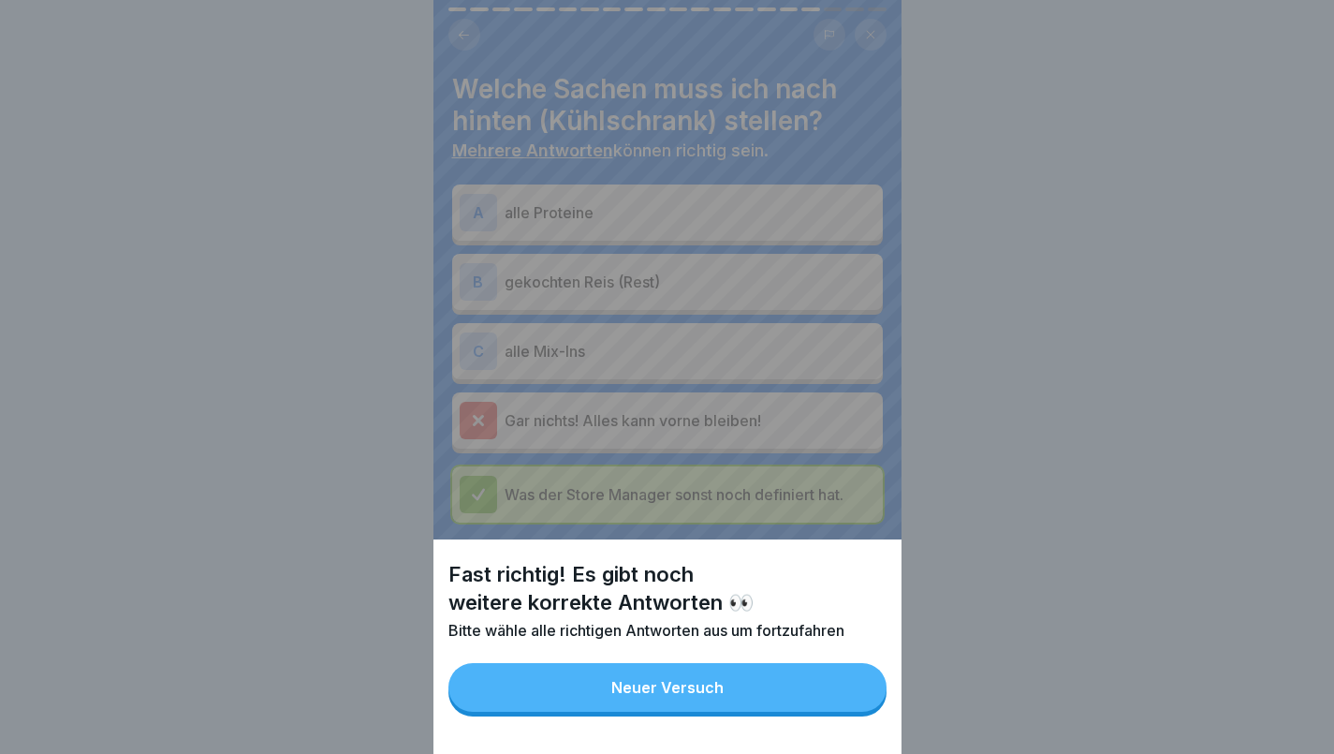
click at [654, 696] on div "Neuer Versuch" at bounding box center [667, 687] width 112 height 17
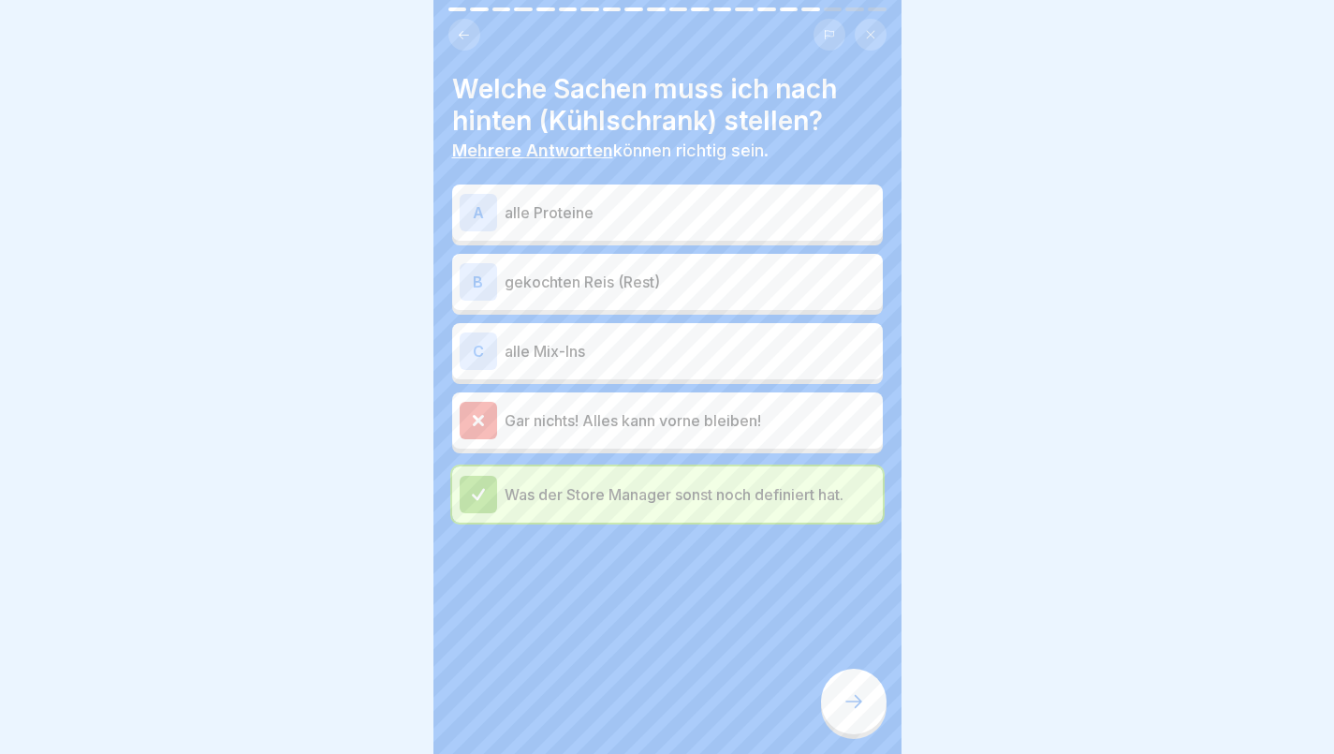
click at [474, 275] on div "B" at bounding box center [478, 281] width 37 height 37
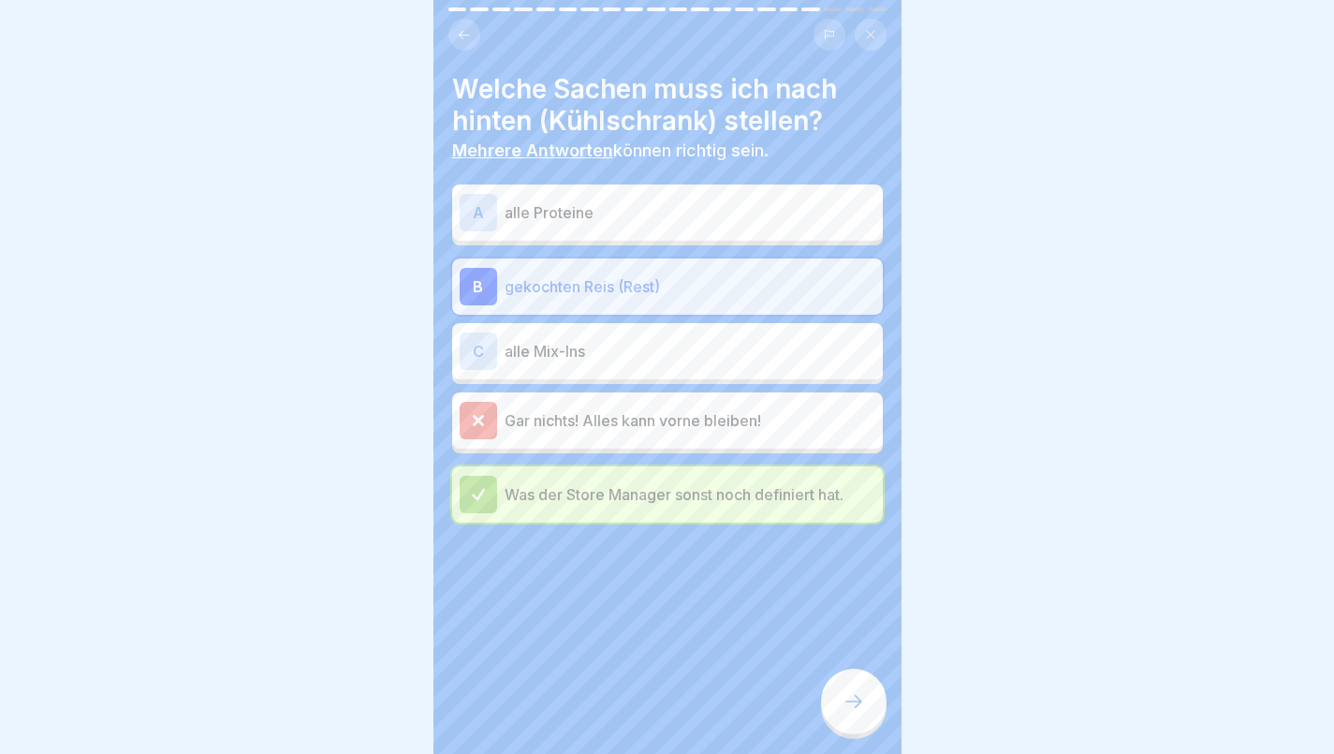
click at [484, 332] on div "C" at bounding box center [478, 350] width 37 height 37
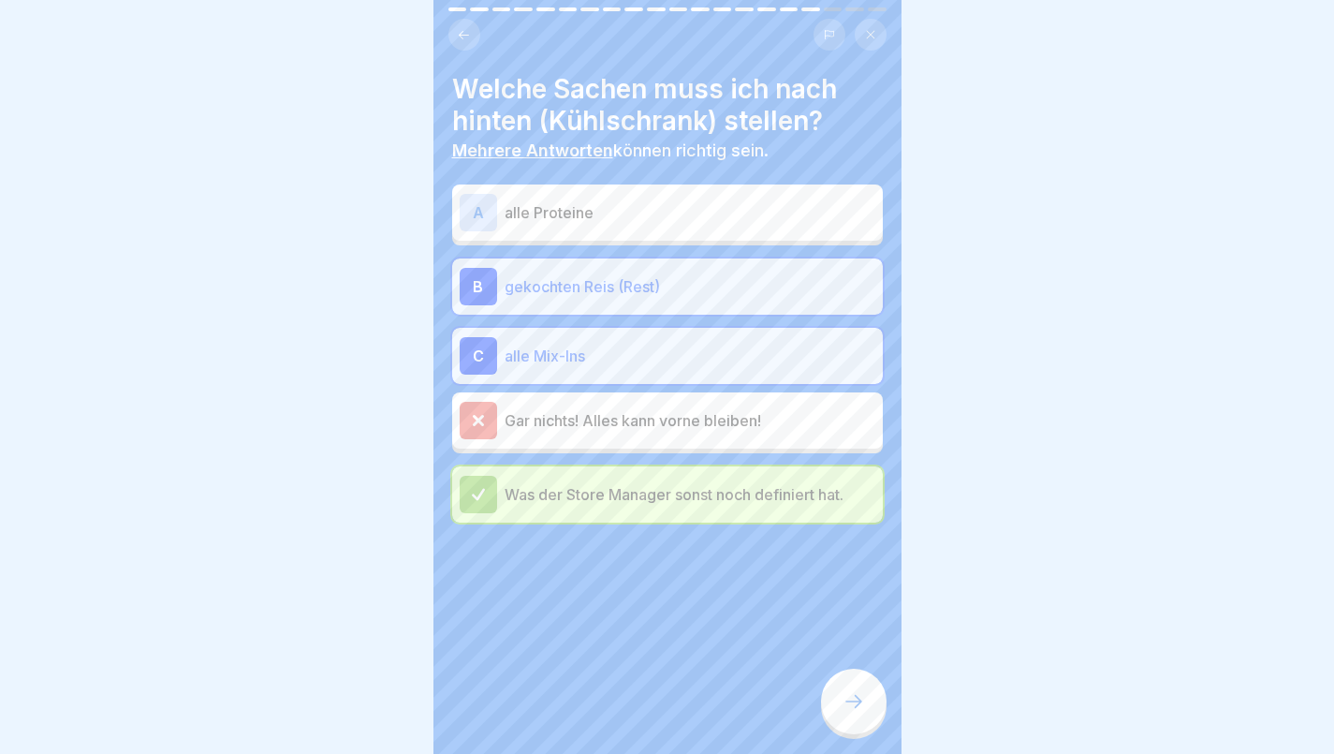
click at [481, 402] on div at bounding box center [478, 420] width 37 height 37
click at [482, 258] on div "B gekochten Reis (Rest)" at bounding box center [667, 286] width 431 height 56
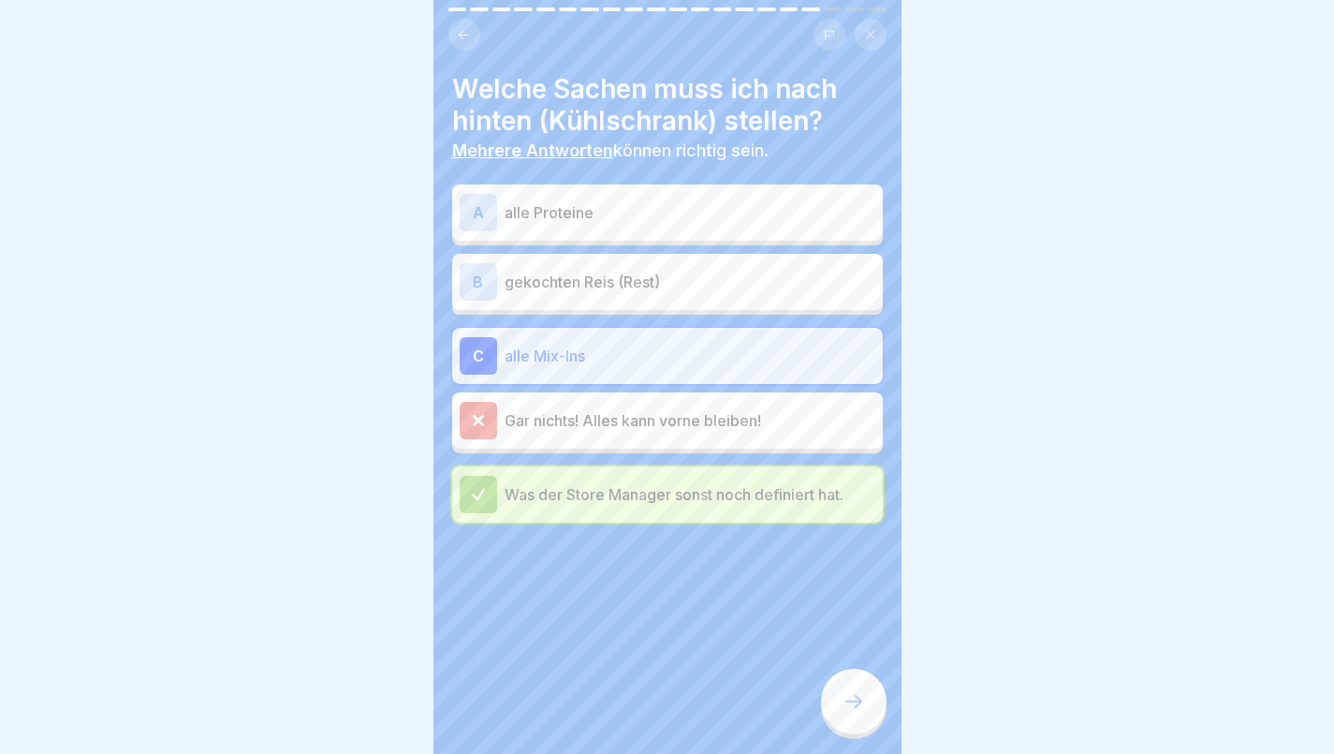
click at [488, 337] on div "C" at bounding box center [478, 355] width 37 height 37
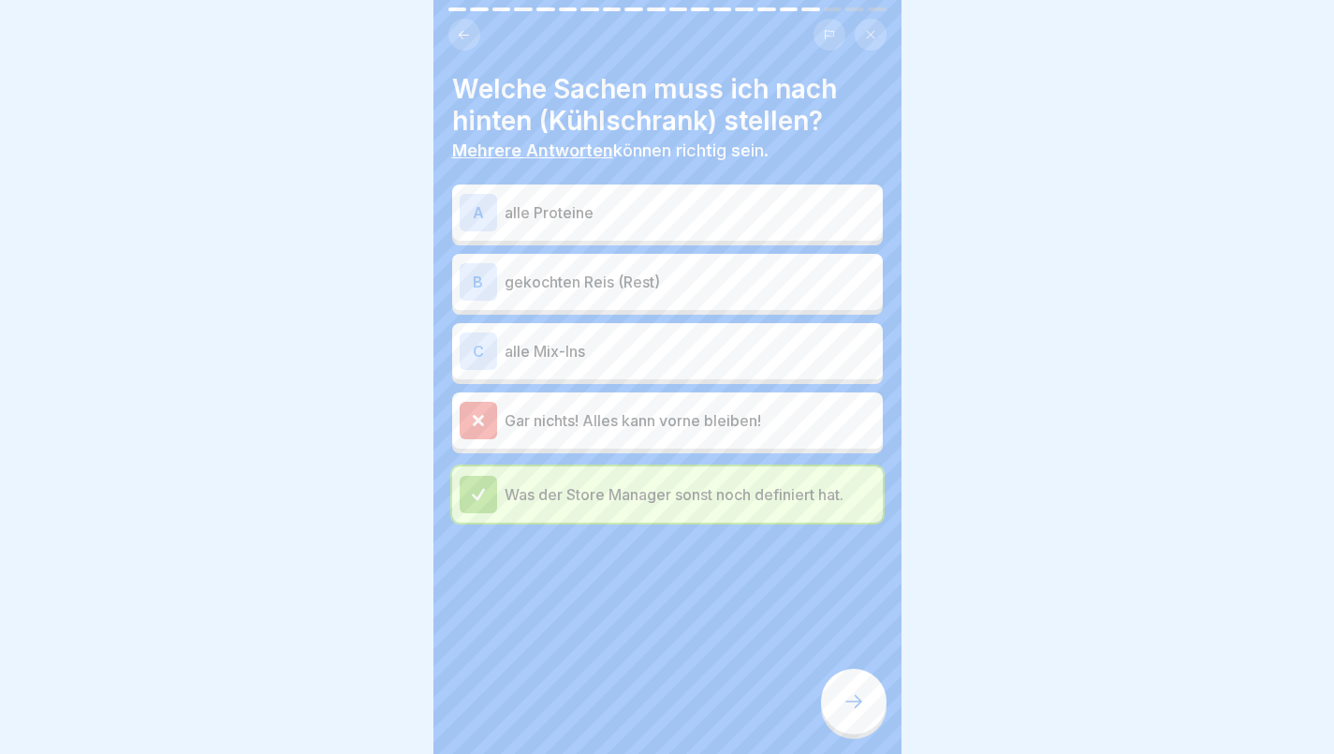
click at [477, 269] on div "B" at bounding box center [478, 281] width 37 height 37
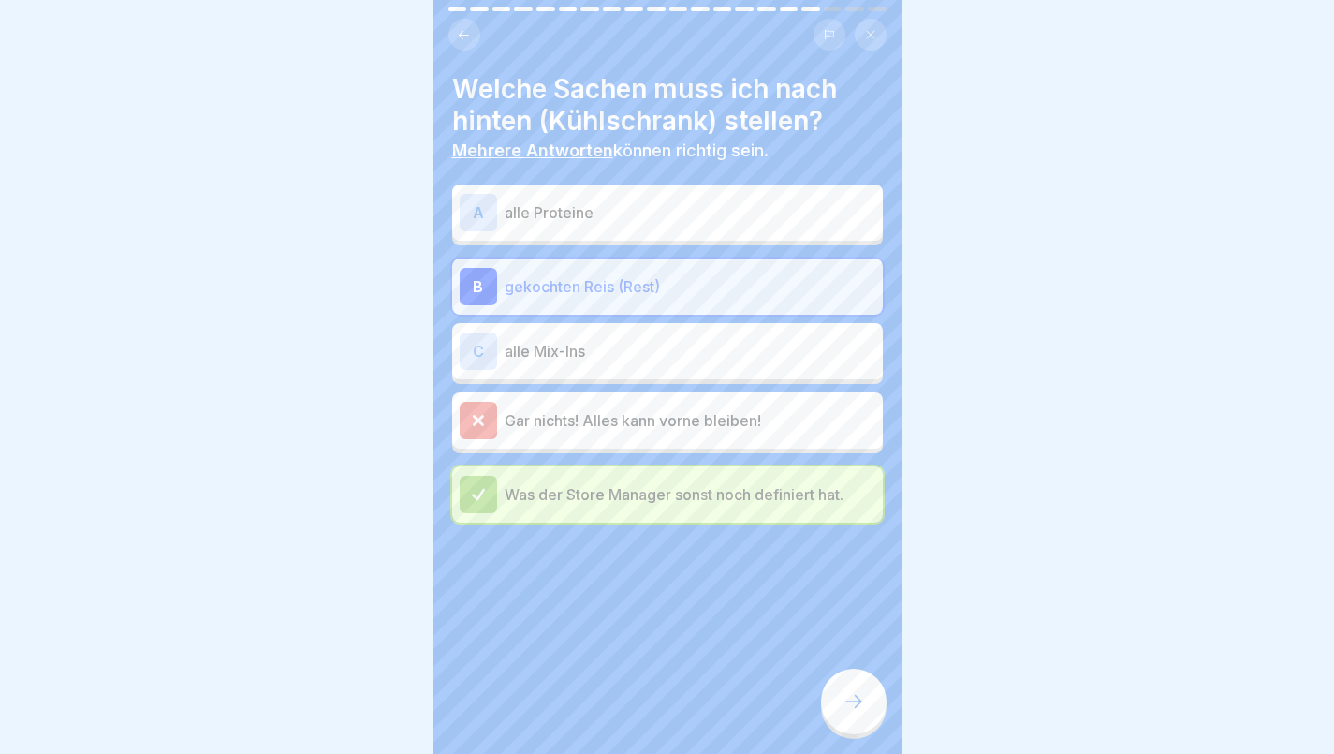
click at [855, 712] on icon at bounding box center [854, 701] width 22 height 22
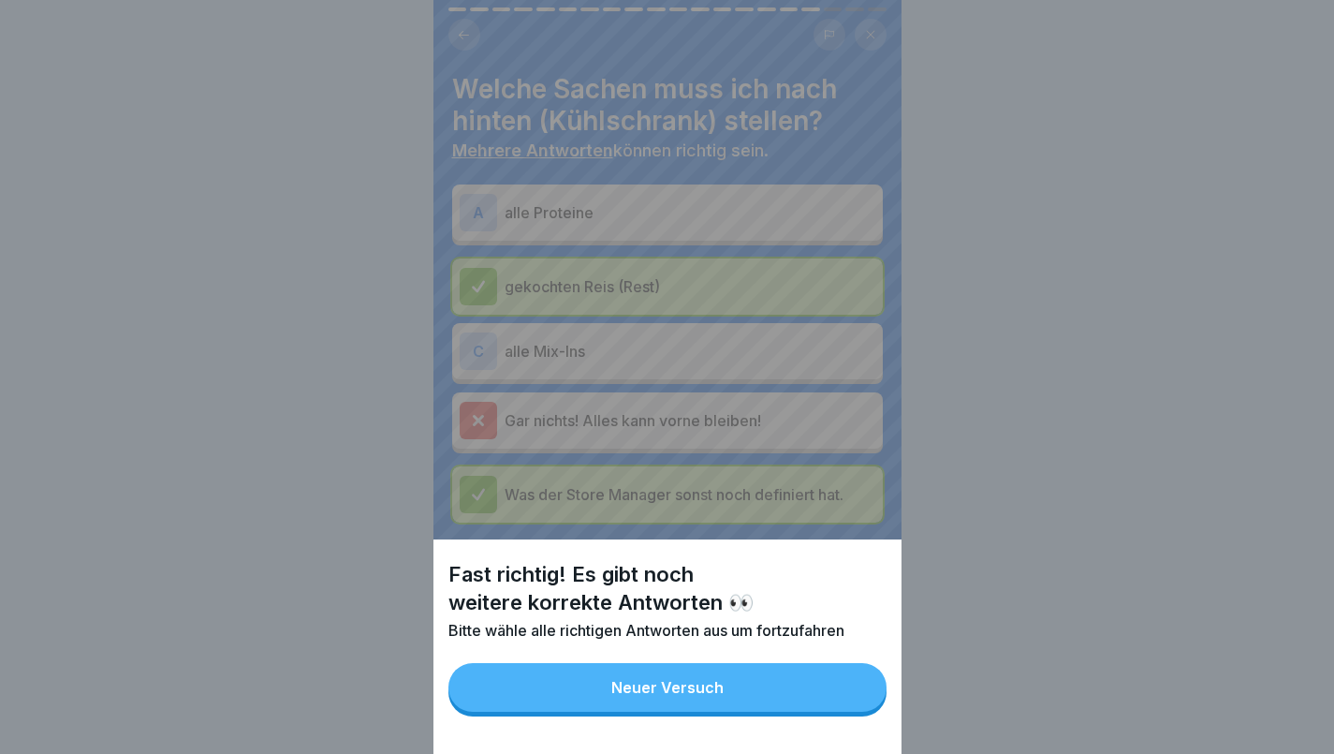
click at [667, 712] on button "Neuer Versuch" at bounding box center [668, 687] width 438 height 49
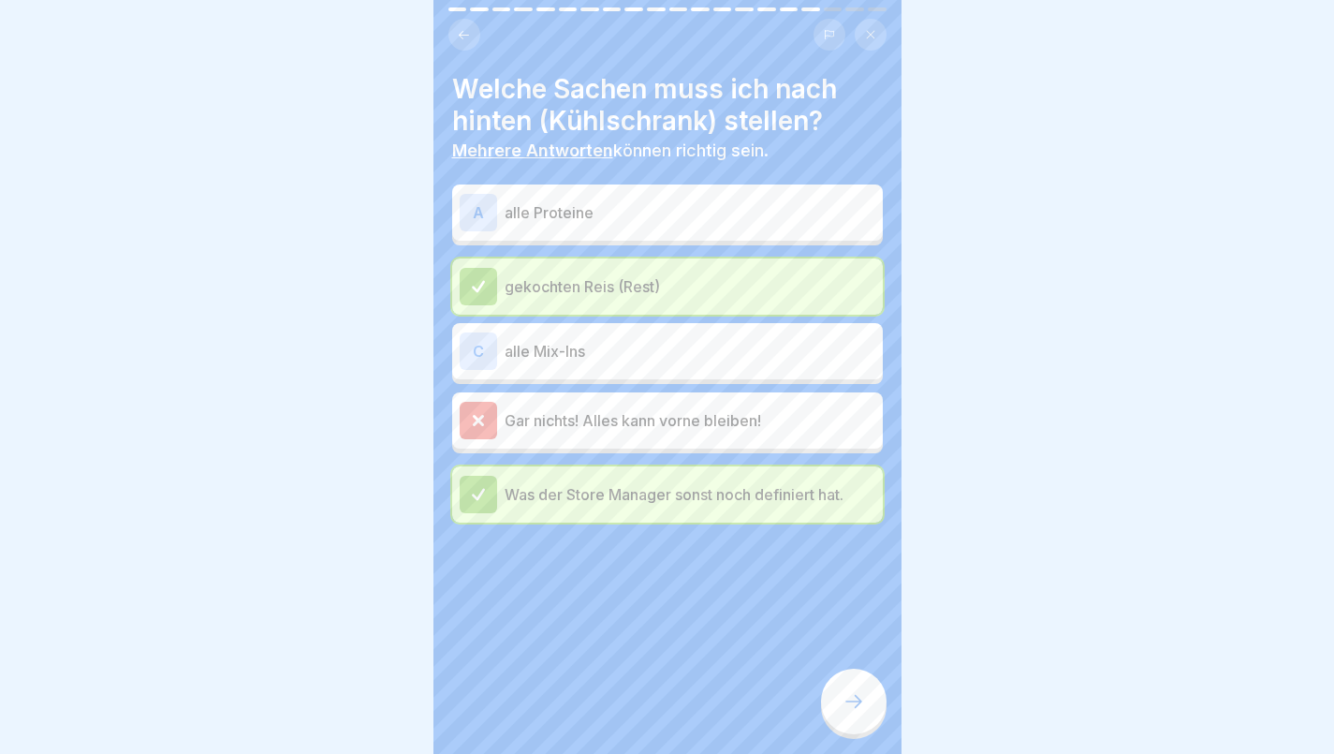
click at [495, 201] on div "A" at bounding box center [478, 212] width 37 height 37
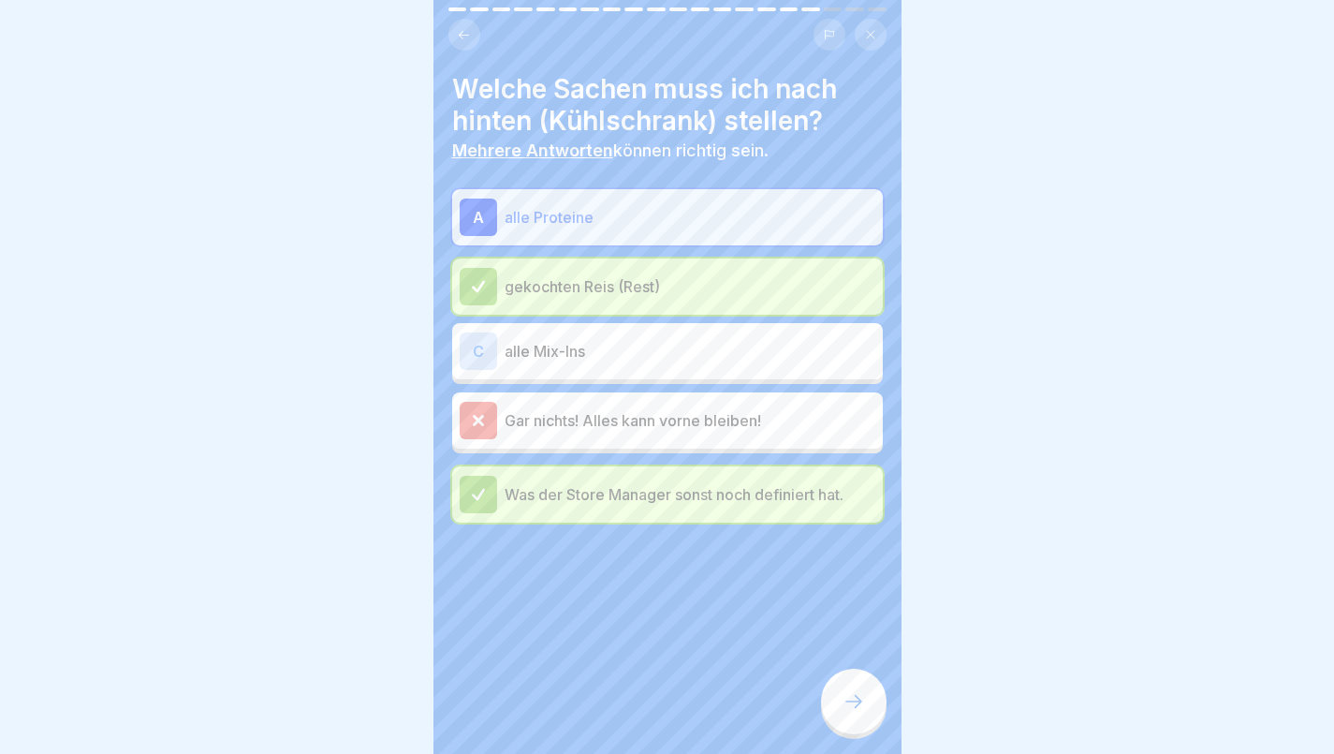
click at [850, 714] on div at bounding box center [854, 702] width 66 height 66
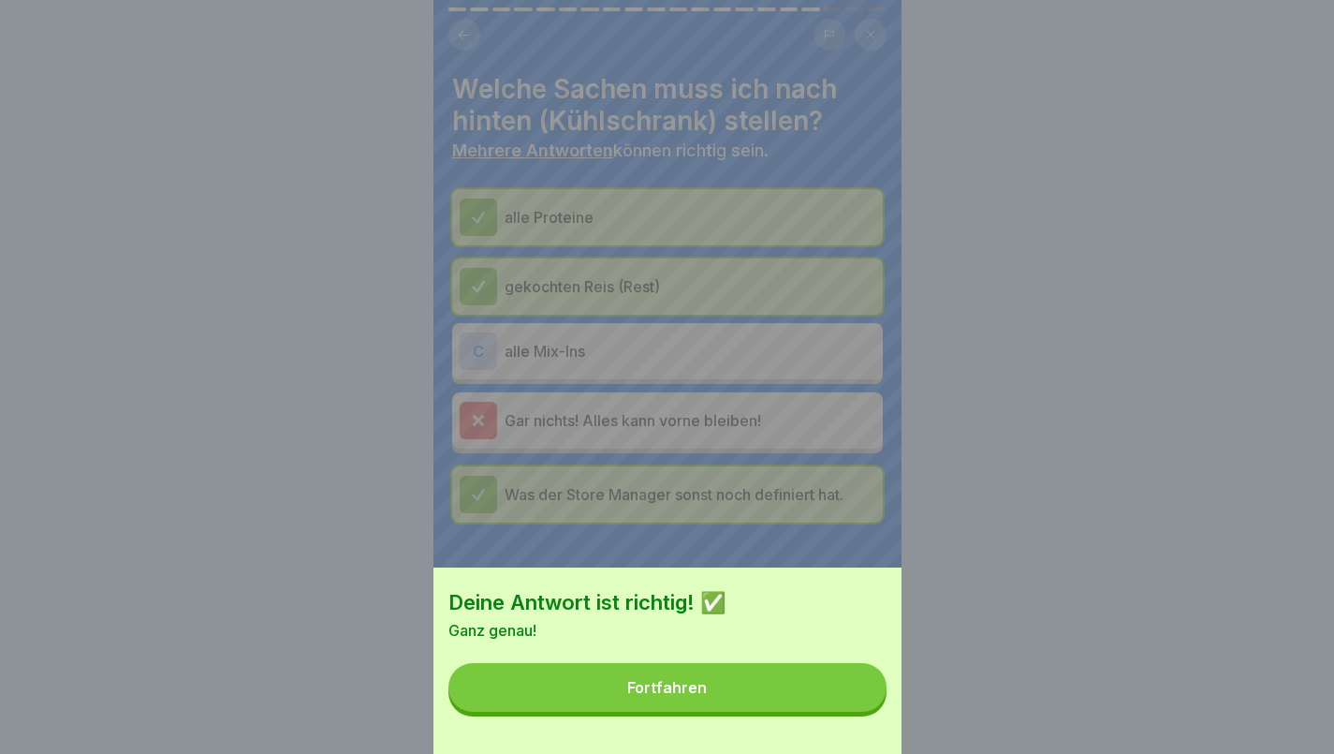
click at [744, 698] on button "Fortfahren" at bounding box center [668, 687] width 438 height 49
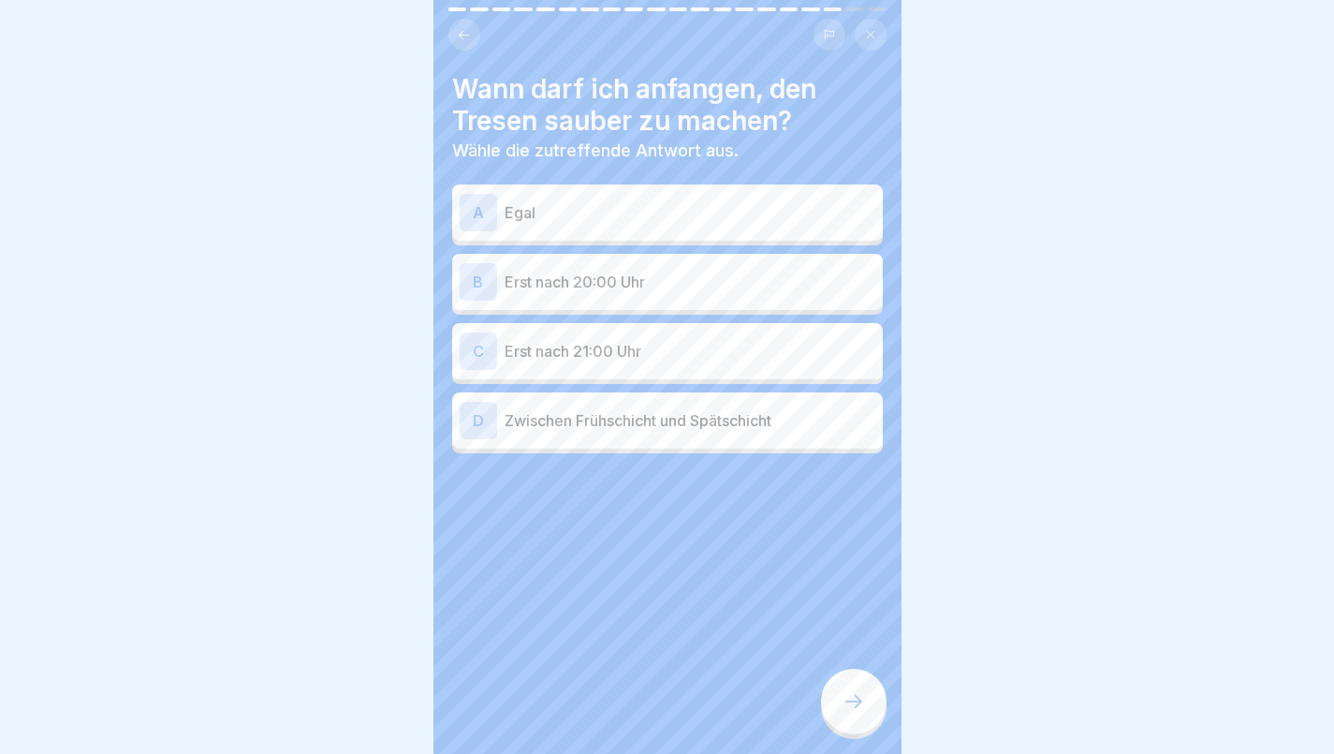
click at [587, 341] on p "Erst nach 21:00 Uhr" at bounding box center [690, 351] width 371 height 22
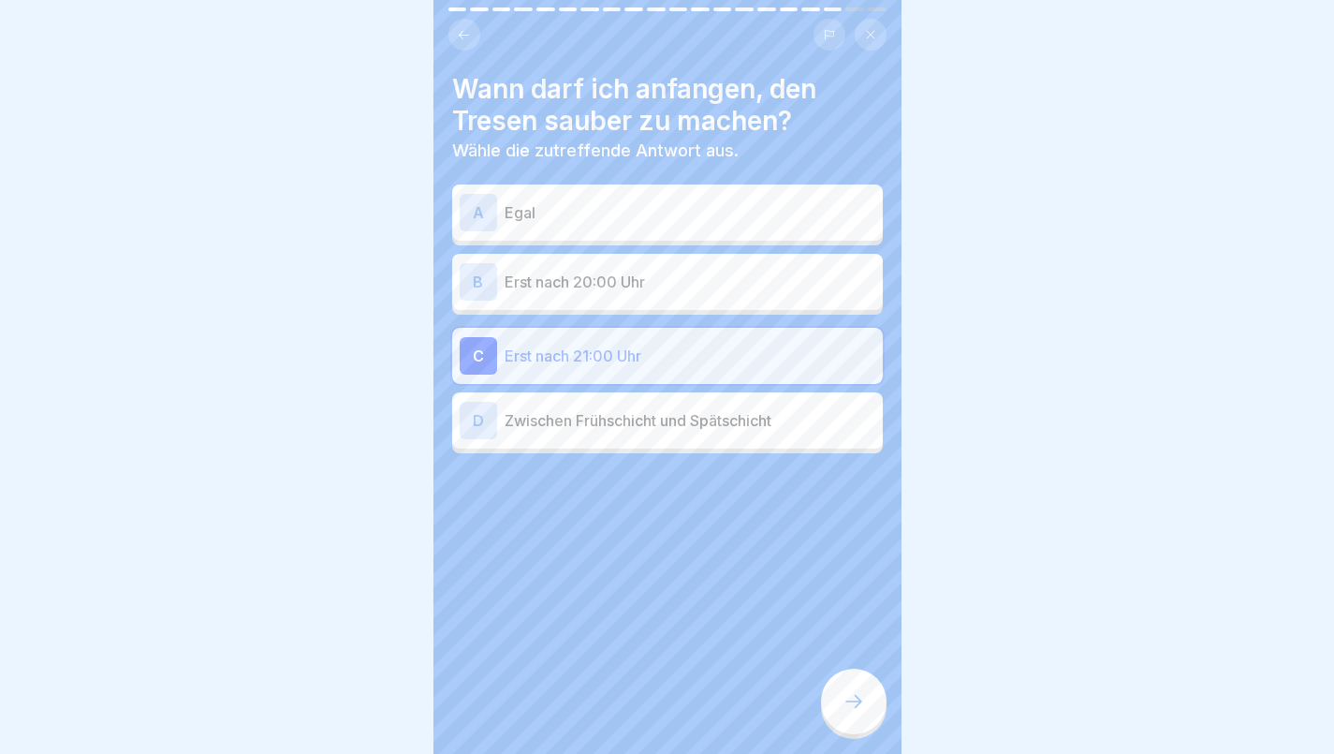
click at [849, 701] on icon at bounding box center [854, 701] width 22 height 22
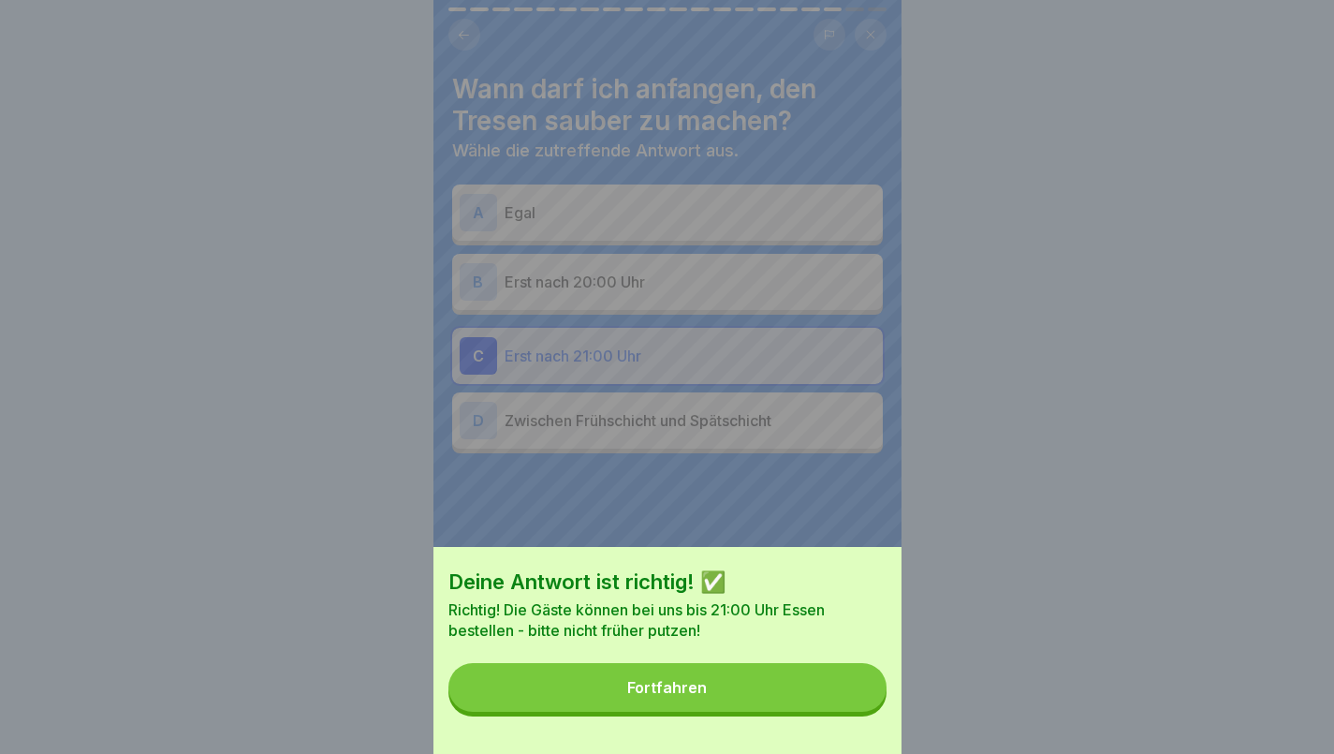
click at [770, 705] on button "Fortfahren" at bounding box center [668, 687] width 438 height 49
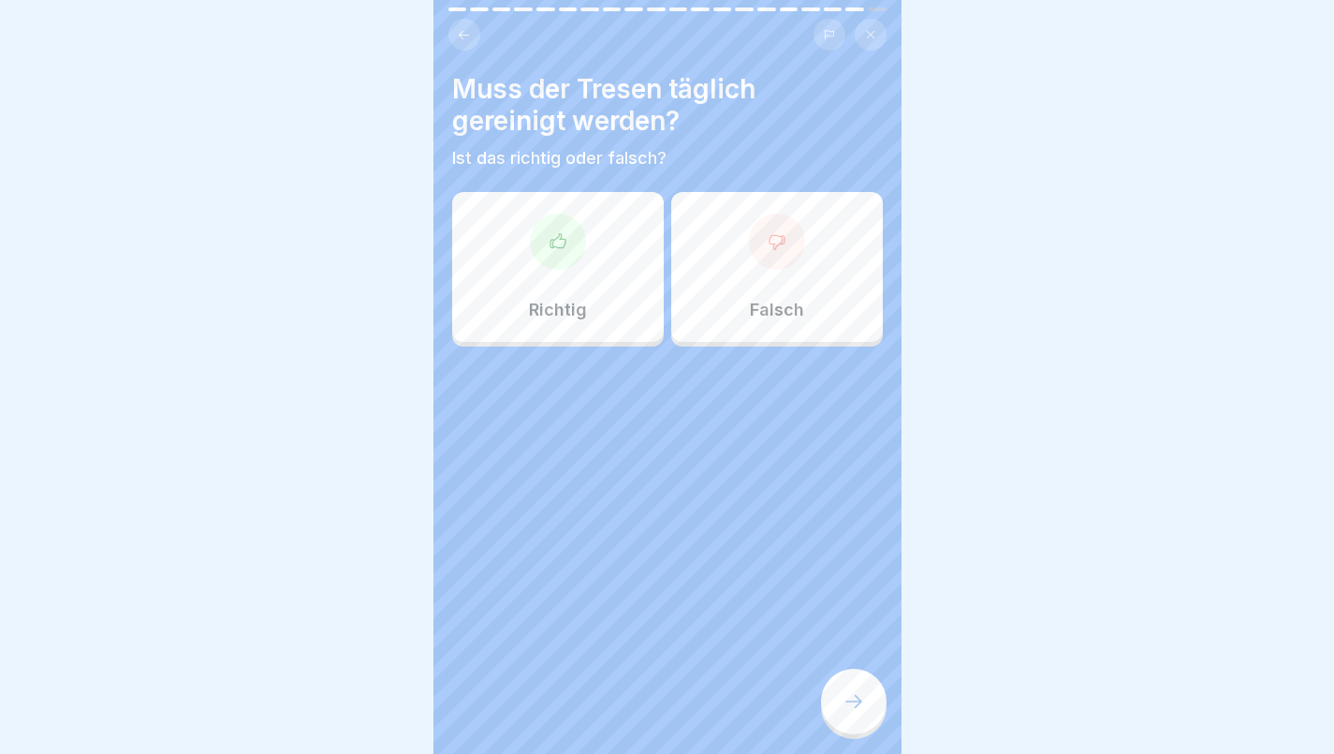
click at [574, 261] on div "Richtig" at bounding box center [558, 267] width 212 height 150
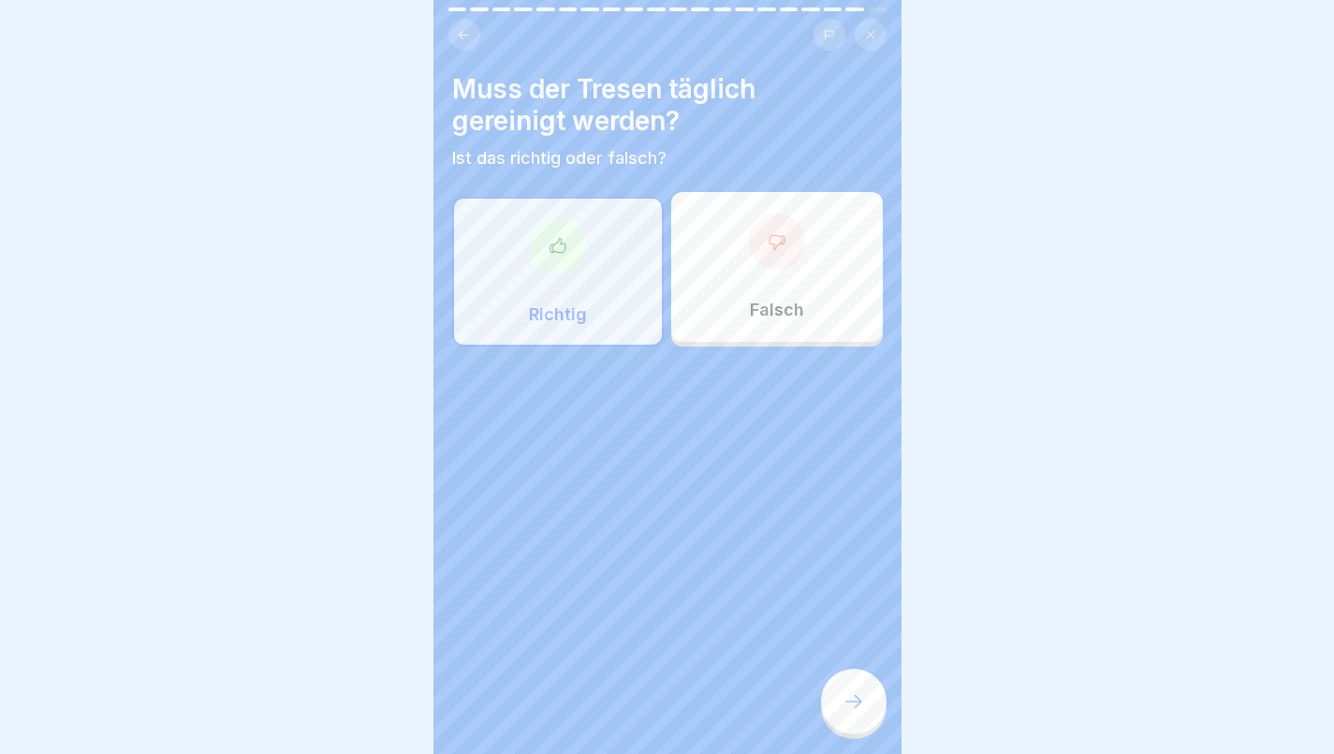
click at [861, 694] on icon at bounding box center [854, 701] width 22 height 22
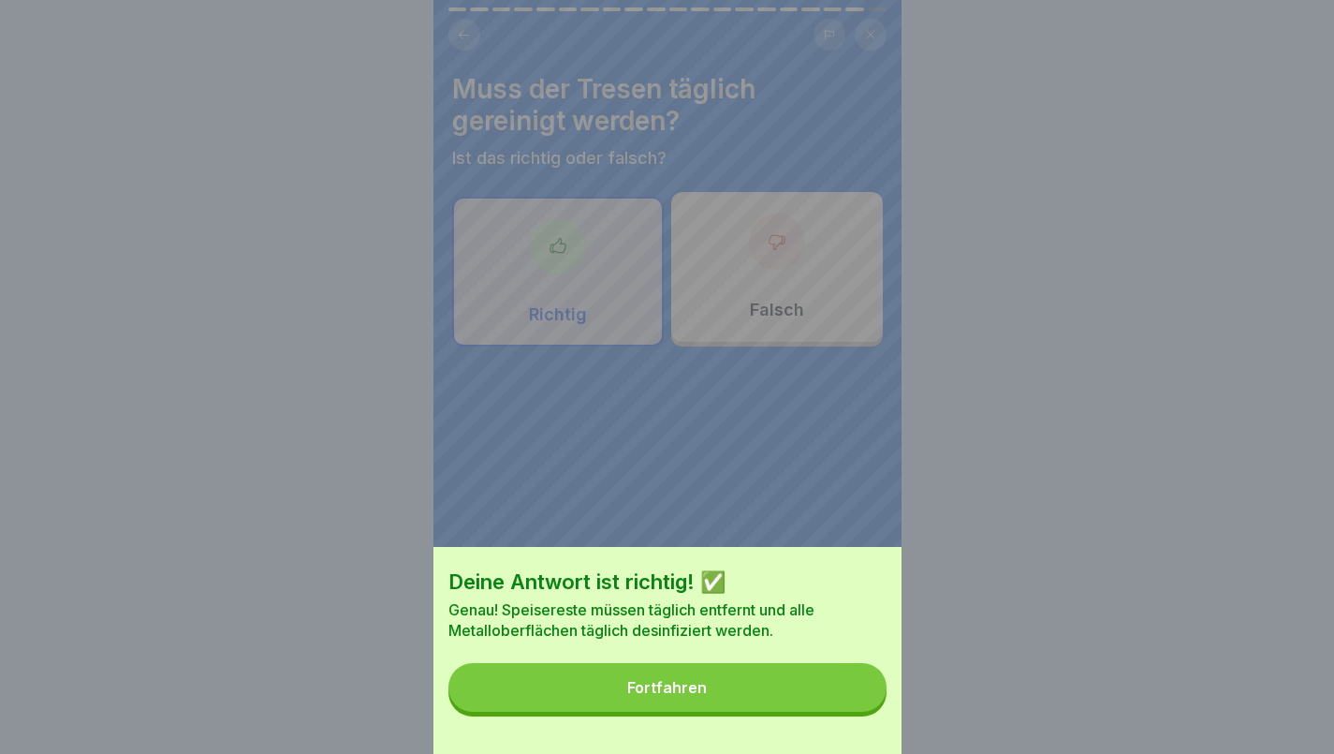
click at [753, 699] on button "Fortfahren" at bounding box center [668, 687] width 438 height 49
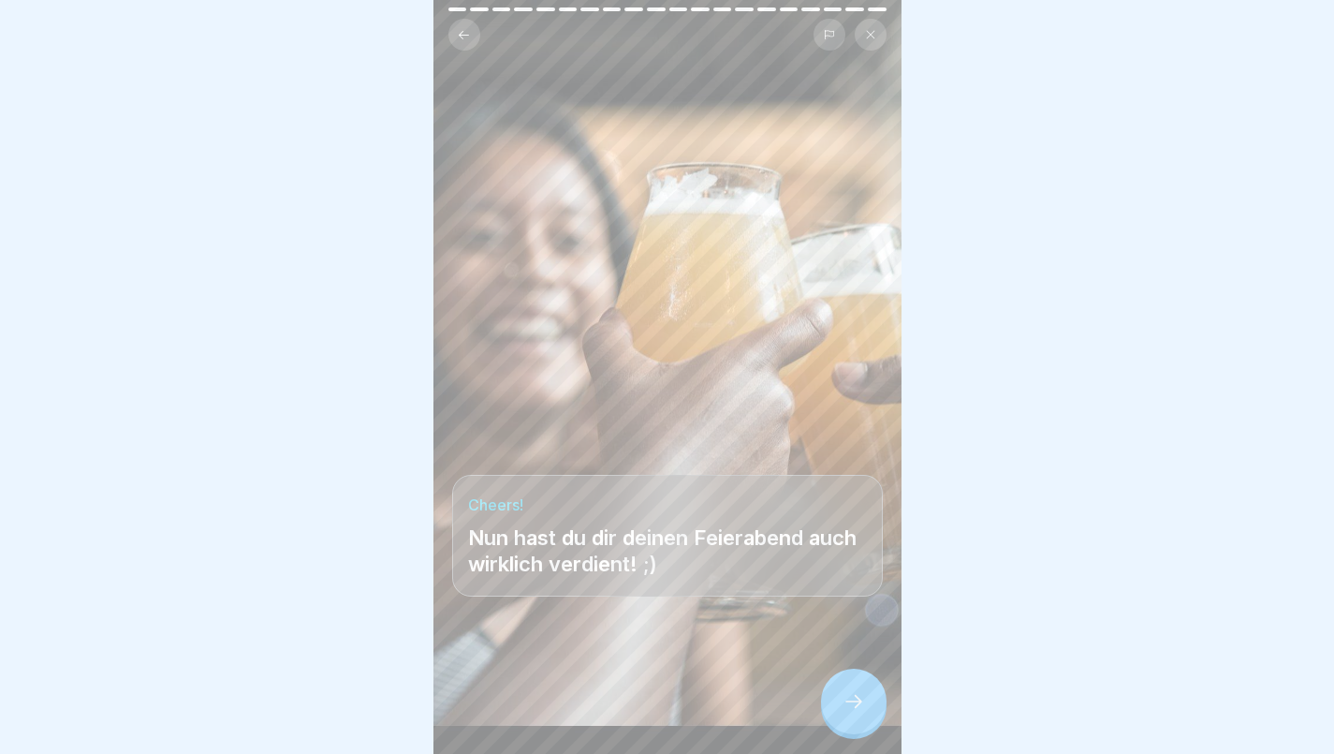
click at [848, 713] on icon at bounding box center [854, 701] width 22 height 22
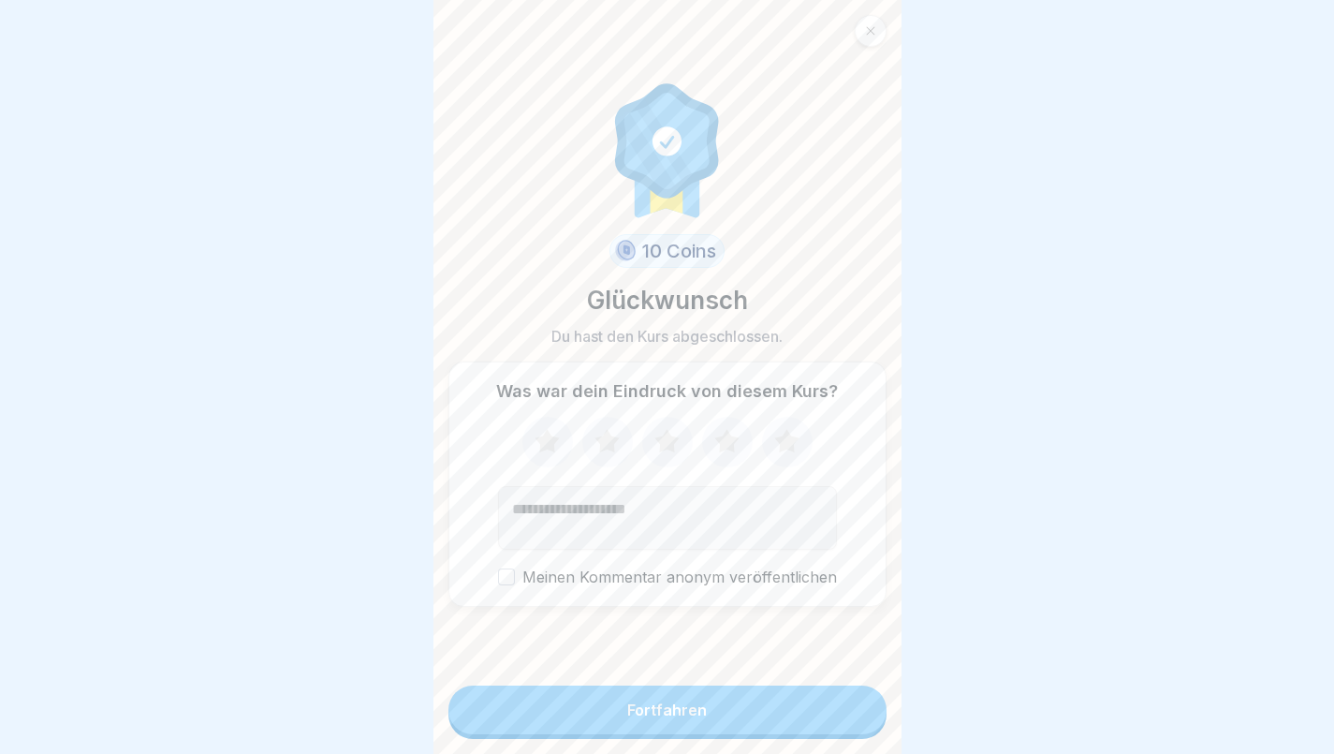
click at [639, 515] on textarea "Kommentar (optional)" at bounding box center [667, 518] width 339 height 64
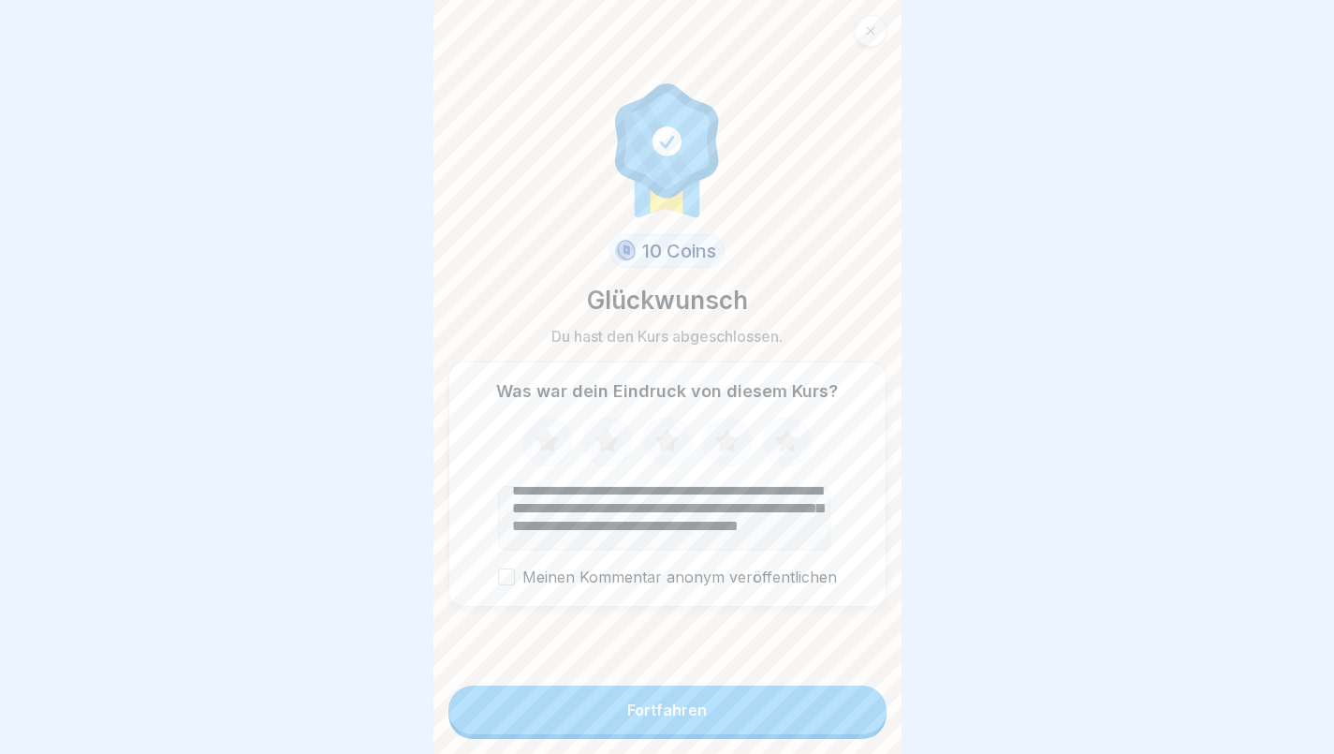
scroll to position [40, 0]
type textarea "**********"
click at [721, 433] on icon at bounding box center [726, 440] width 24 height 23
click at [691, 710] on div "Fortfahren" at bounding box center [667, 709] width 80 height 17
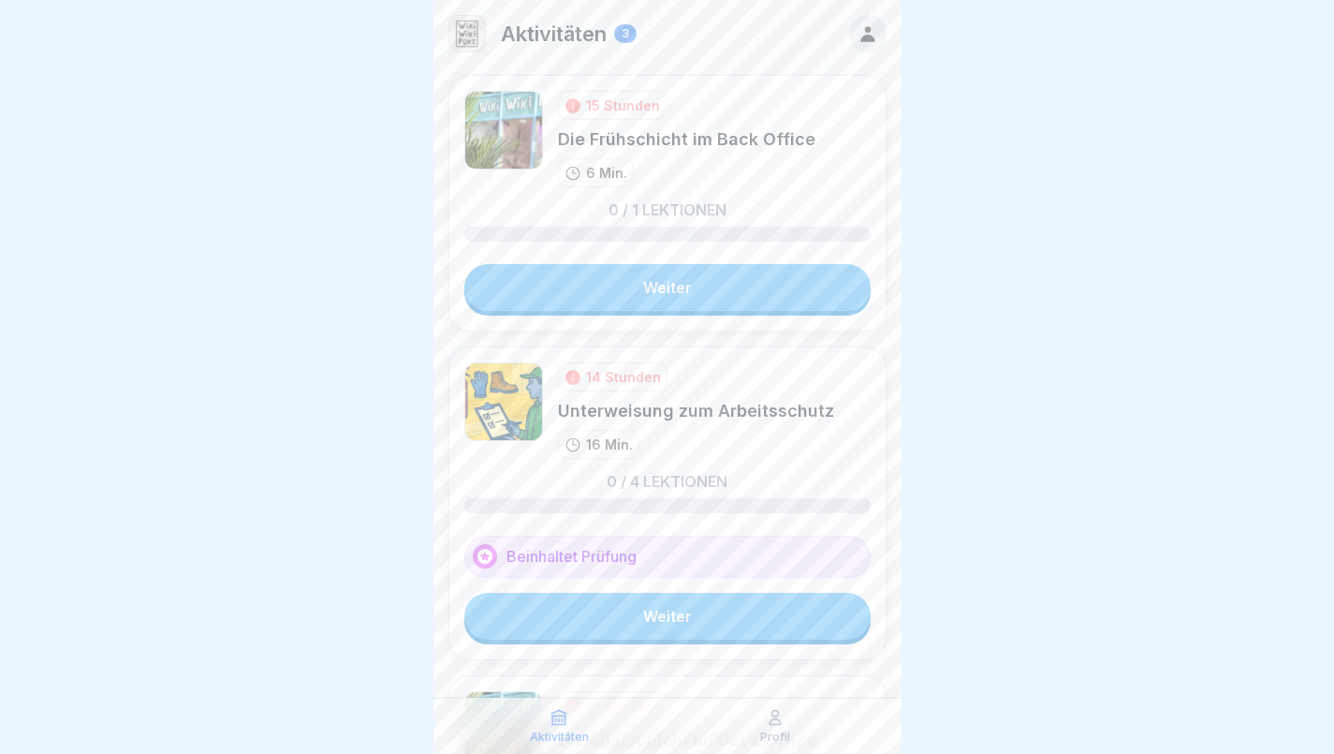
click at [696, 298] on link "Weiter" at bounding box center [667, 287] width 406 height 47
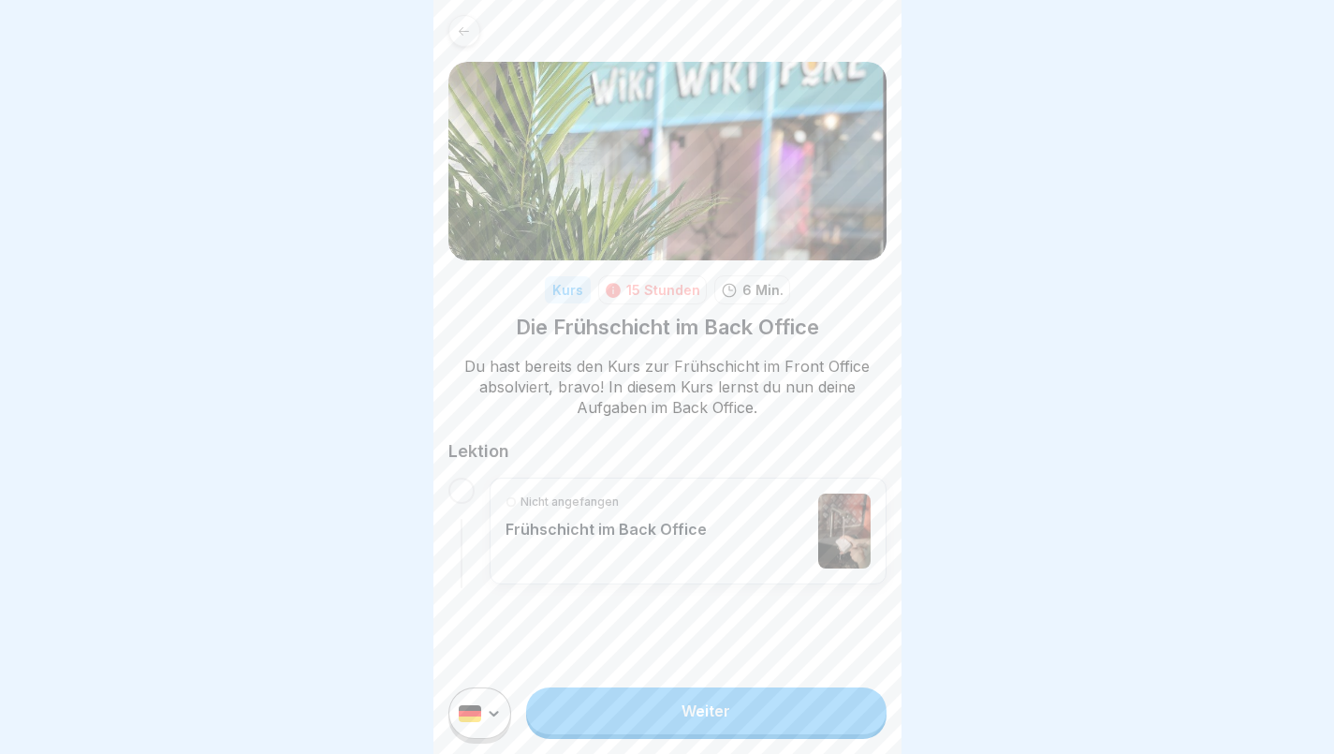
scroll to position [14, 0]
click at [734, 716] on link "Weiter" at bounding box center [706, 710] width 360 height 47
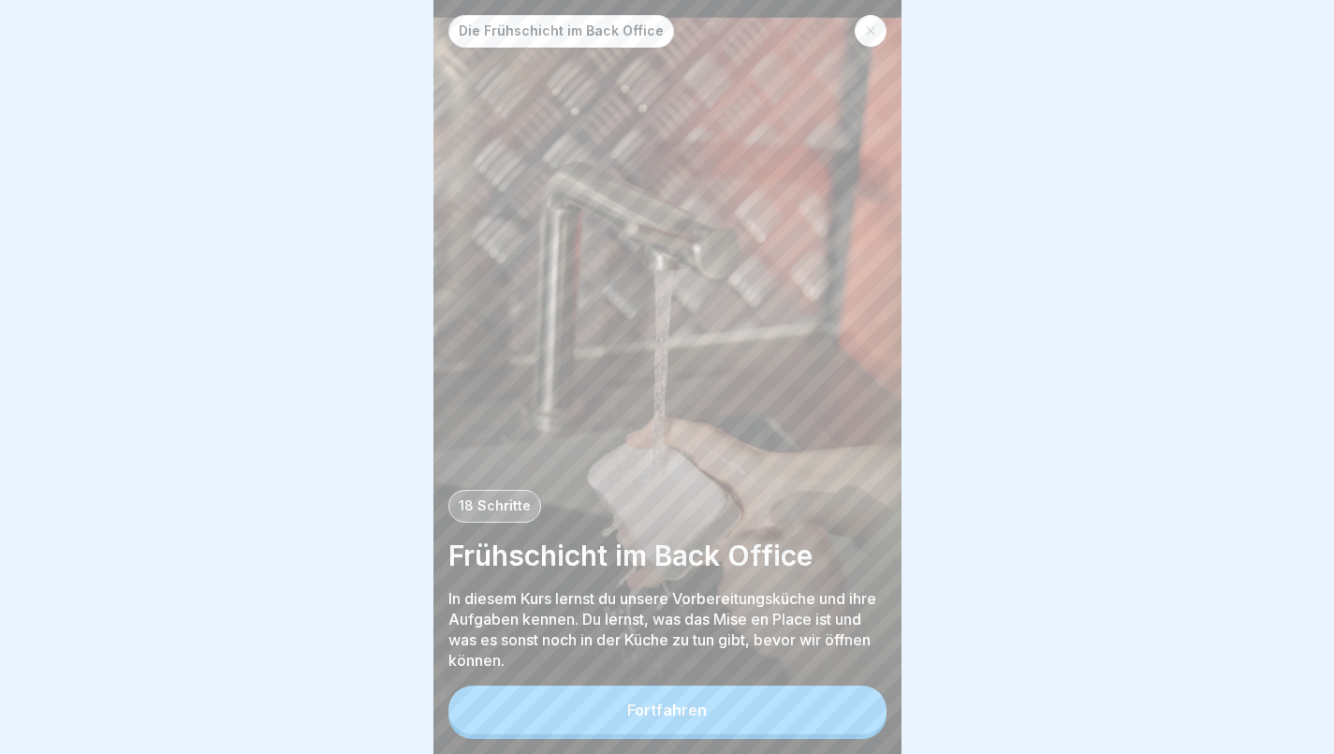
scroll to position [14, 0]
click at [670, 701] on button "Fortfahren" at bounding box center [668, 709] width 438 height 49
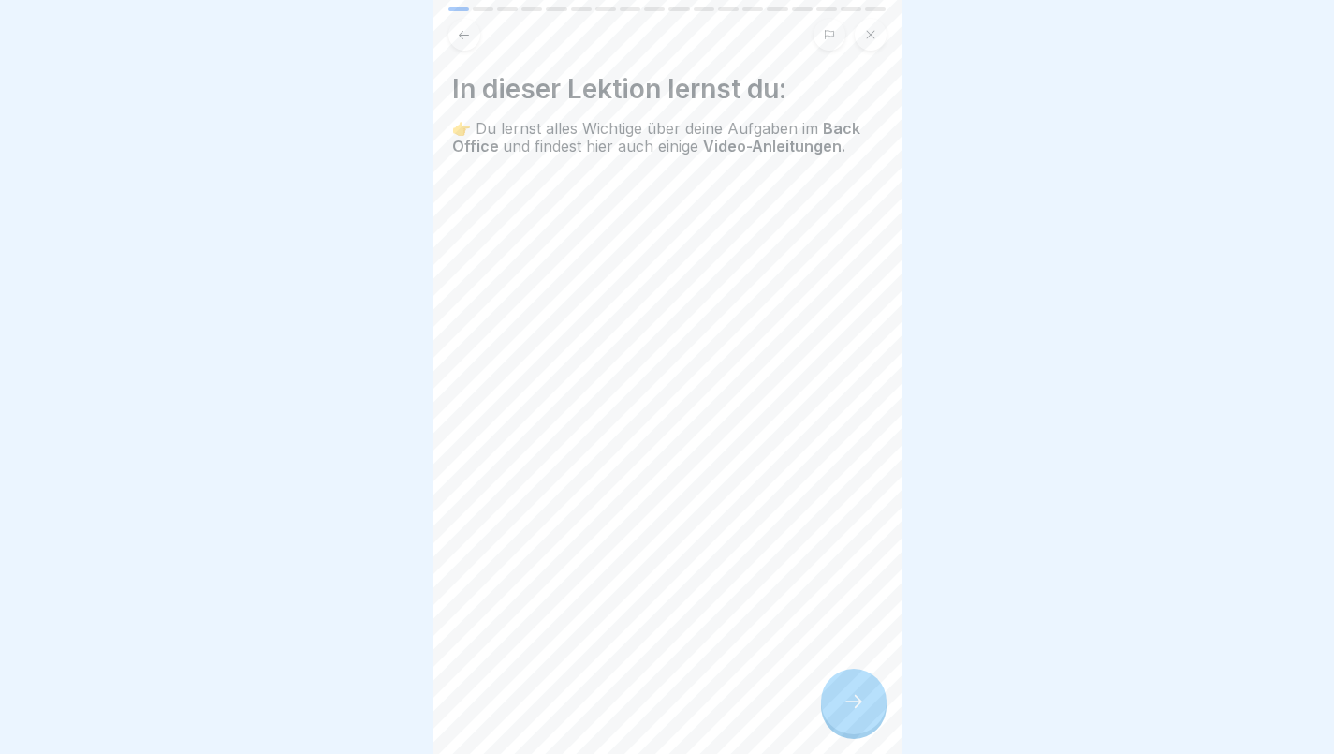
click at [853, 694] on icon at bounding box center [854, 701] width 22 height 22
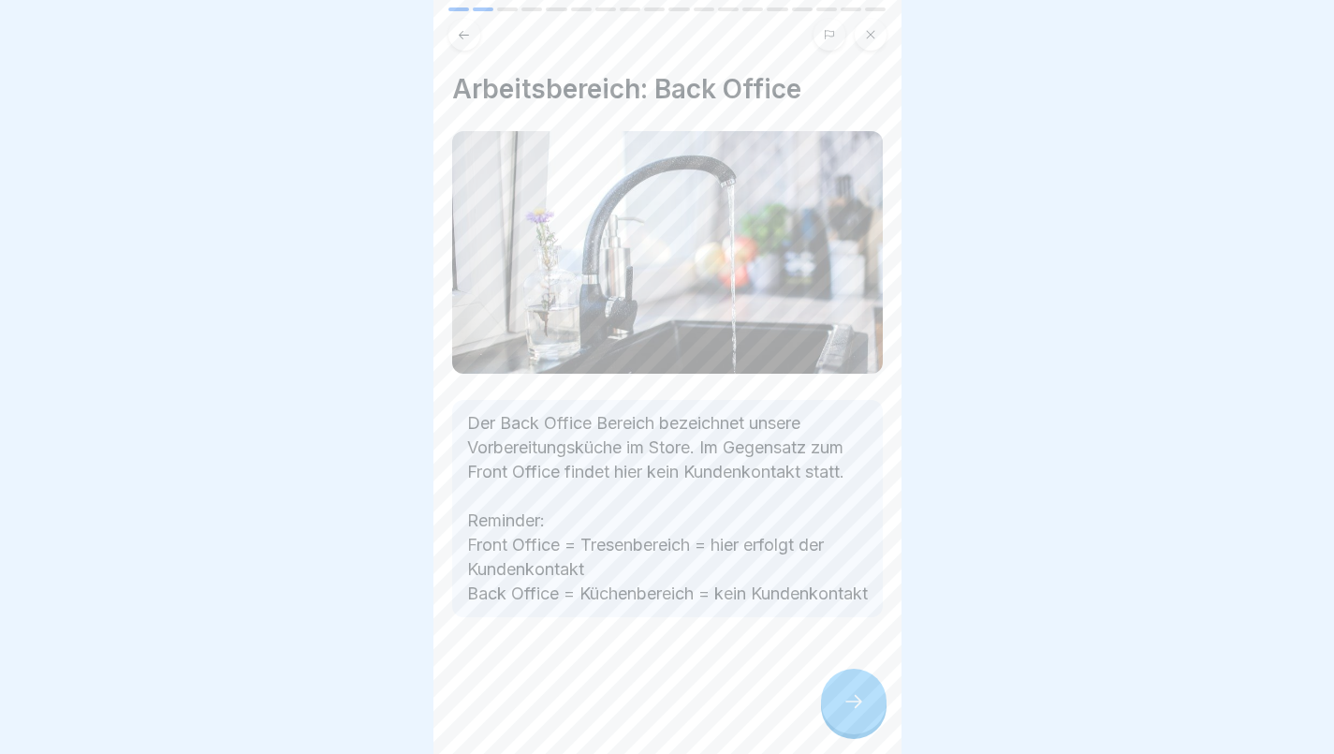
scroll to position [16, 0]
click at [865, 718] on div at bounding box center [854, 702] width 66 height 66
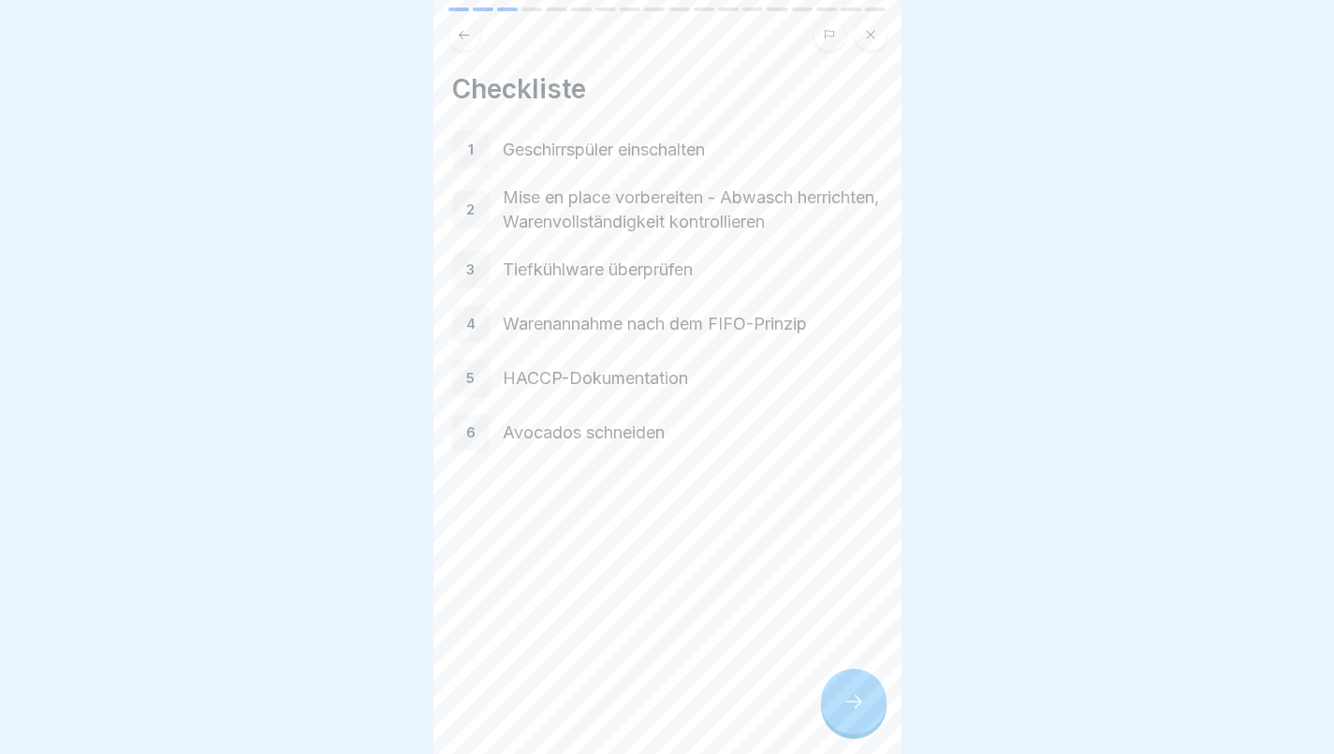
click at [851, 713] on icon at bounding box center [854, 701] width 22 height 22
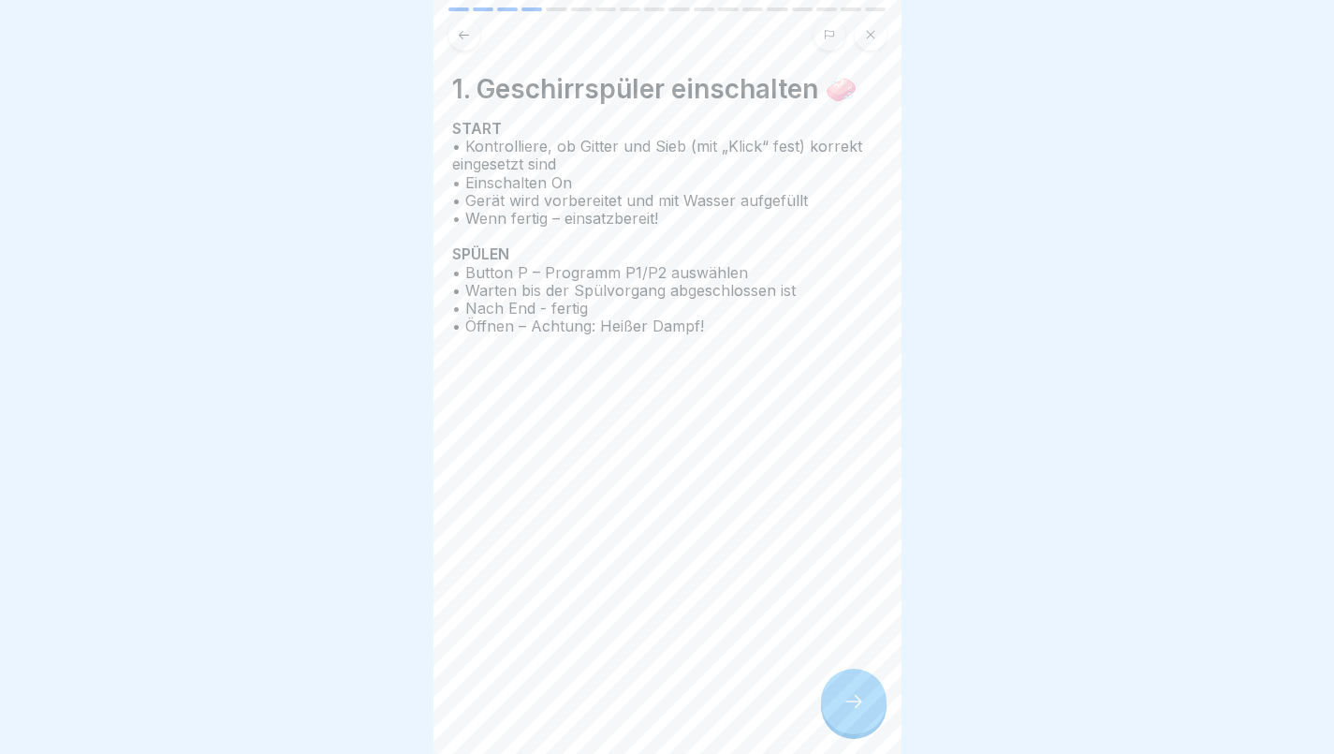
click at [861, 713] on icon at bounding box center [854, 701] width 22 height 22
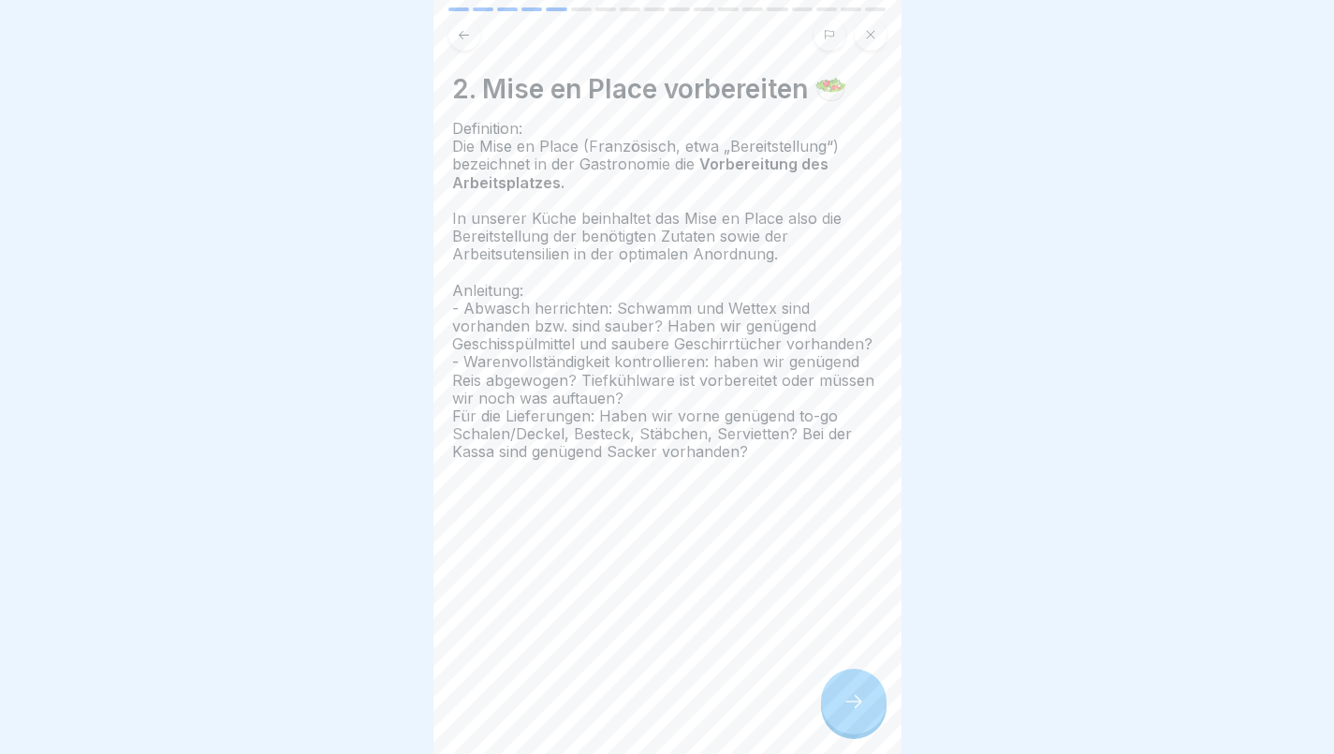
scroll to position [14, 0]
click at [854, 699] on icon at bounding box center [854, 701] width 22 height 22
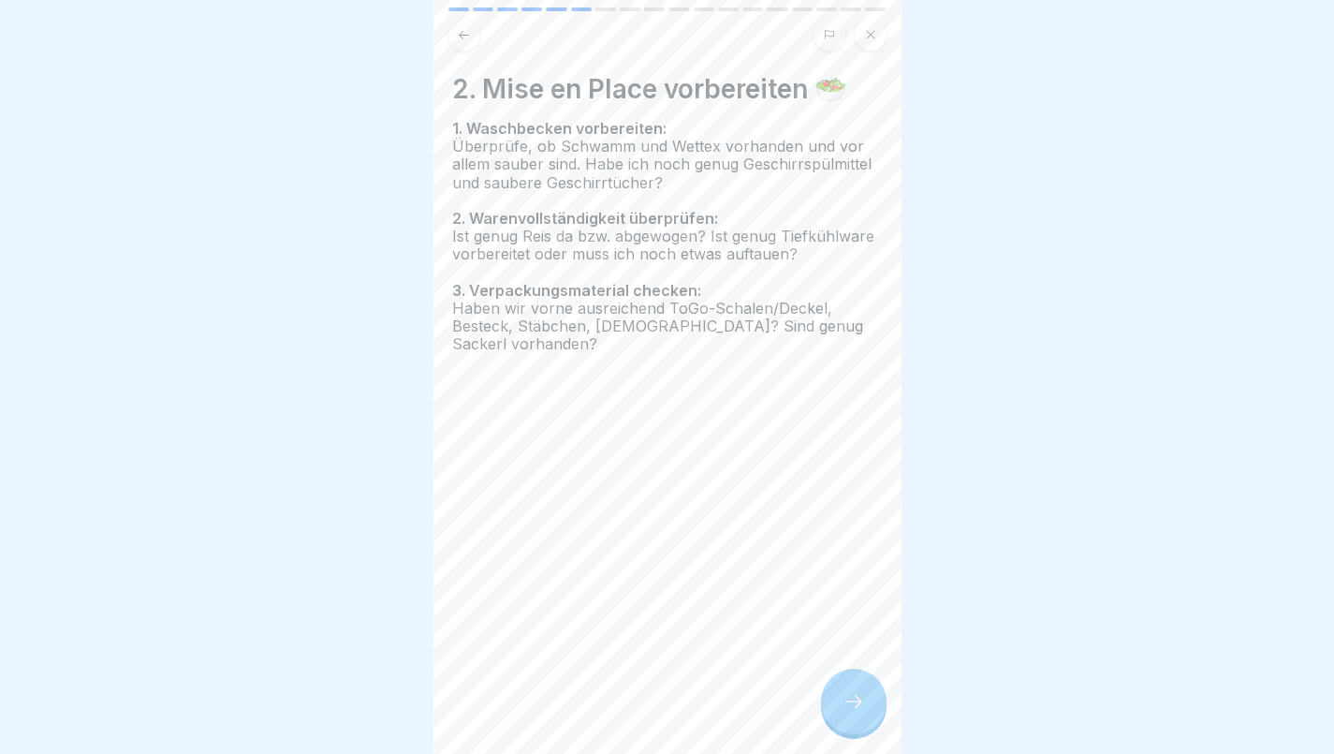
click at [862, 713] on icon at bounding box center [854, 701] width 22 height 22
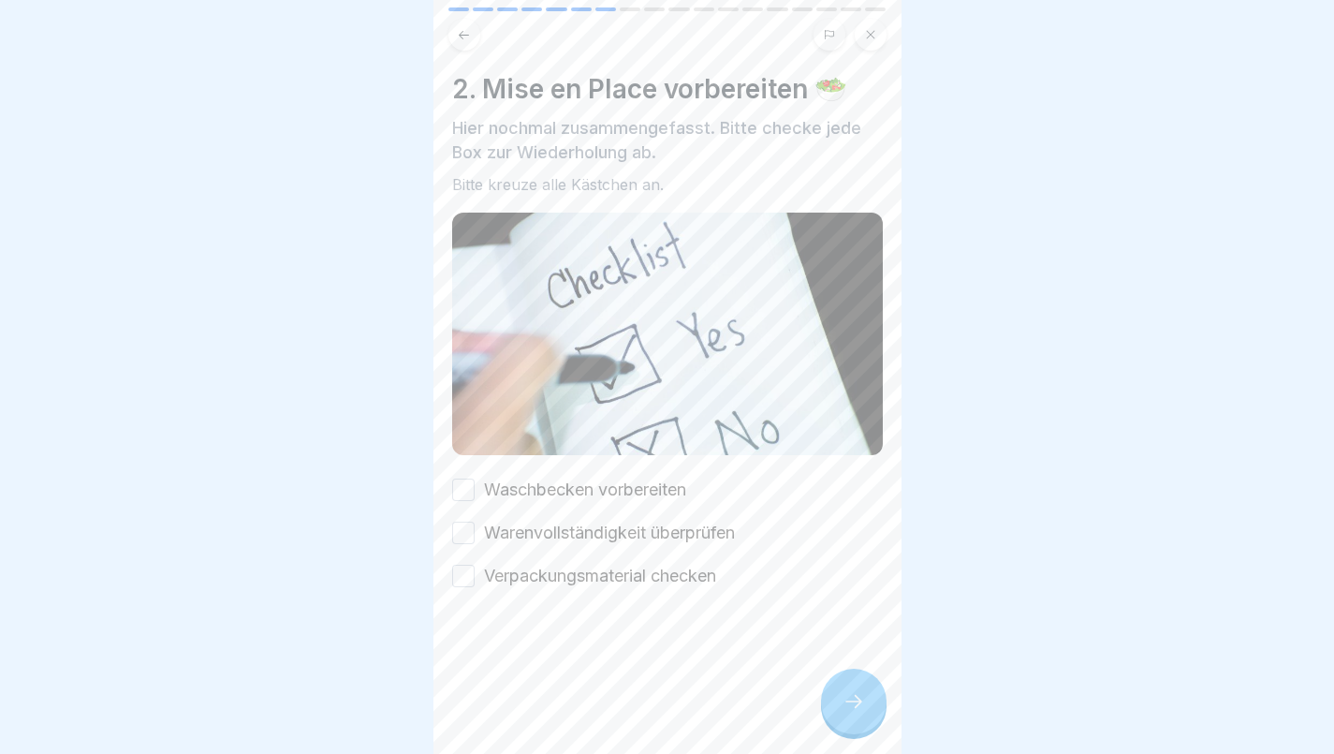
scroll to position [0, 0]
click at [471, 483] on button "Waschbecken vorbereiten" at bounding box center [463, 489] width 22 height 22
click at [470, 523] on button "Warenvollständigkeit überprüfen" at bounding box center [463, 533] width 22 height 22
click at [472, 572] on button "Verpackungsmaterial checken" at bounding box center [463, 576] width 22 height 22
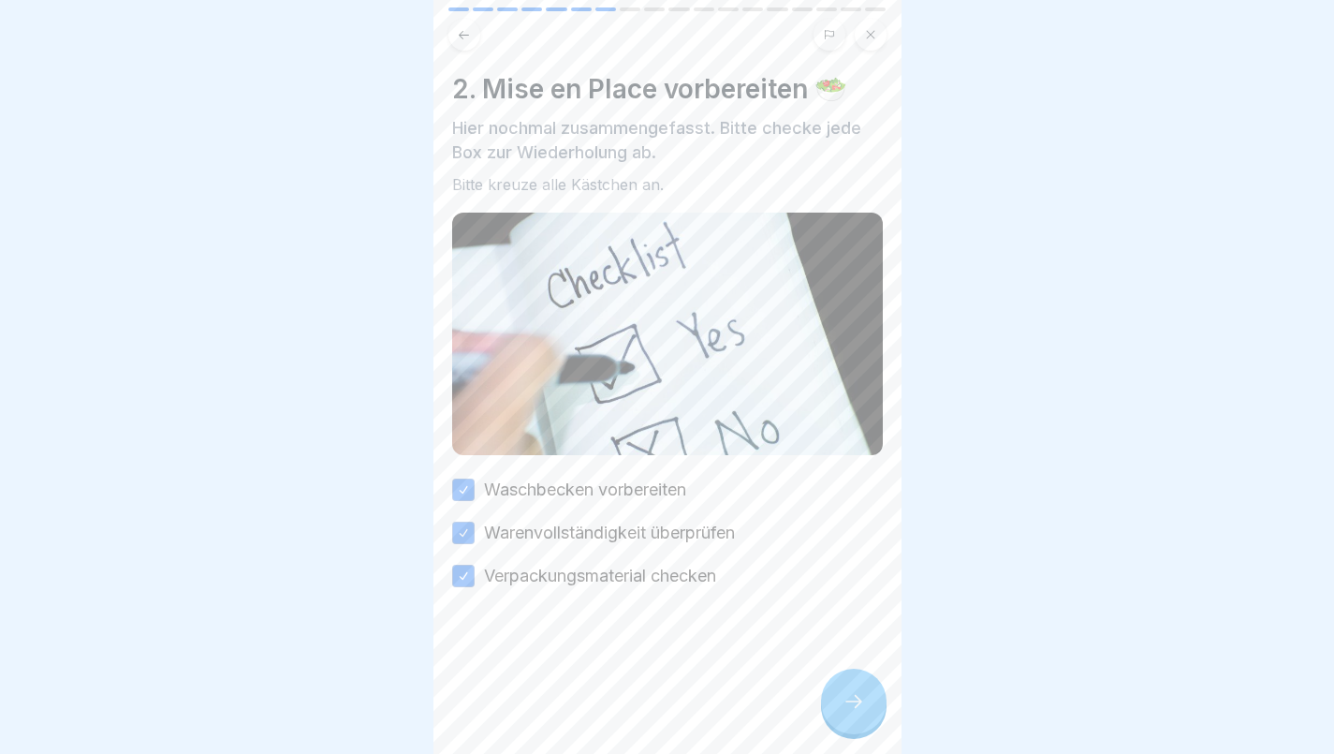
click at [848, 691] on div at bounding box center [854, 702] width 66 height 66
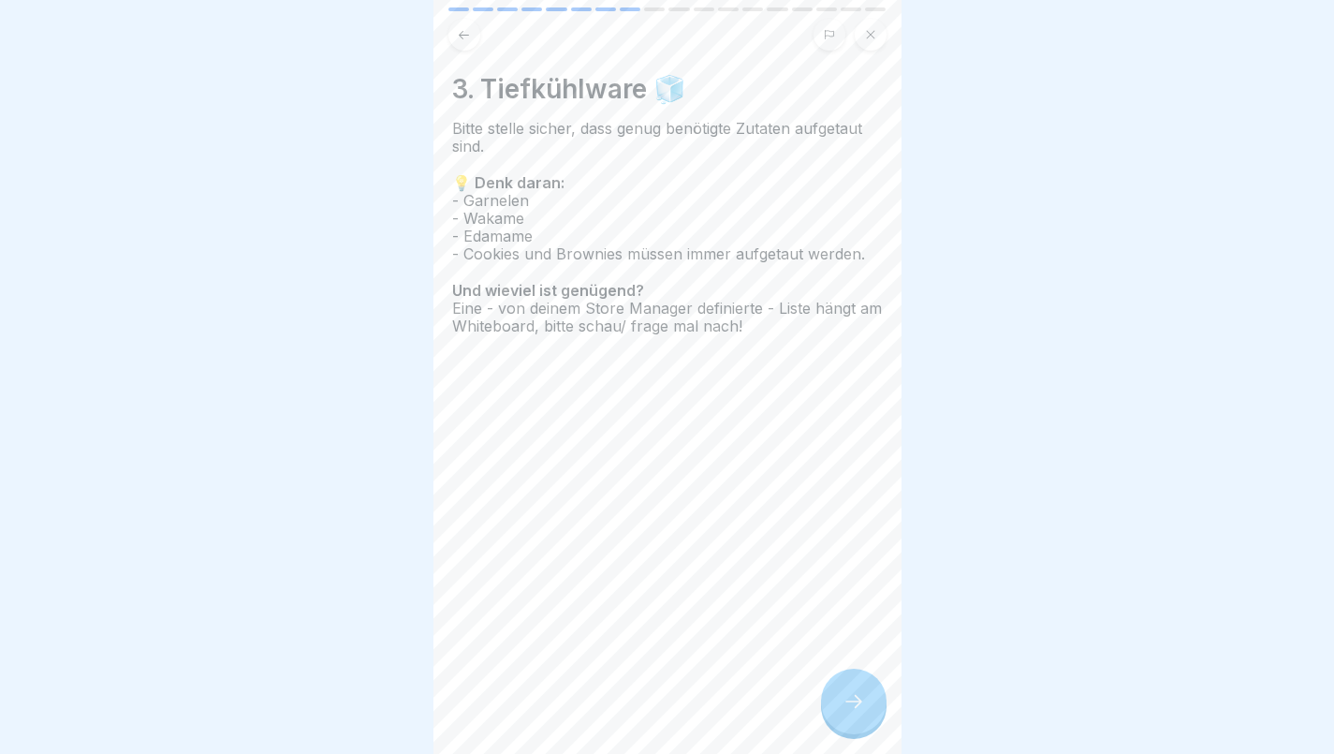
click at [860, 705] on icon at bounding box center [854, 701] width 22 height 22
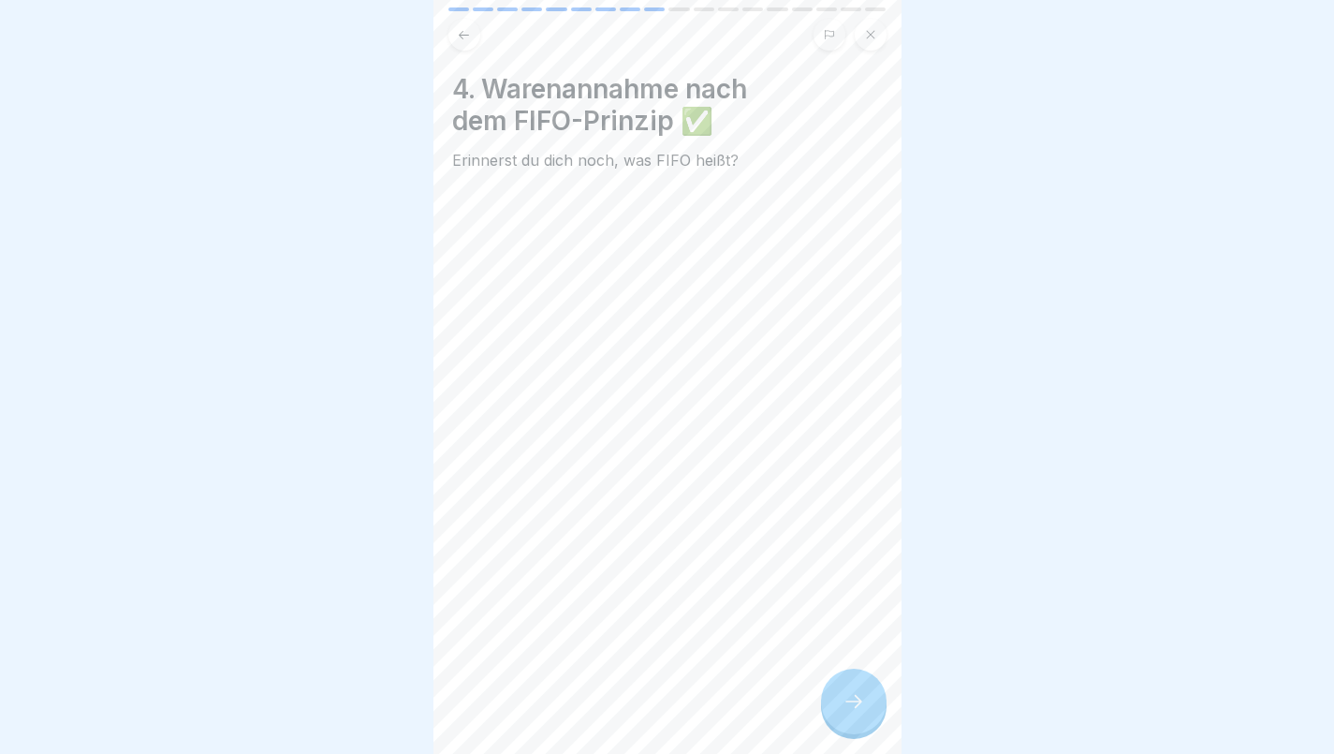
click at [854, 692] on div at bounding box center [854, 702] width 66 height 66
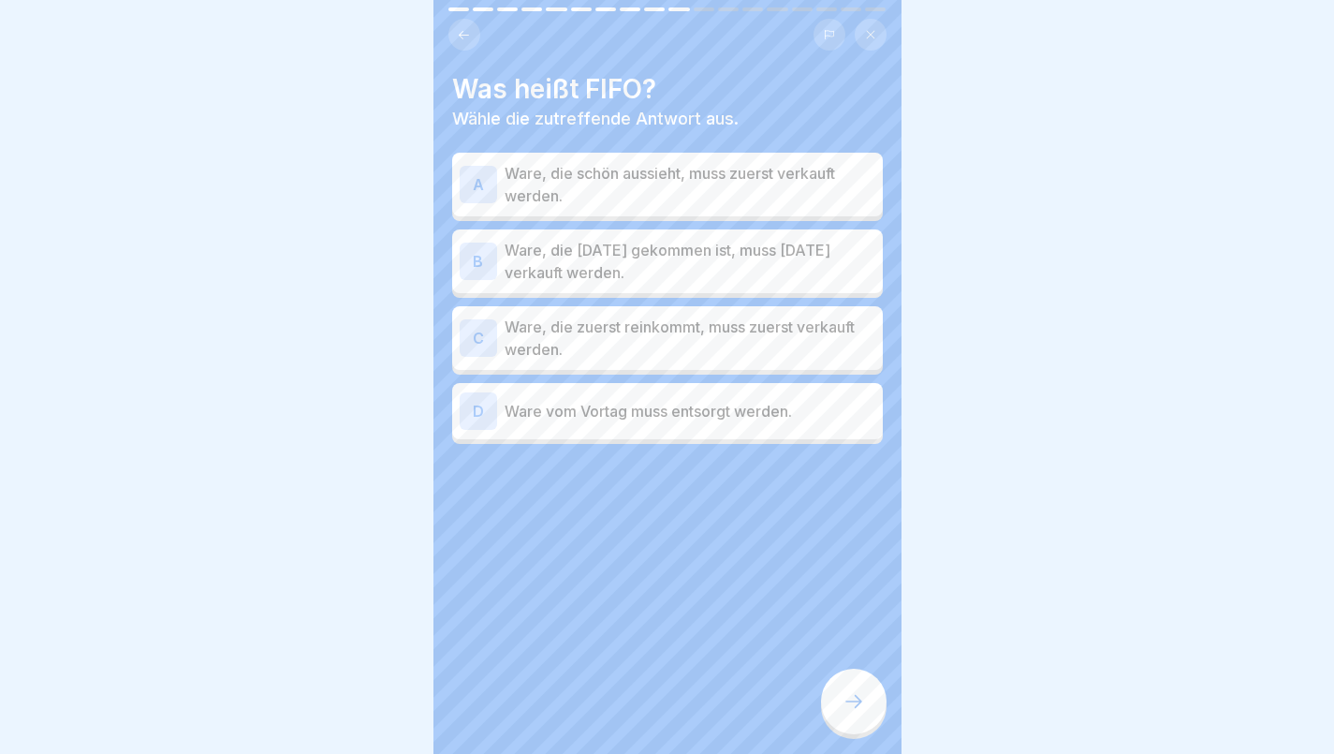
click at [640, 337] on p "Ware, die zuerst reinkommt, muss zuerst verkauft werden." at bounding box center [690, 338] width 371 height 45
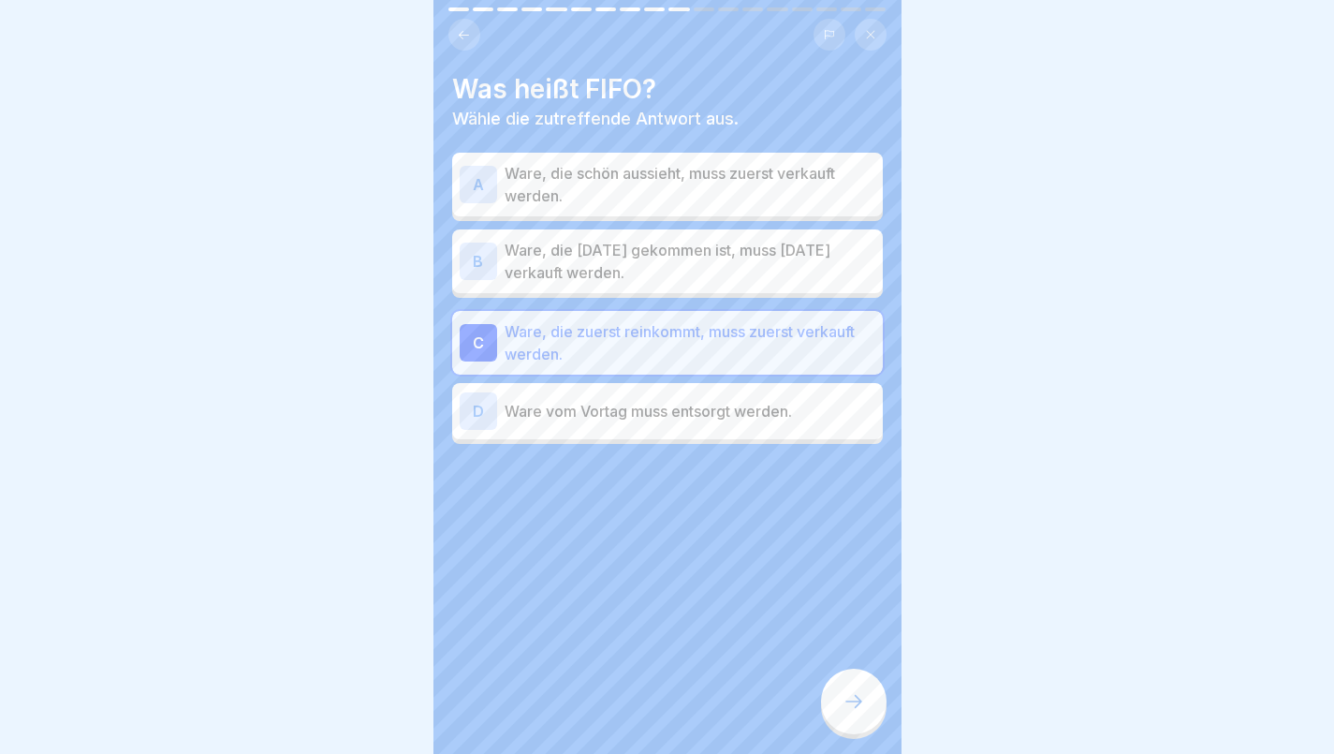
click at [854, 713] on icon at bounding box center [854, 701] width 22 height 22
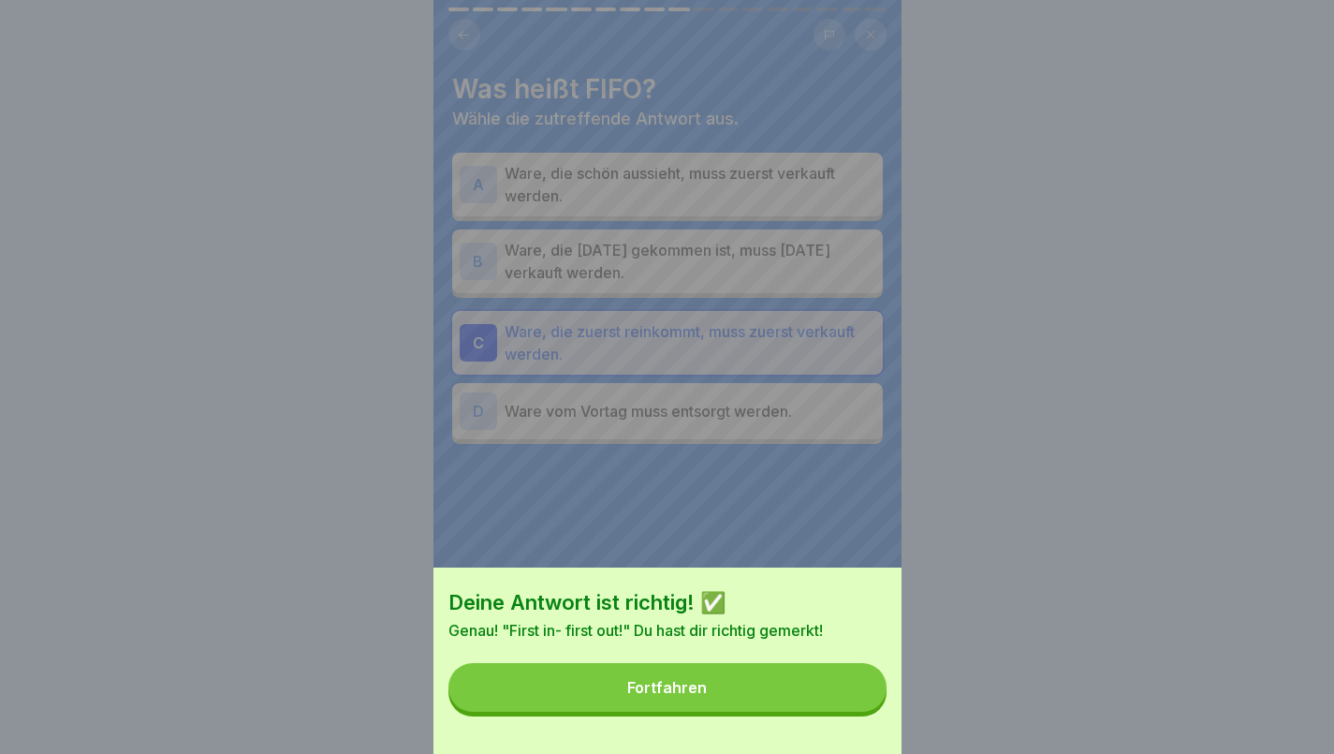
click at [786, 705] on button "Fortfahren" at bounding box center [668, 687] width 438 height 49
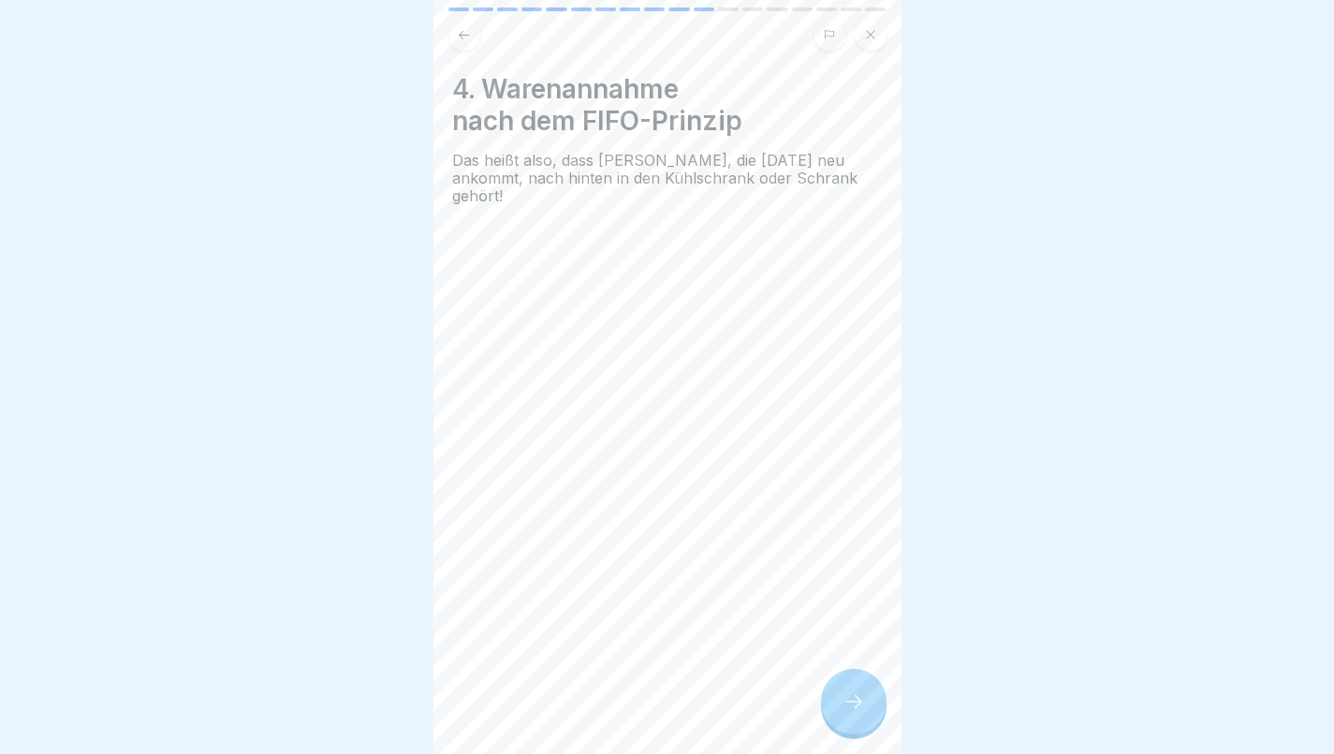
click at [862, 702] on icon at bounding box center [854, 701] width 22 height 22
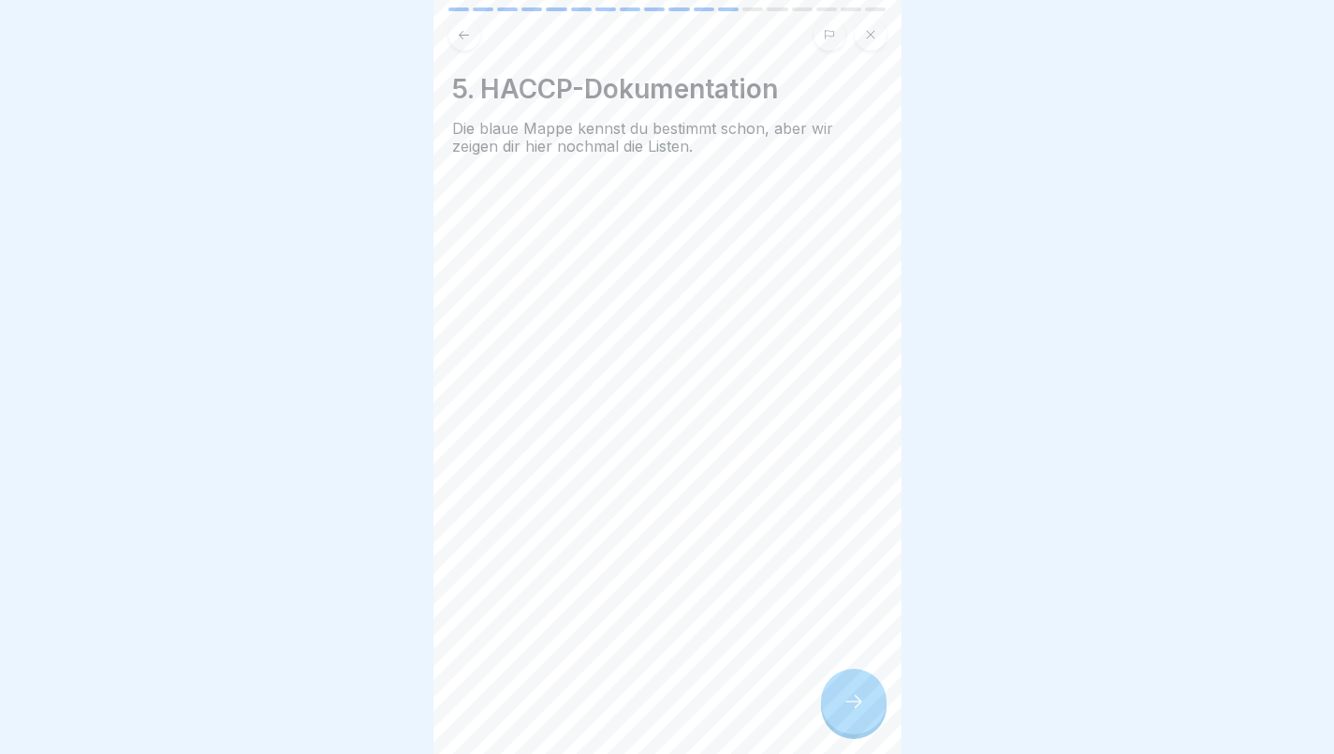
click at [852, 681] on div at bounding box center [854, 702] width 66 height 66
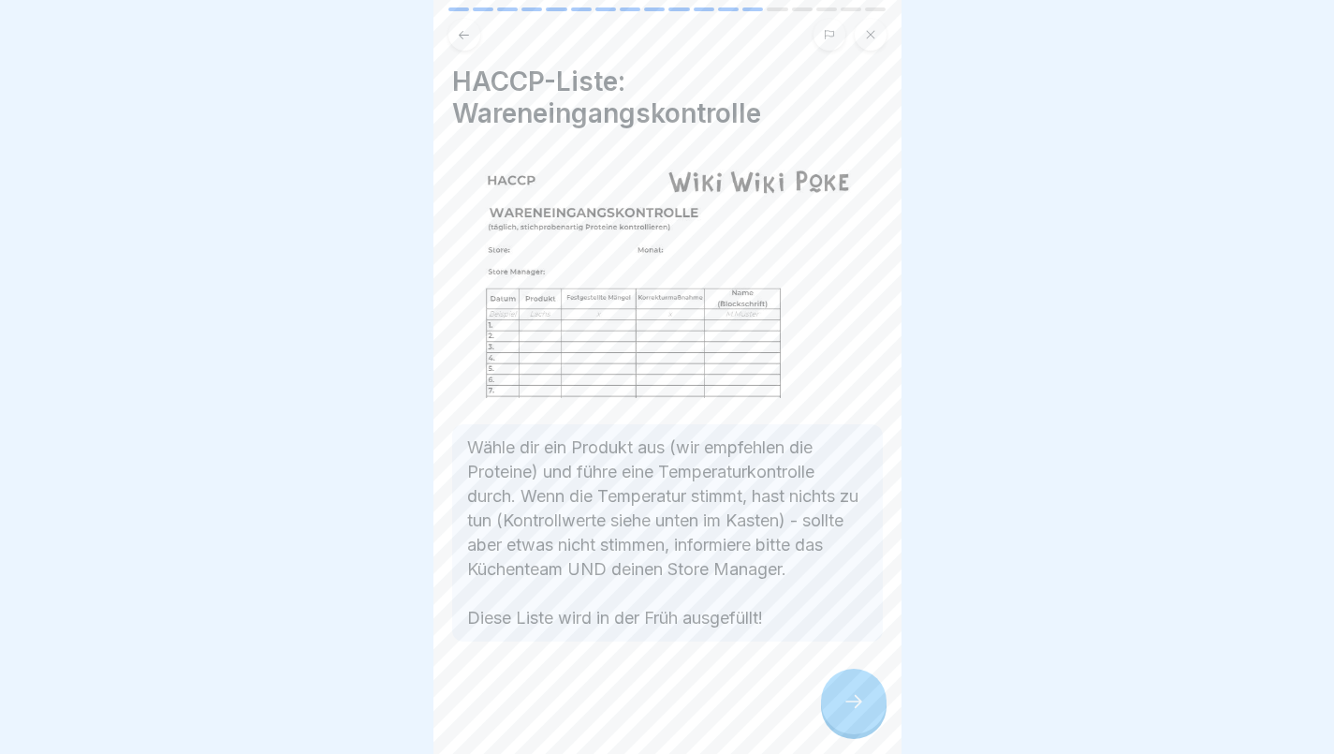
scroll to position [23, 0]
click at [857, 695] on icon at bounding box center [854, 701] width 22 height 22
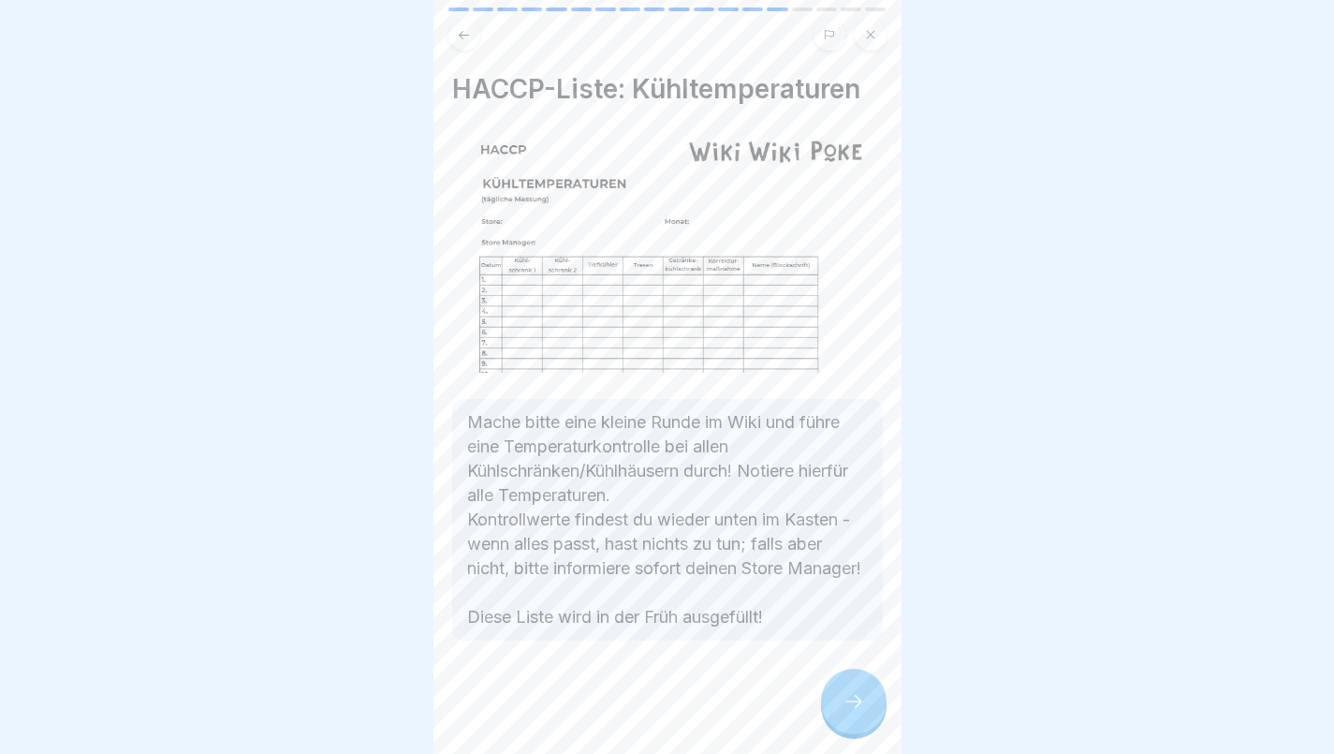
scroll to position [16, 0]
click at [862, 729] on div at bounding box center [854, 702] width 66 height 66
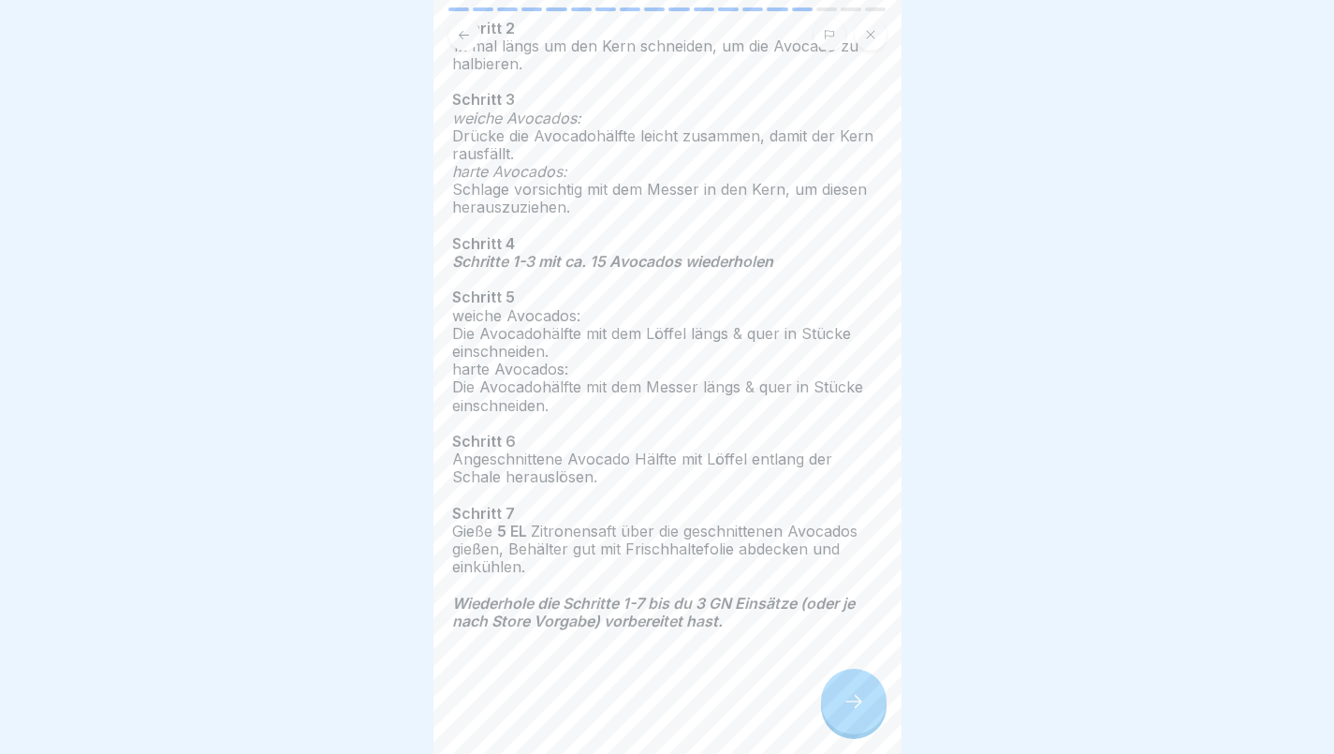
scroll to position [14, 0]
click at [855, 707] on icon at bounding box center [854, 701] width 22 height 22
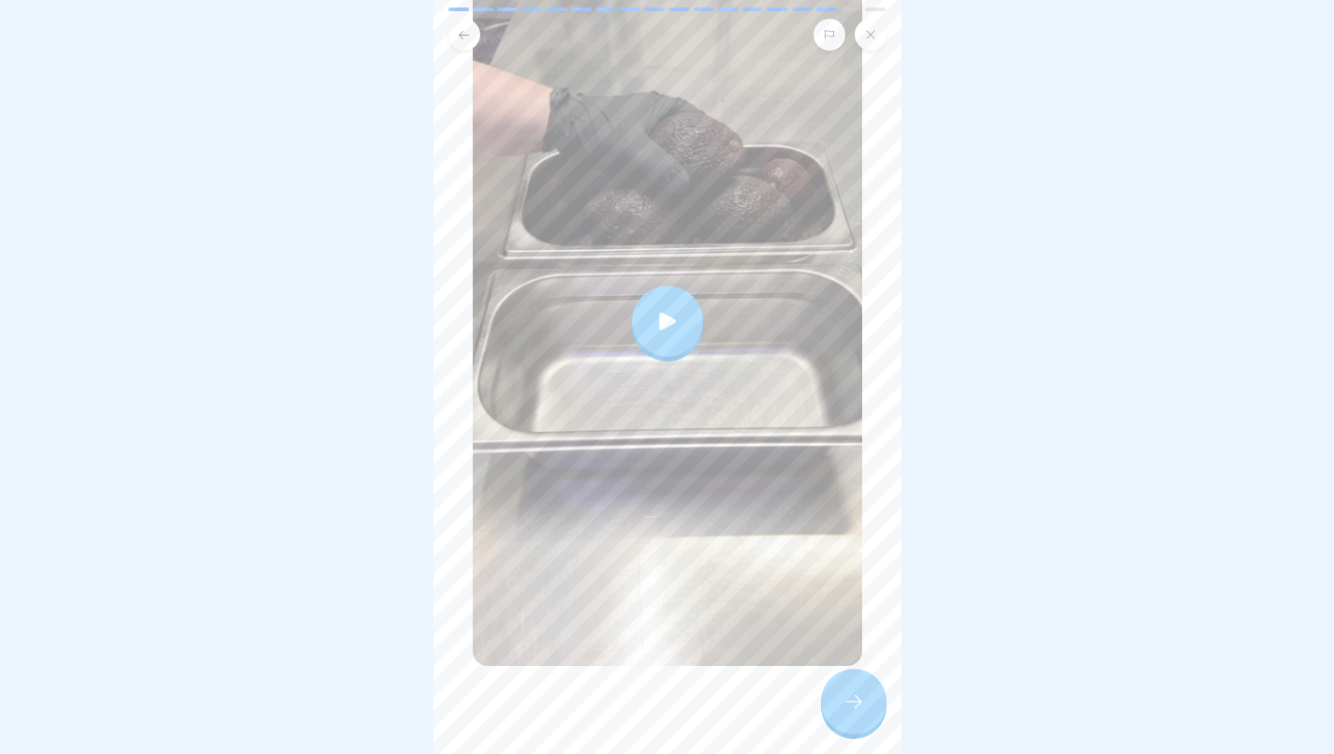
scroll to position [244, 0]
click at [655, 309] on icon at bounding box center [668, 322] width 26 height 26
click at [873, 31] on icon at bounding box center [870, 35] width 8 height 8
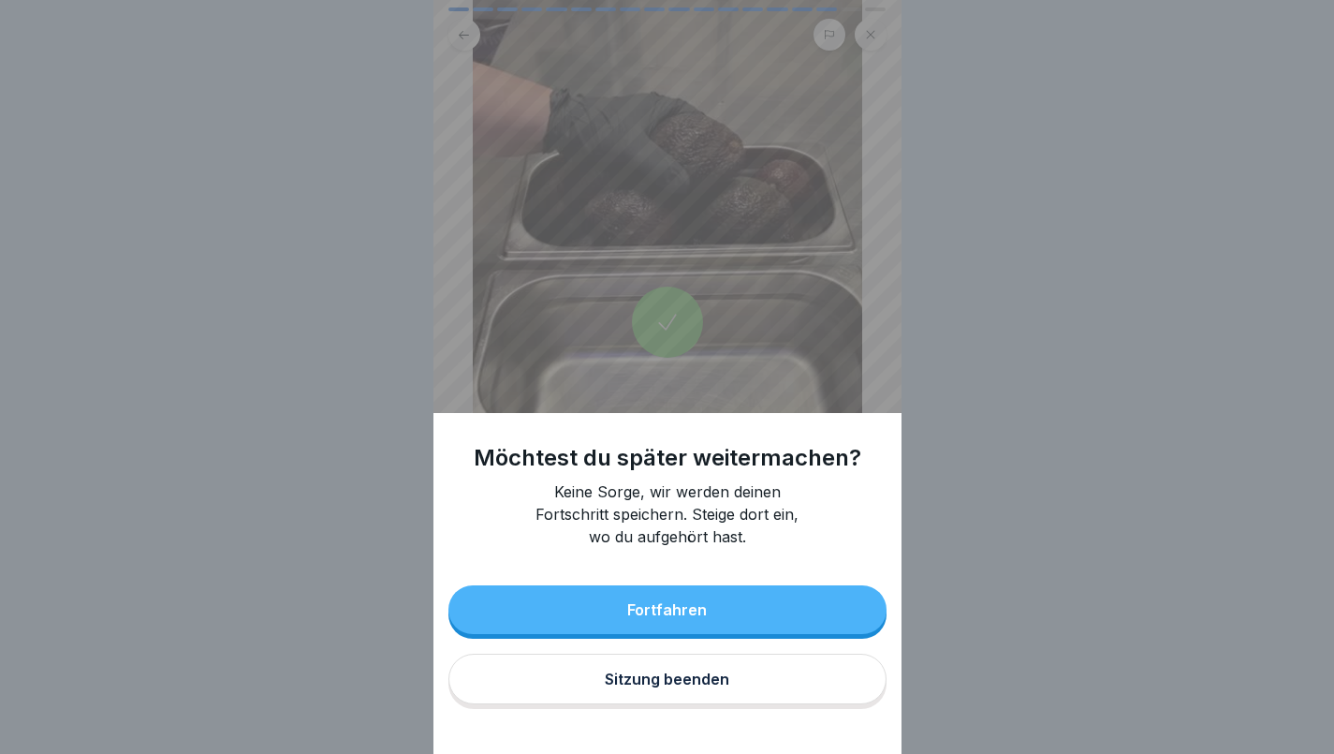
click at [992, 209] on div "Möchtest du später weitermachen? Keine Sorge, wir werden deinen Fortschritt spe…" at bounding box center [667, 377] width 1334 height 754
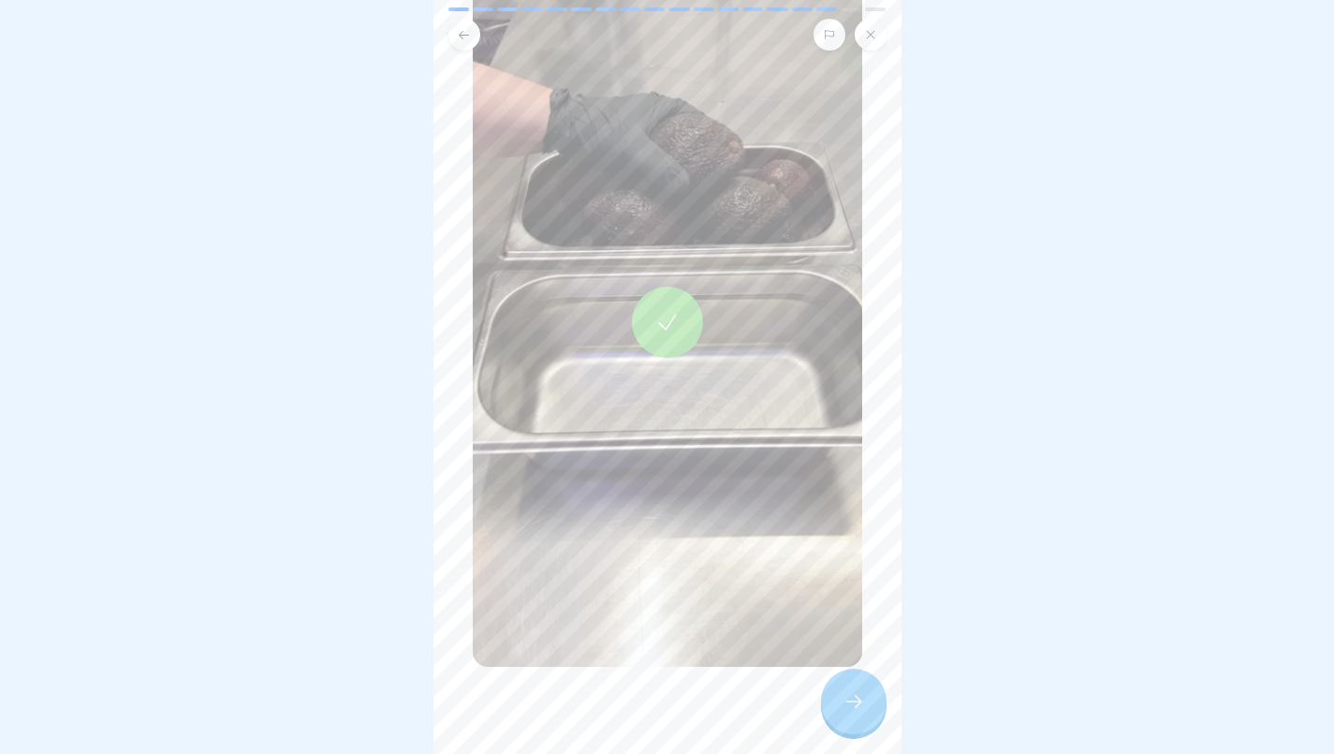
click at [862, 711] on icon at bounding box center [854, 701] width 22 height 22
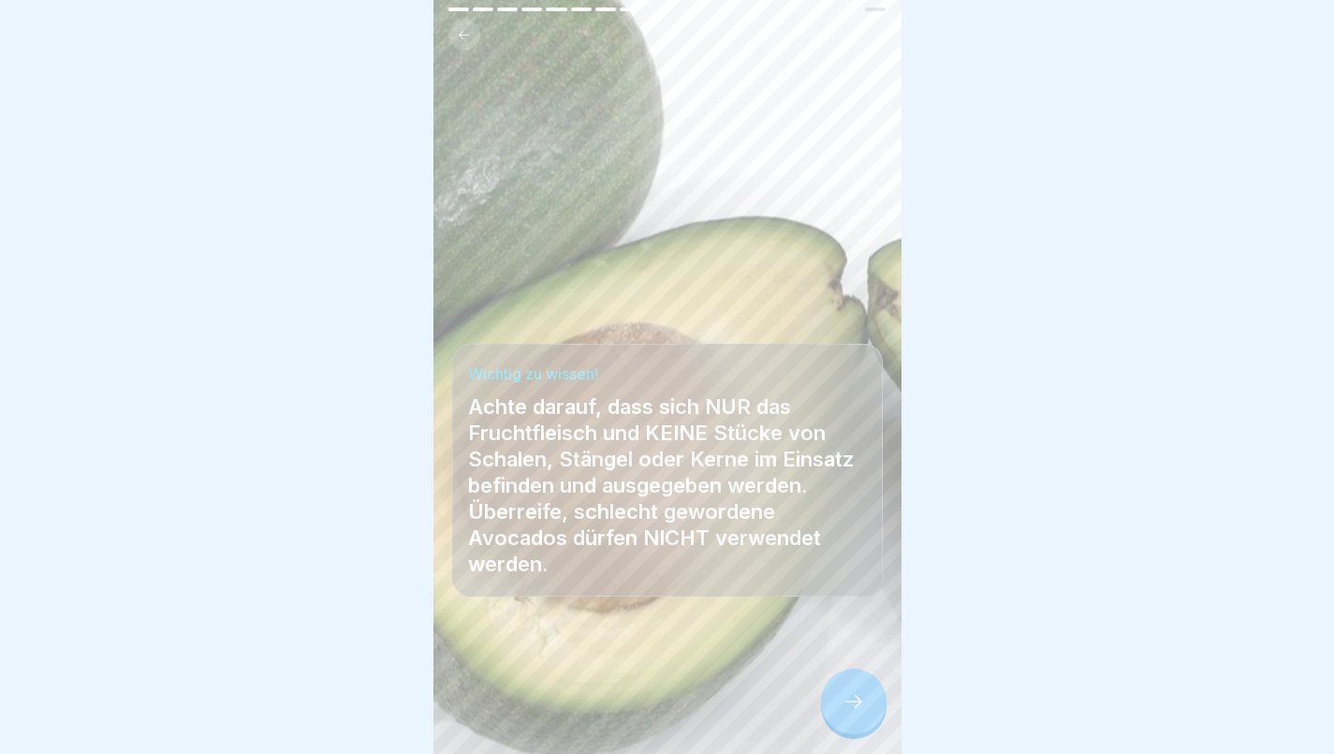
scroll to position [0, 0]
click at [869, 717] on div at bounding box center [854, 702] width 66 height 66
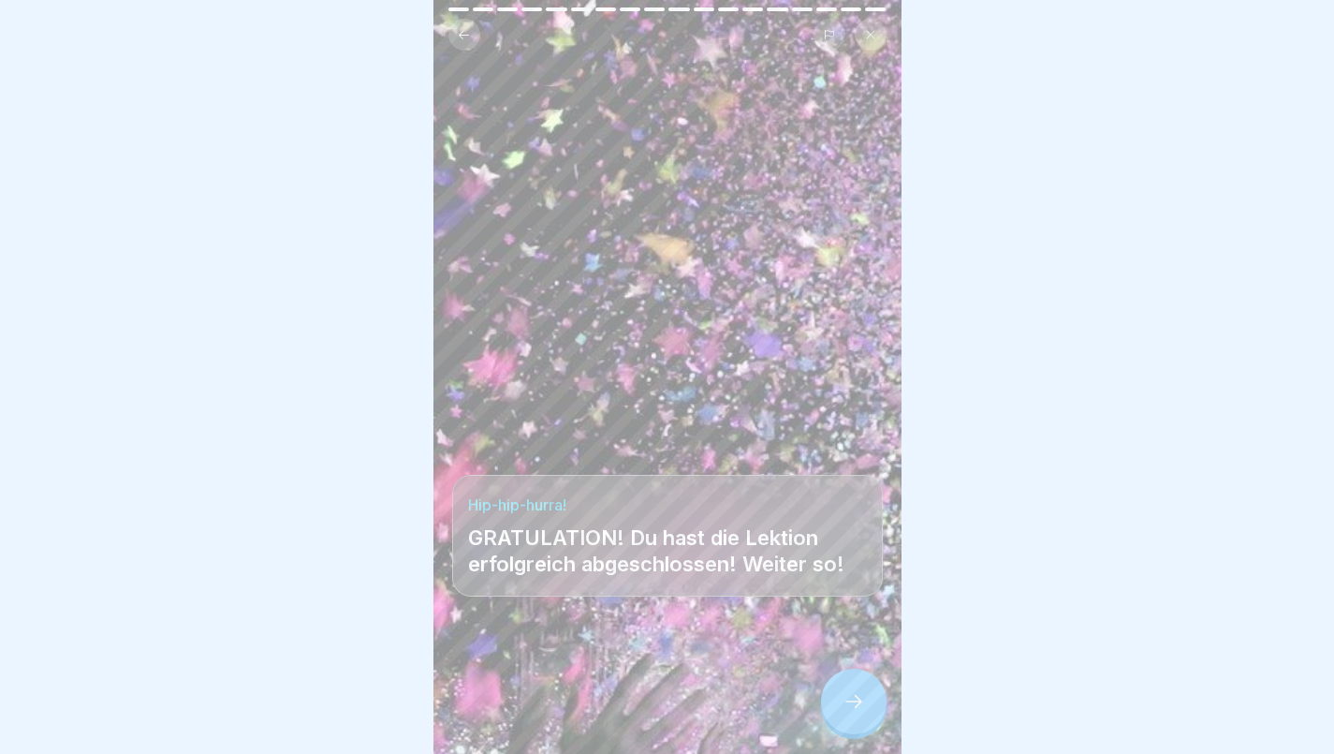
scroll to position [14, 0]
click at [849, 704] on icon at bounding box center [854, 701] width 22 height 22
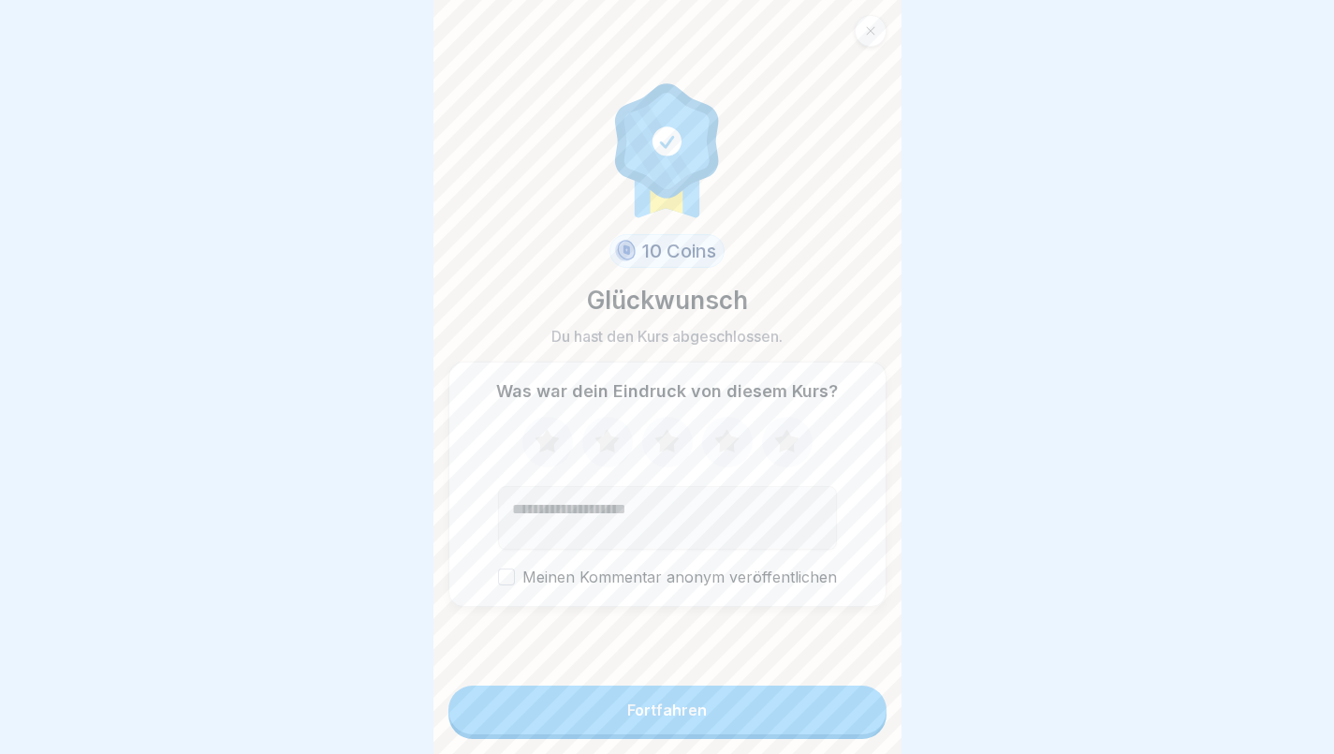
click at [786, 443] on icon at bounding box center [786, 440] width 24 height 23
click at [701, 714] on button "Fortfahren" at bounding box center [668, 709] width 438 height 49
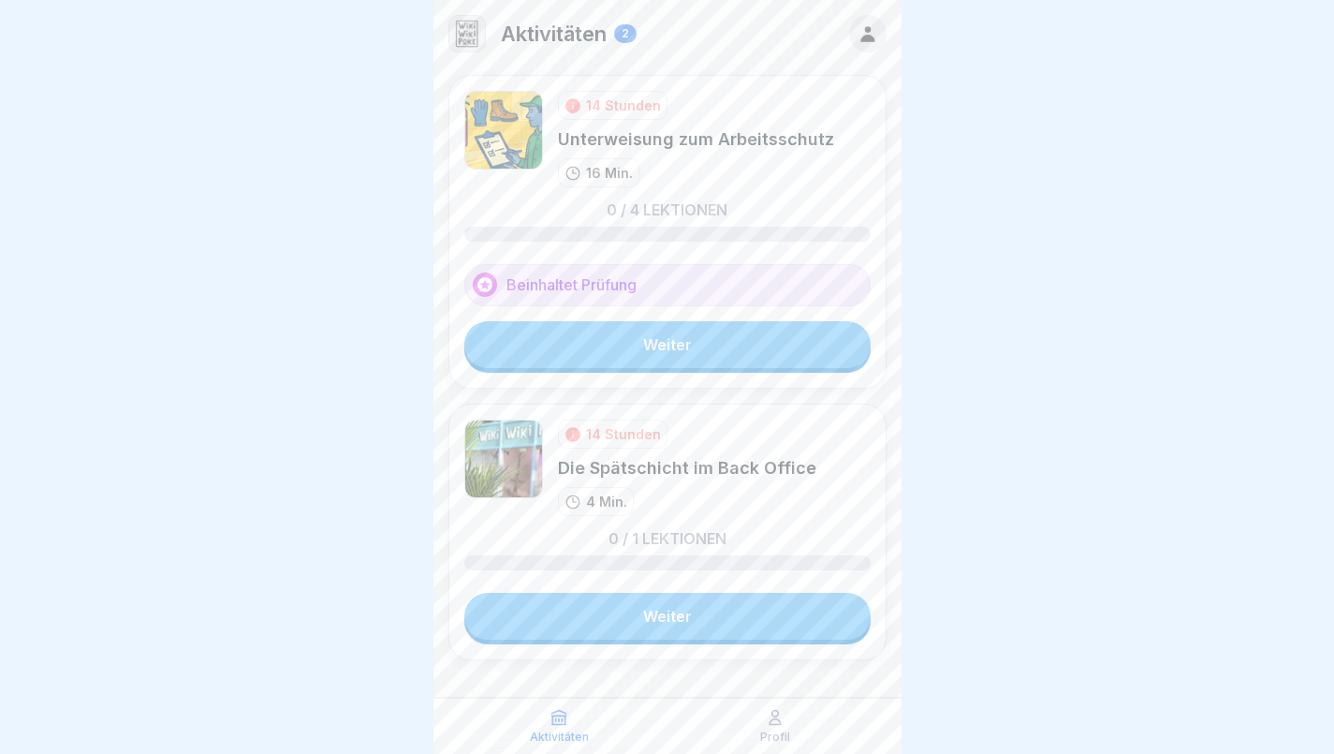
click at [705, 617] on link "Weiter" at bounding box center [667, 616] width 406 height 47
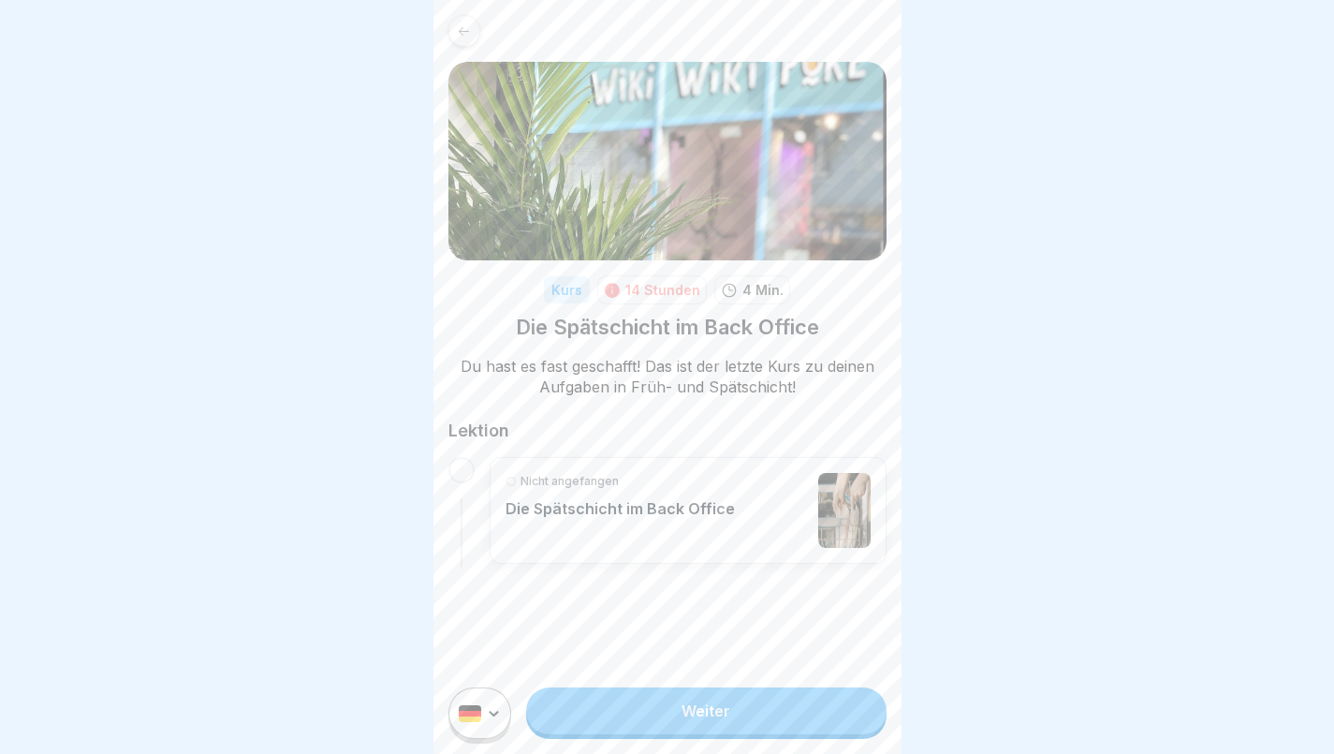
scroll to position [14, 0]
click at [680, 706] on link "Weiter" at bounding box center [706, 710] width 360 height 47
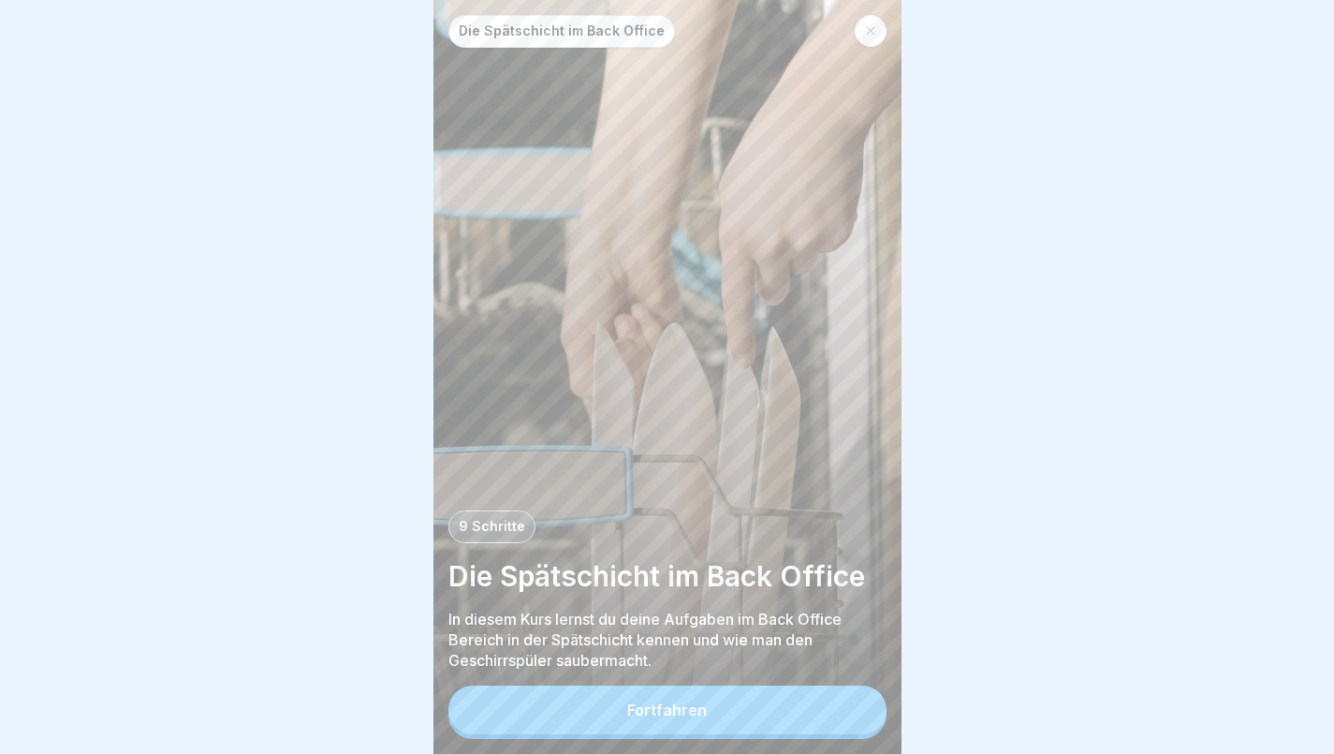
scroll to position [14, 0]
click at [705, 707] on div "Fortfahren" at bounding box center [667, 709] width 80 height 17
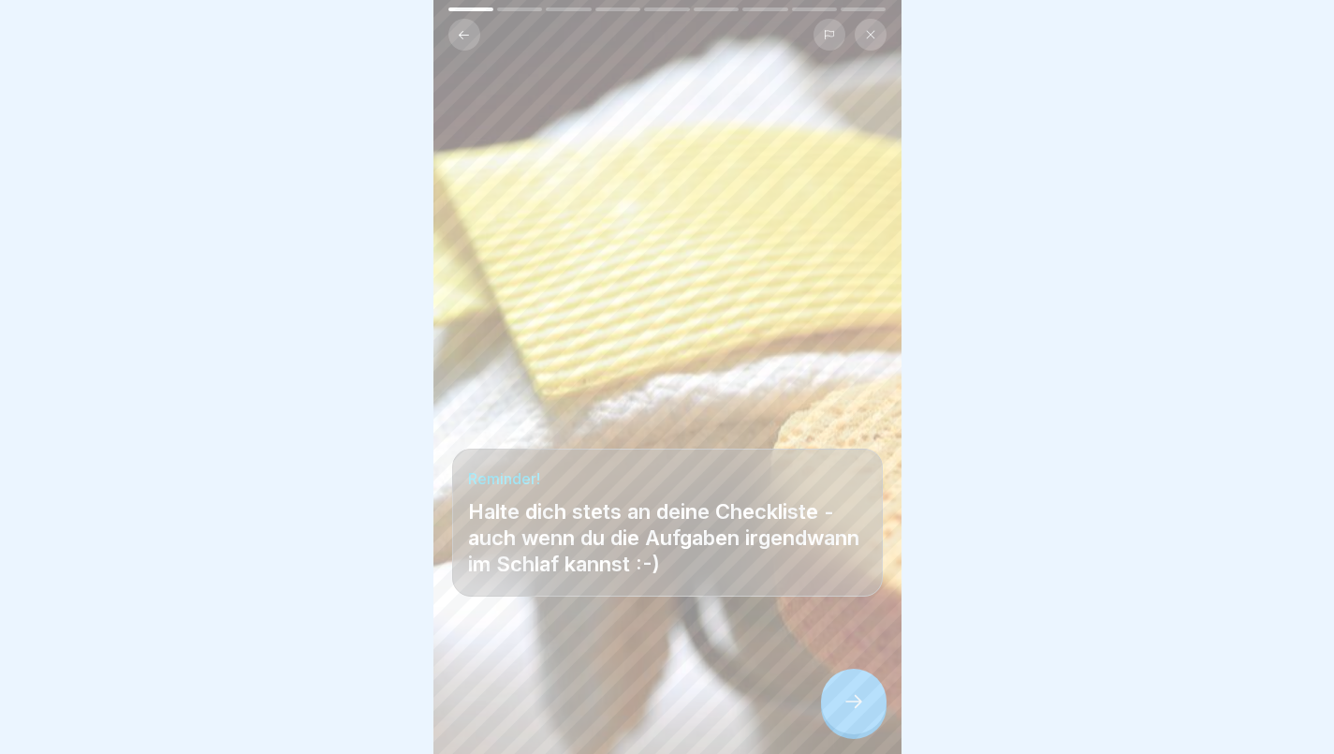
click at [857, 691] on div at bounding box center [854, 702] width 66 height 66
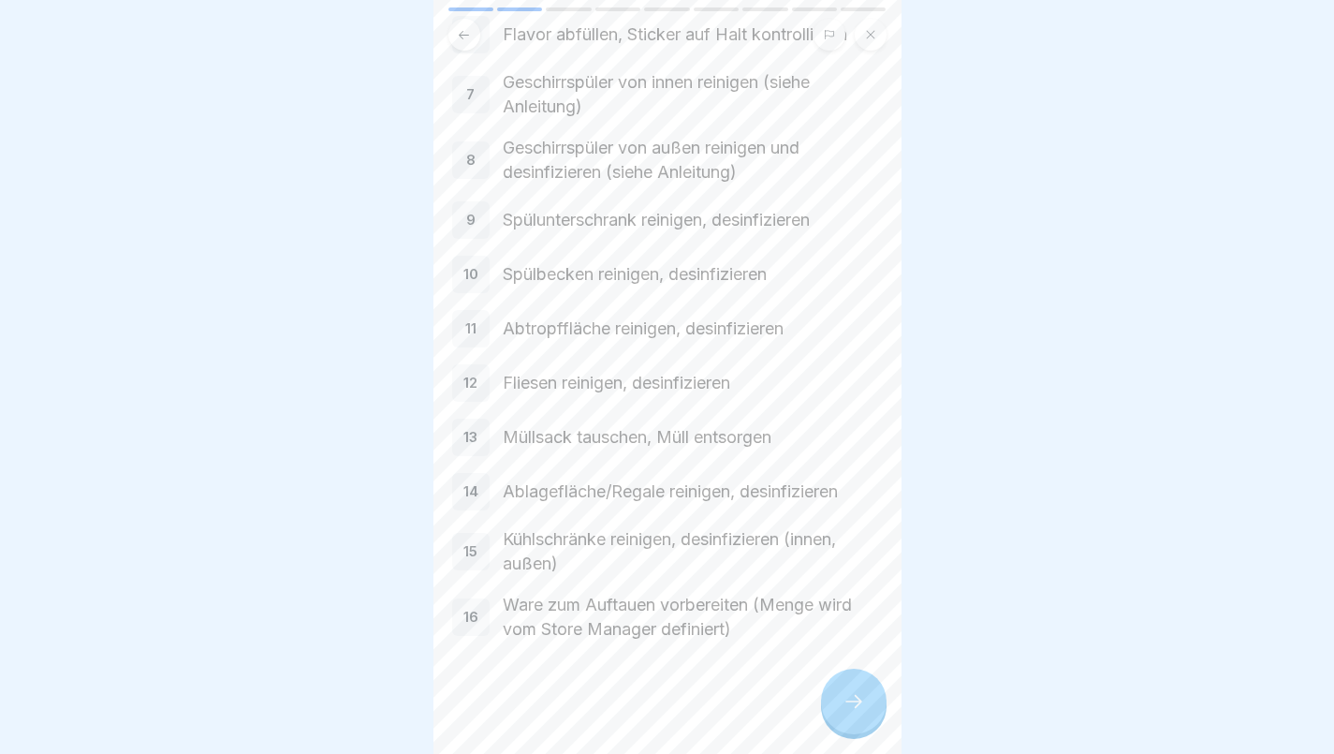
scroll to position [420, 0]
click at [857, 719] on div at bounding box center [854, 702] width 66 height 66
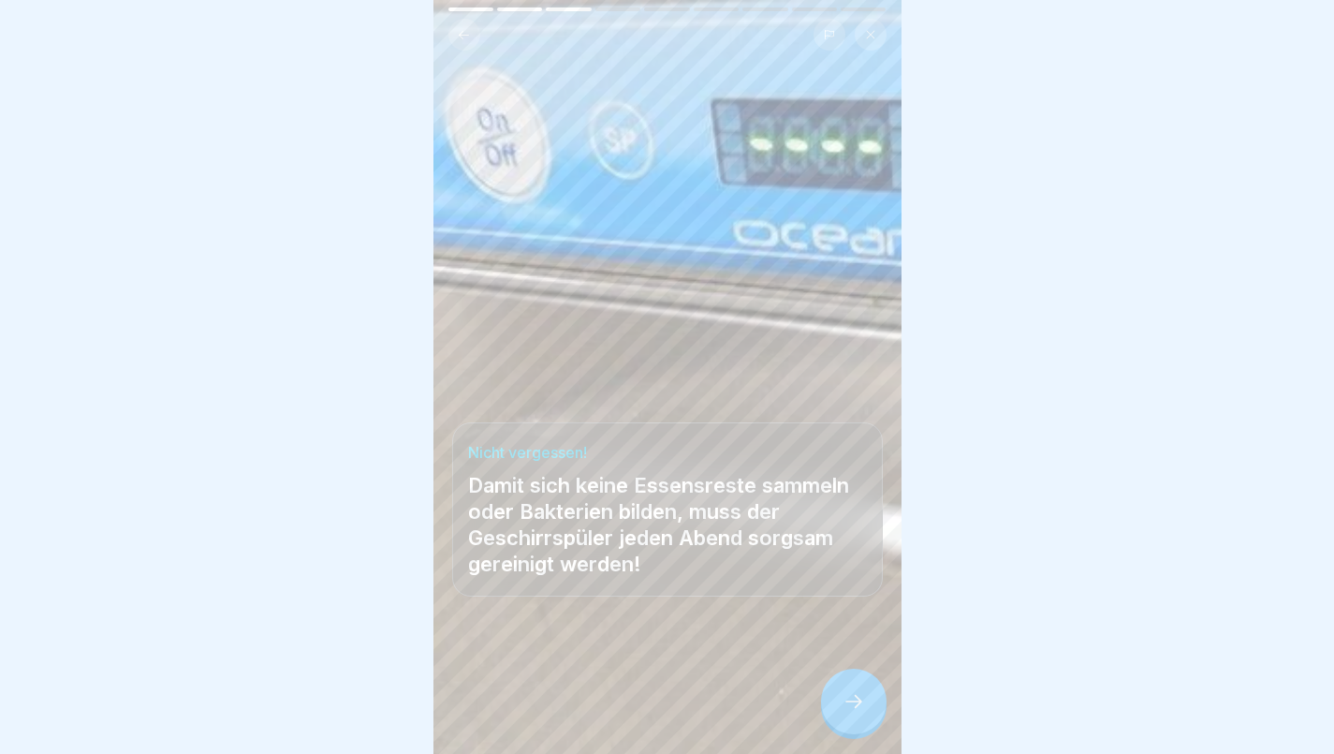
click at [854, 704] on icon at bounding box center [854, 701] width 22 height 22
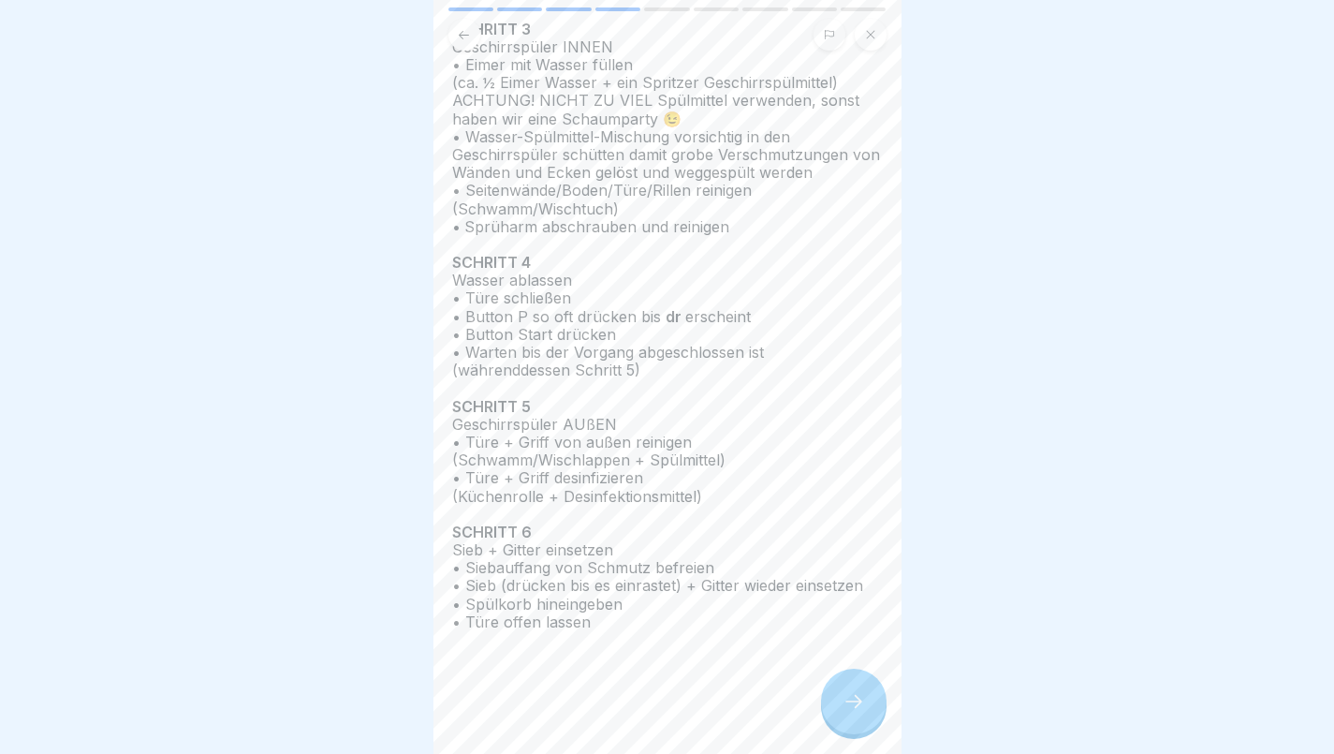
scroll to position [382, 0]
click at [858, 693] on icon at bounding box center [854, 701] width 22 height 22
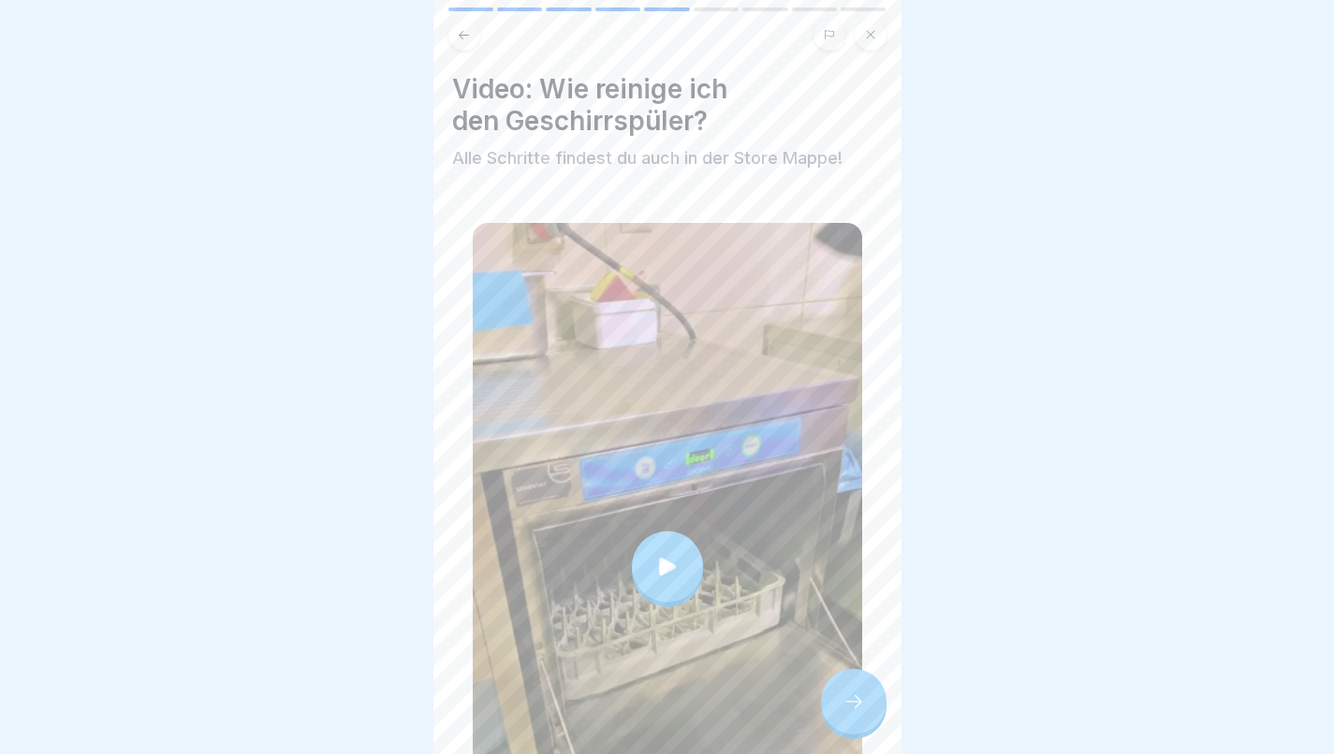
scroll to position [57, 0]
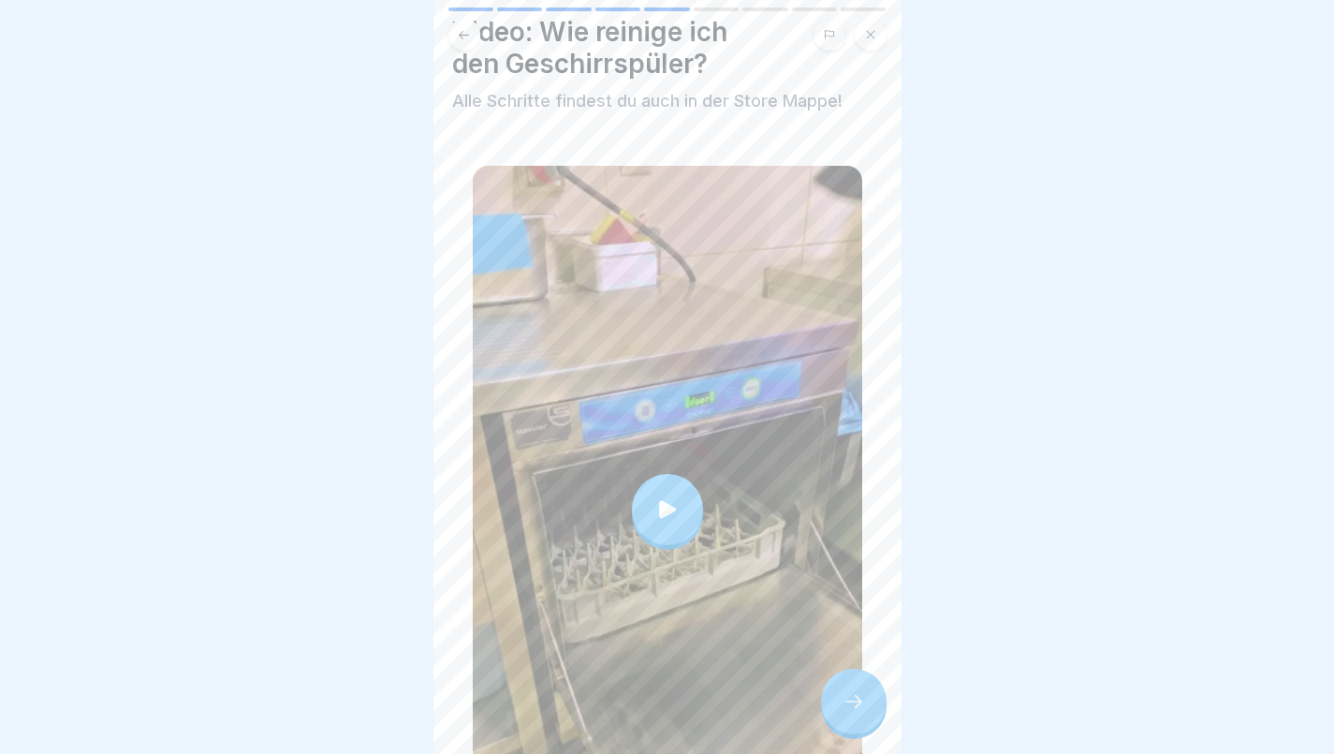
click at [664, 496] on icon at bounding box center [668, 509] width 26 height 26
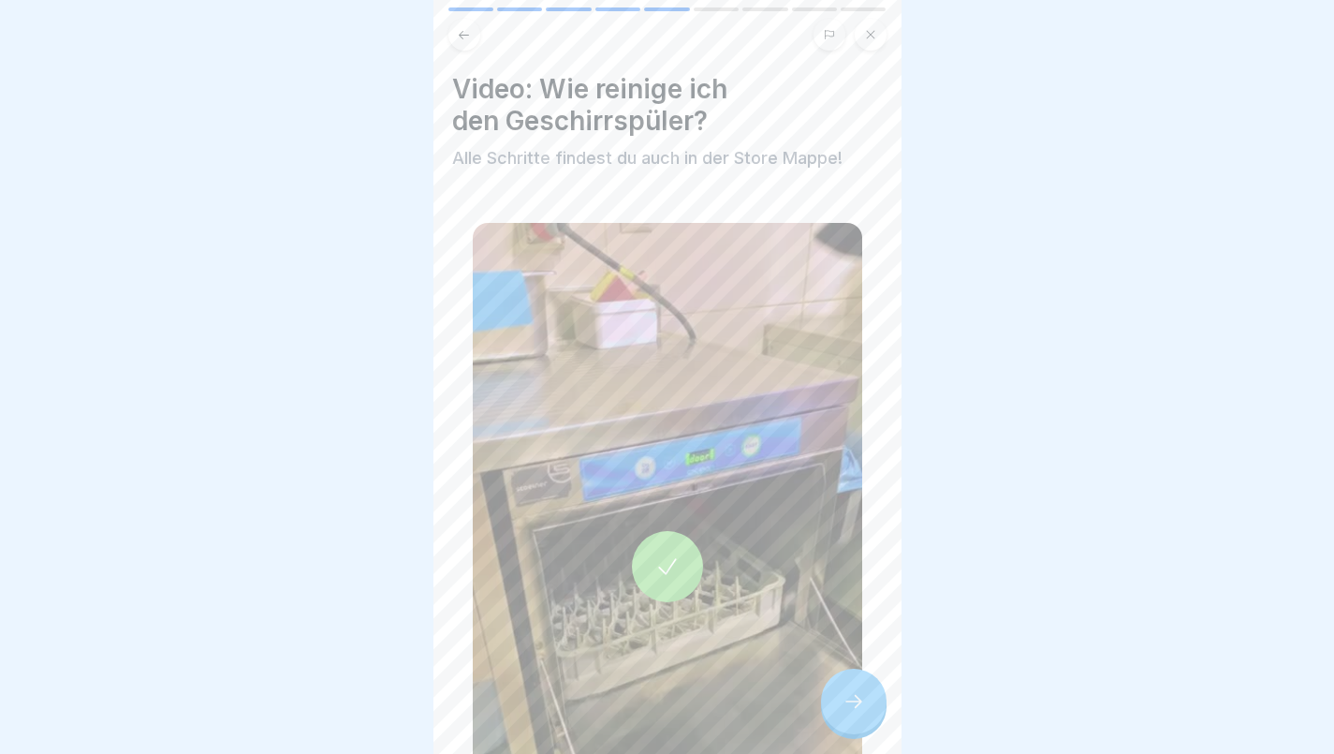
scroll to position [0, 0]
click at [862, 697] on icon at bounding box center [854, 701] width 22 height 22
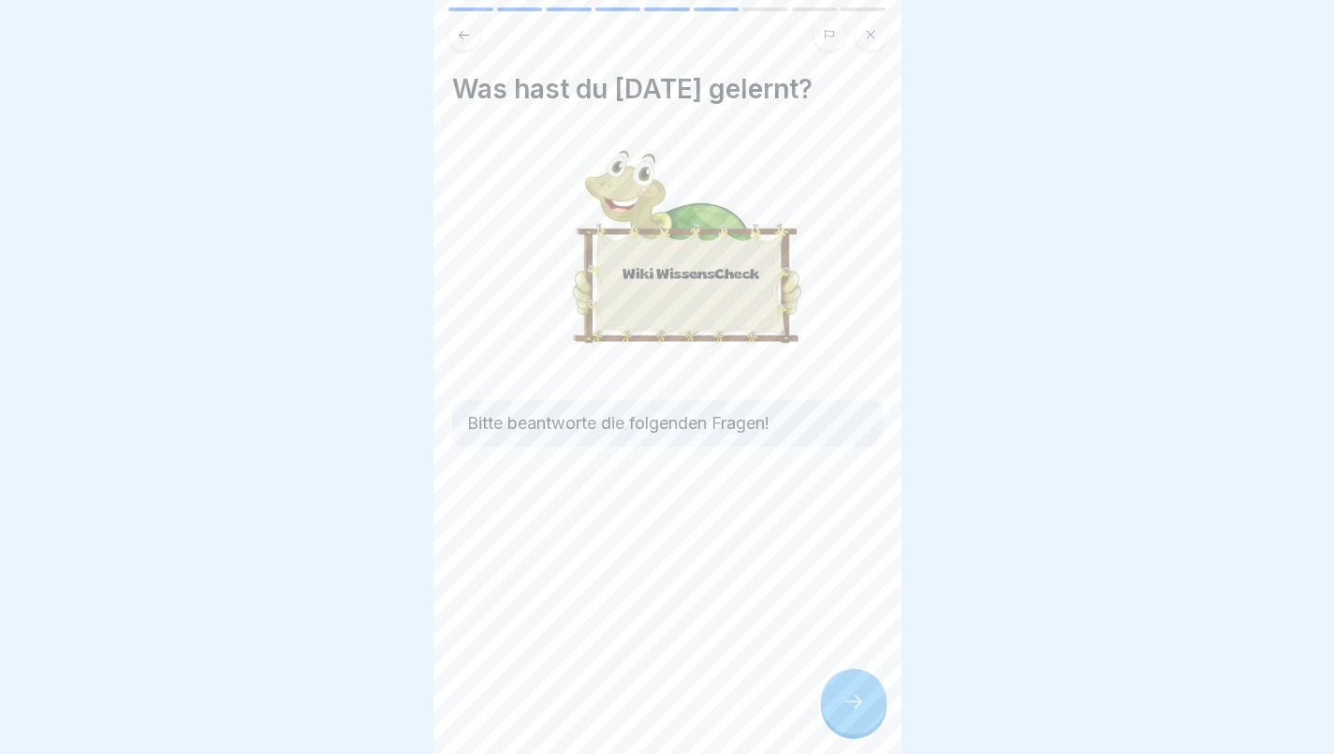
click at [867, 729] on div at bounding box center [854, 702] width 66 height 66
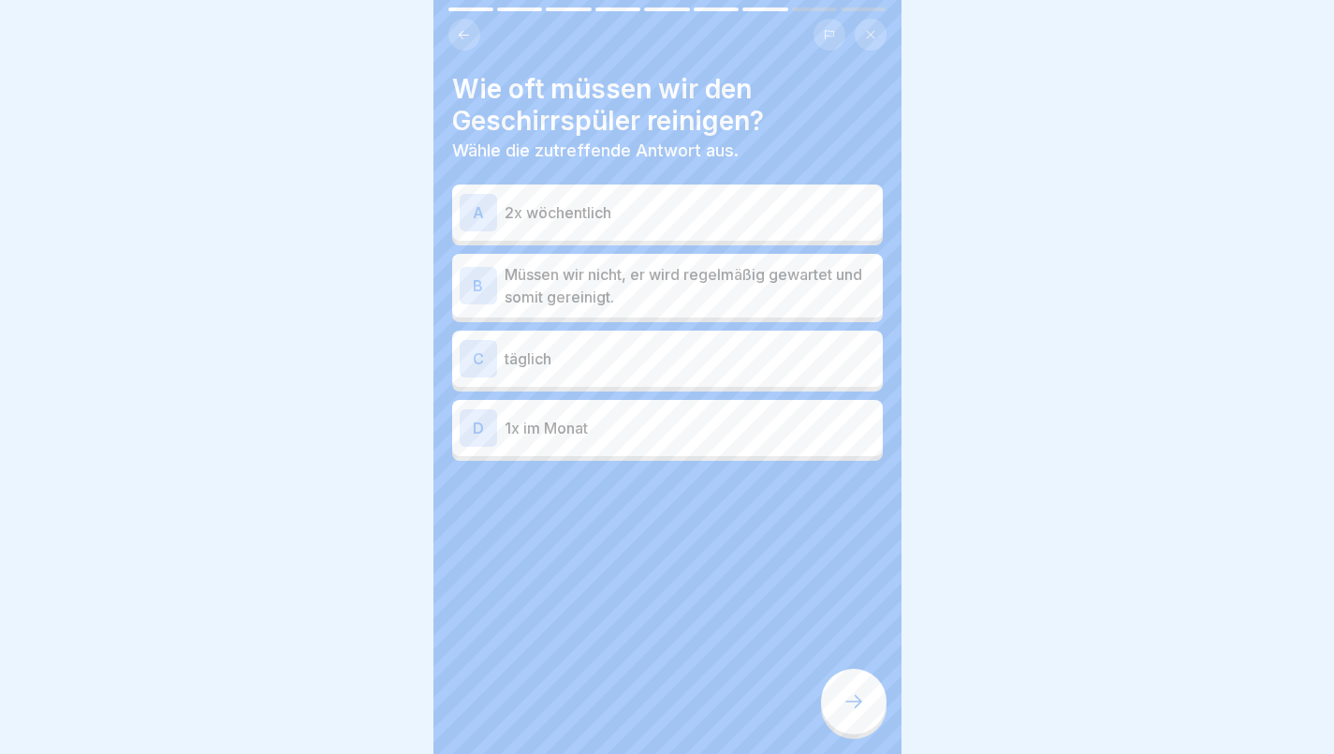
click at [562, 347] on p "täglich" at bounding box center [690, 358] width 371 height 22
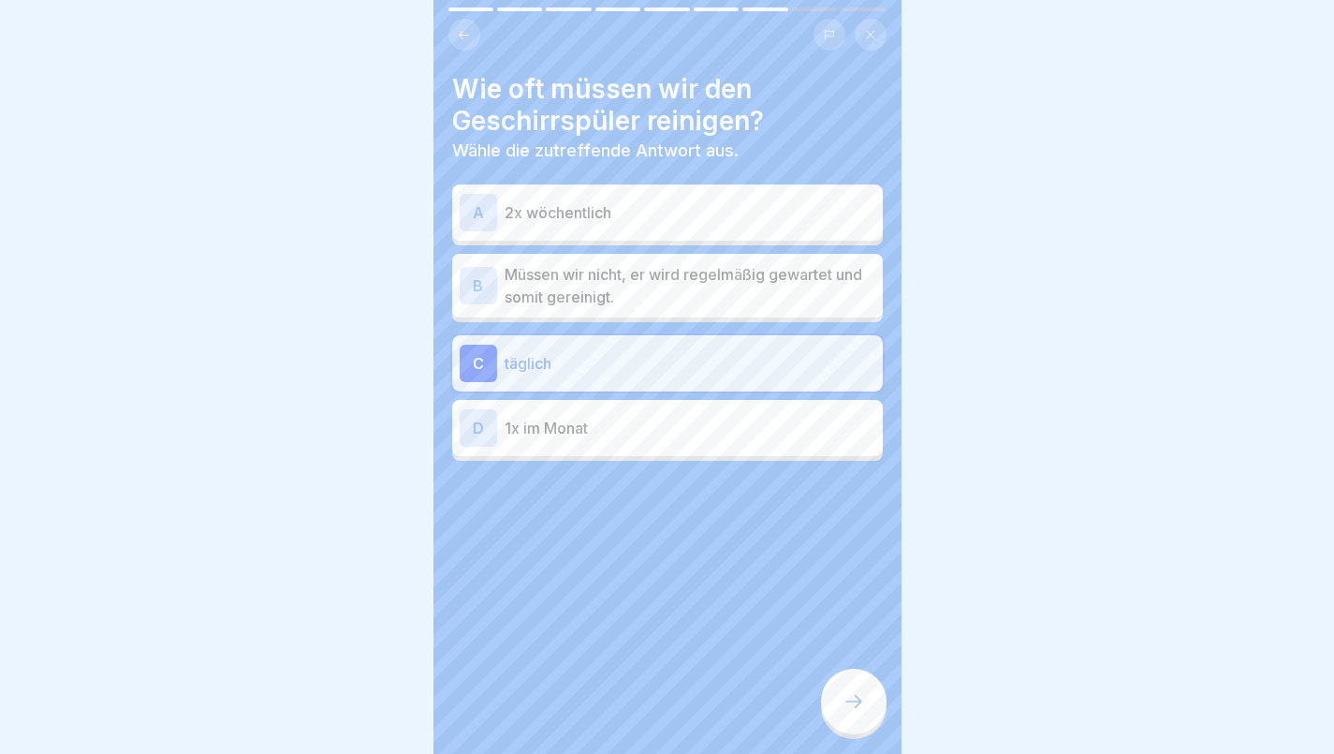
click at [858, 701] on icon at bounding box center [854, 701] width 17 height 13
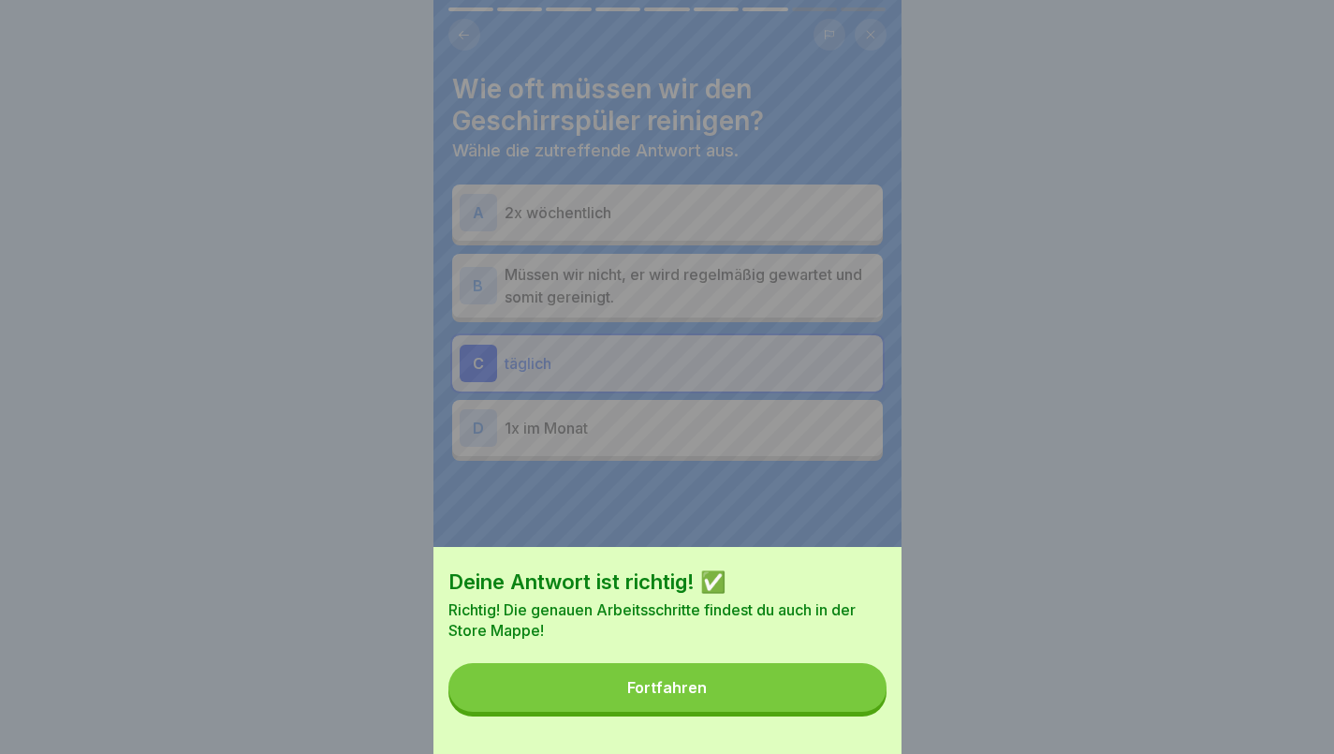
click at [714, 699] on button "Fortfahren" at bounding box center [668, 687] width 438 height 49
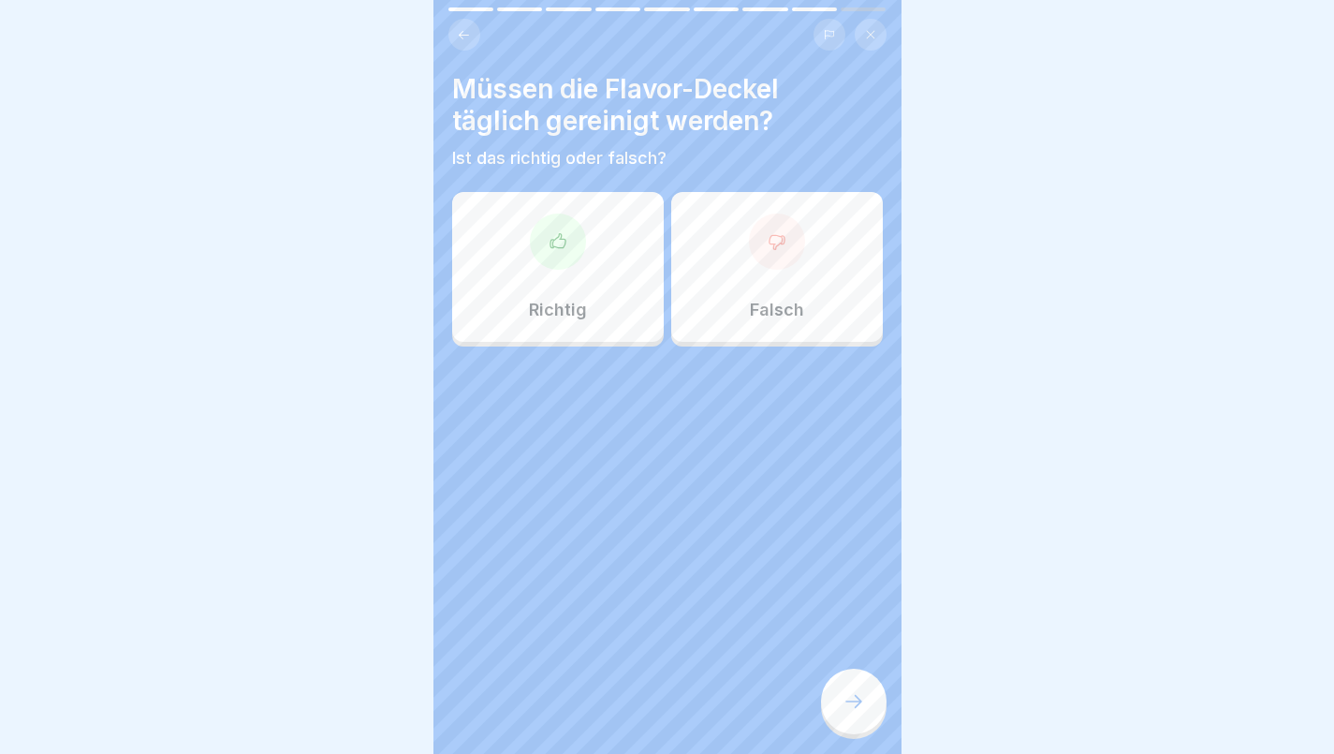
click at [567, 302] on p "Richtig" at bounding box center [558, 310] width 58 height 21
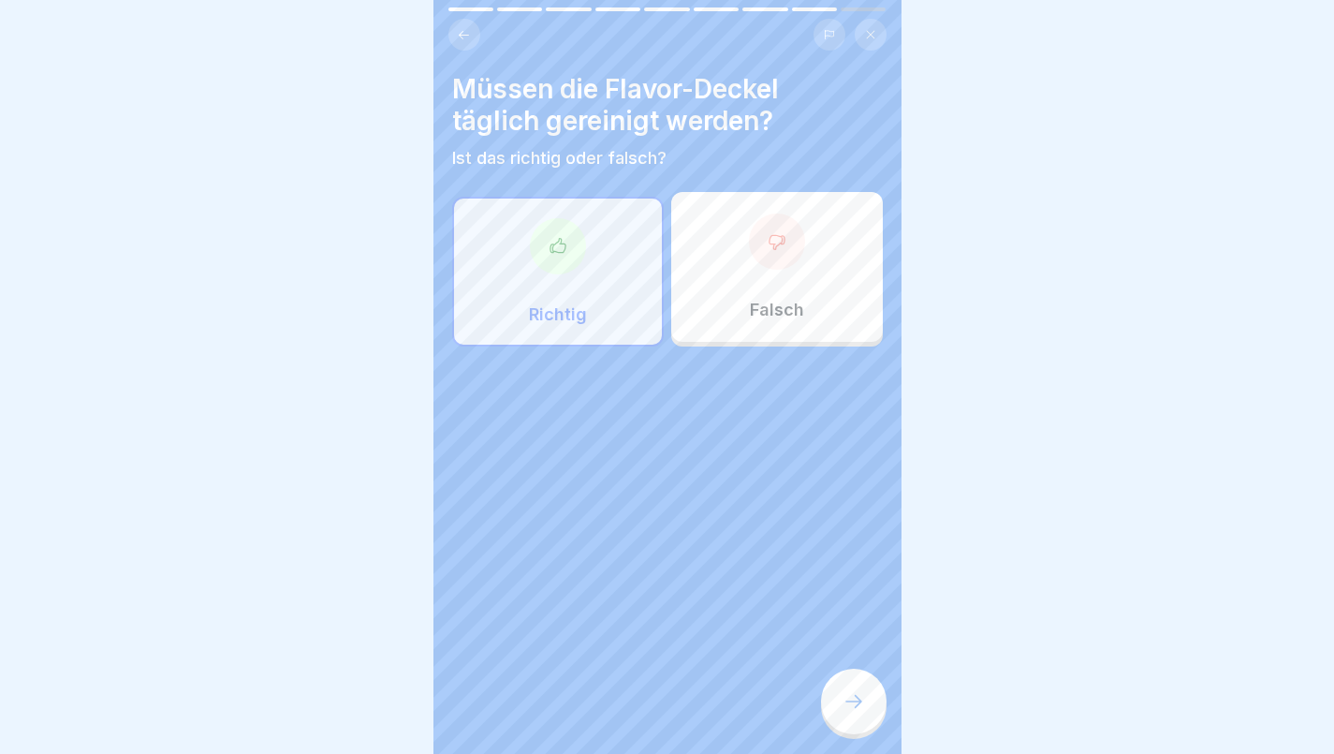
click at [851, 711] on icon at bounding box center [854, 701] width 22 height 22
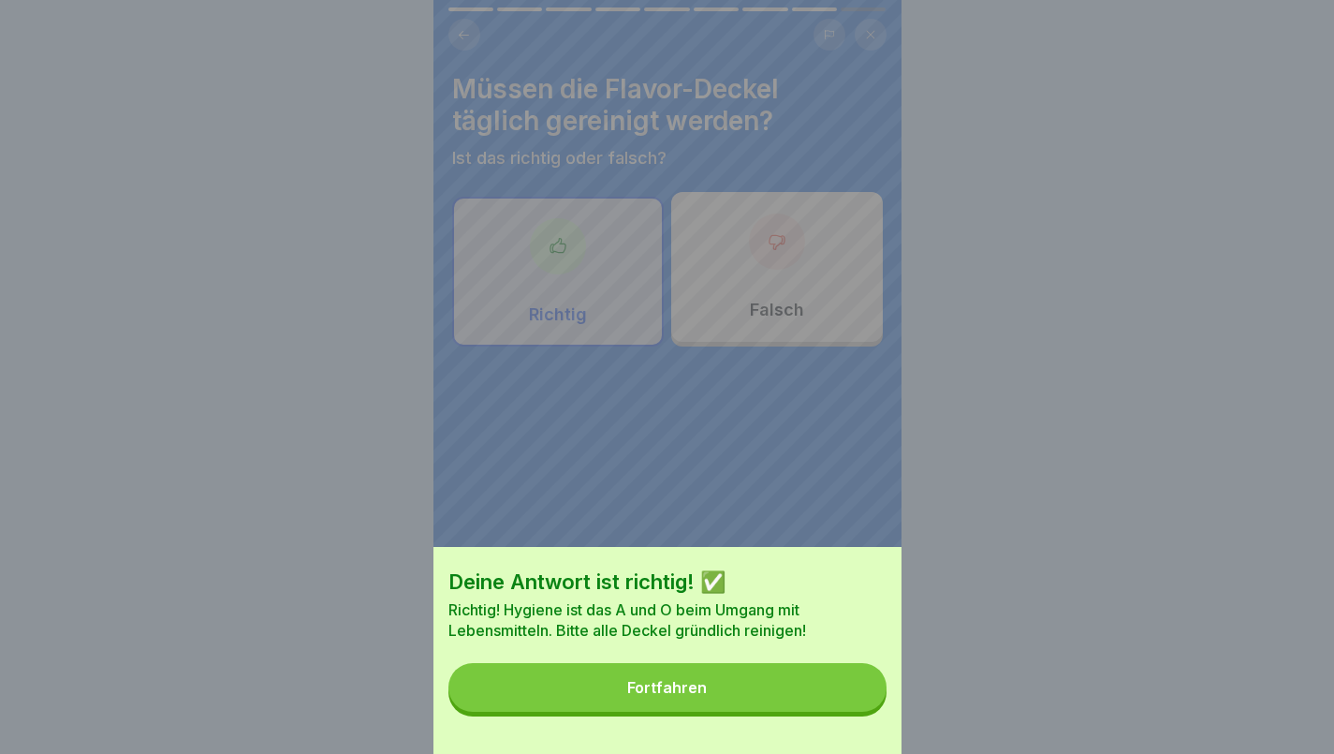
click at [653, 692] on button "Fortfahren" at bounding box center [668, 687] width 438 height 49
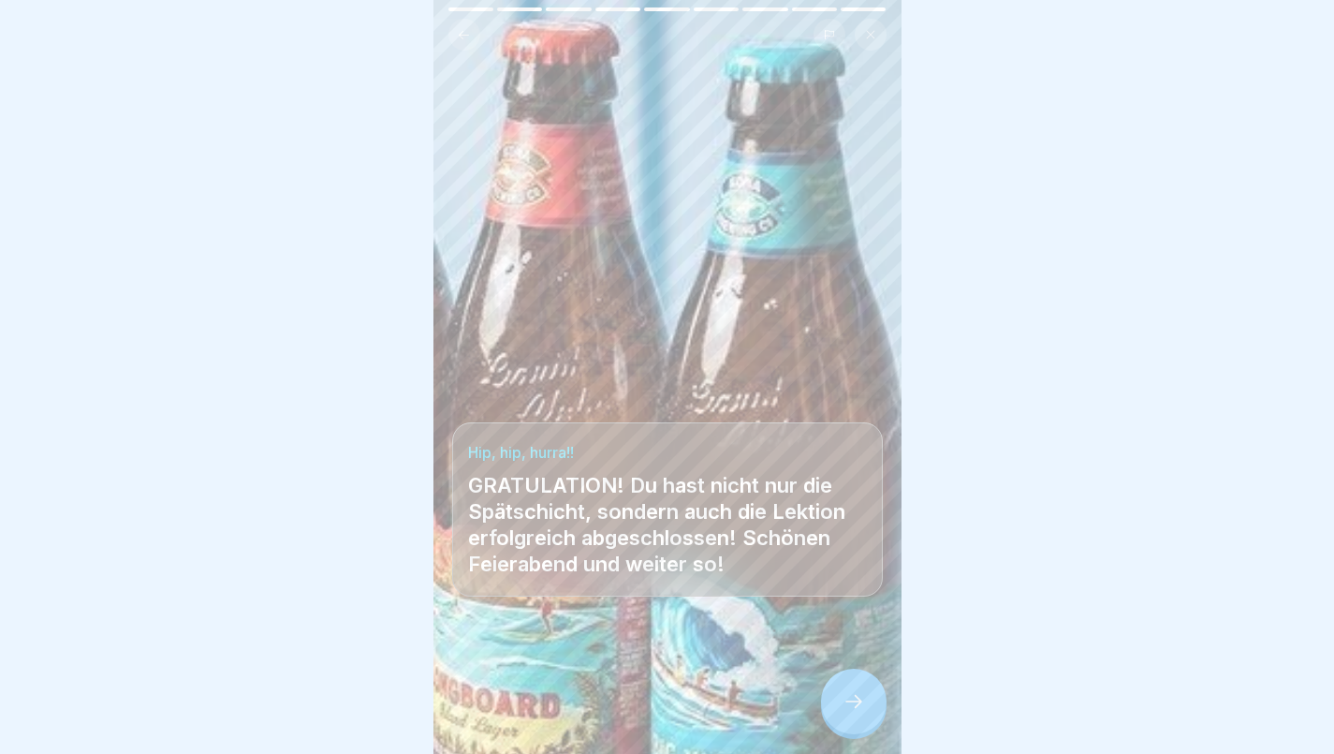
click at [852, 696] on icon at bounding box center [854, 701] width 22 height 22
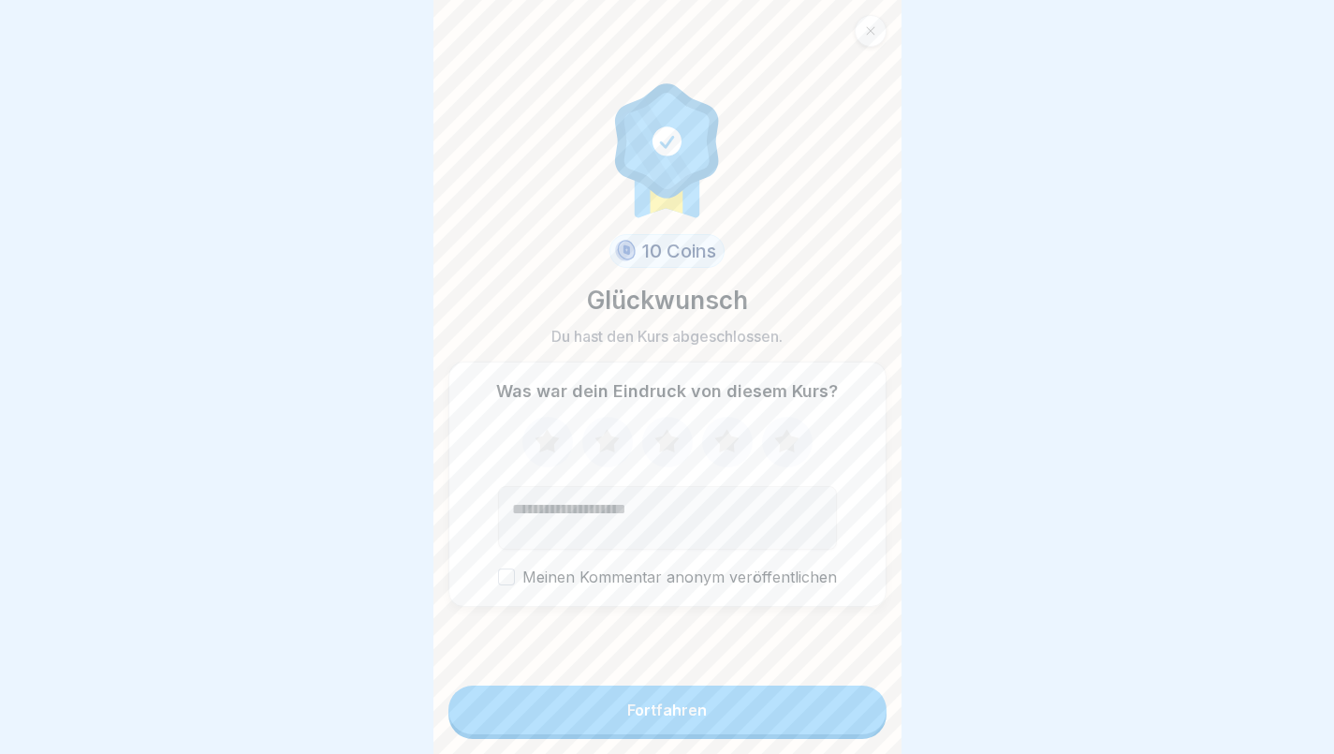
click at [772, 435] on icon at bounding box center [787, 442] width 50 height 49
click at [698, 703] on div "Fortfahren" at bounding box center [667, 709] width 80 height 17
